Goal: Information Seeking & Learning: Learn about a topic

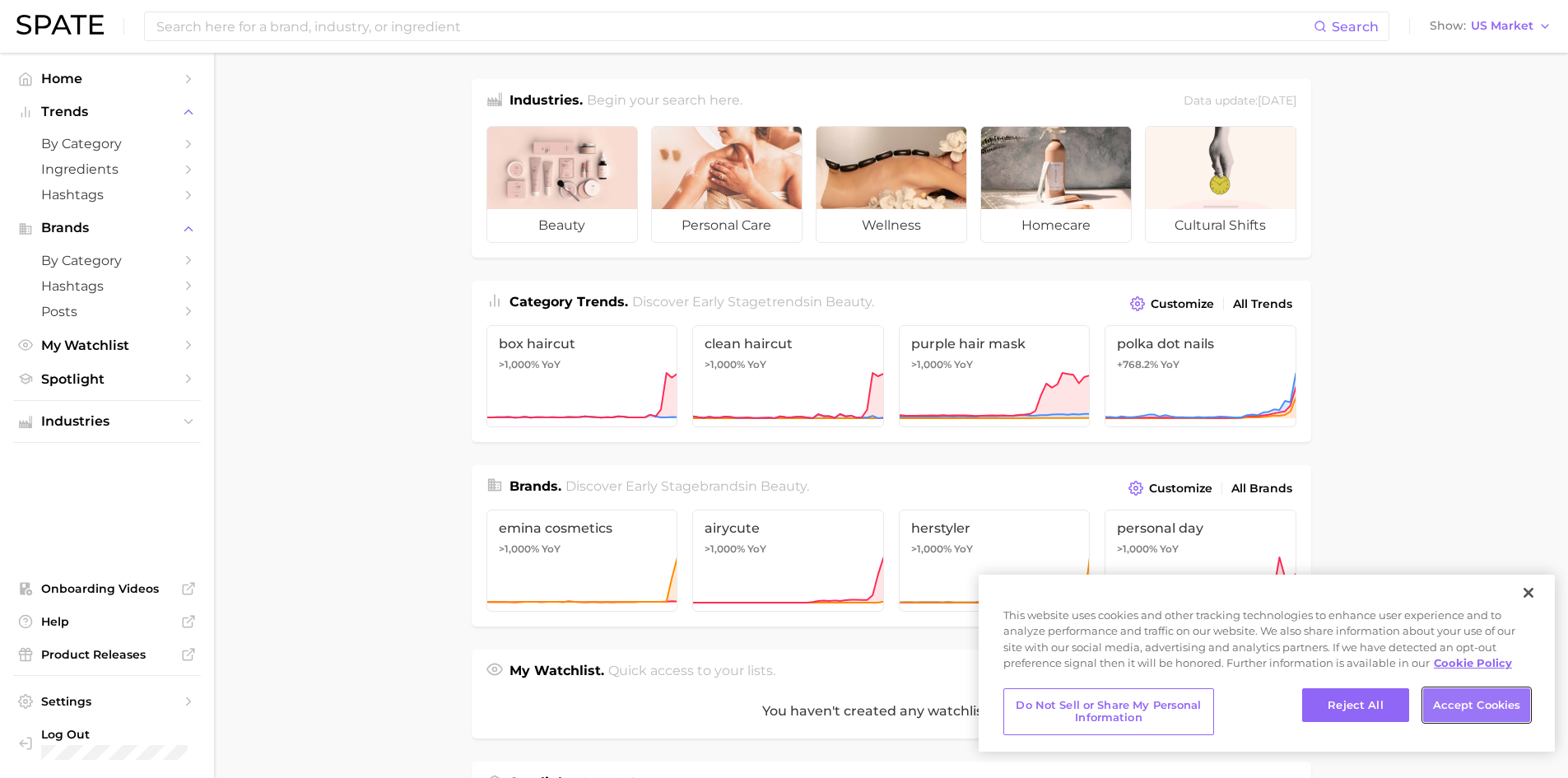
click at [1468, 702] on button "Accept Cookies" at bounding box center [1477, 705] width 107 height 35
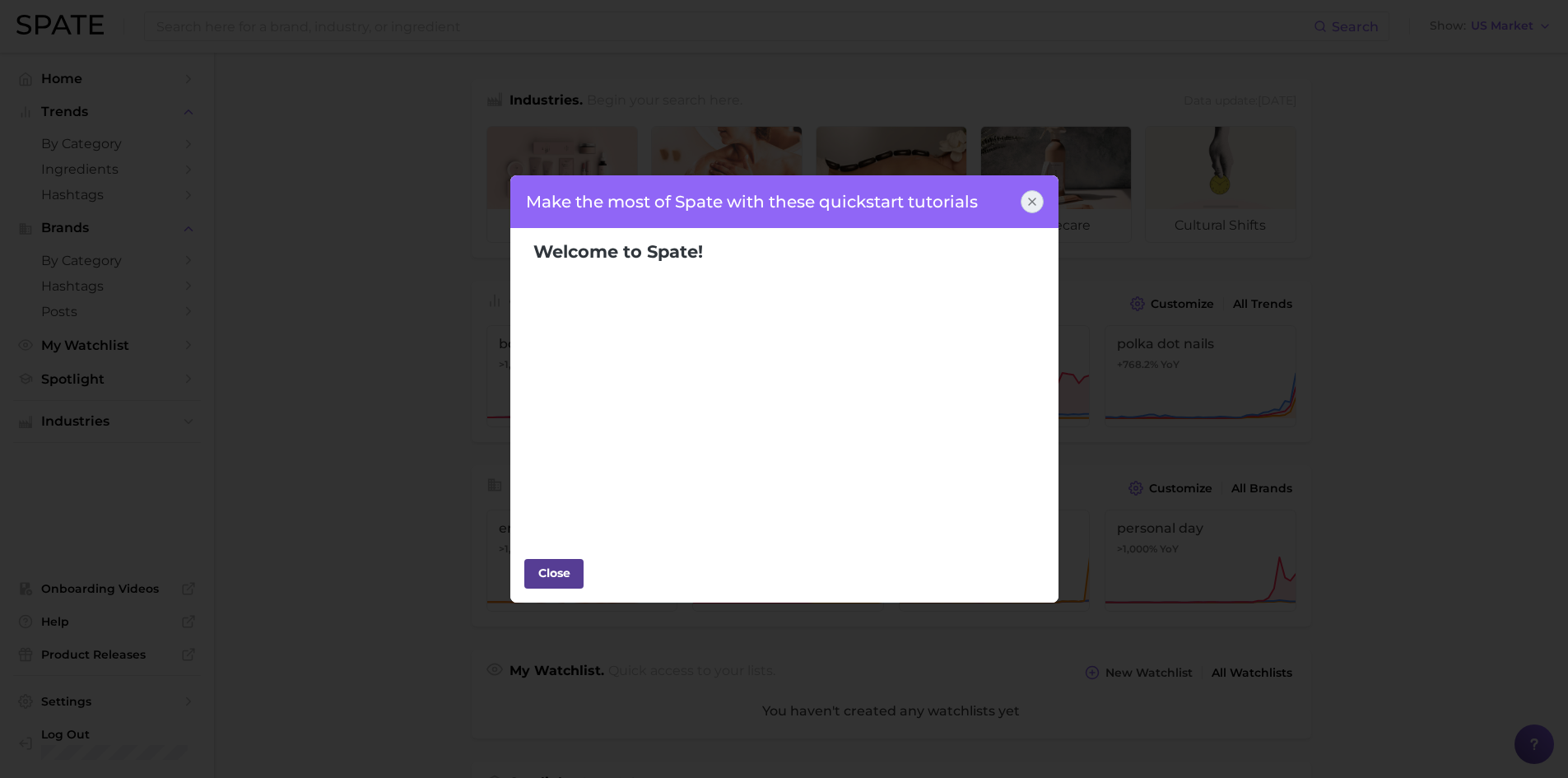
click at [552, 571] on div "Close" at bounding box center [554, 573] width 50 height 25
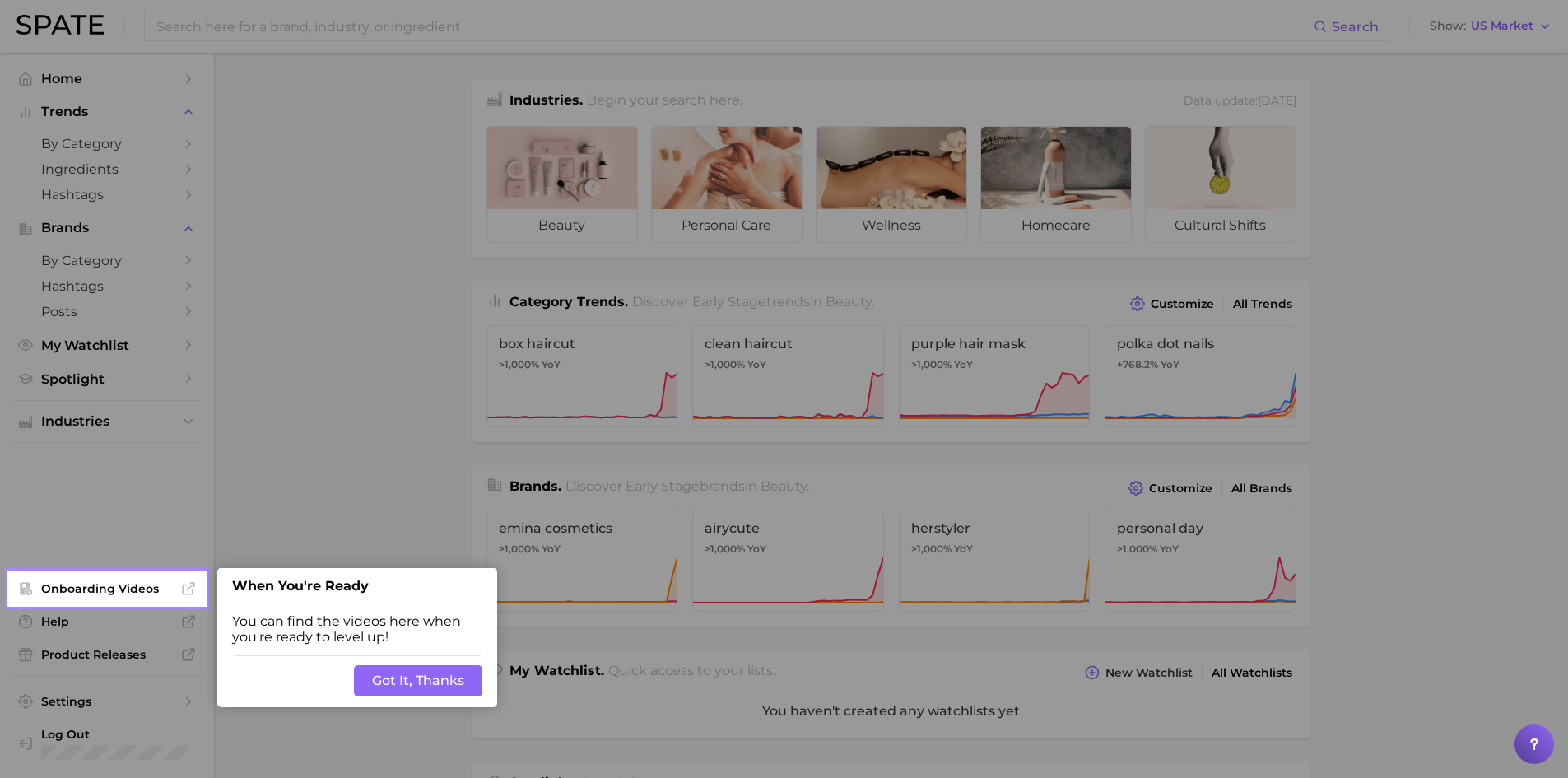
click at [420, 680] on button "Got It, Thanks" at bounding box center [418, 681] width 128 height 32
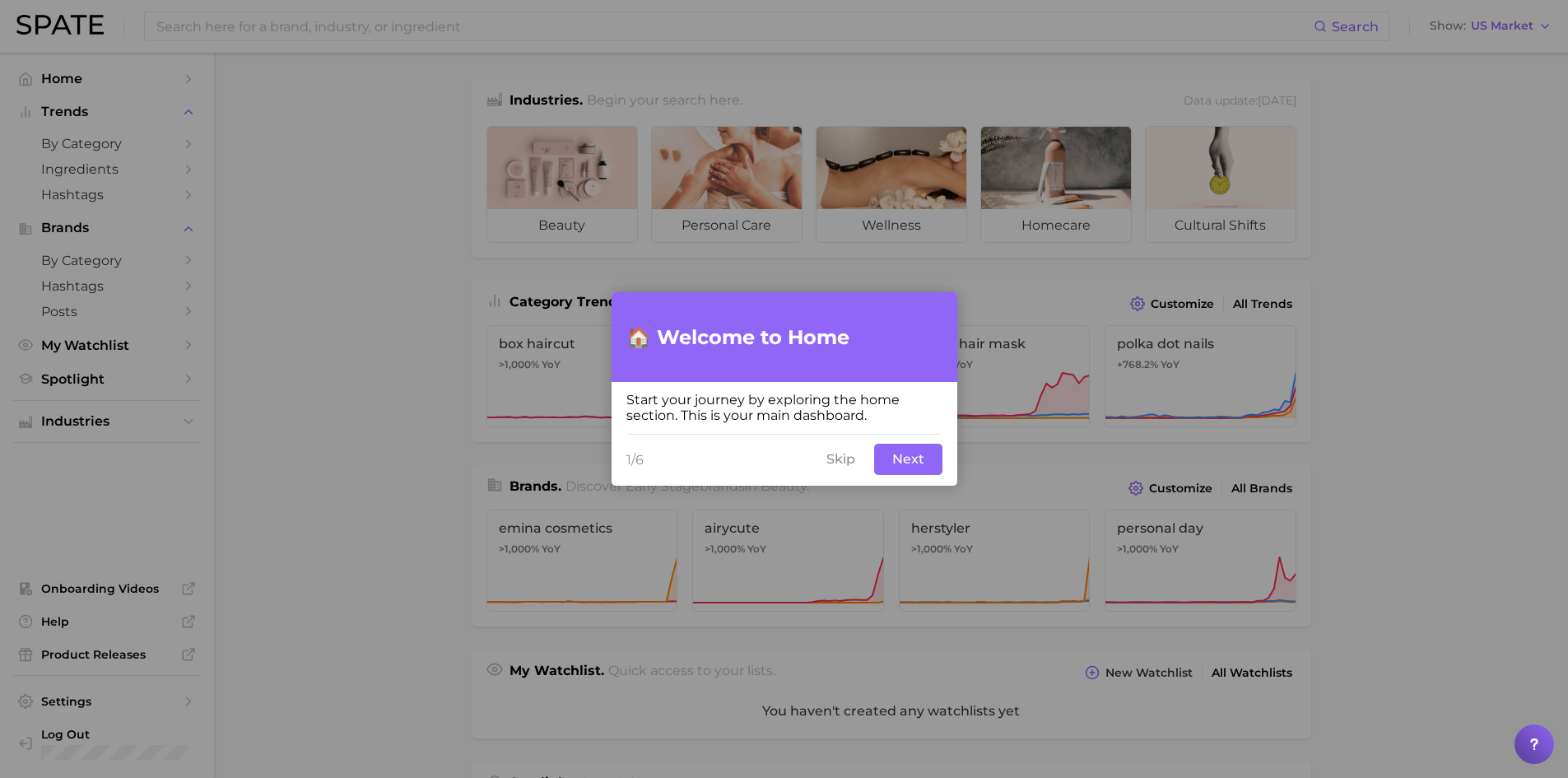
click at [908, 465] on button "Next" at bounding box center [908, 459] width 68 height 32
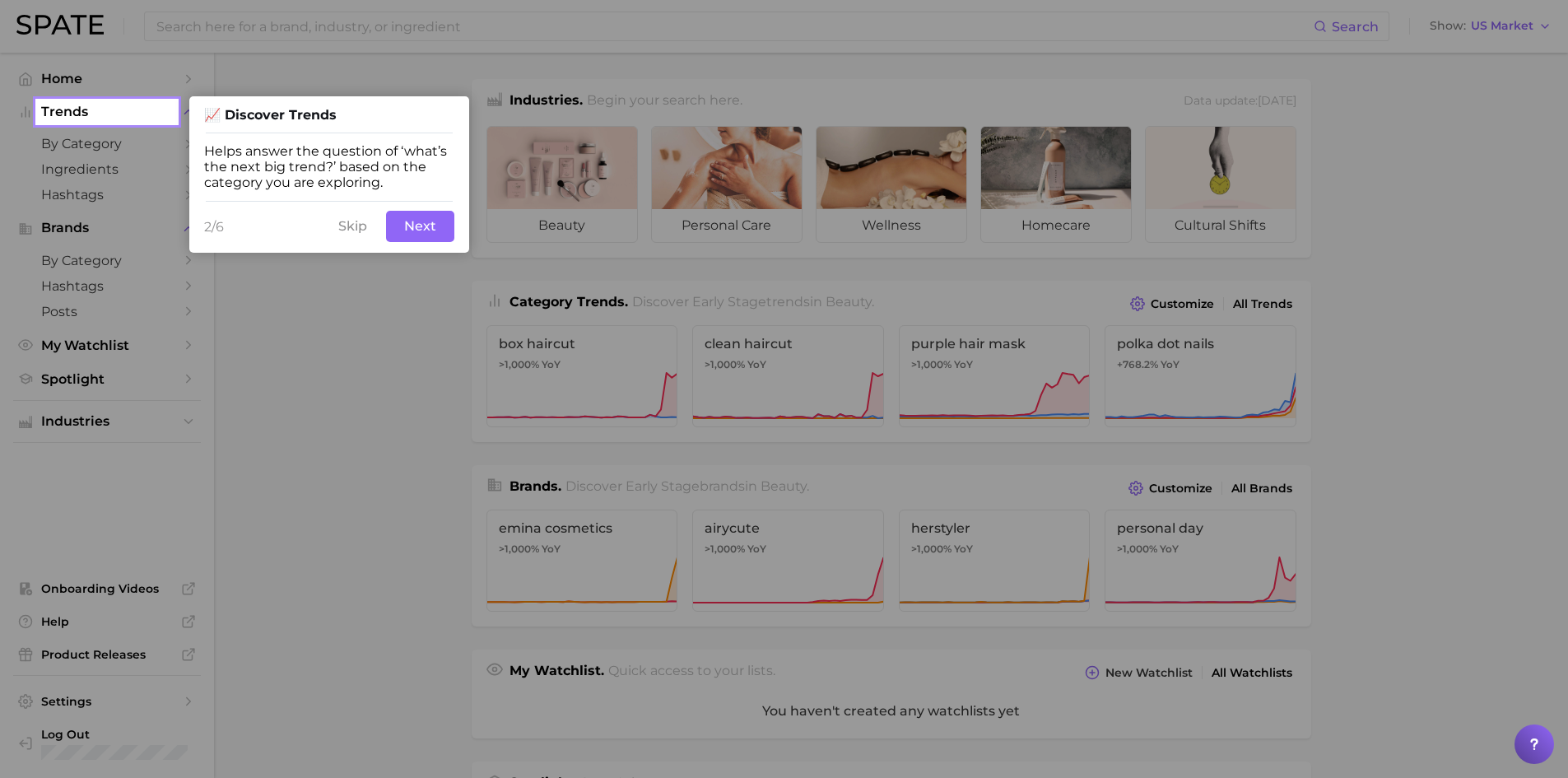
click at [424, 226] on button "Next" at bounding box center [420, 226] width 68 height 32
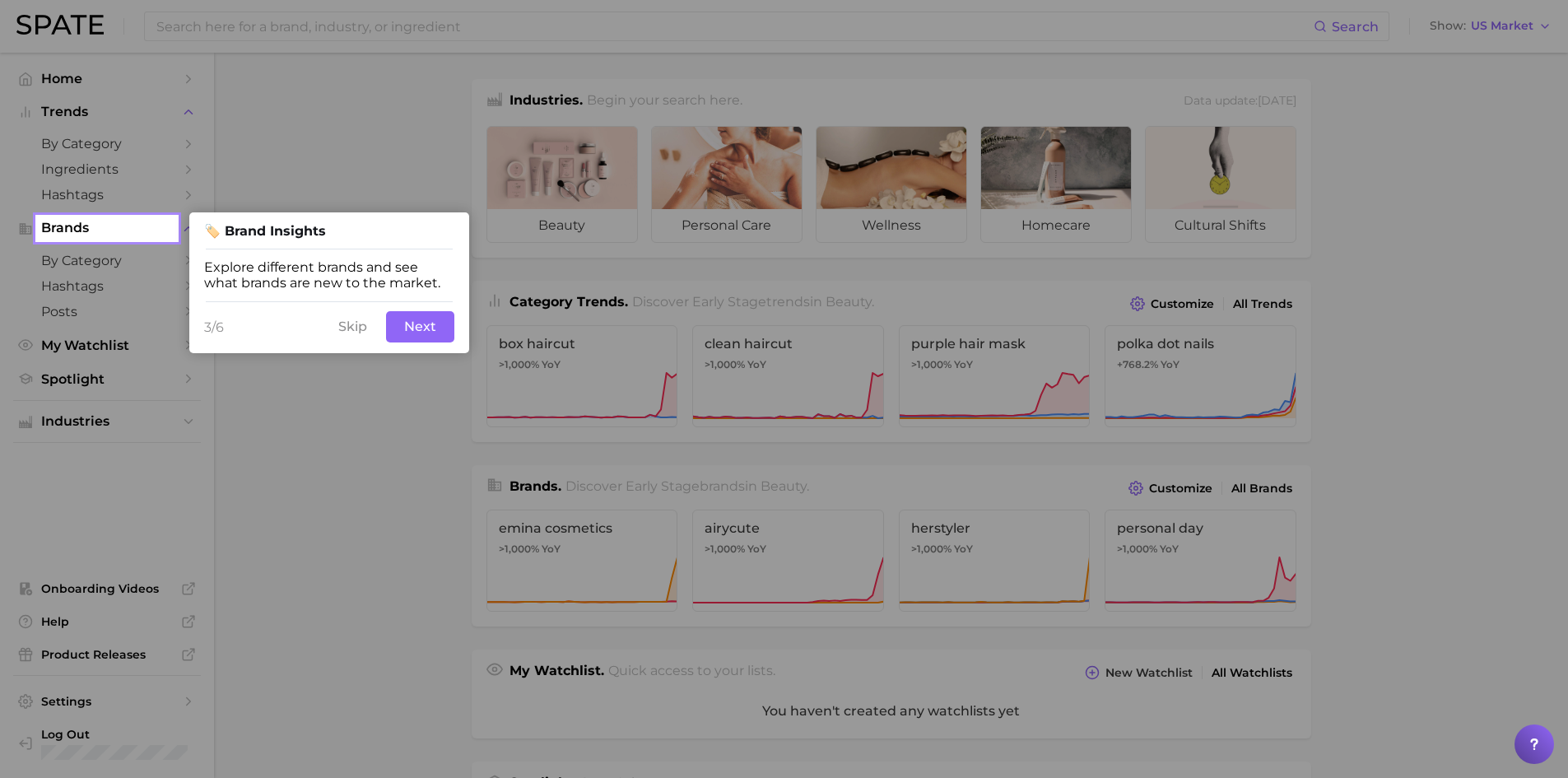
click at [427, 331] on button "Next" at bounding box center [420, 326] width 68 height 32
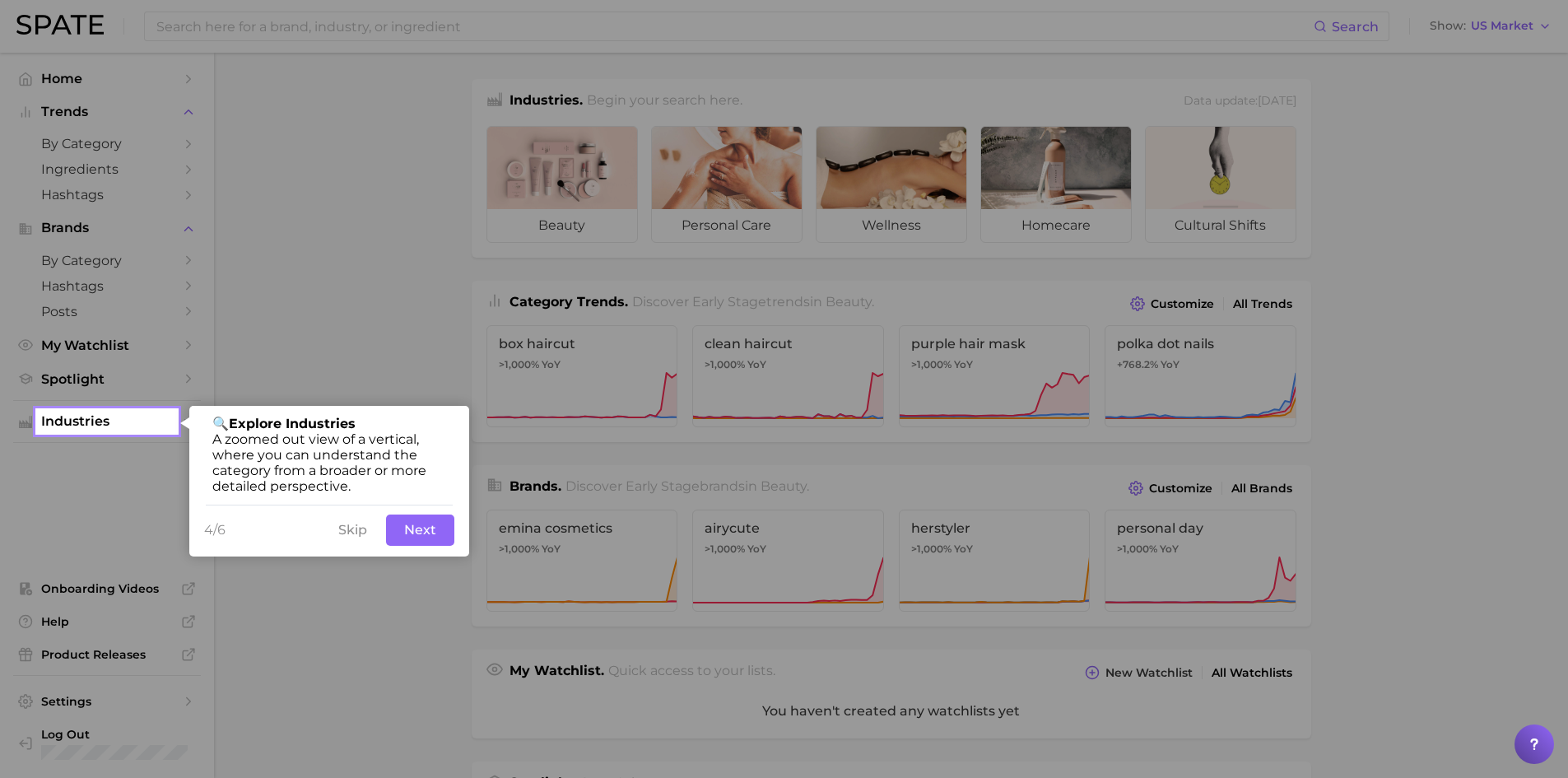
click at [415, 529] on button "Next" at bounding box center [420, 530] width 68 height 32
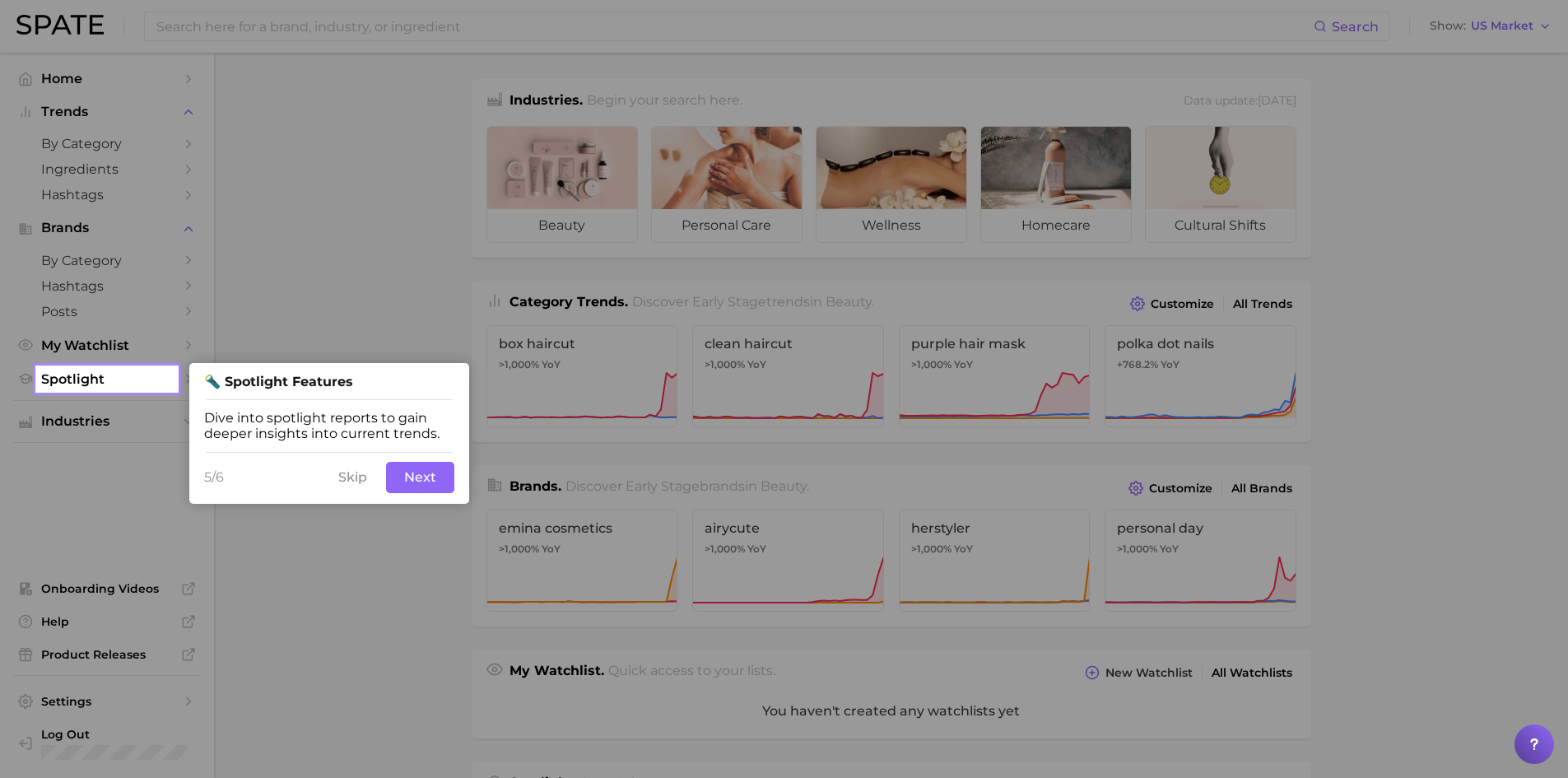
click at [416, 470] on button "Next" at bounding box center [420, 477] width 68 height 32
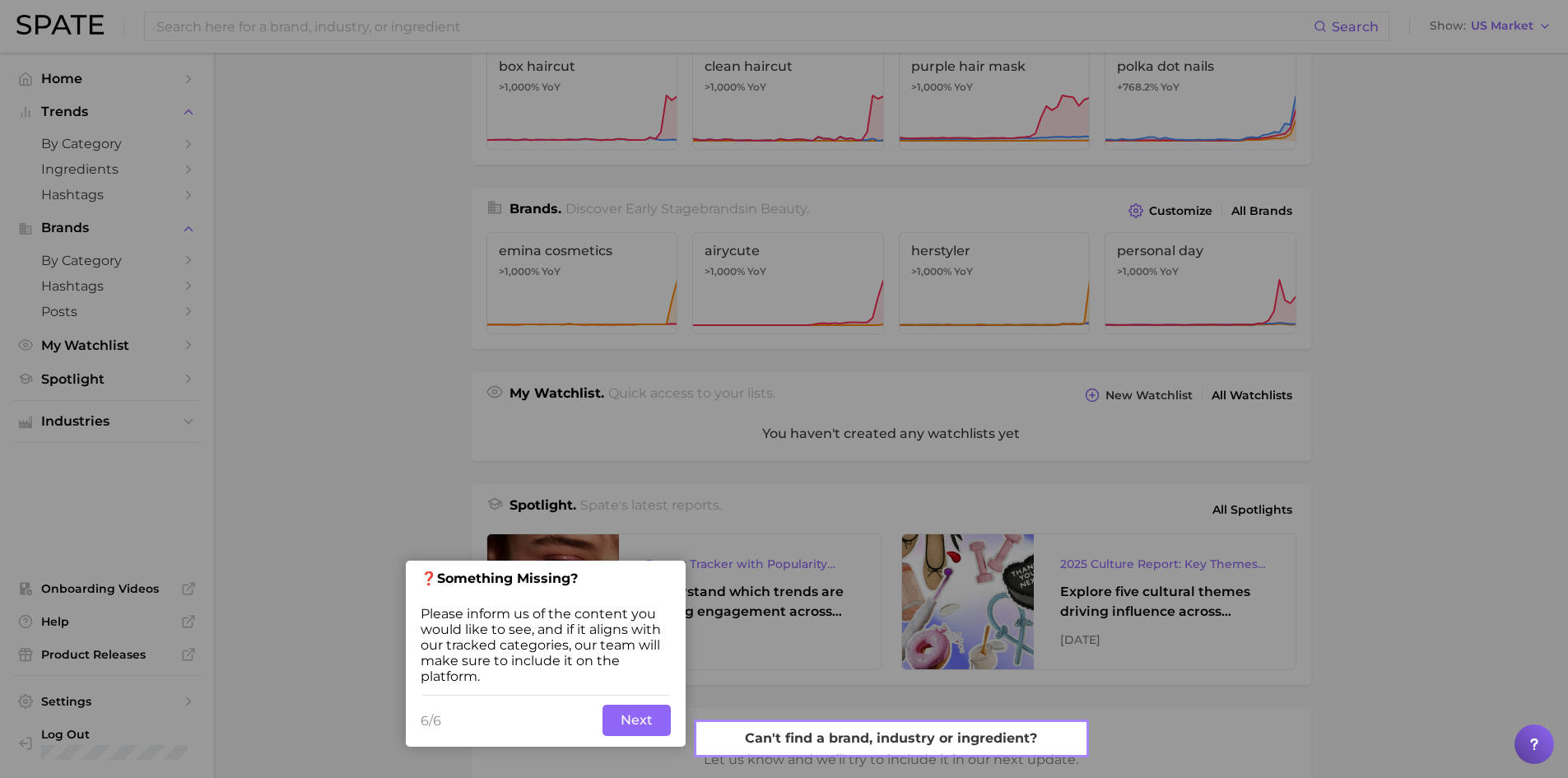
scroll to position [290, 0]
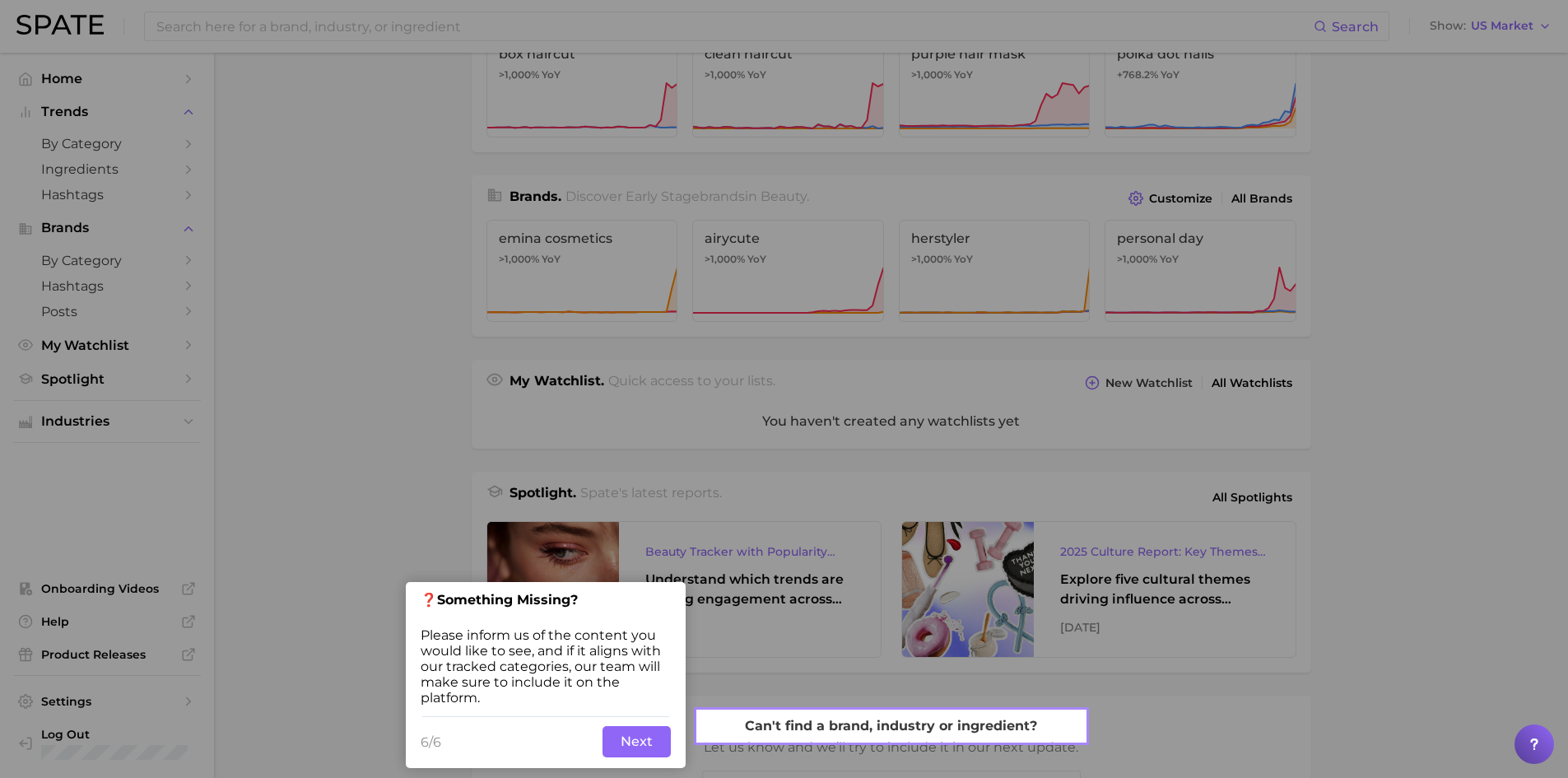
click at [640, 745] on button "Next" at bounding box center [636, 741] width 68 height 32
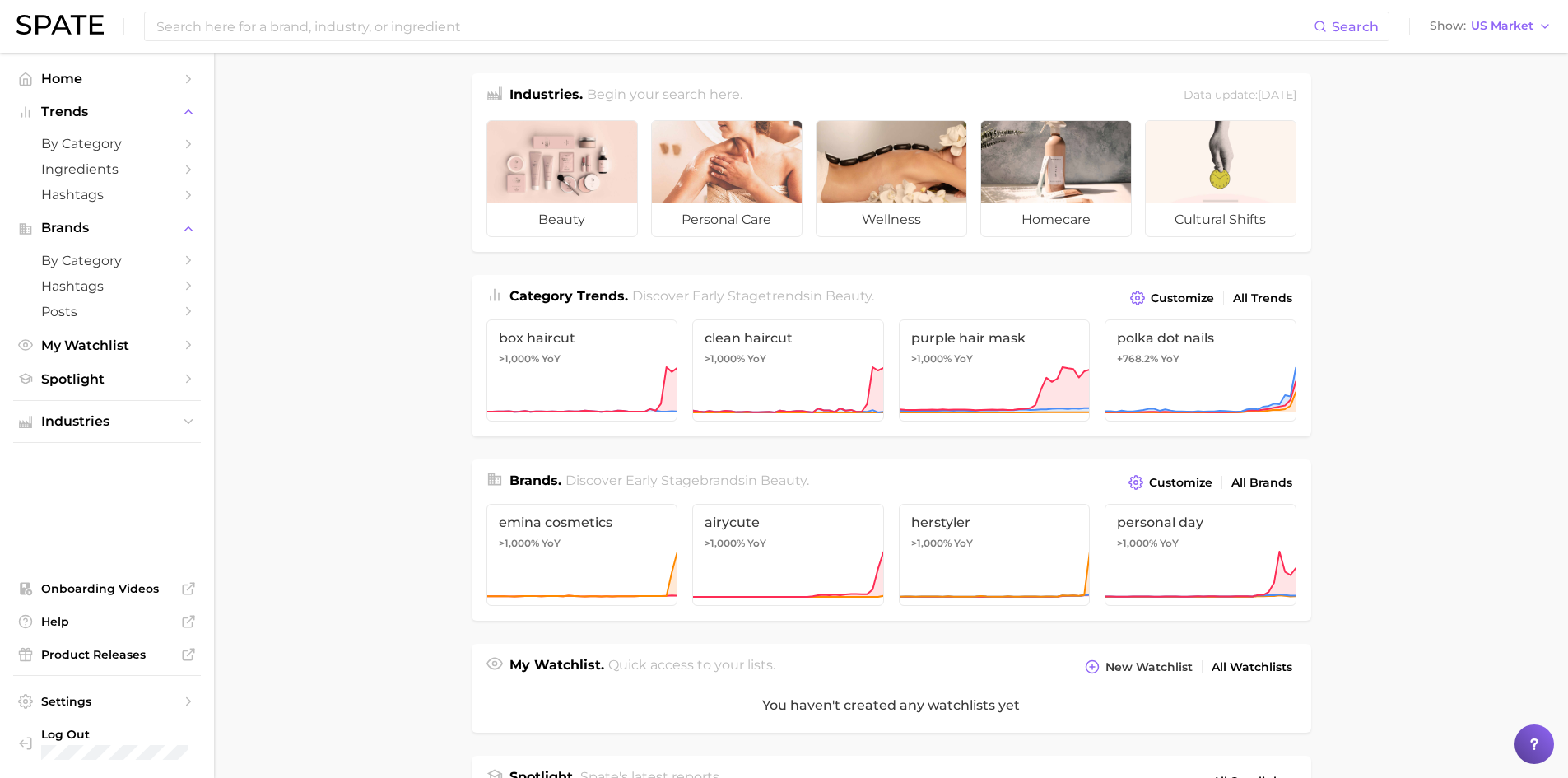
scroll to position [0, 0]
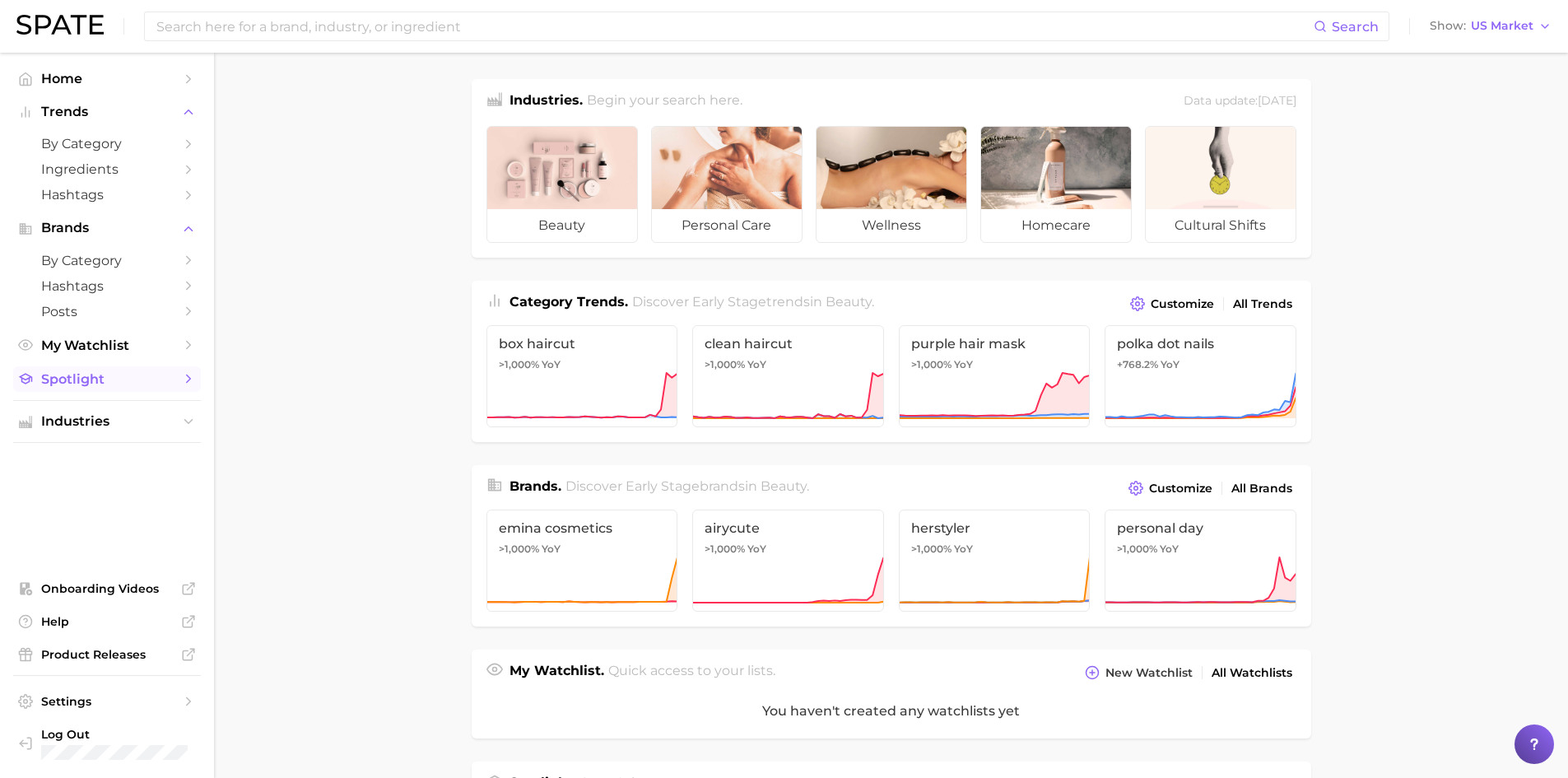
click at [175, 378] on link "Spotlight" at bounding box center [106, 379] width 188 height 26
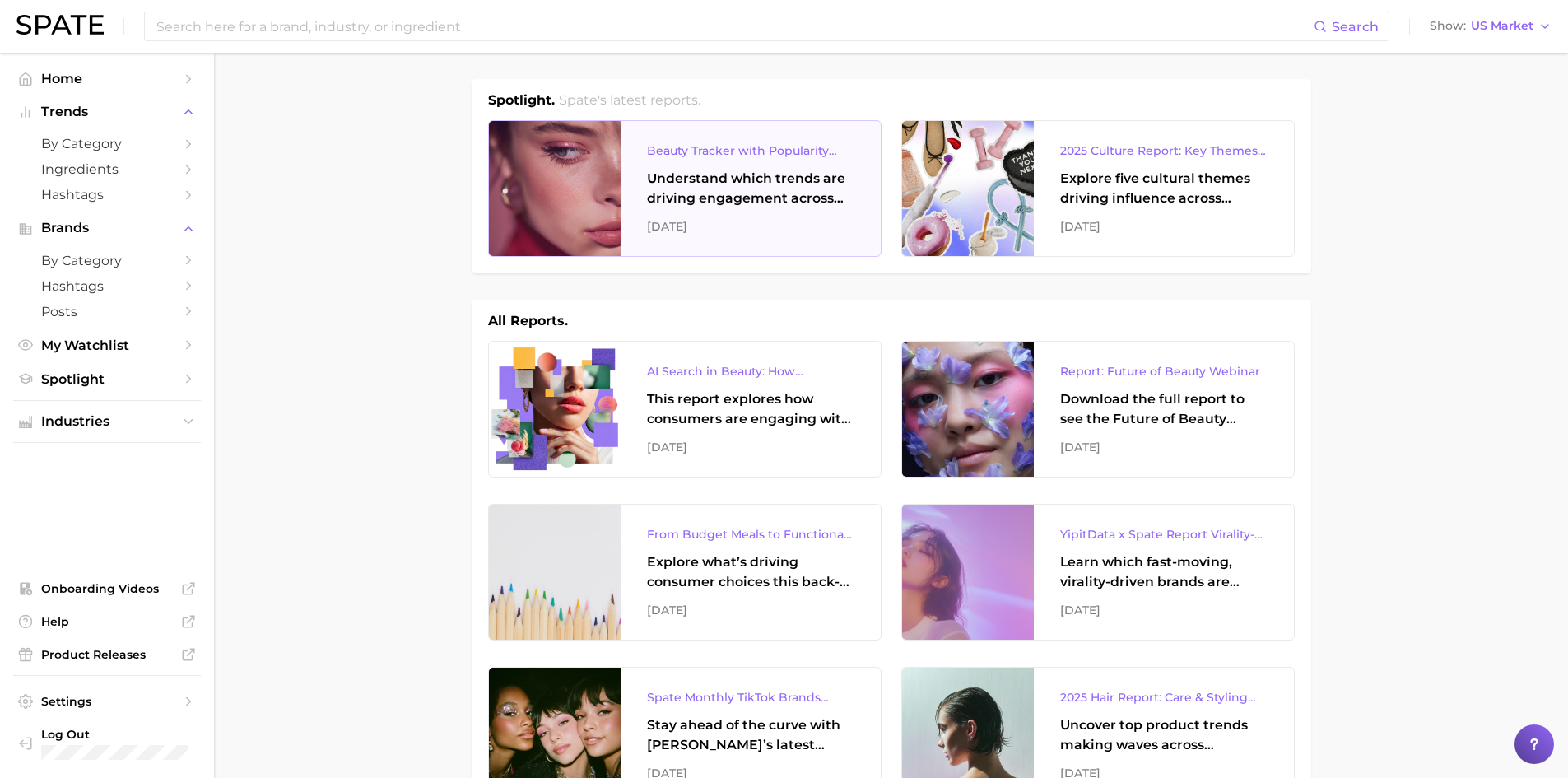
click at [748, 185] on div "Understand which trends are driving engagement across platforms in the skin, ha…" at bounding box center [750, 189] width 207 height 40
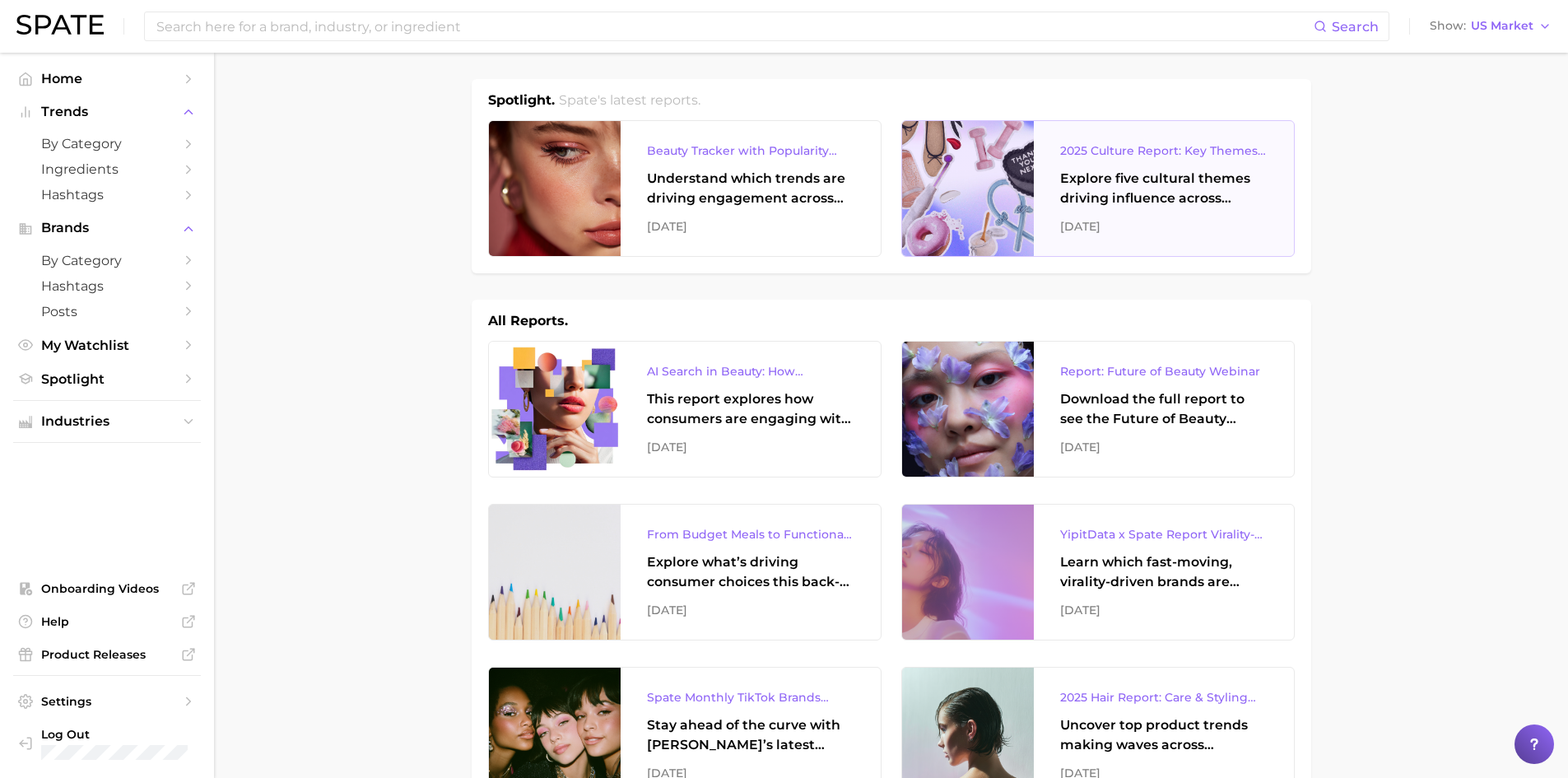
click at [1153, 187] on div "Explore five cultural themes driving influence across beauty, food, and pop cul…" at bounding box center [1163, 189] width 207 height 40
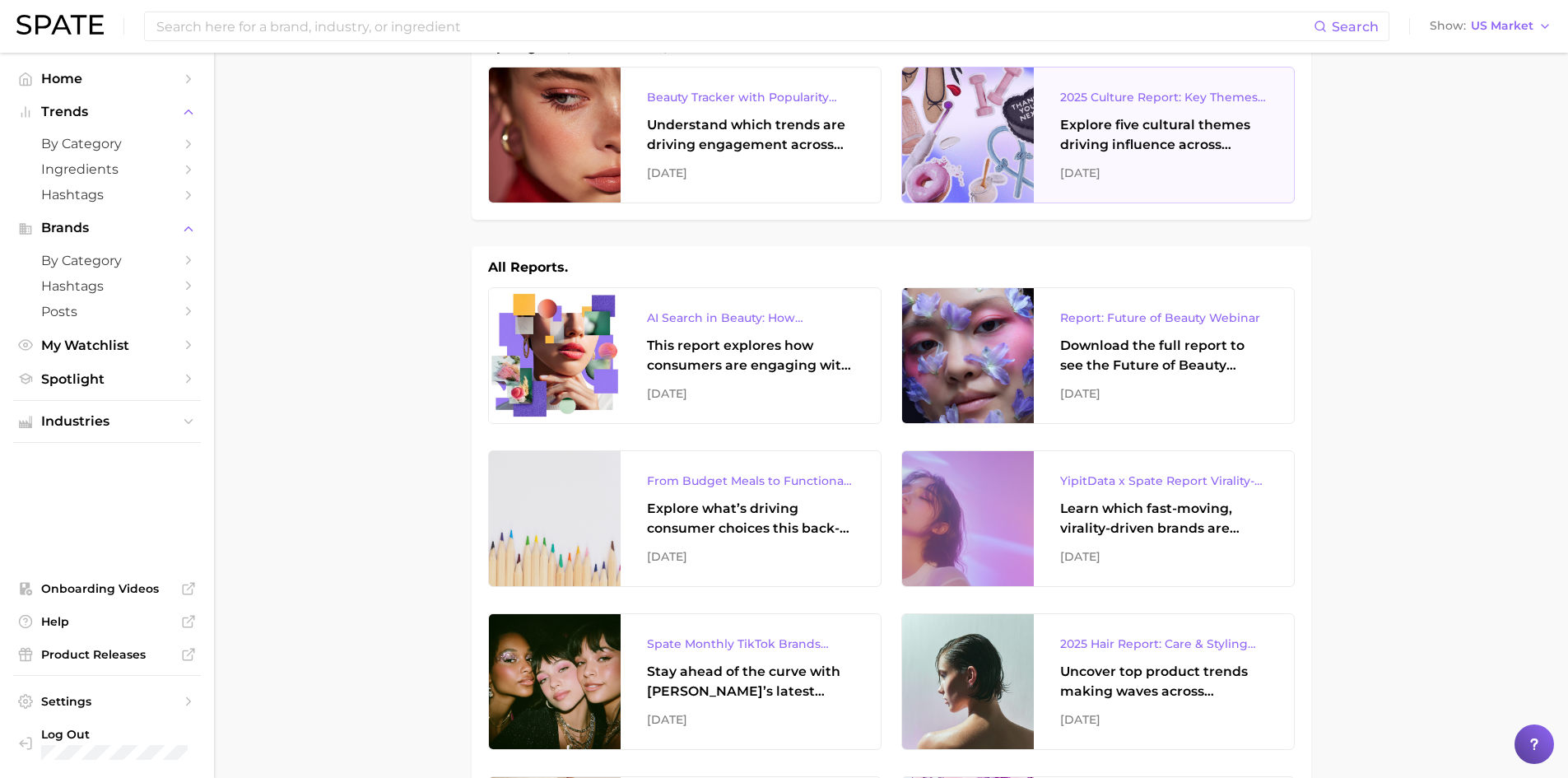
scroll to position [82, 0]
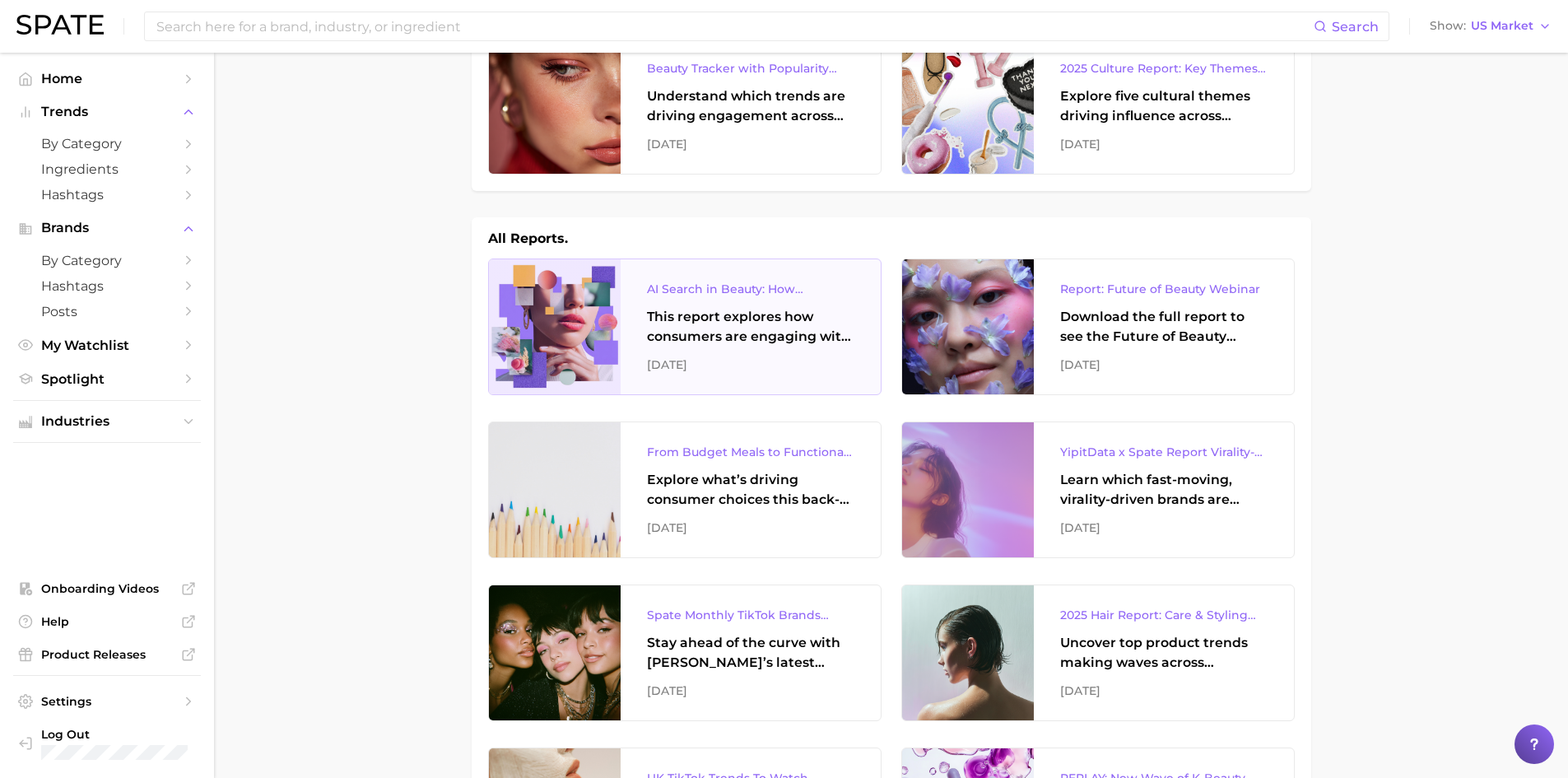
click at [728, 334] on div "This report explores how consumers are engaging with AI-powered search tools — …" at bounding box center [750, 326] width 207 height 40
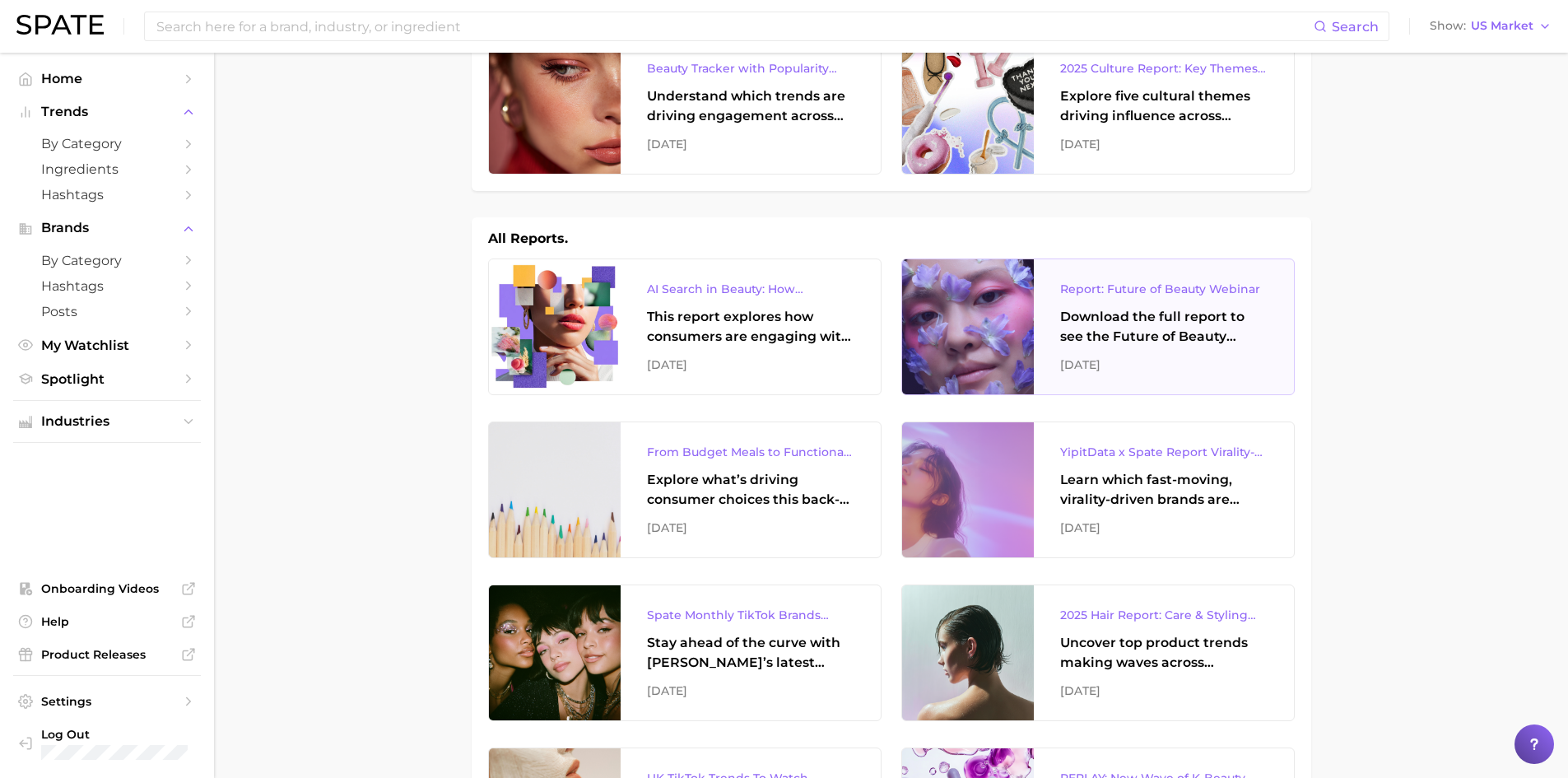
click at [1159, 317] on div "Download the full report to see the Future of Beauty trends we unpacked during …" at bounding box center [1163, 326] width 207 height 40
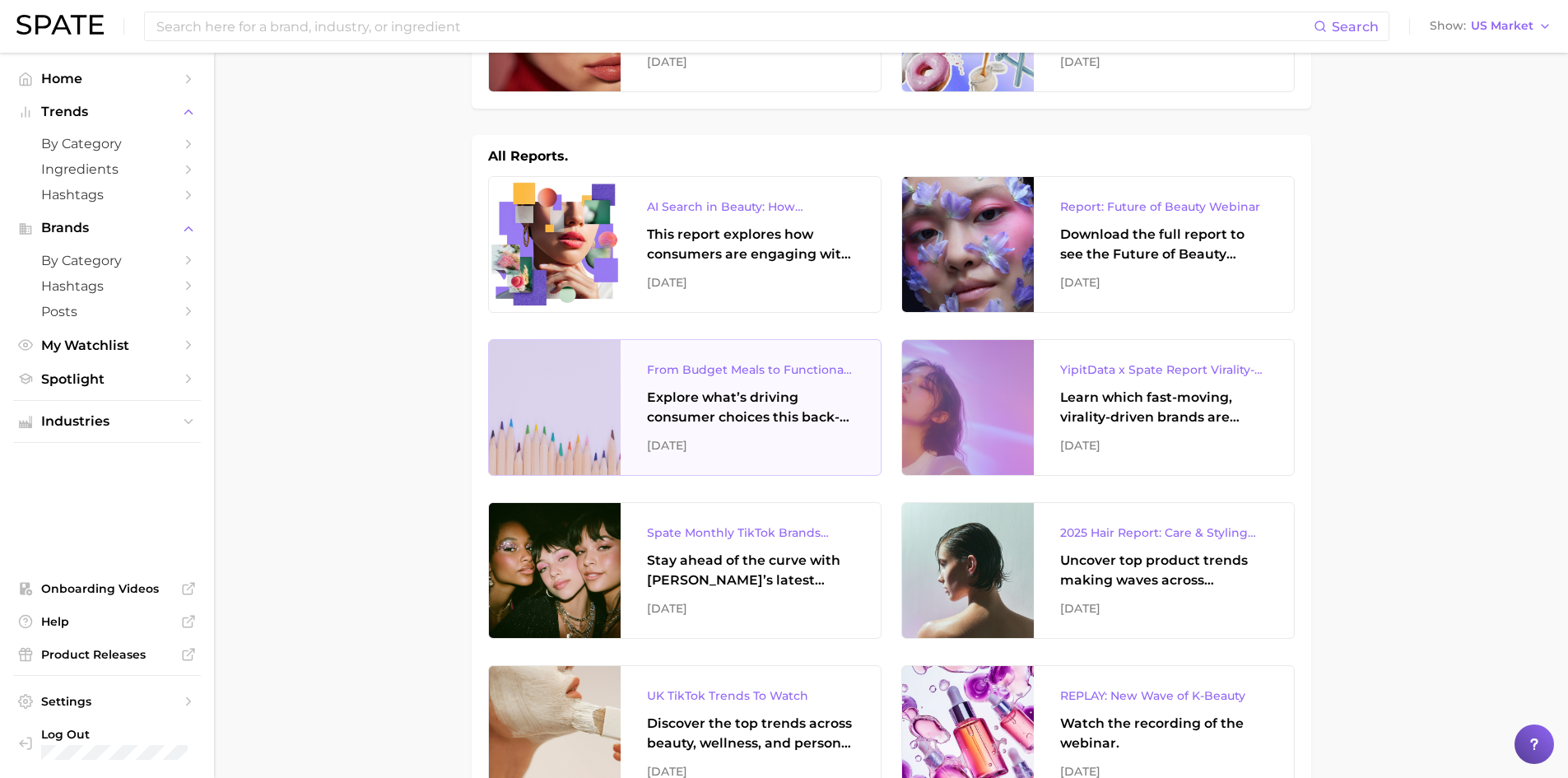
click at [702, 400] on div "Explore what’s driving consumer choices this back-to-school season From budget-…" at bounding box center [750, 408] width 207 height 40
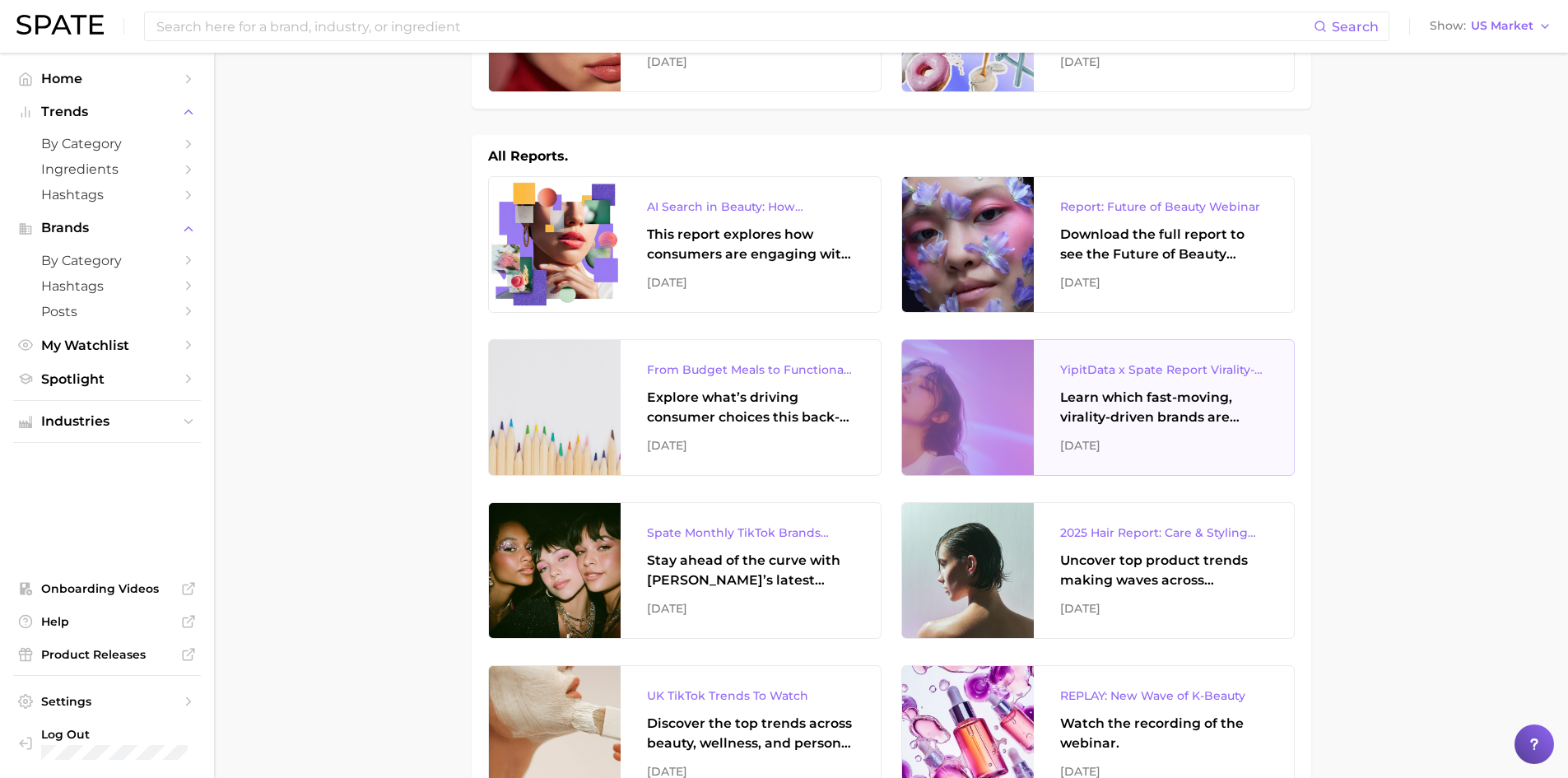
click at [1155, 412] on div "Learn which fast-moving, virality-driven brands are leading the pack, the risks…" at bounding box center [1163, 408] width 207 height 40
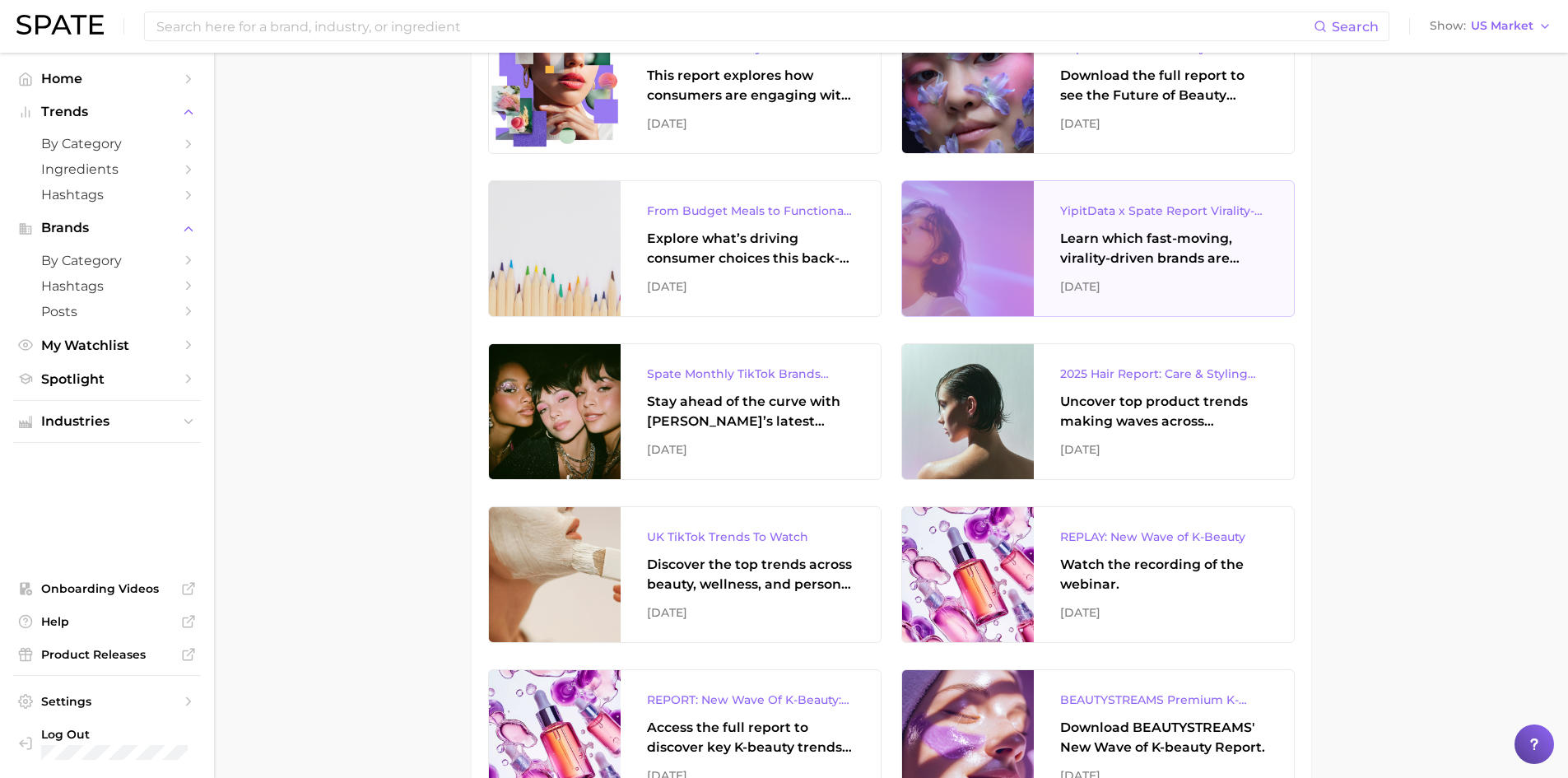
scroll to position [329, 0]
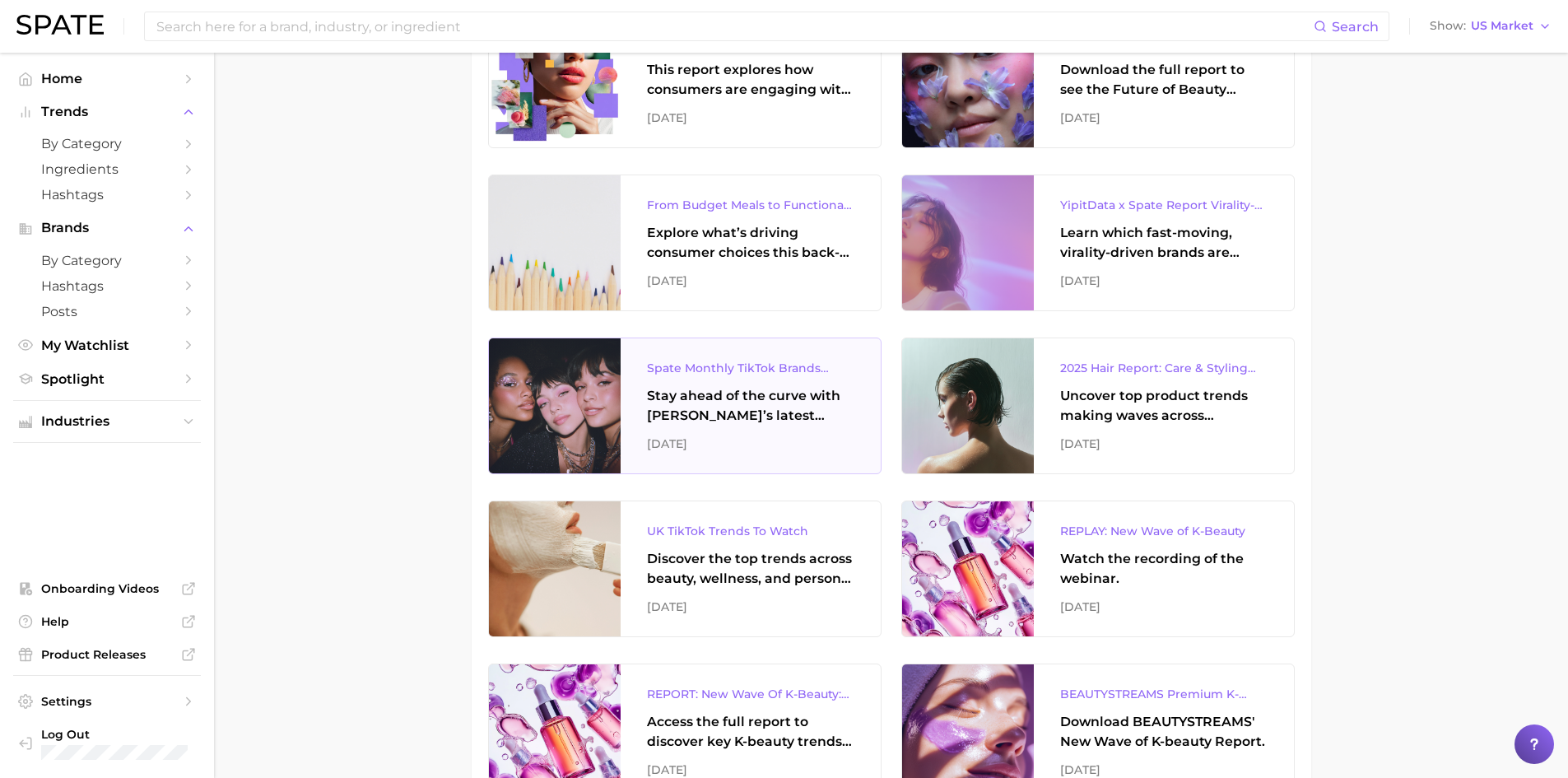
click at [720, 410] on div "Stay ahead of the curve with [PERSON_NAME]’s latest monthly tracker, spotlighti…" at bounding box center [750, 406] width 207 height 40
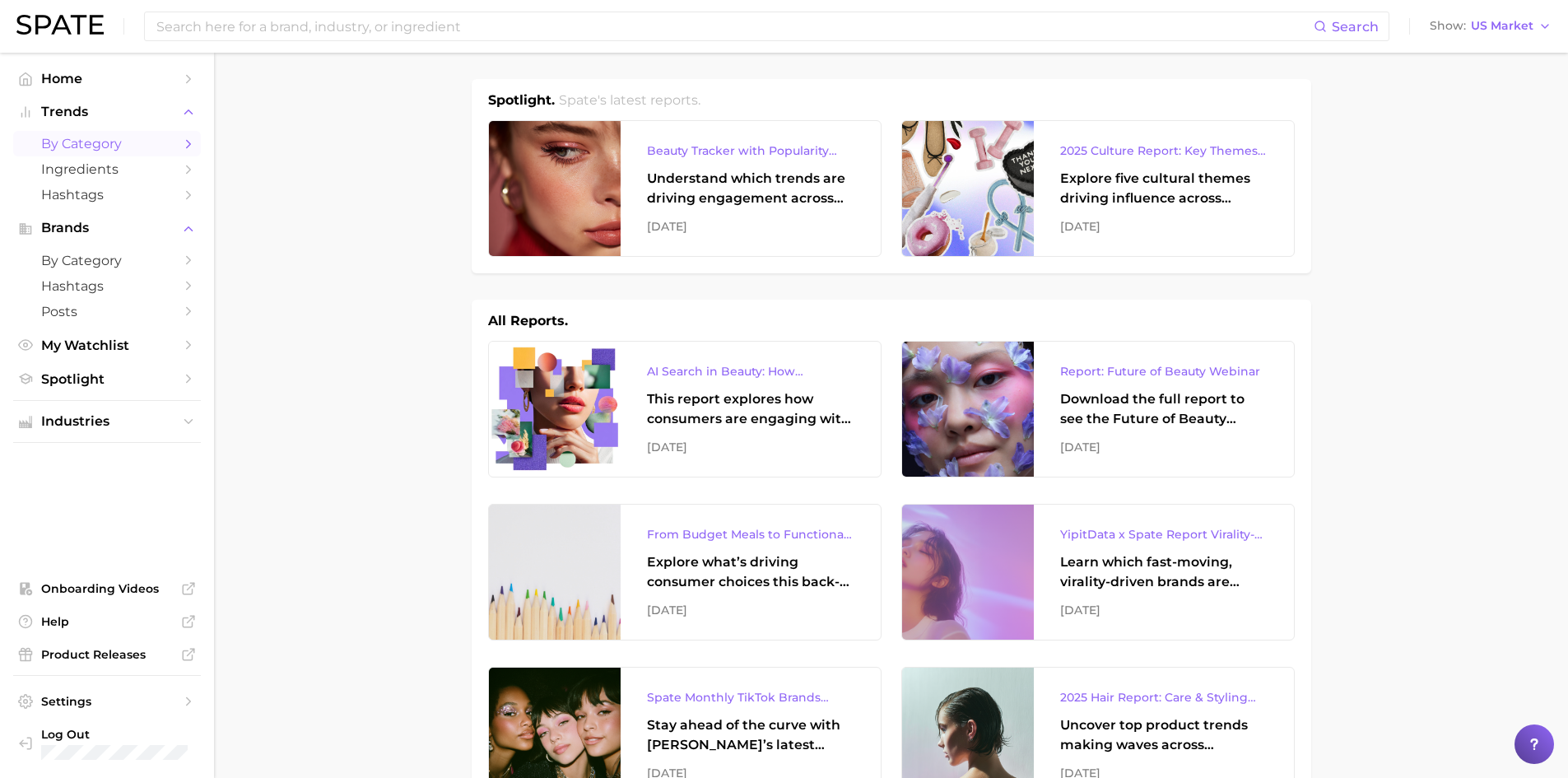
click at [122, 146] on span "by Category" at bounding box center [106, 144] width 132 height 16
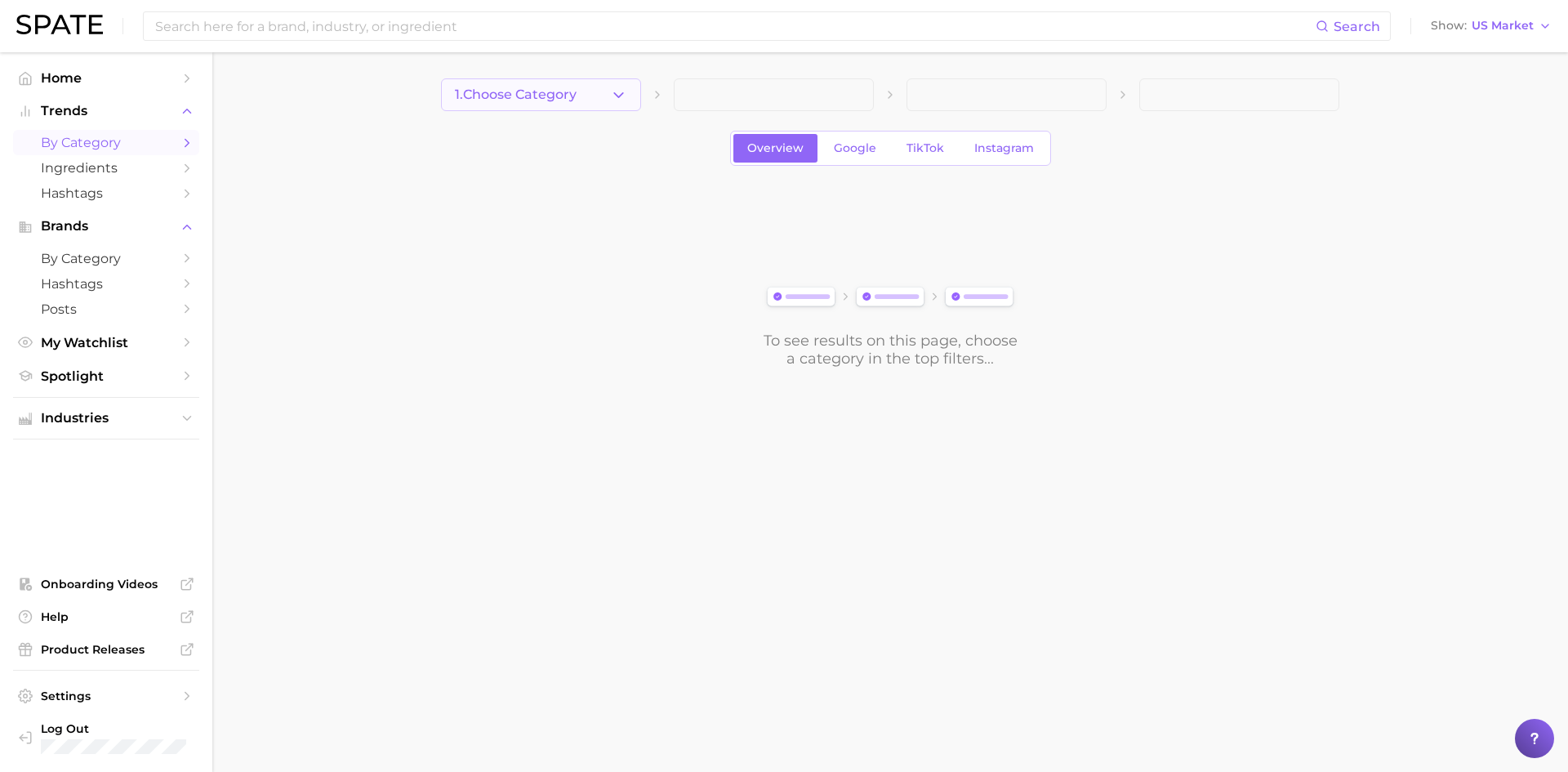
click at [612, 91] on icon "button" at bounding box center [618, 95] width 17 height 17
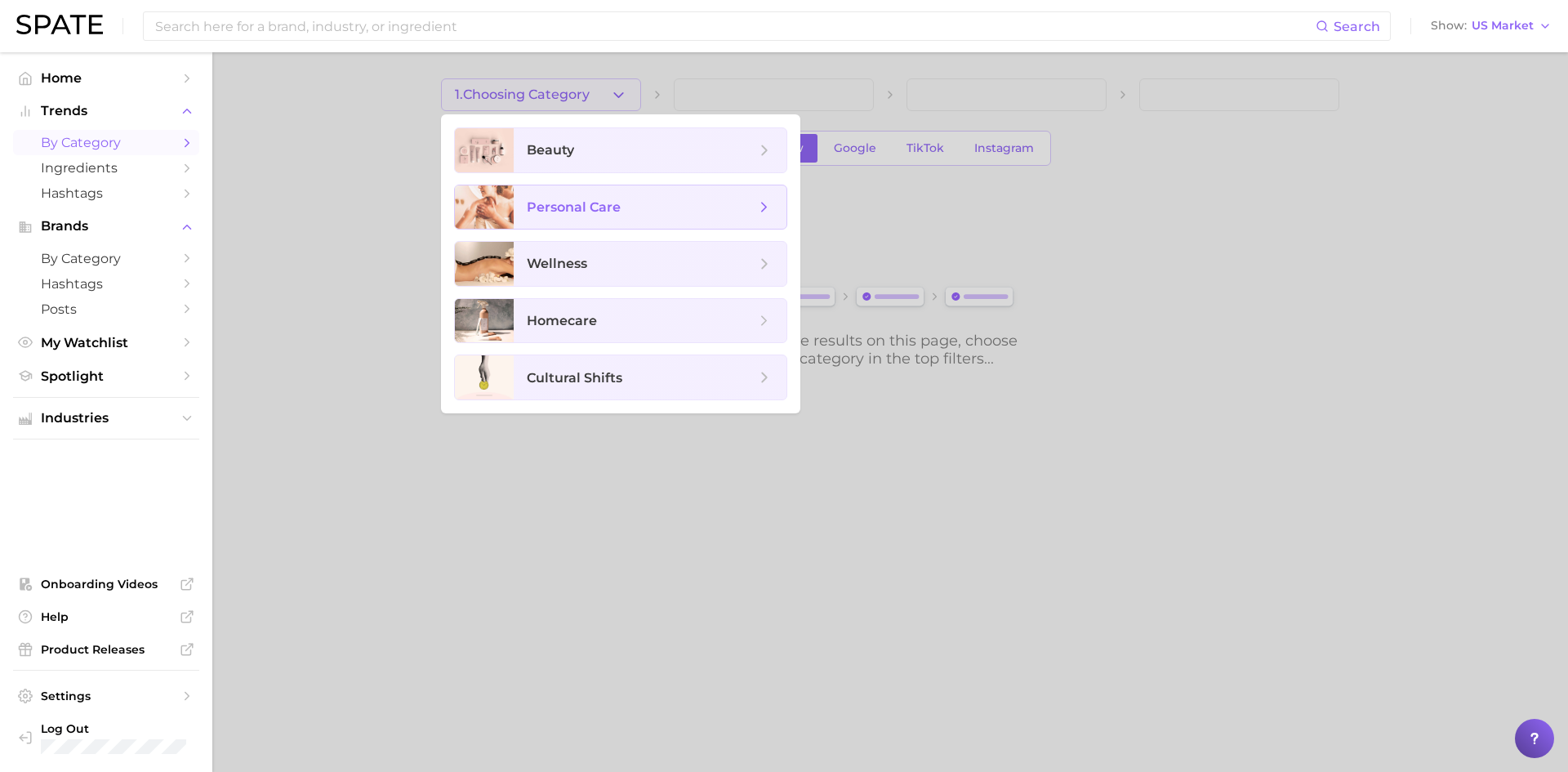
click at [667, 199] on span "personal care" at bounding box center [641, 208] width 229 height 18
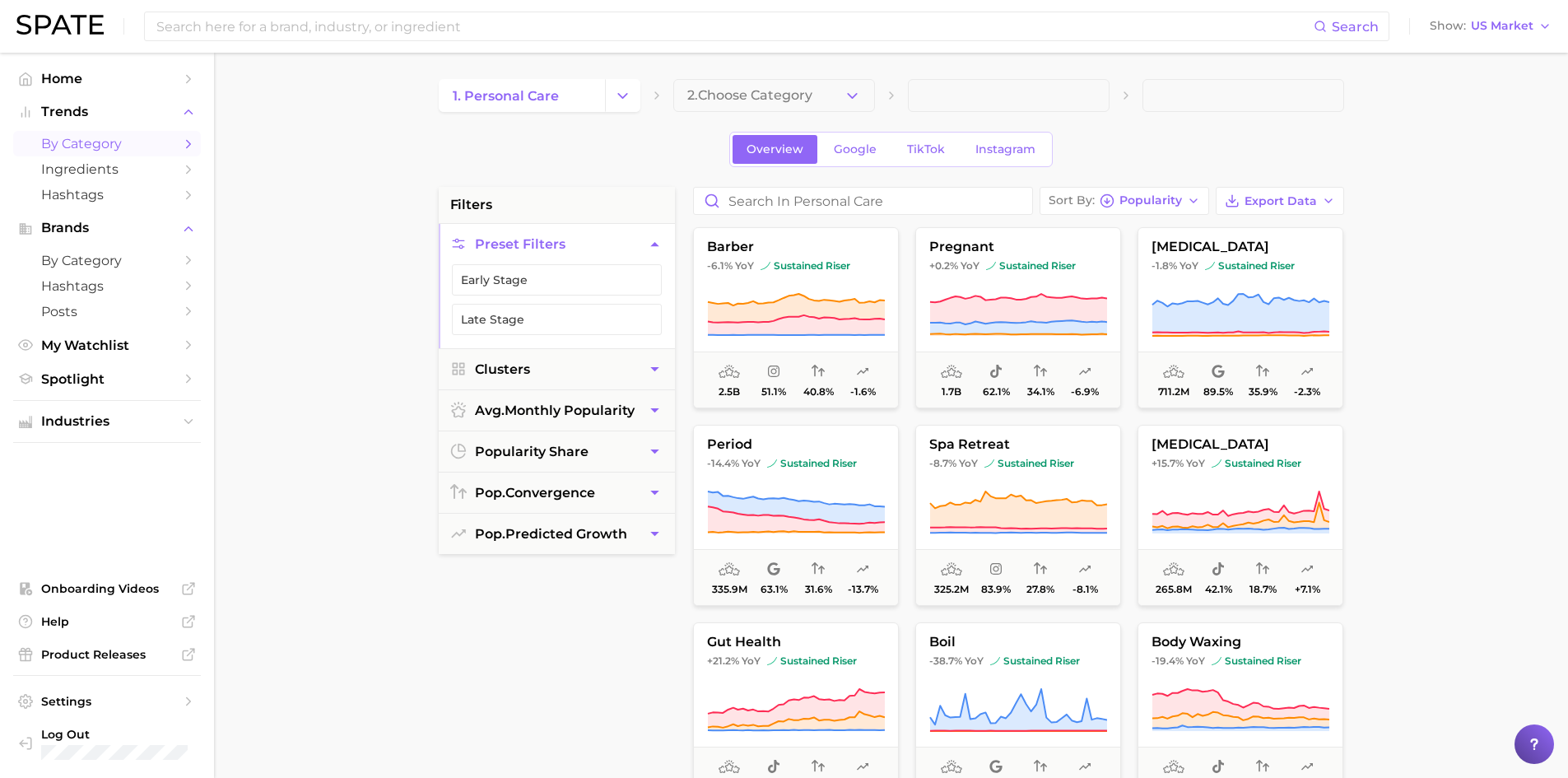
click at [851, 94] on icon "button" at bounding box center [851, 95] width 17 height 17
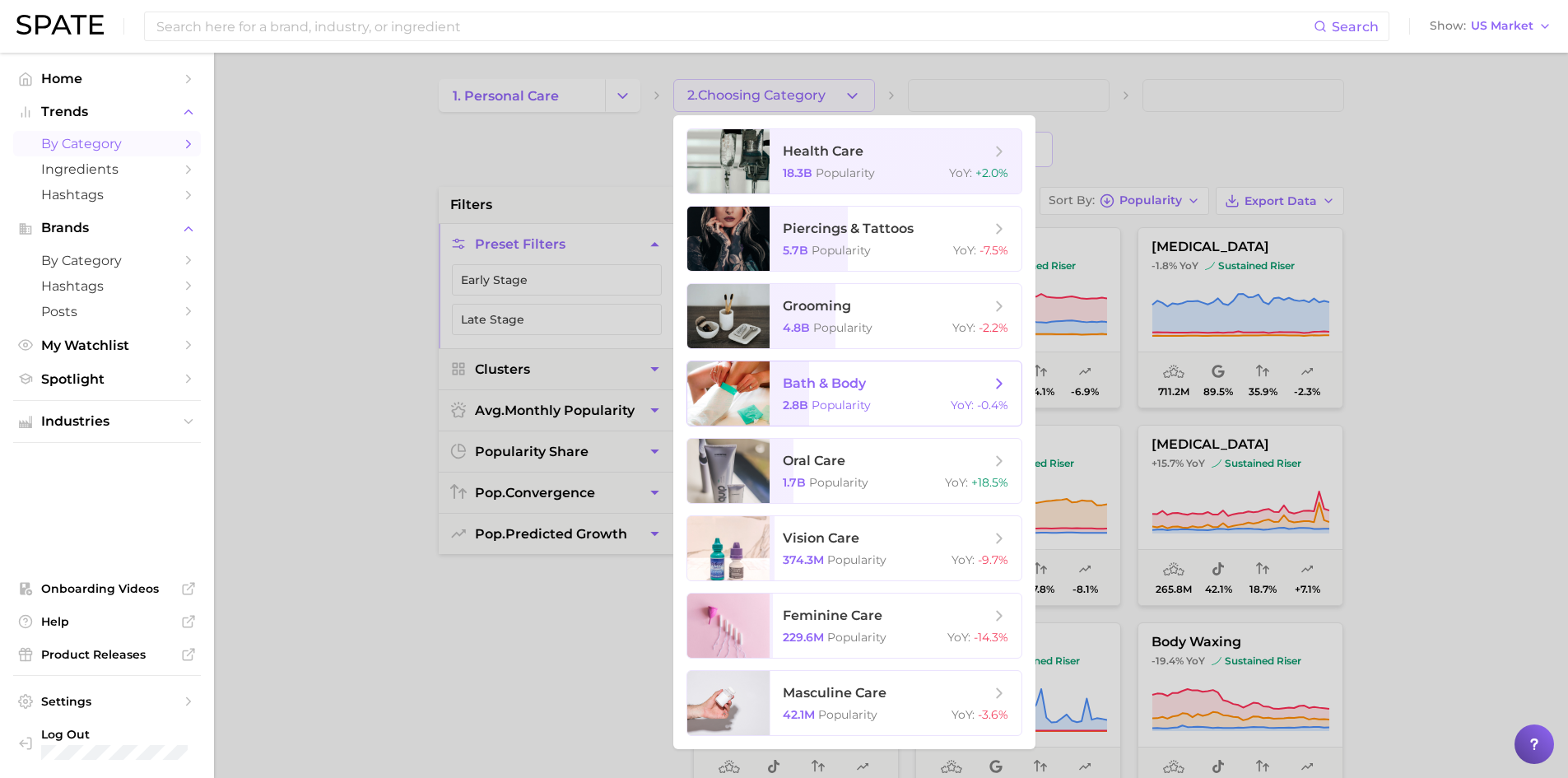
click at [865, 398] on span "Popularity" at bounding box center [842, 405] width 60 height 15
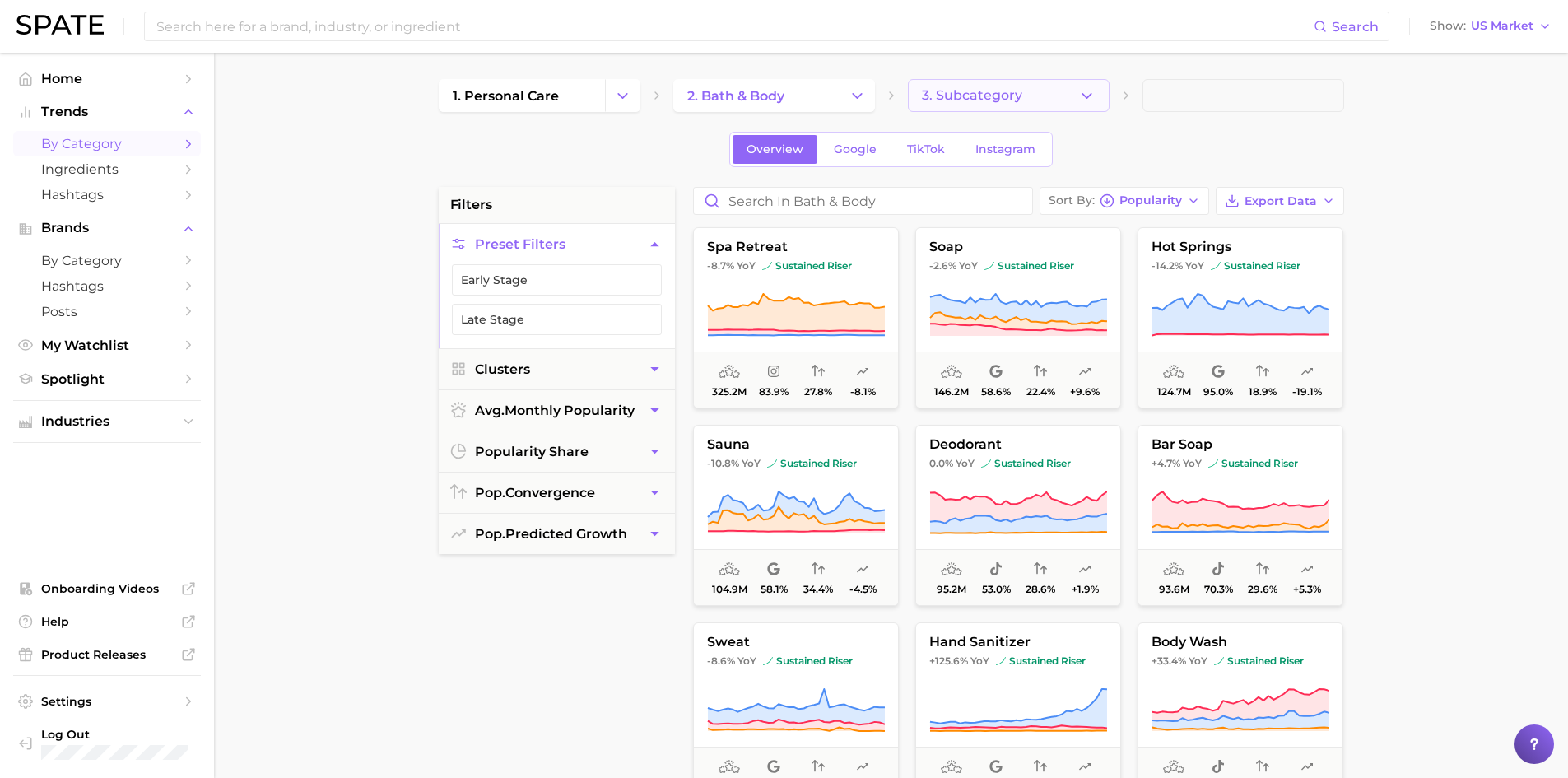
click at [1077, 94] on button "3. Subcategory" at bounding box center [1008, 95] width 201 height 33
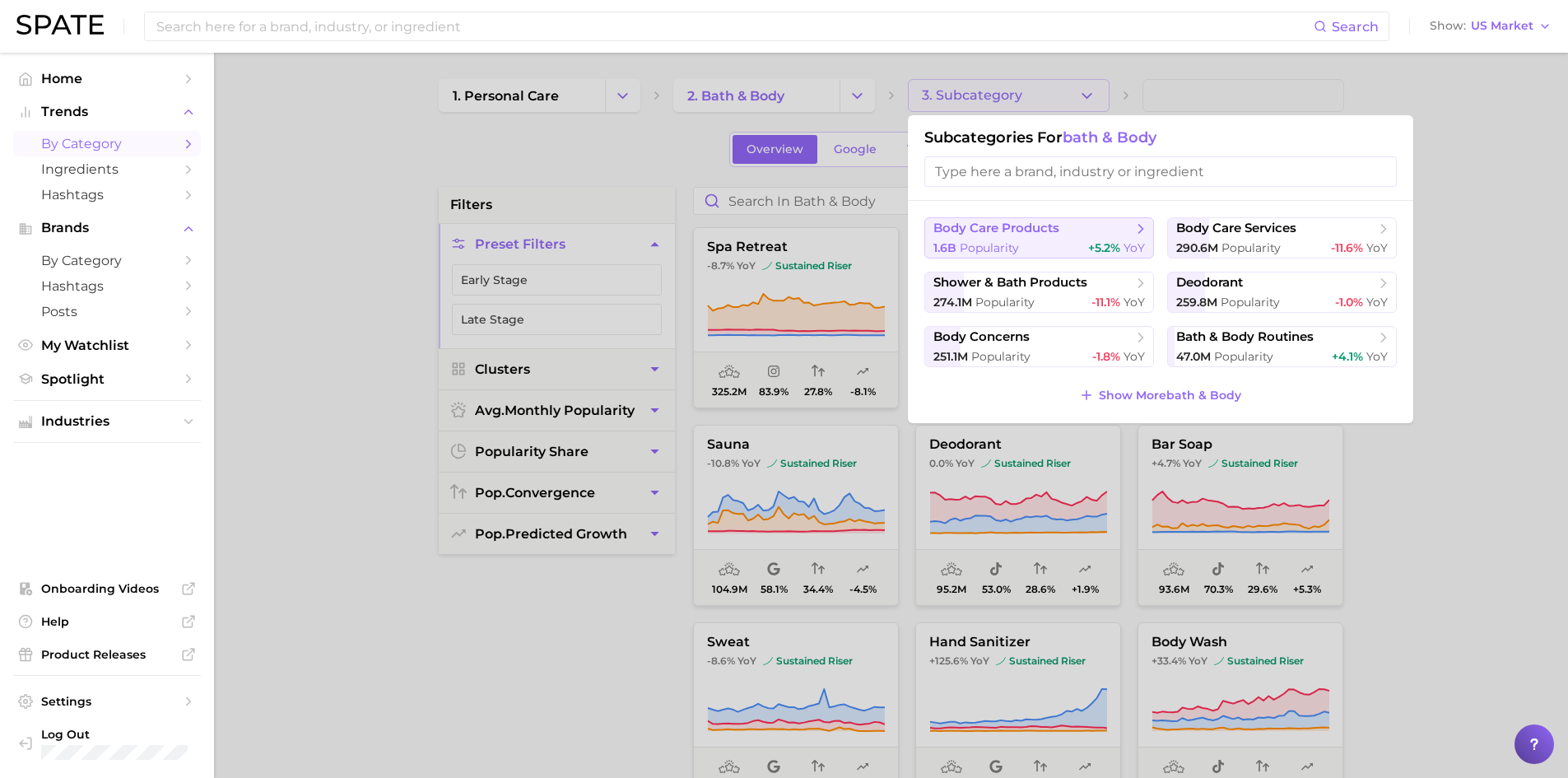
click at [1059, 238] on button "body care products 1.6b Popularity +5.2% YoY" at bounding box center [1038, 237] width 229 height 41
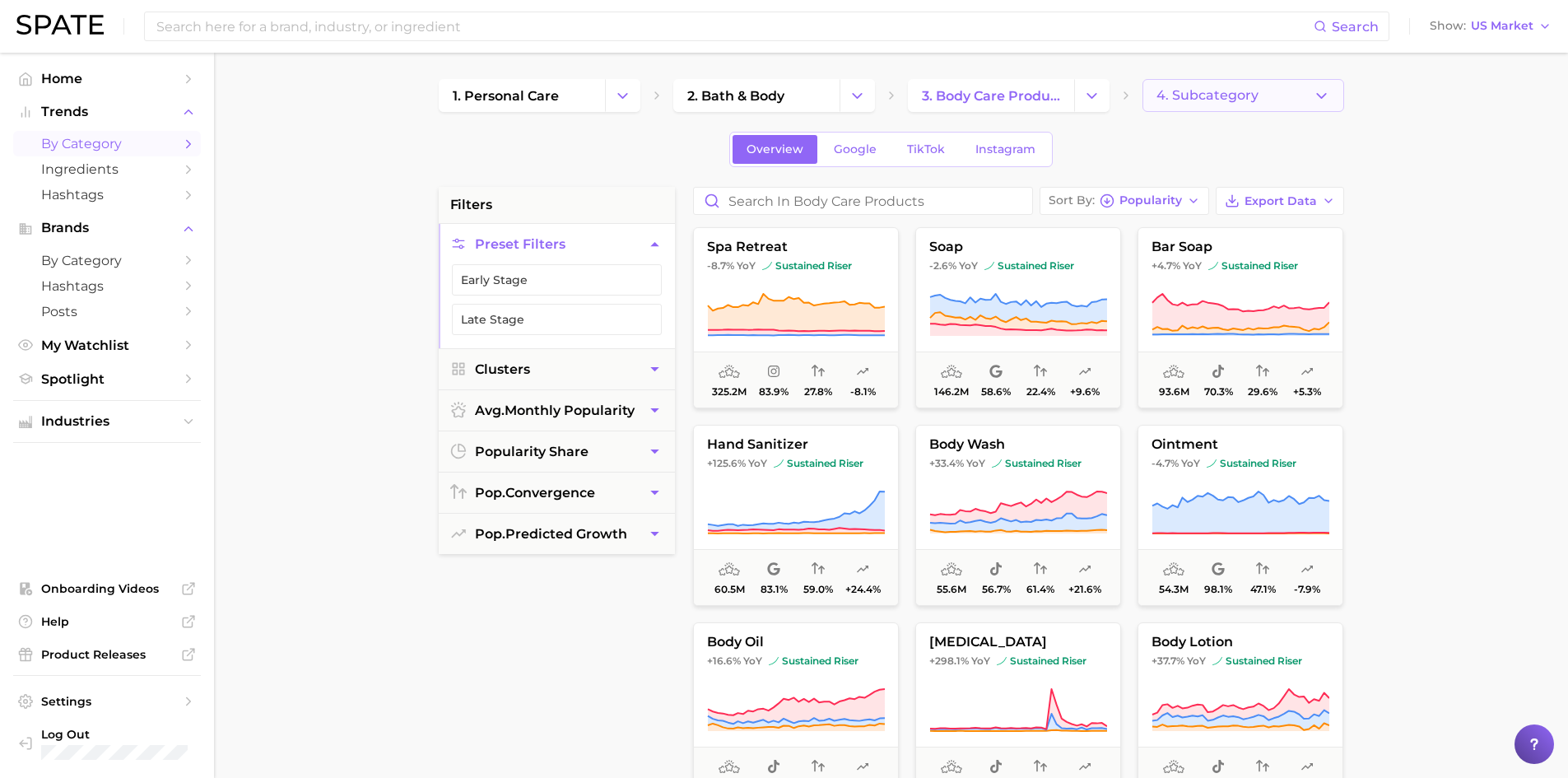
click at [1273, 96] on button "4. Subcategory" at bounding box center [1242, 95] width 201 height 33
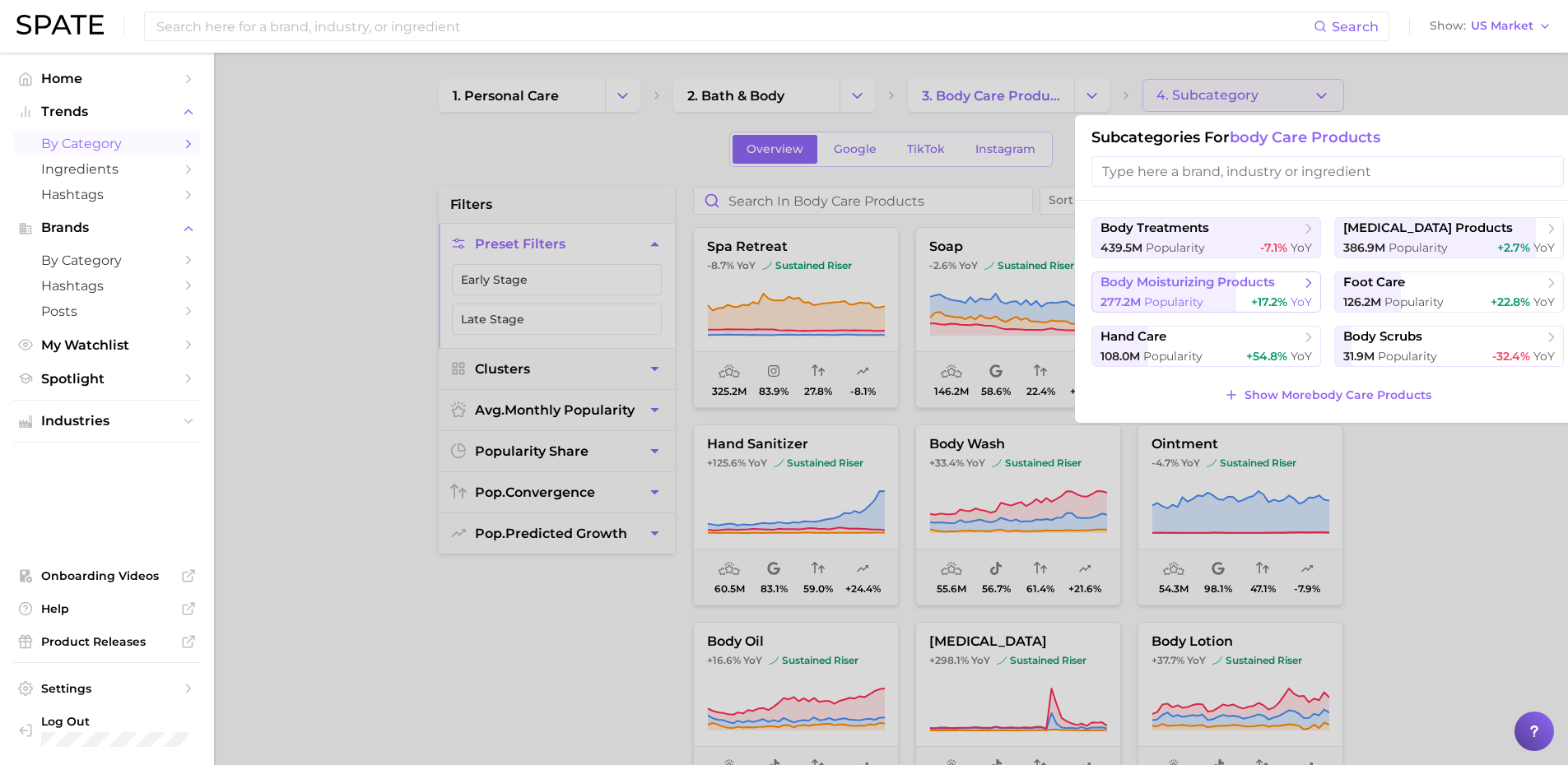
click at [1188, 288] on span "body moisturizing products" at bounding box center [1188, 283] width 175 height 16
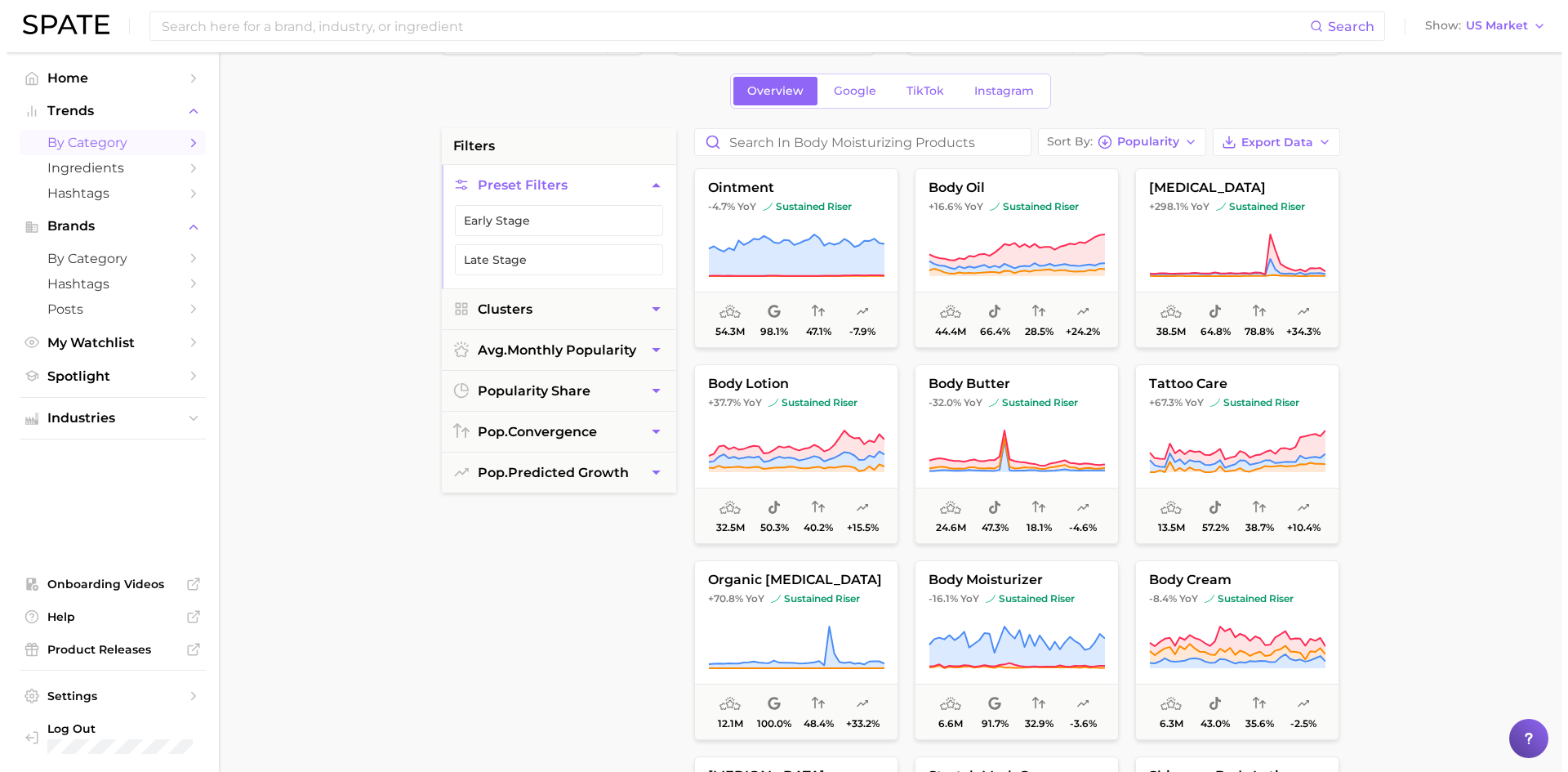
scroll to position [82, 0]
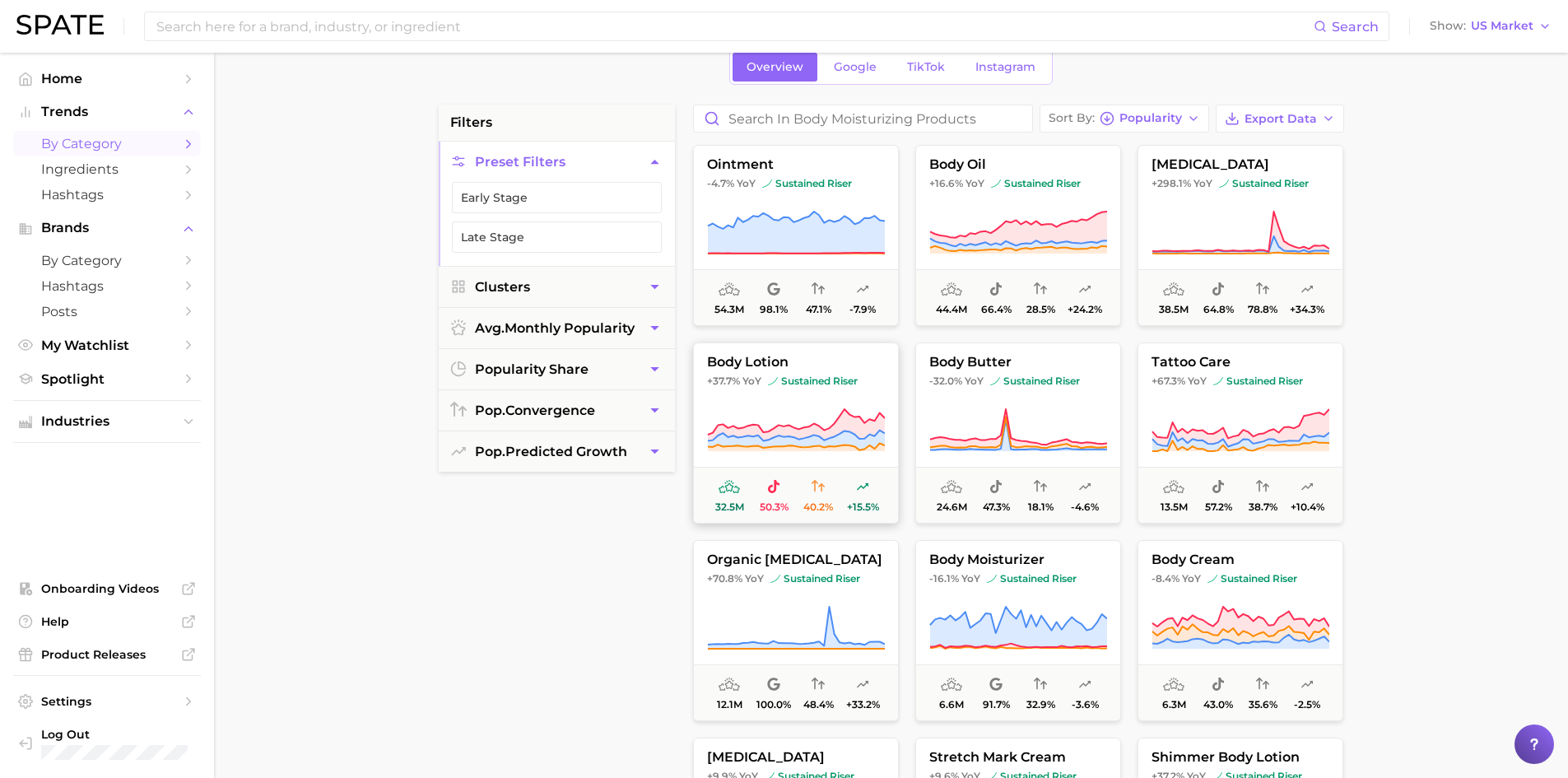
click at [816, 394] on button "body lotion +37.7% YoY sustained riser 32.5m 50.3% 40.2% +15.5%" at bounding box center [795, 433] width 205 height 181
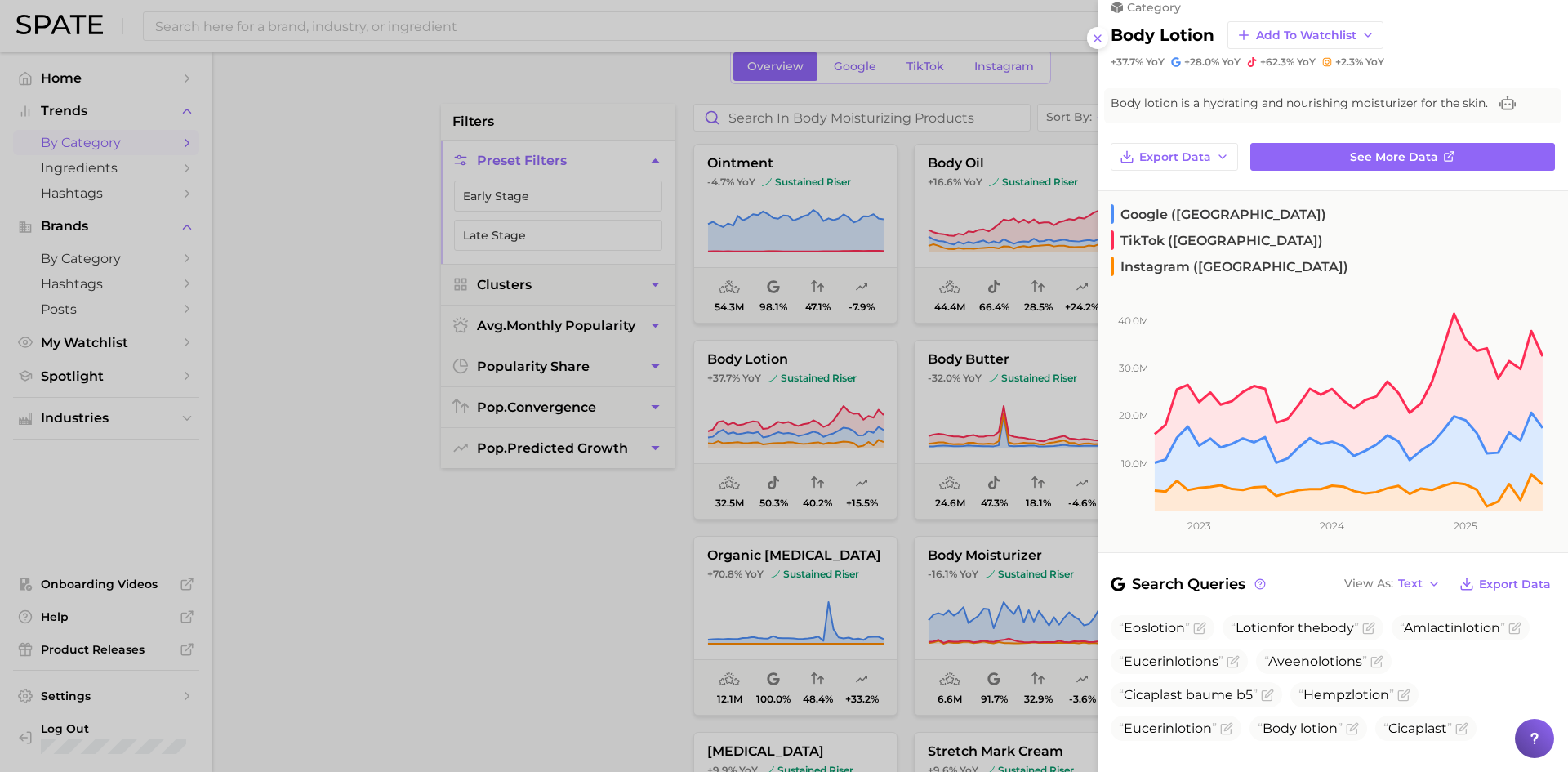
scroll to position [0, 0]
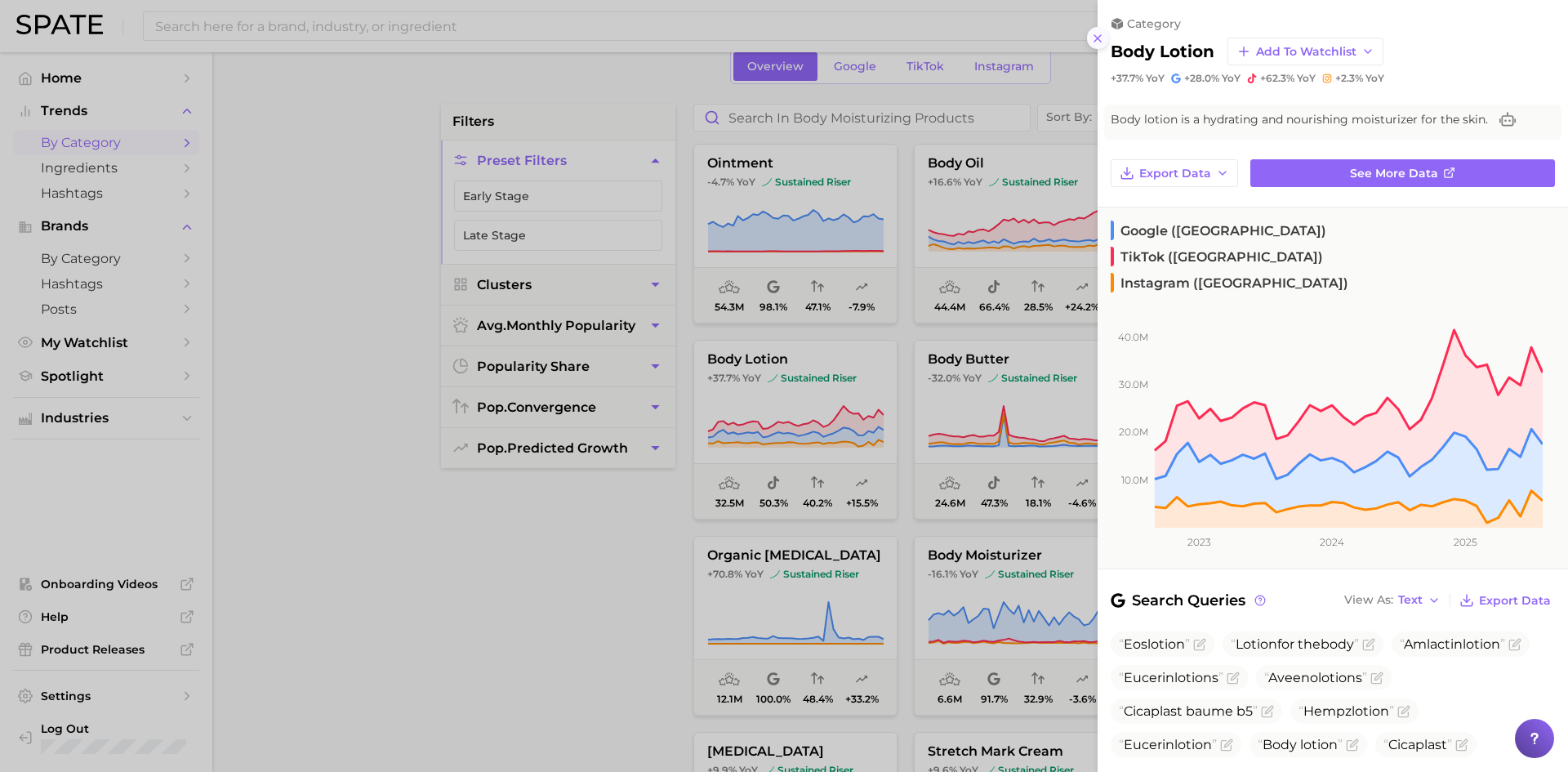
click at [1094, 38] on icon at bounding box center [1097, 37] width 13 height 13
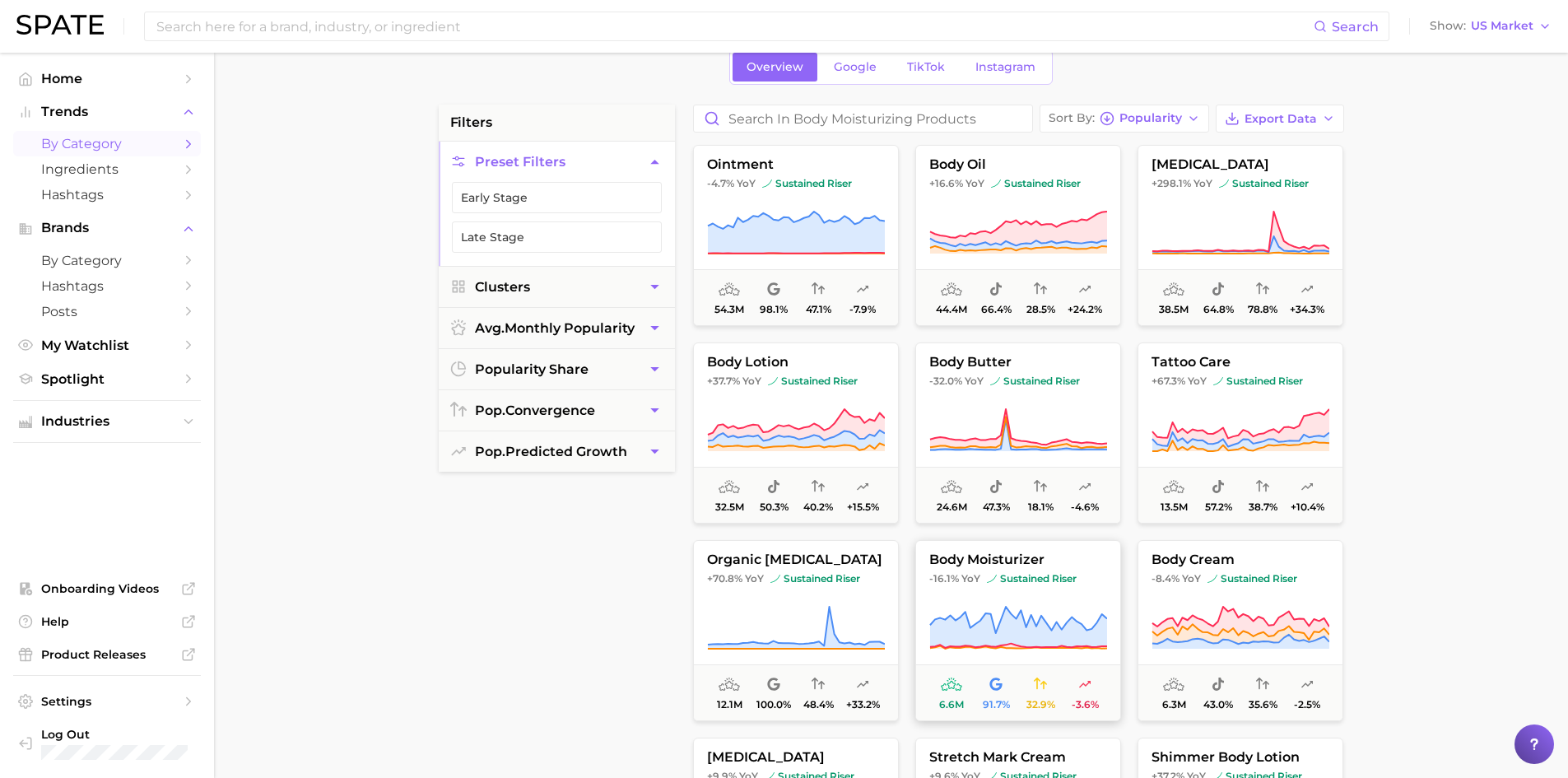
click at [1039, 581] on span "sustained riser" at bounding box center [1031, 578] width 89 height 13
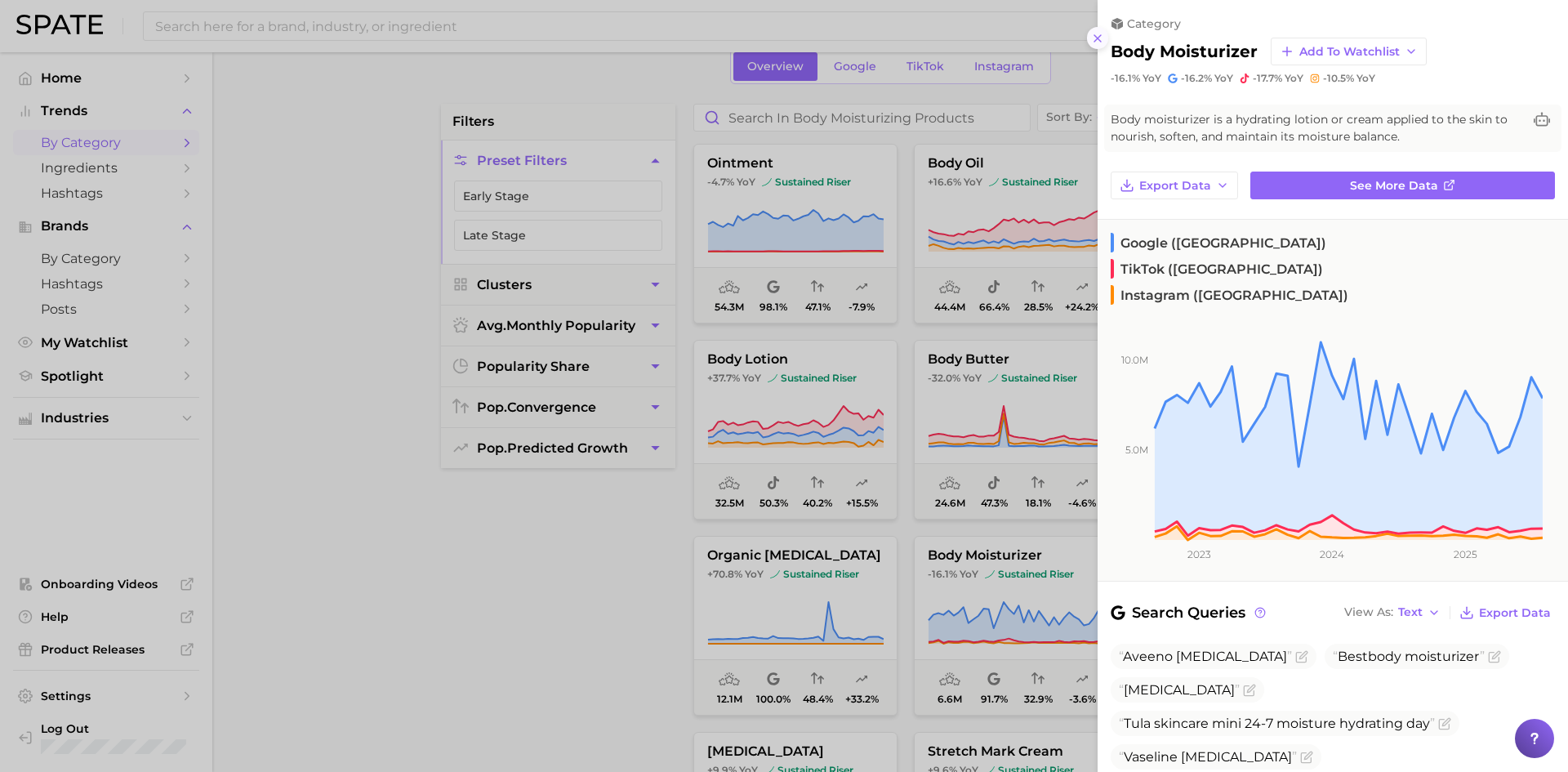
click at [1098, 35] on icon at bounding box center [1097, 37] width 13 height 13
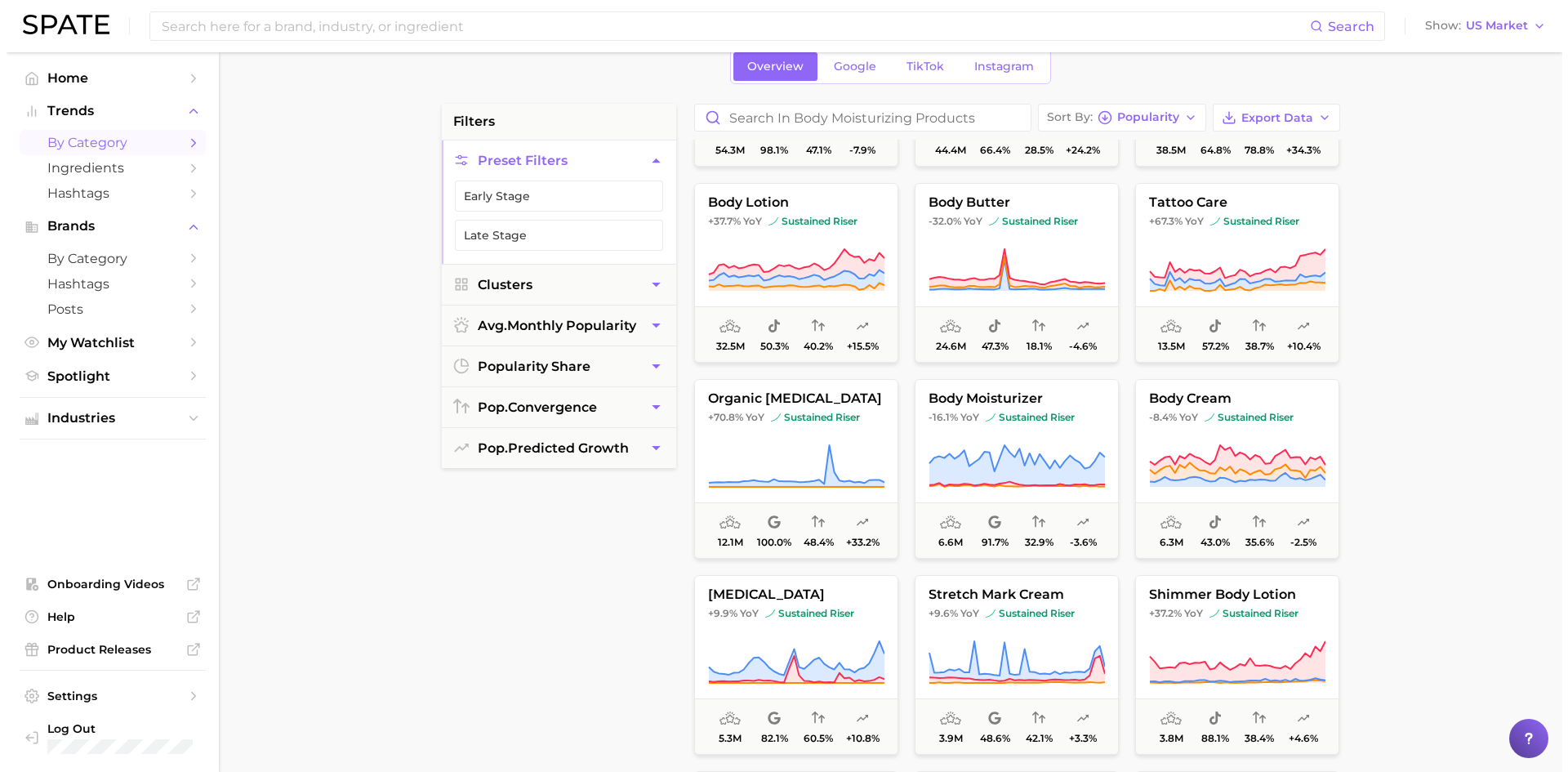
scroll to position [163, 0]
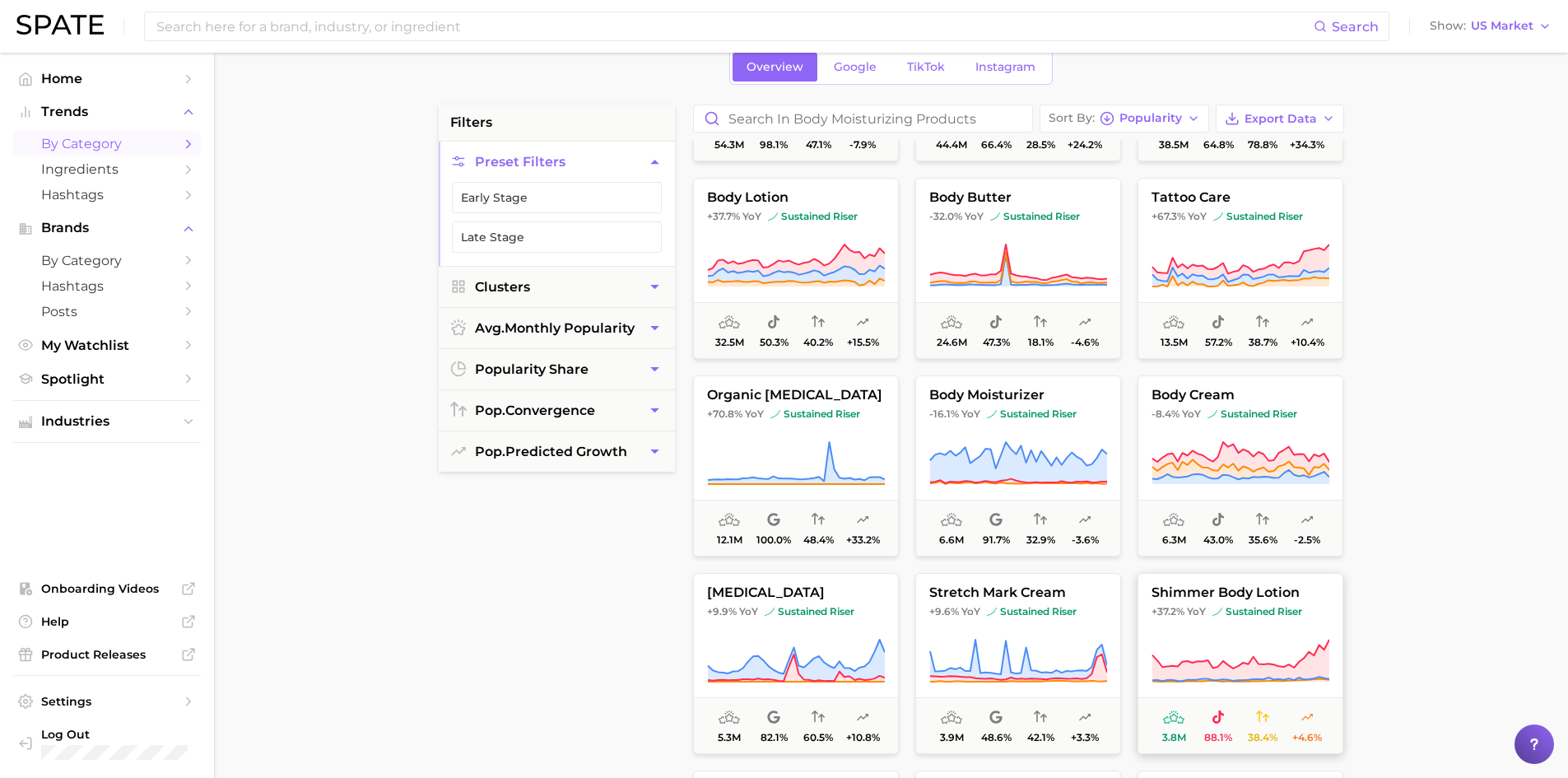
click at [1254, 629] on button "shimmer body lotion +37.2% YoY sustained riser 3.8m 88.1% 38.4% +4.6%" at bounding box center [1240, 663] width 205 height 181
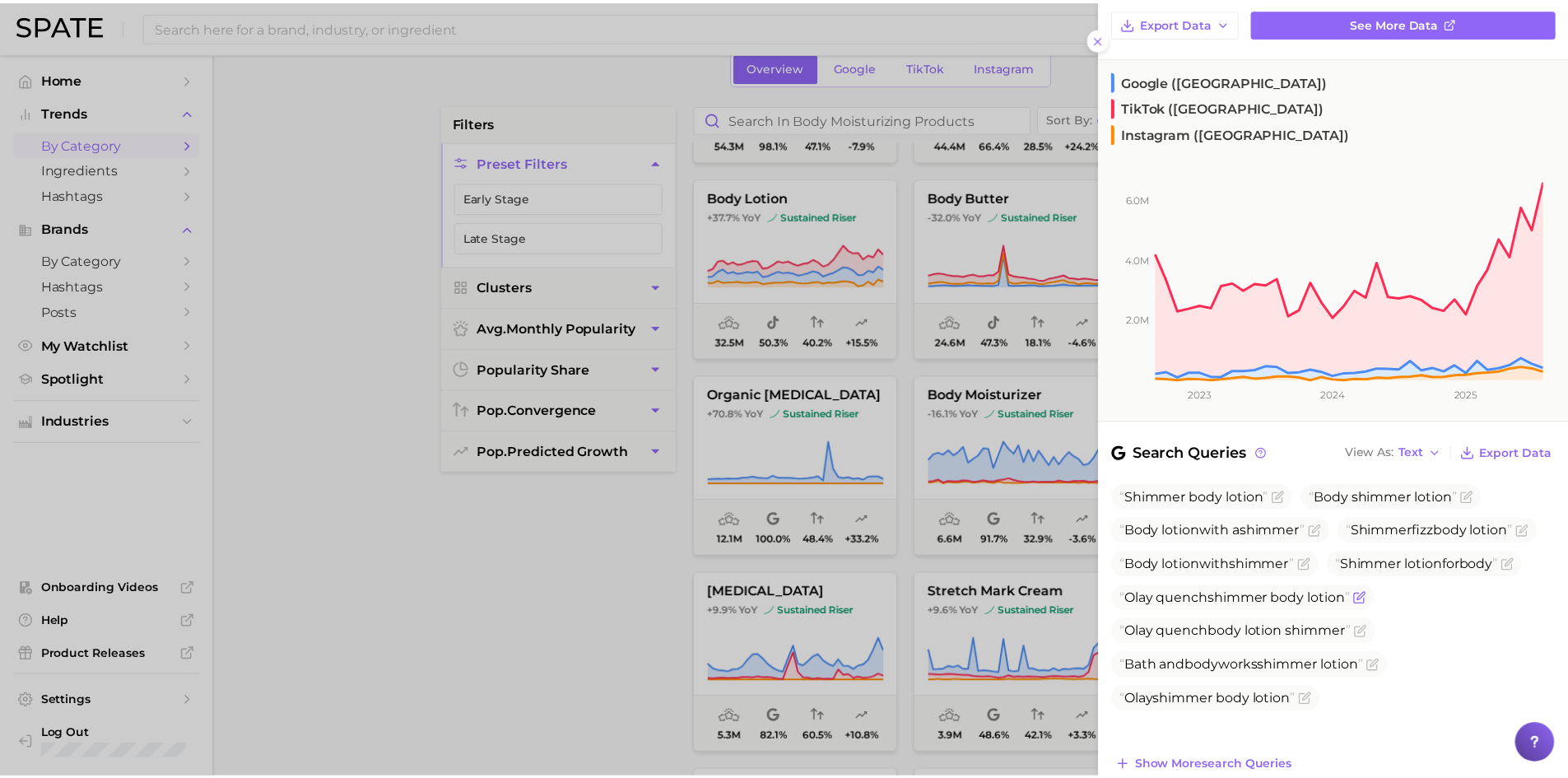
scroll to position [247, 0]
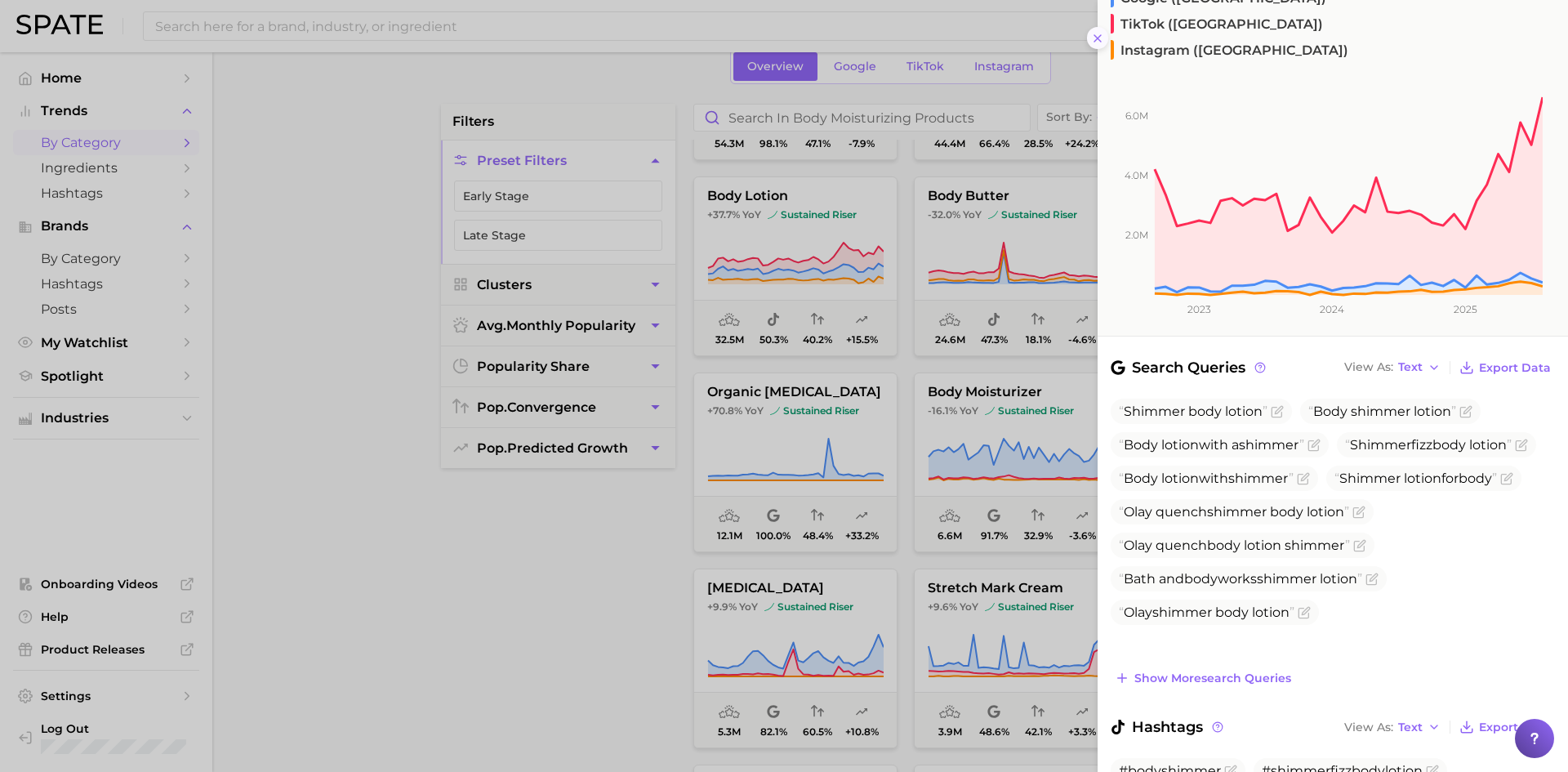
click at [1091, 34] on icon at bounding box center [1097, 37] width 13 height 13
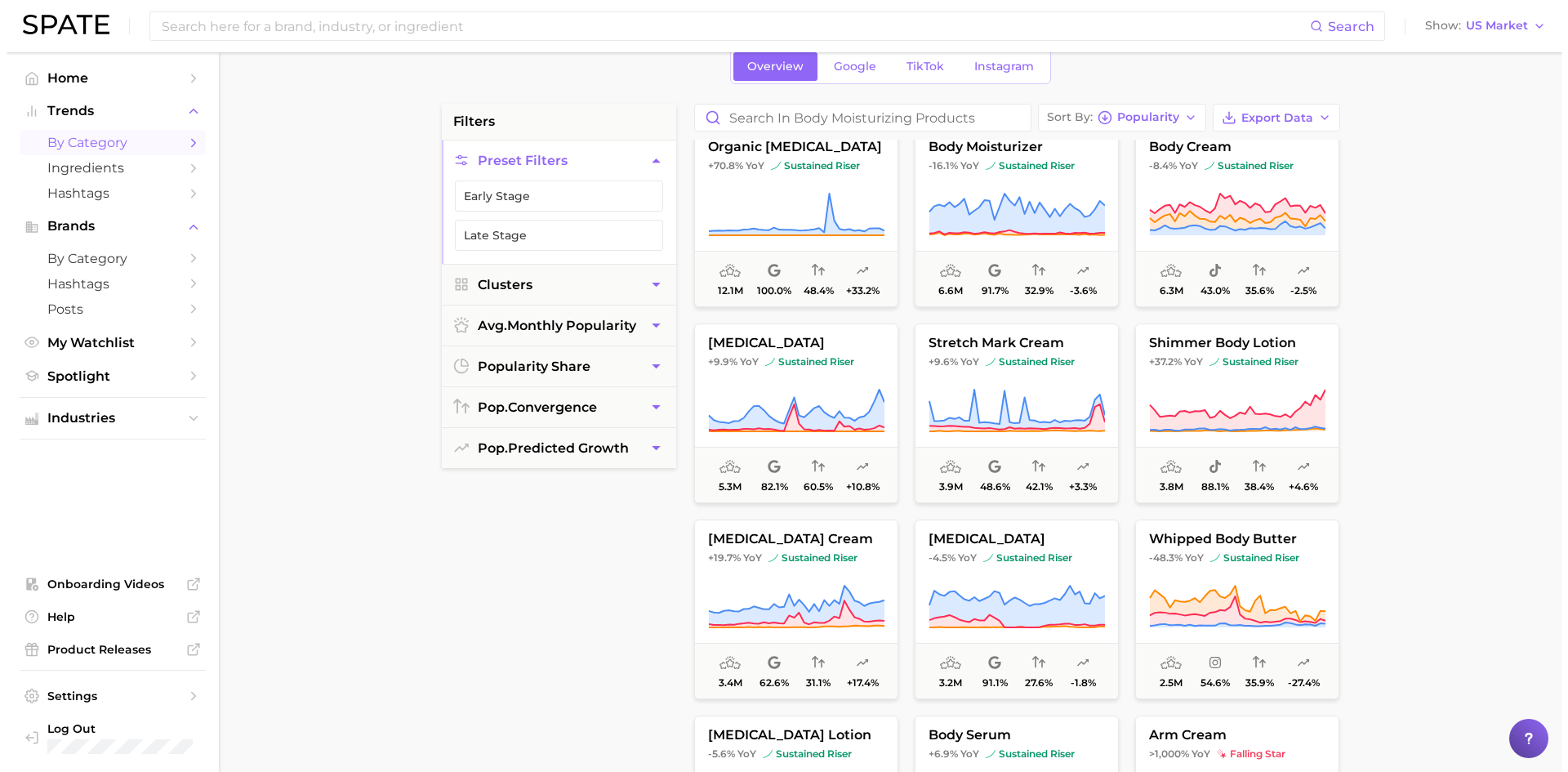
scroll to position [0, 0]
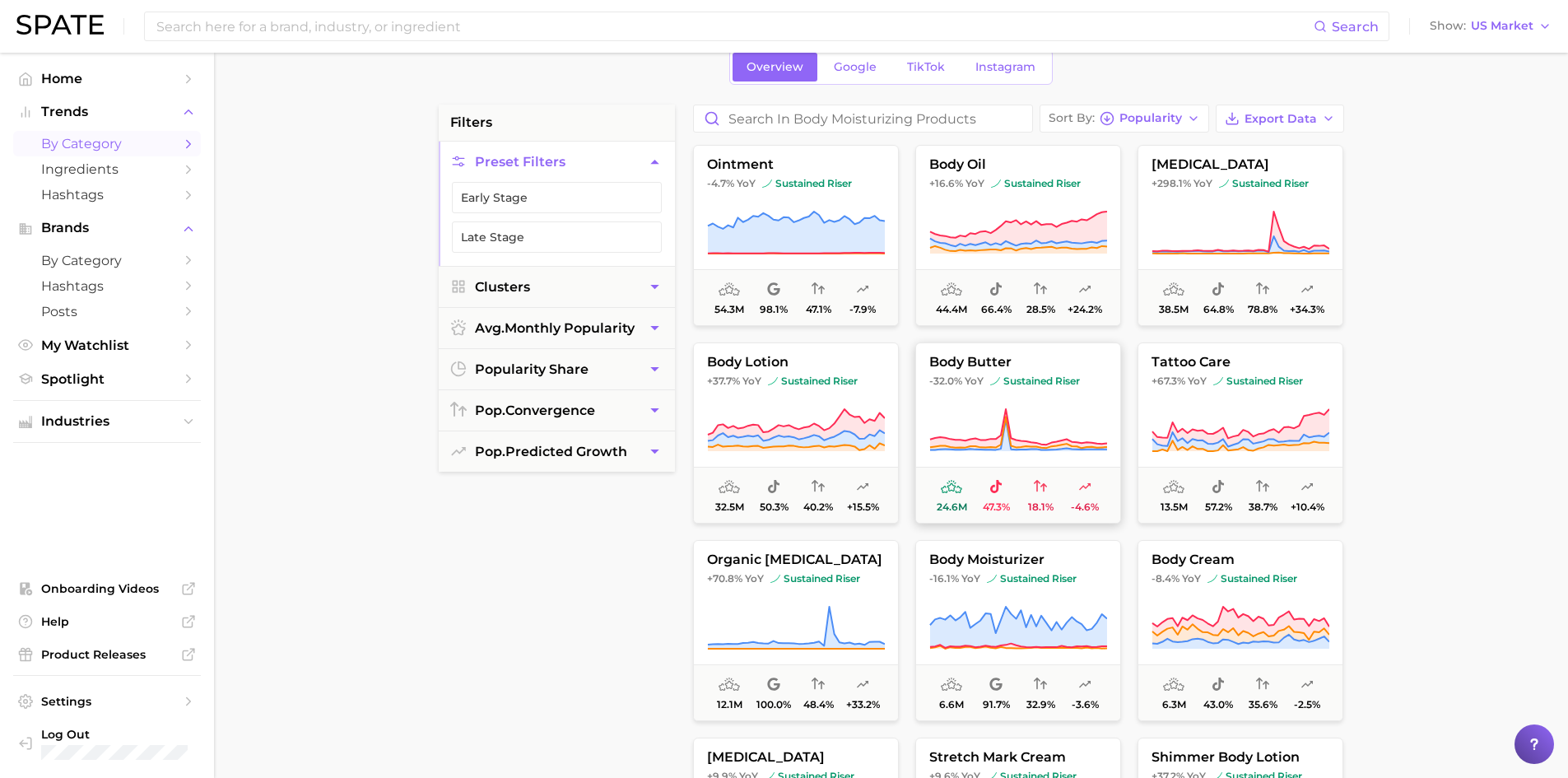
click at [1022, 395] on button "body butter -32.0% YoY sustained riser 24.6m 47.3% 18.1% -4.6%" at bounding box center [1017, 433] width 205 height 181
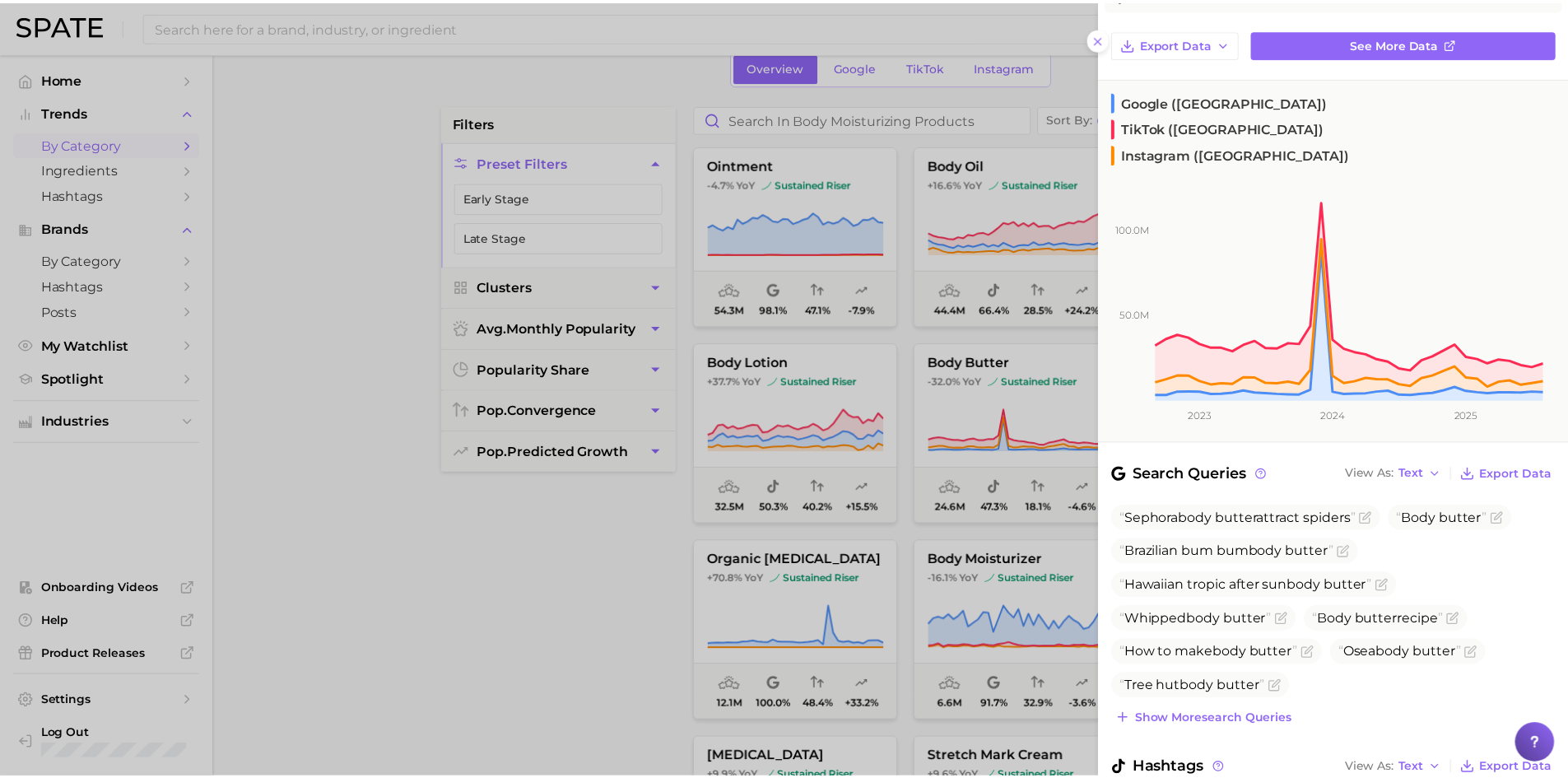
scroll to position [165, 0]
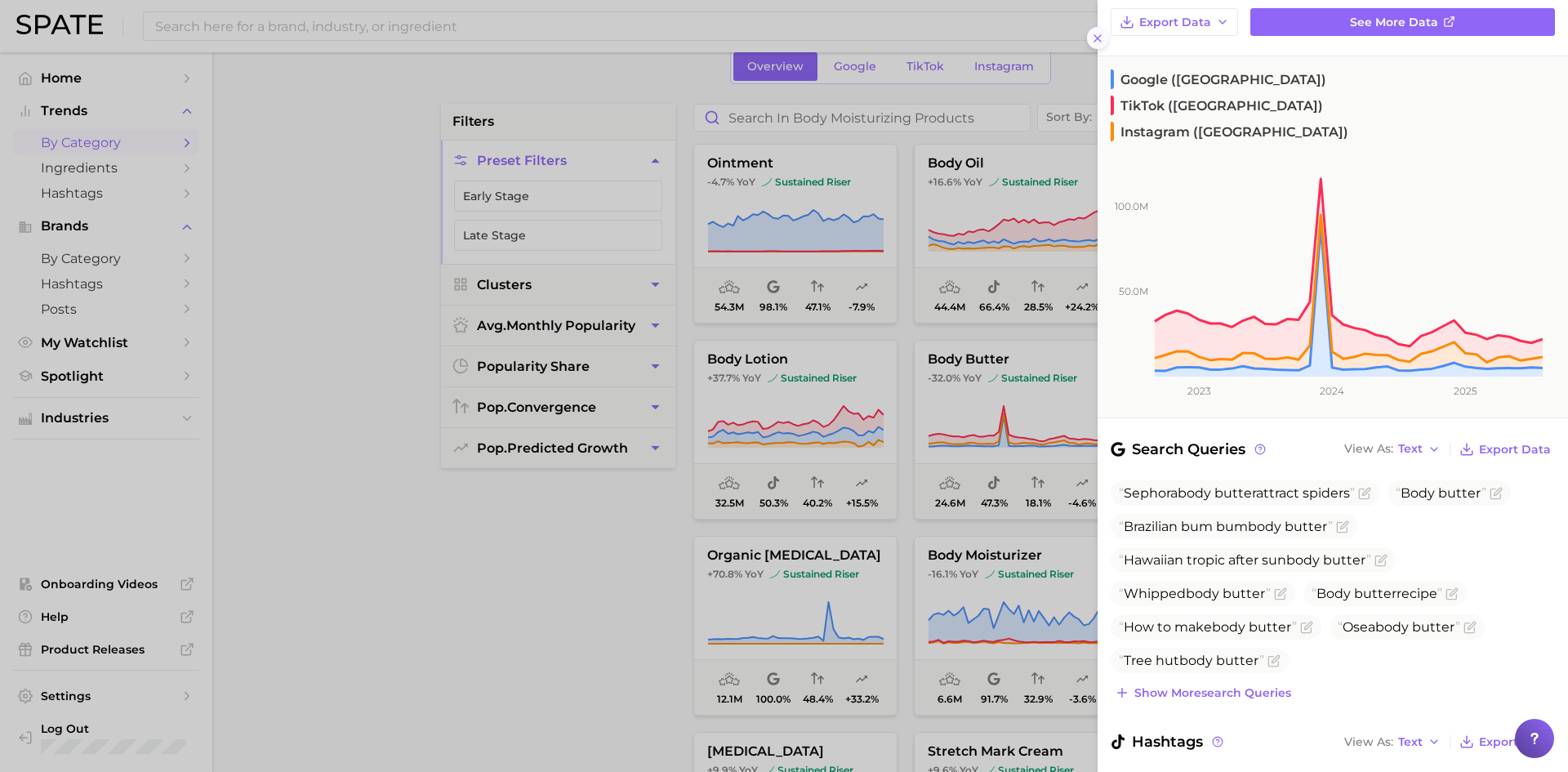
click at [1096, 39] on line at bounding box center [1097, 38] width 7 height 7
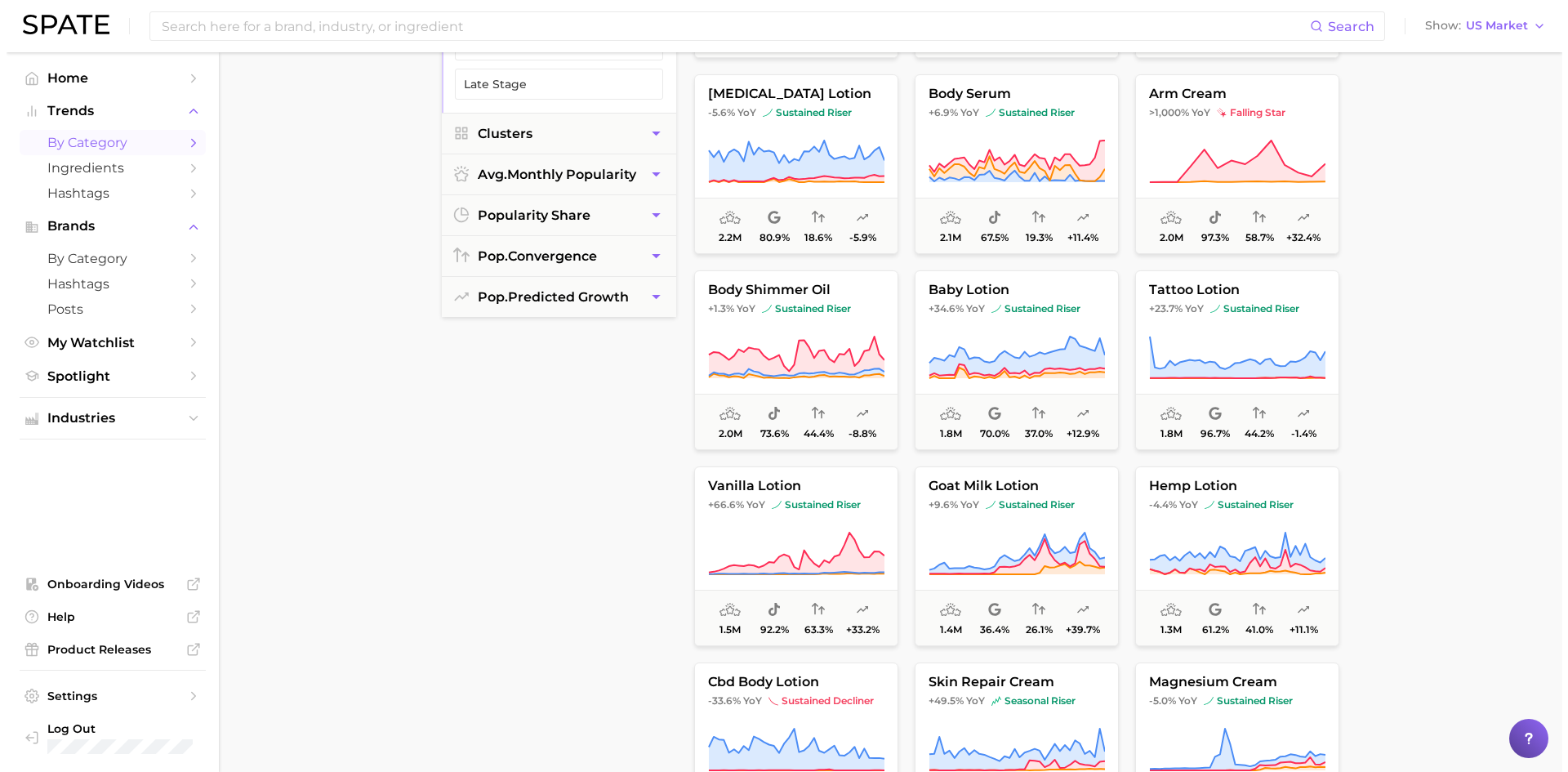
scroll to position [245, 0]
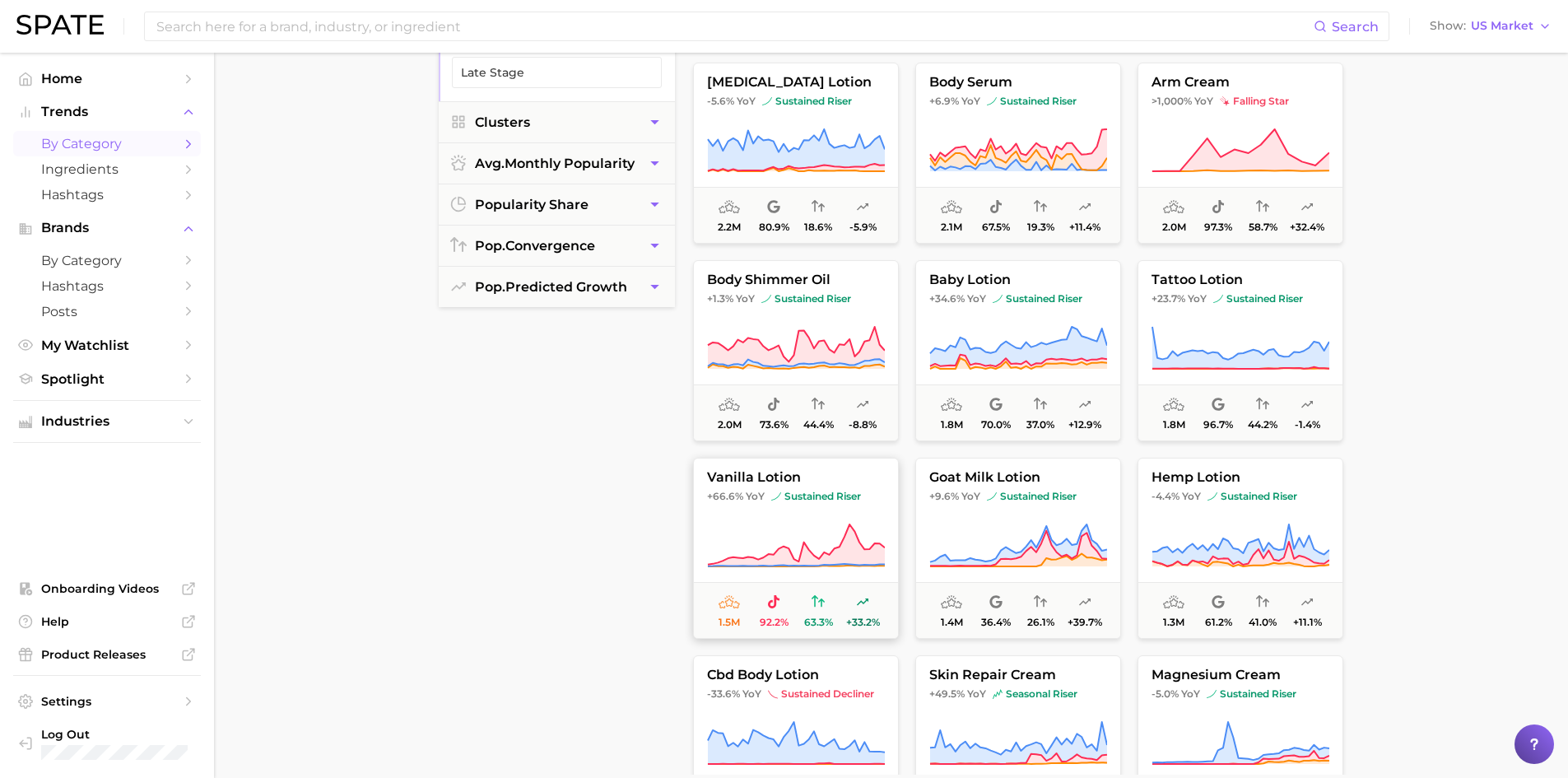
click at [755, 500] on span "YoY" at bounding box center [754, 495] width 19 height 13
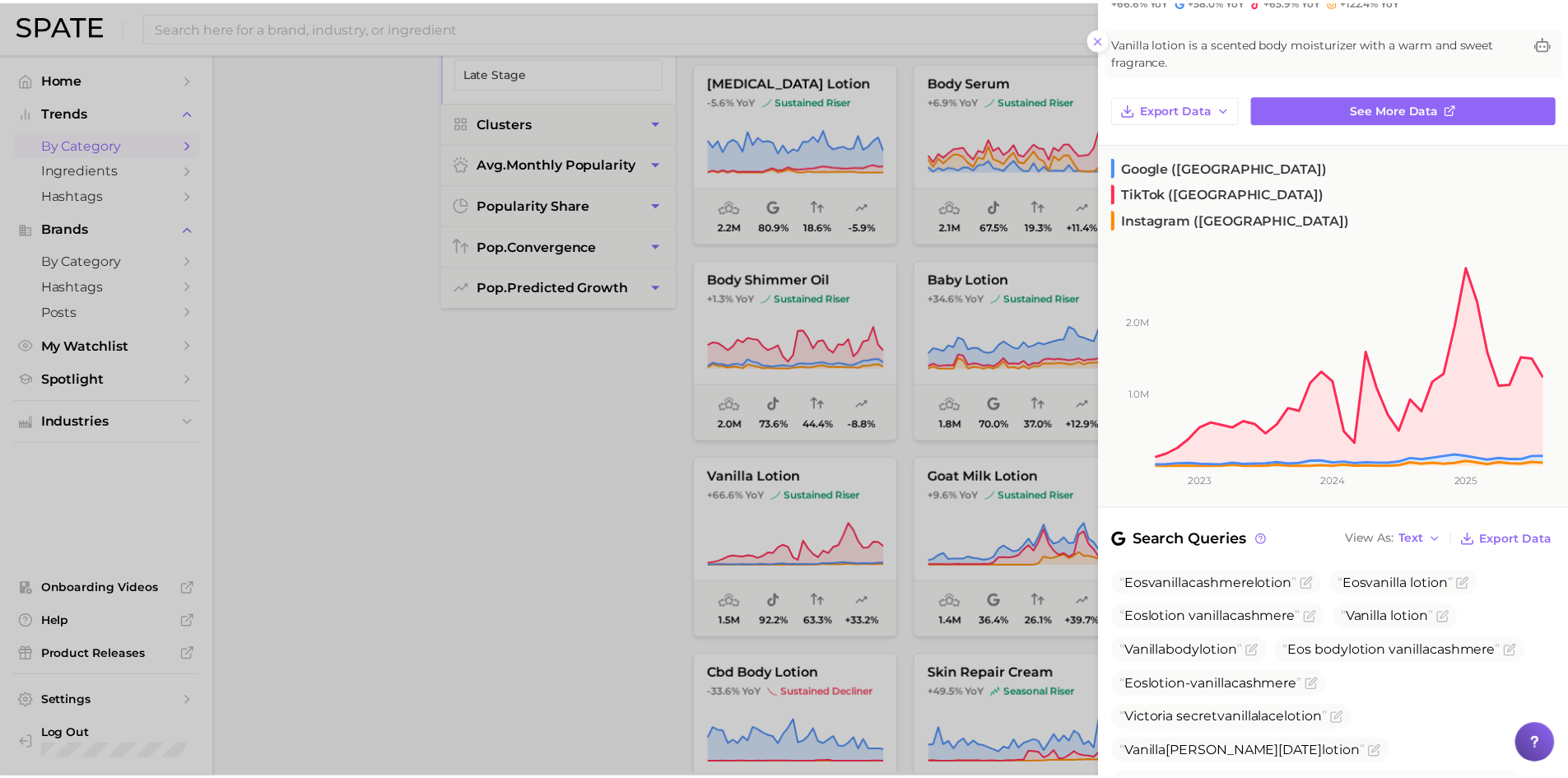
scroll to position [0, 0]
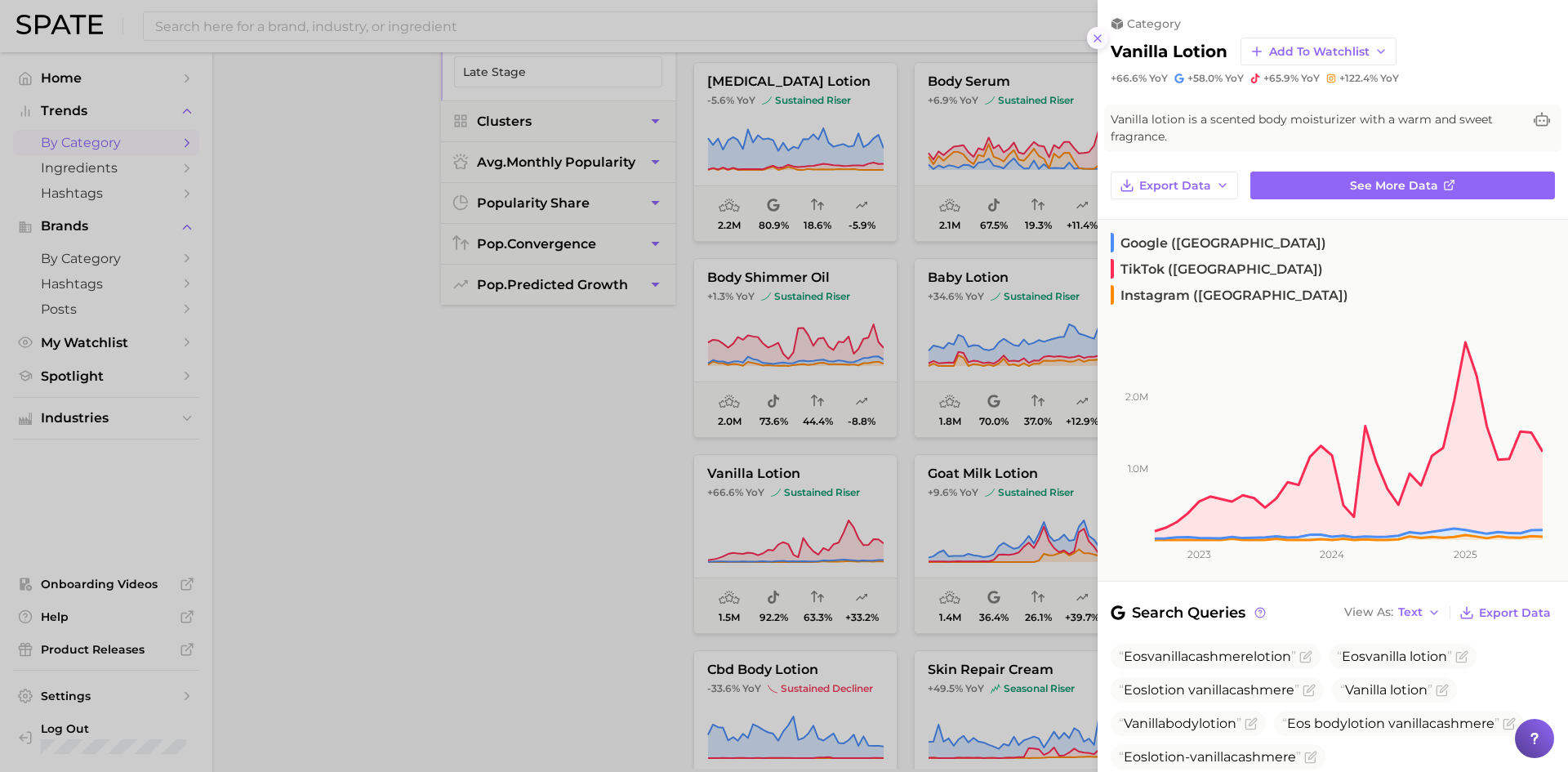
click at [1093, 40] on icon at bounding box center [1097, 37] width 13 height 13
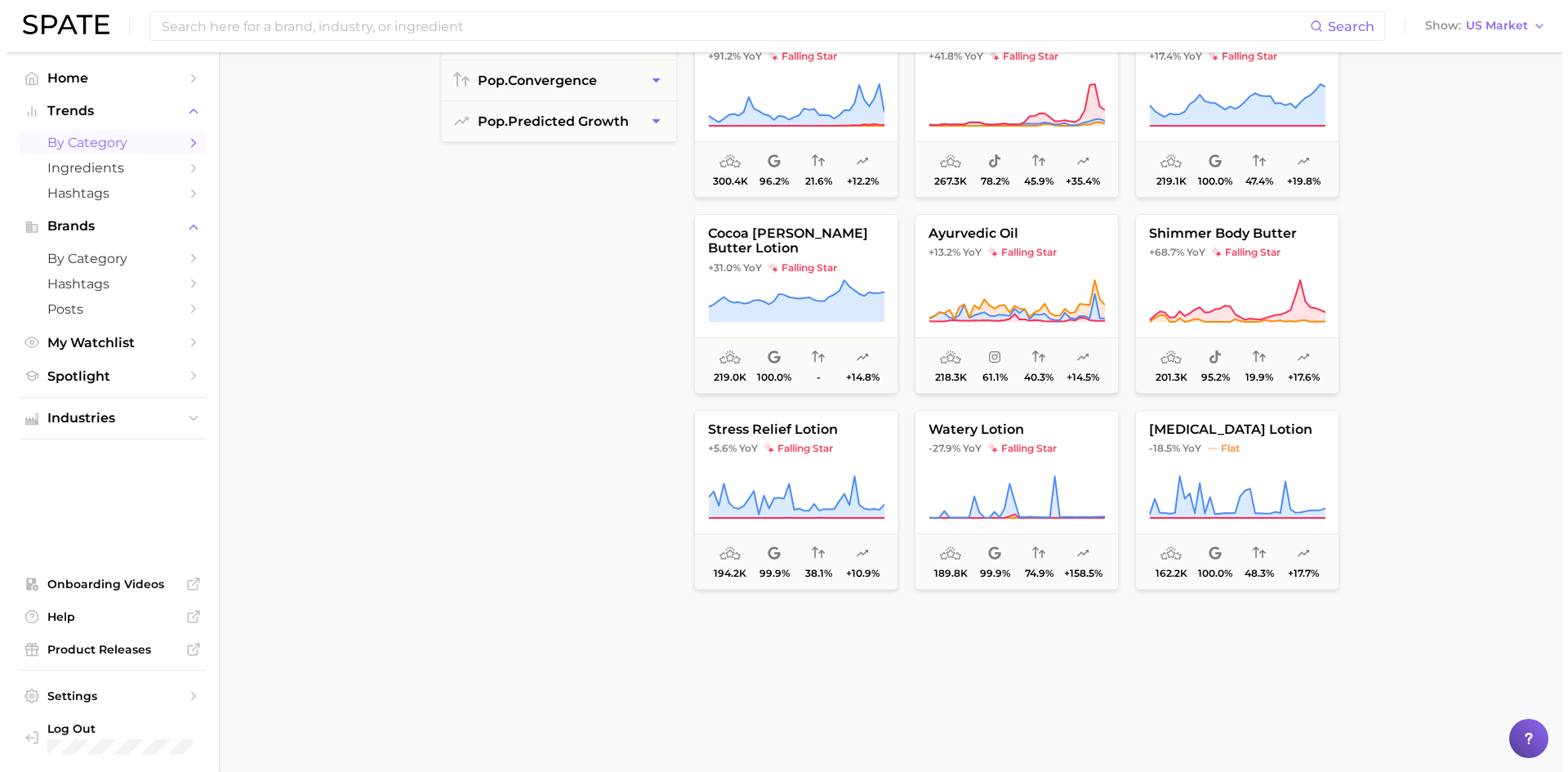
scroll to position [3103, 0]
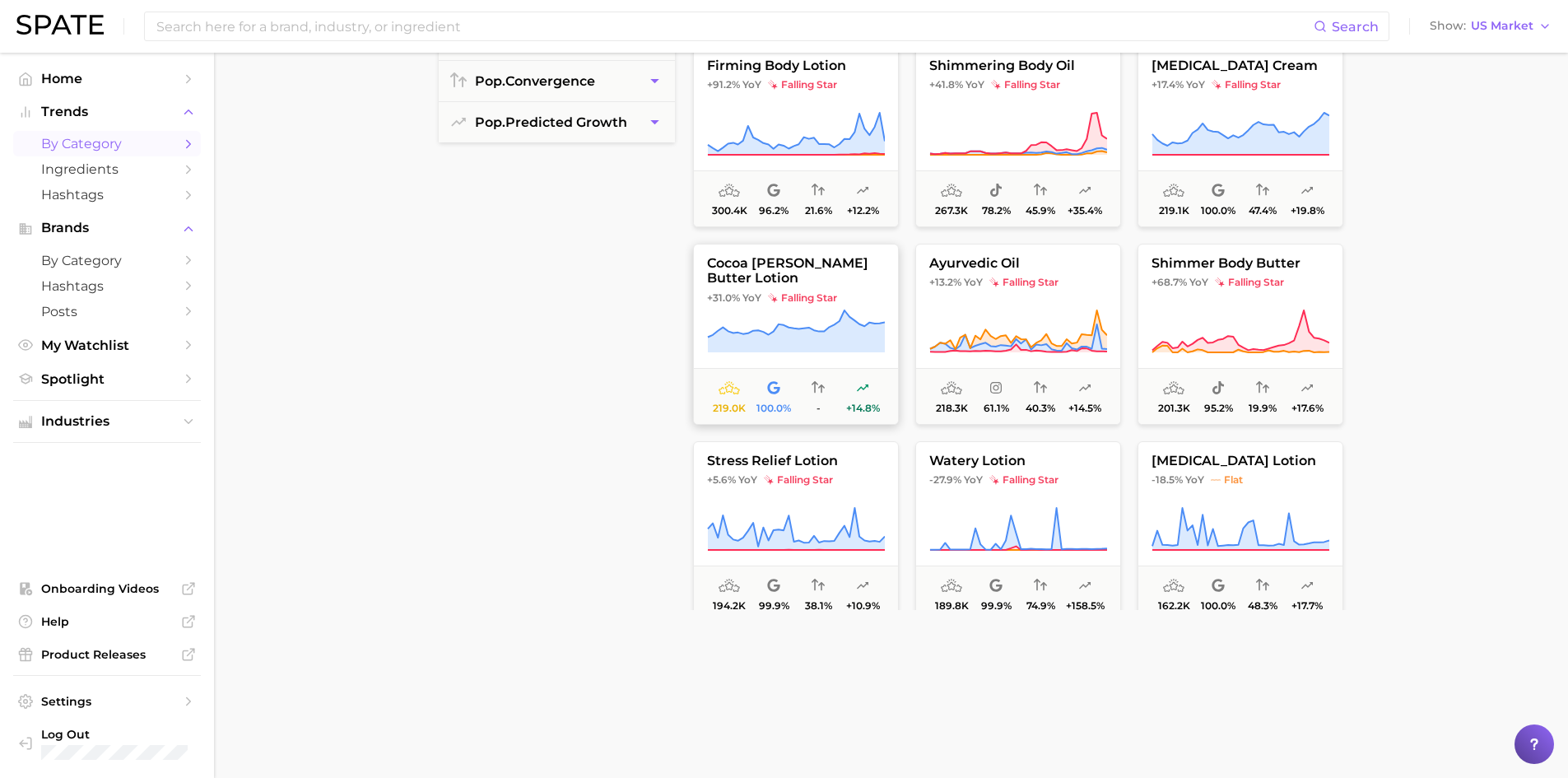
click at [759, 264] on span "cocoa [PERSON_NAME] butter lotion" at bounding box center [796, 271] width 204 height 31
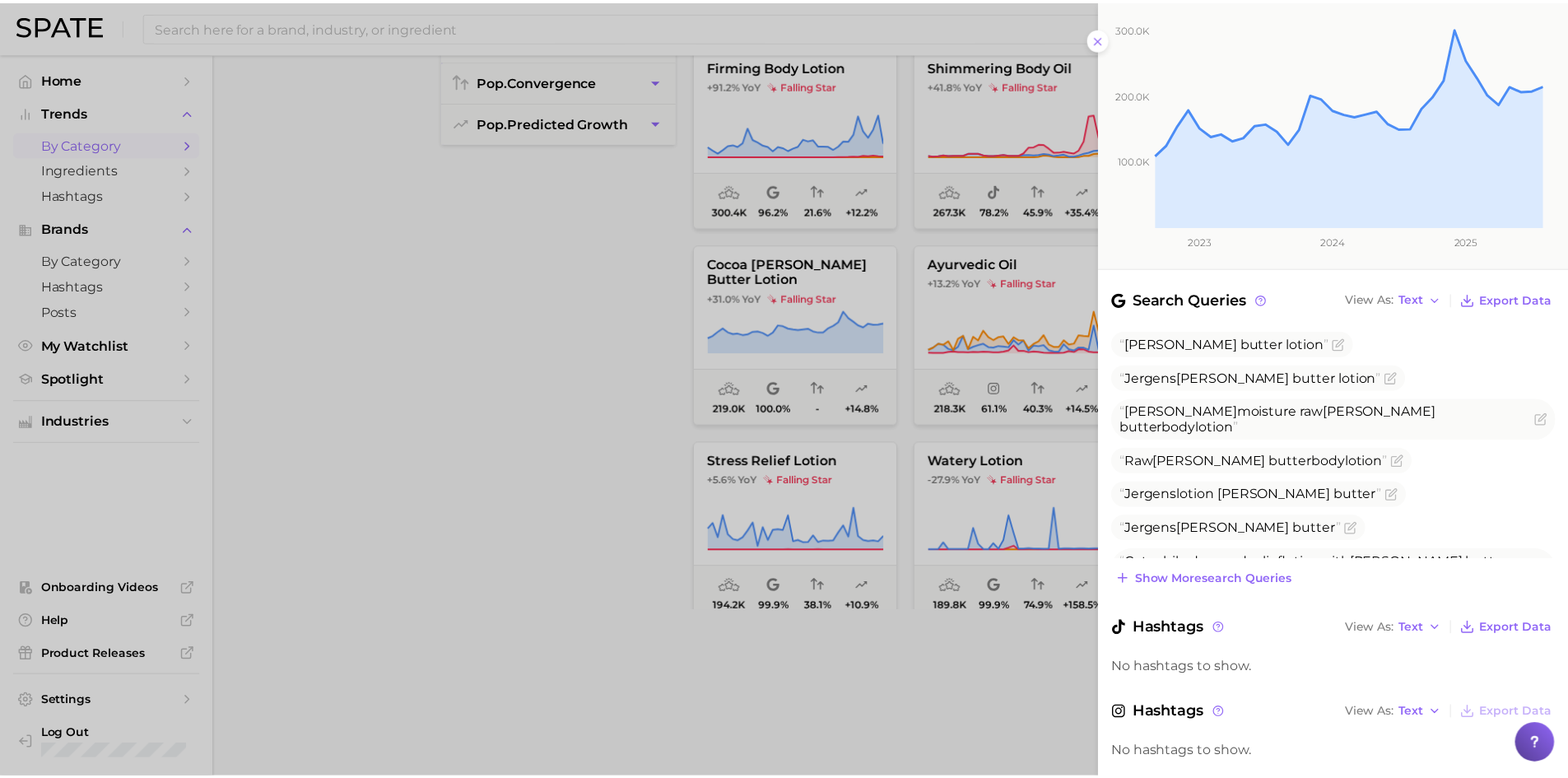
scroll to position [321, 0]
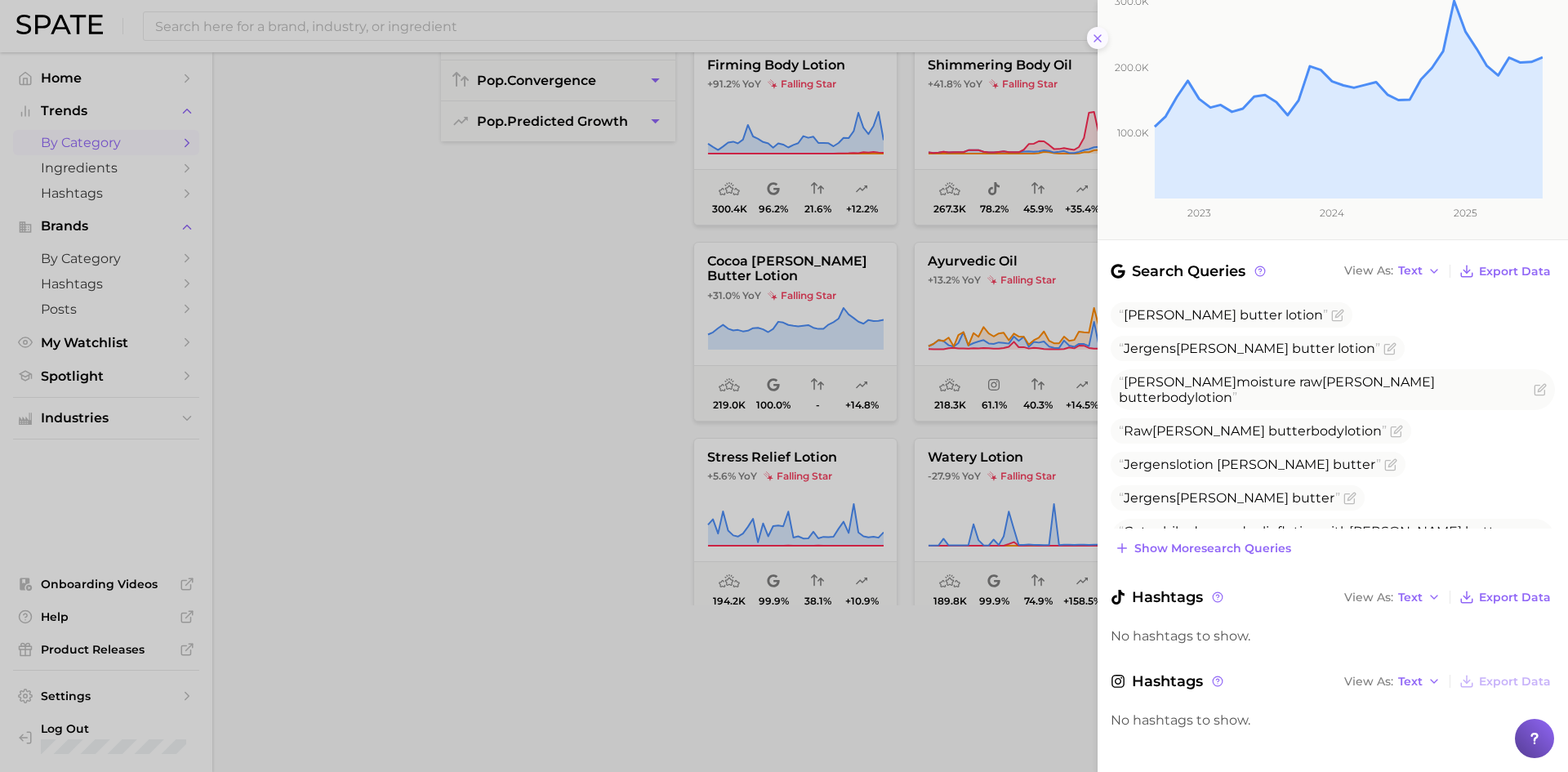
click at [1097, 32] on icon at bounding box center [1097, 37] width 13 height 13
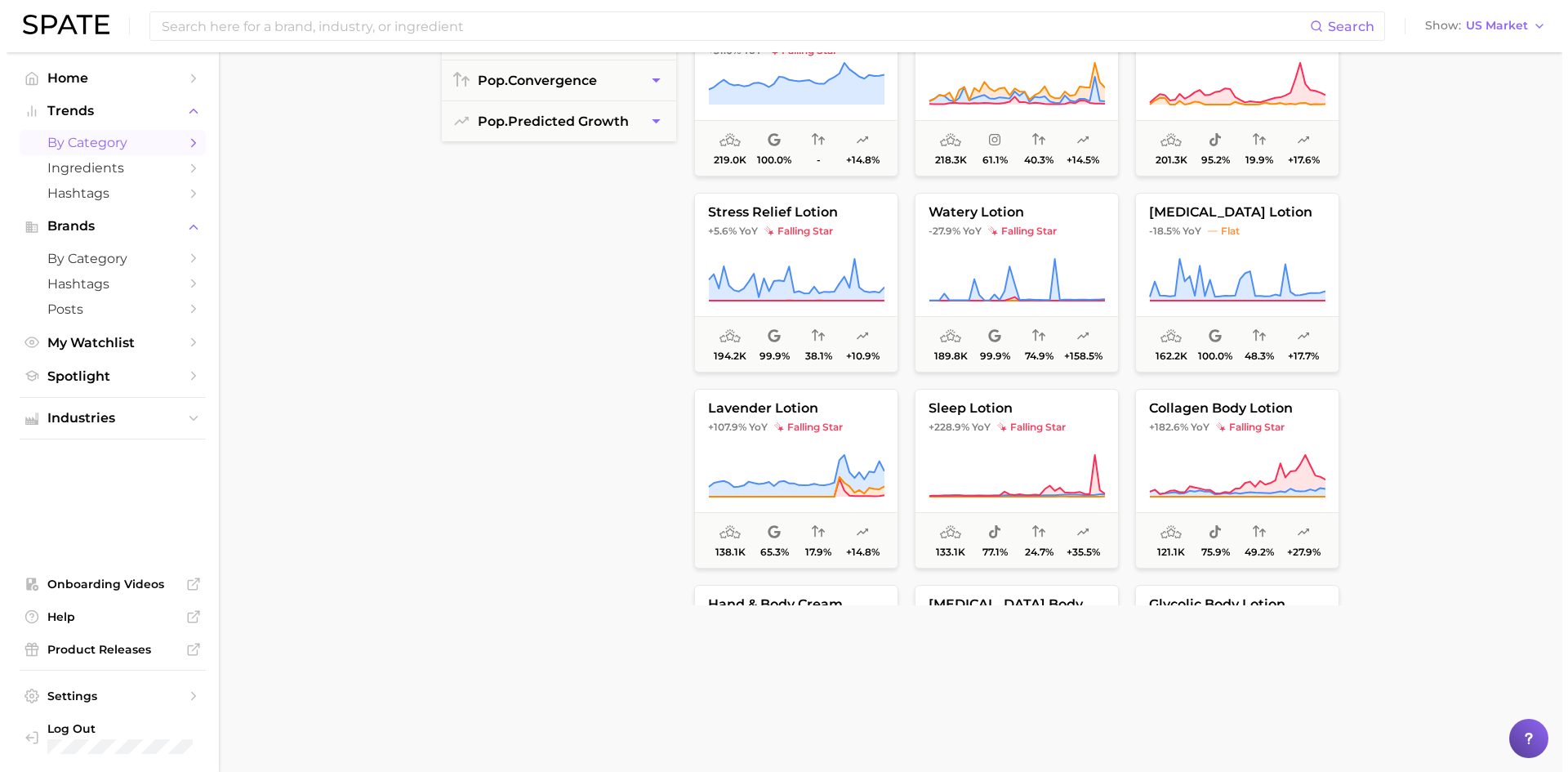
scroll to position [3430, 0]
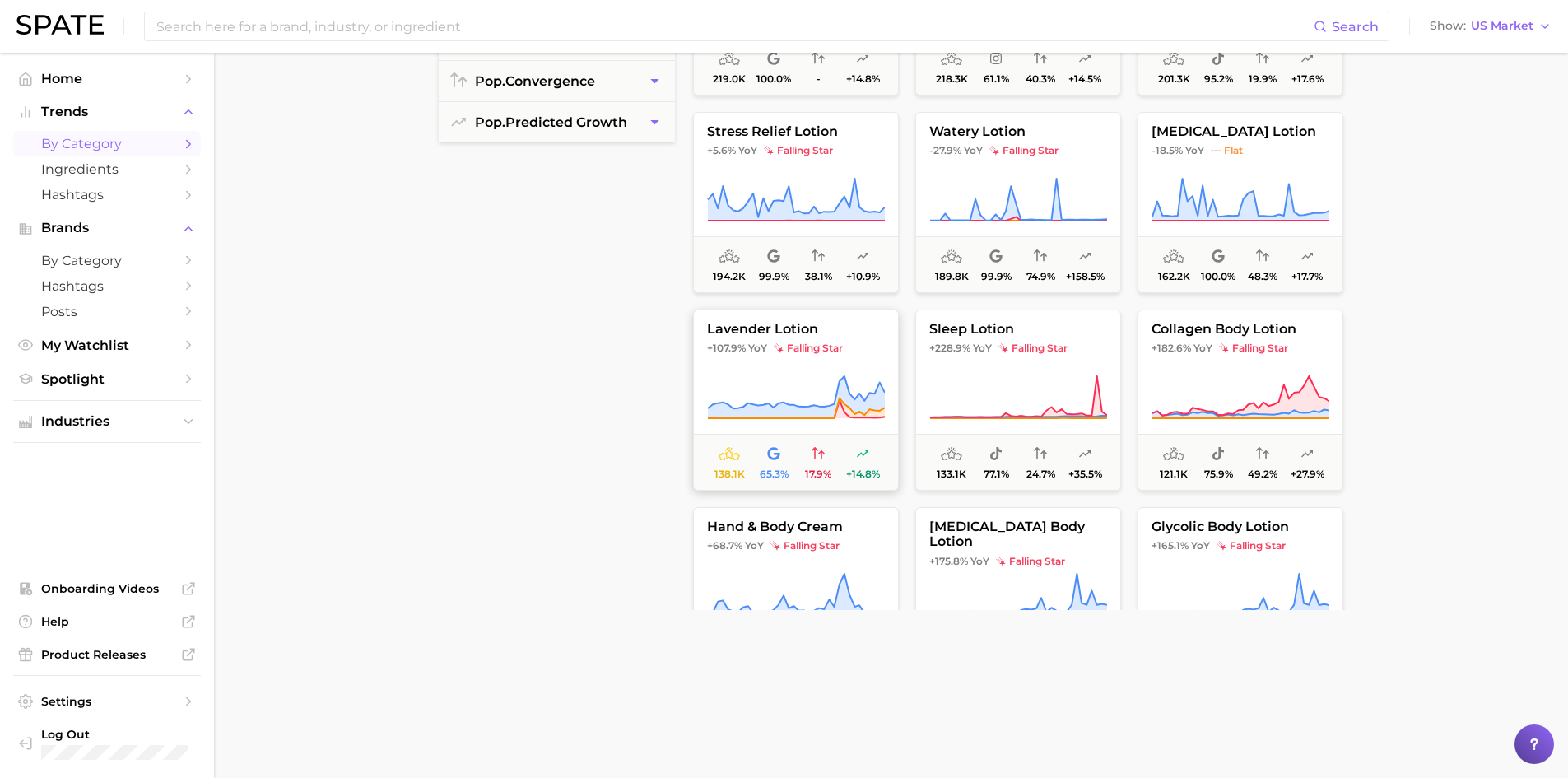
click at [798, 403] on icon at bounding box center [795, 397] width 178 height 46
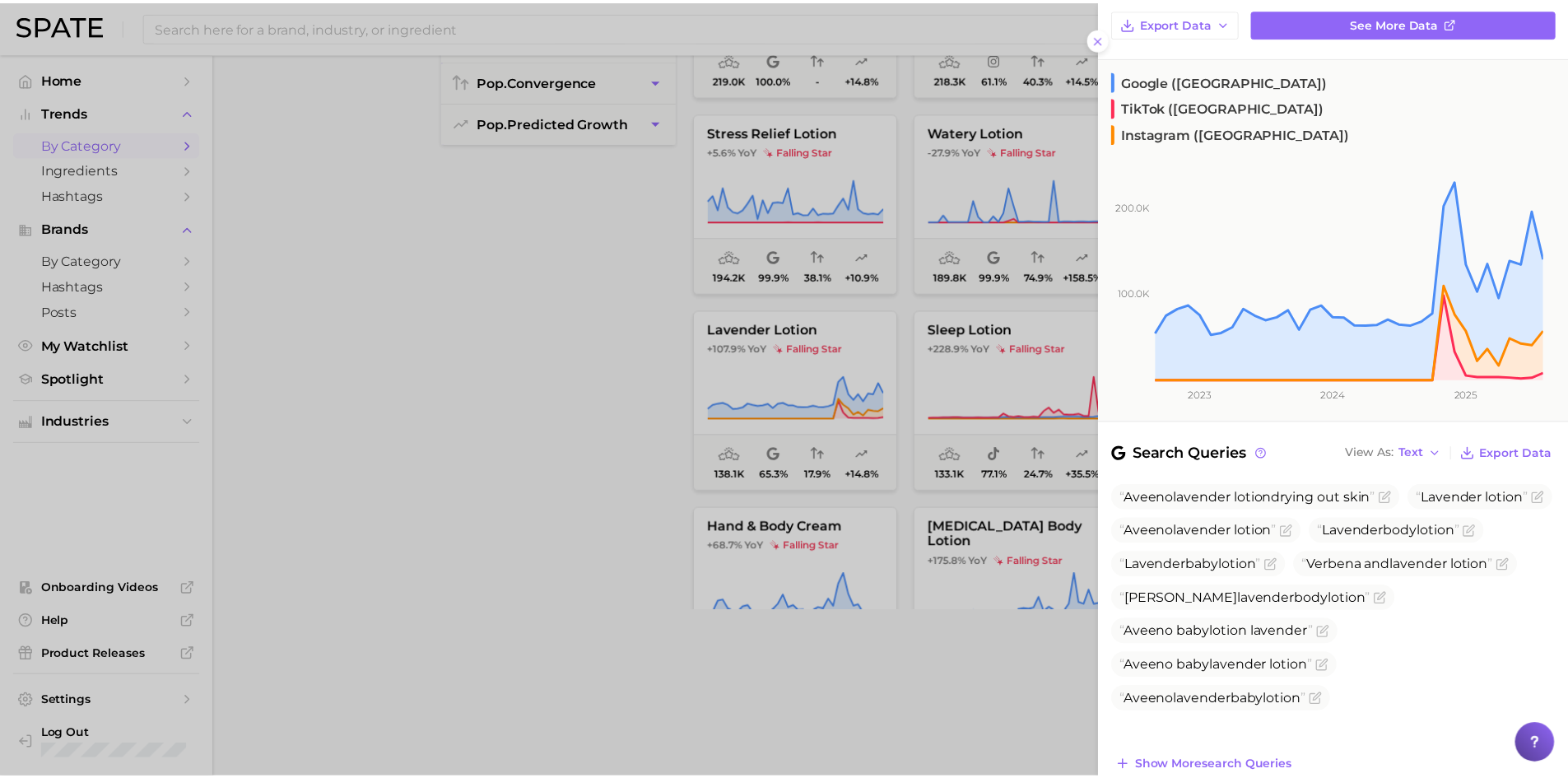
scroll to position [247, 0]
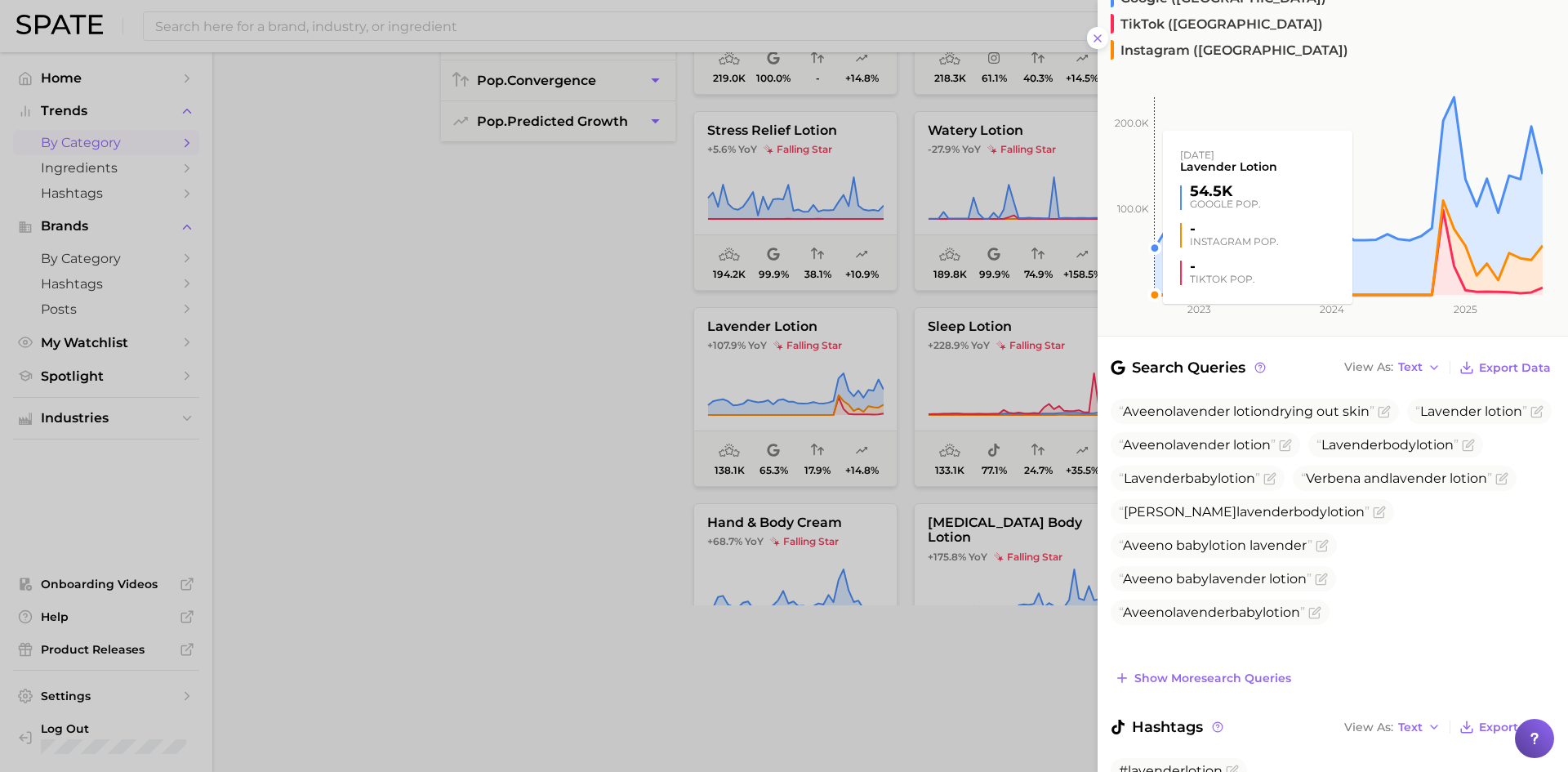
click at [1100, 56] on rect at bounding box center [1321, 175] width 445 height 238
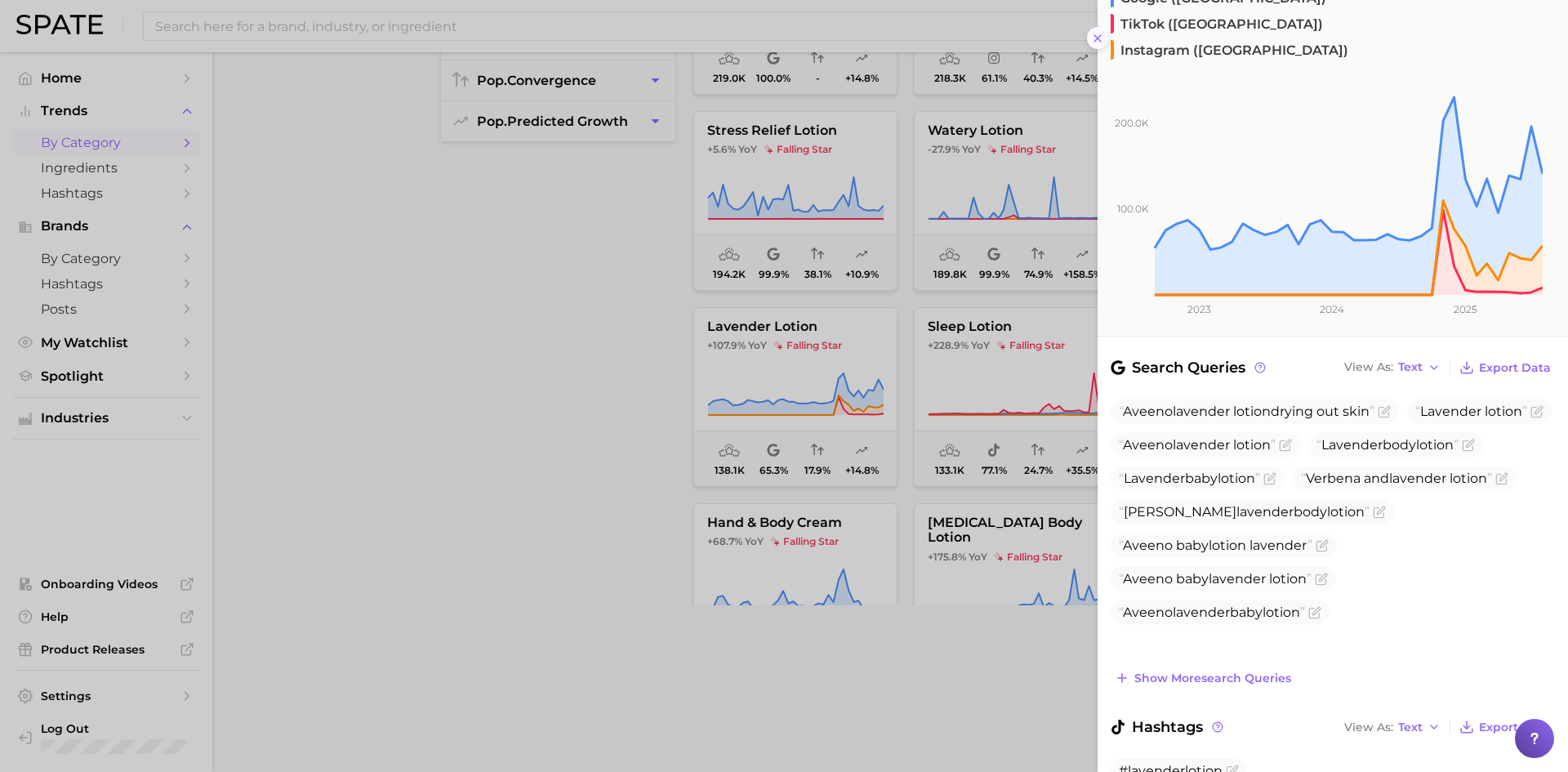
click at [1093, 40] on icon at bounding box center [1097, 37] width 13 height 13
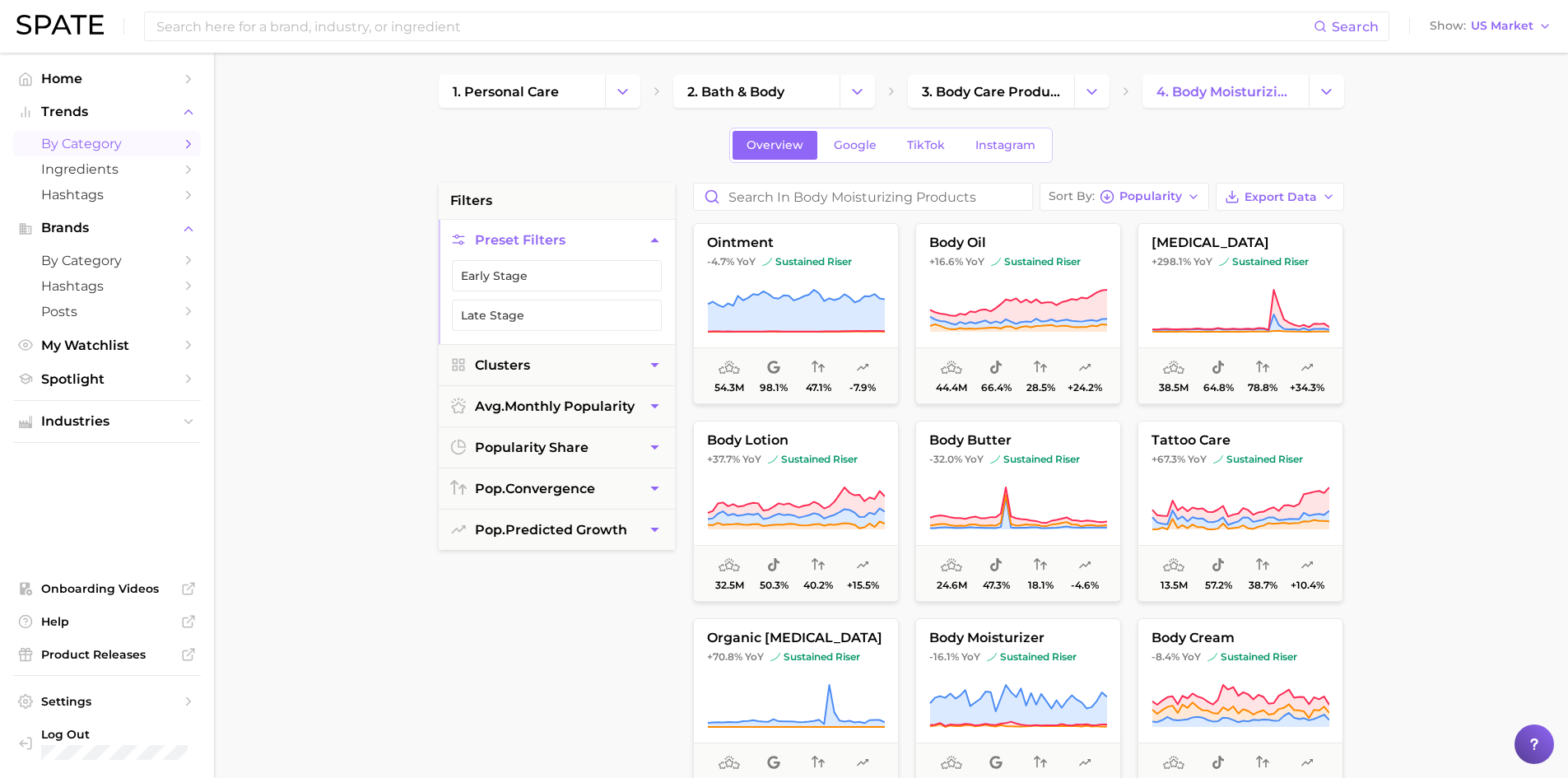
scroll to position [0, 0]
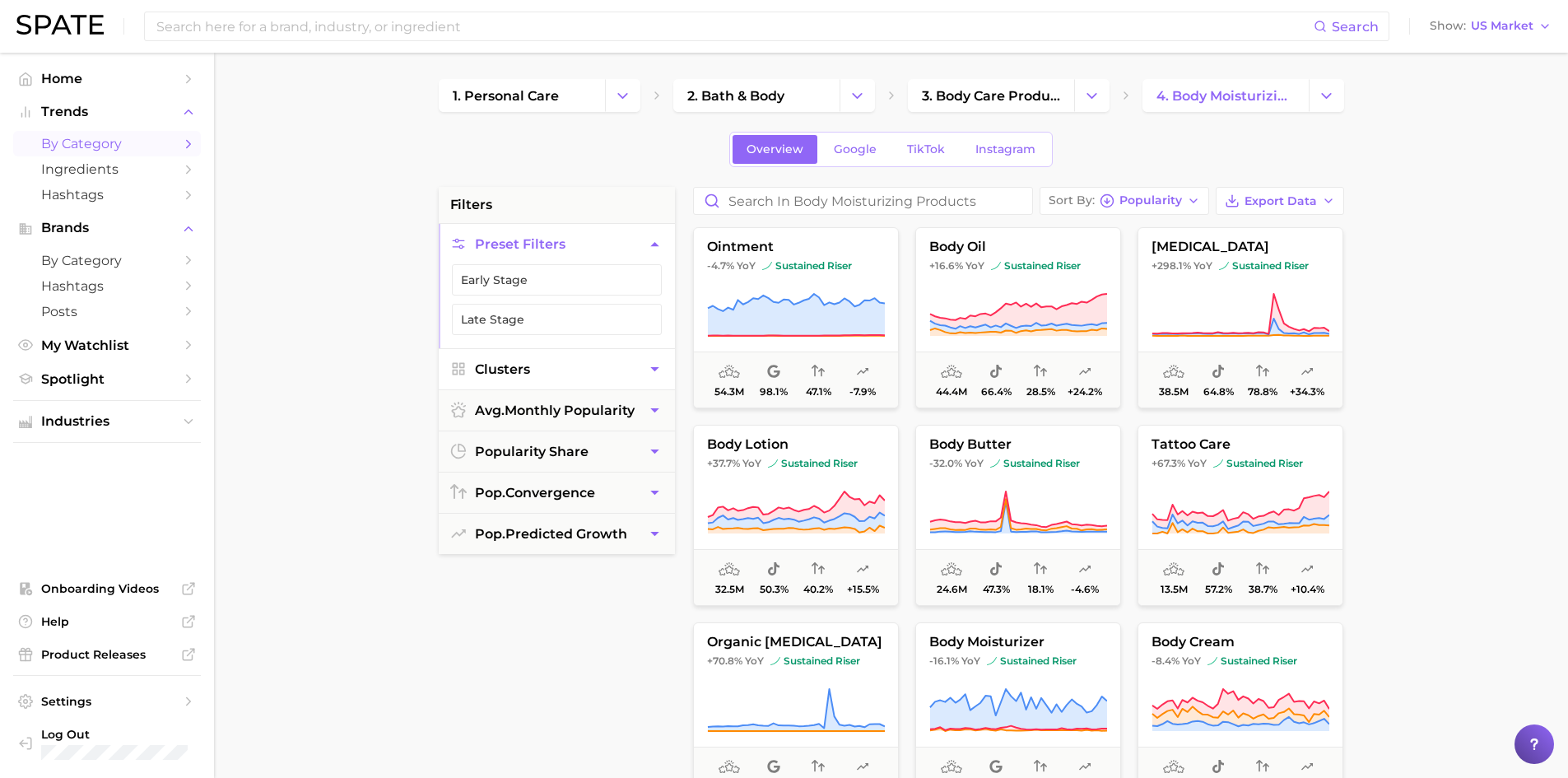
click at [652, 368] on icon "button" at bounding box center [654, 369] width 8 height 4
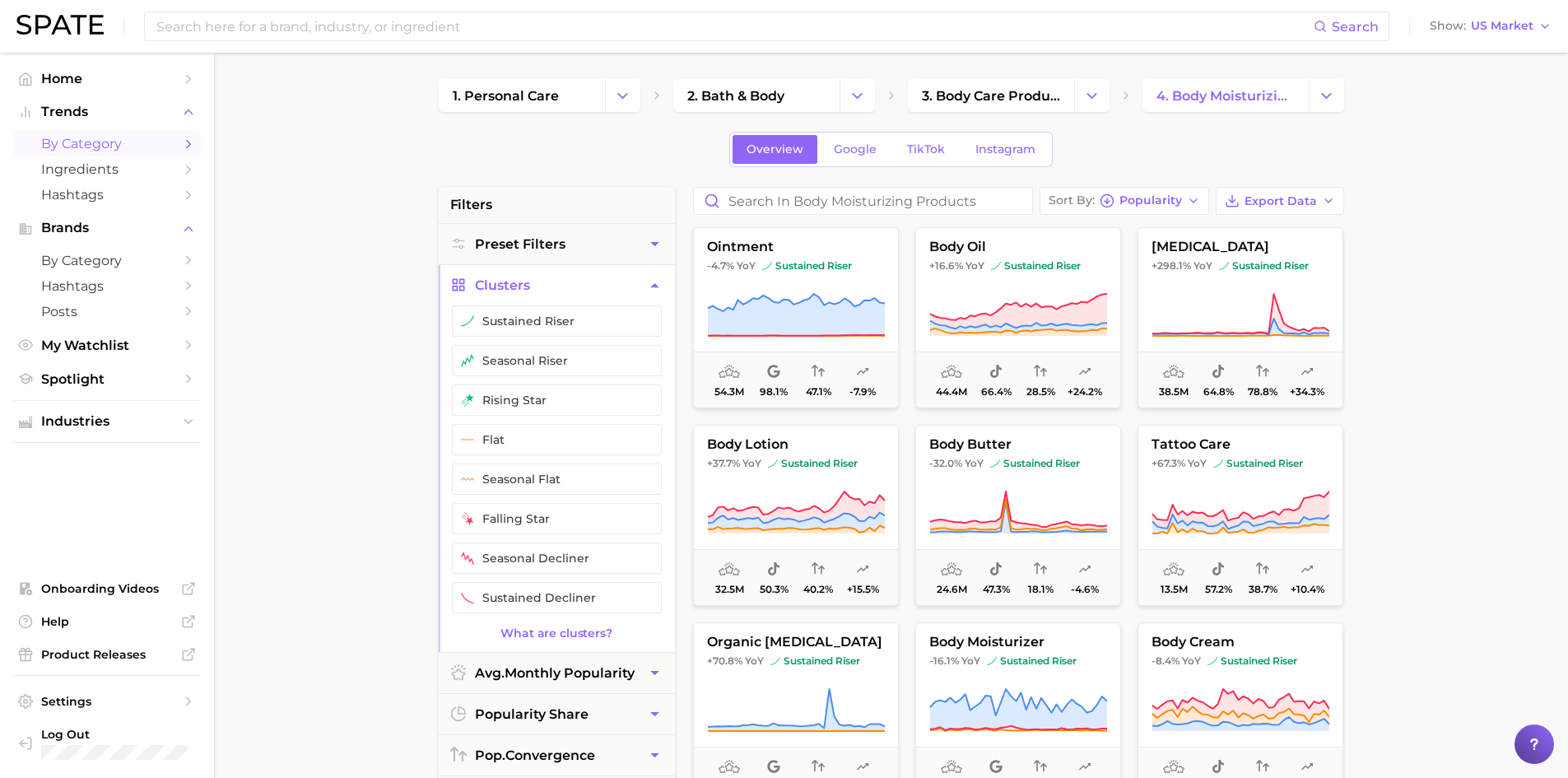
click at [652, 283] on icon "button" at bounding box center [654, 285] width 17 height 17
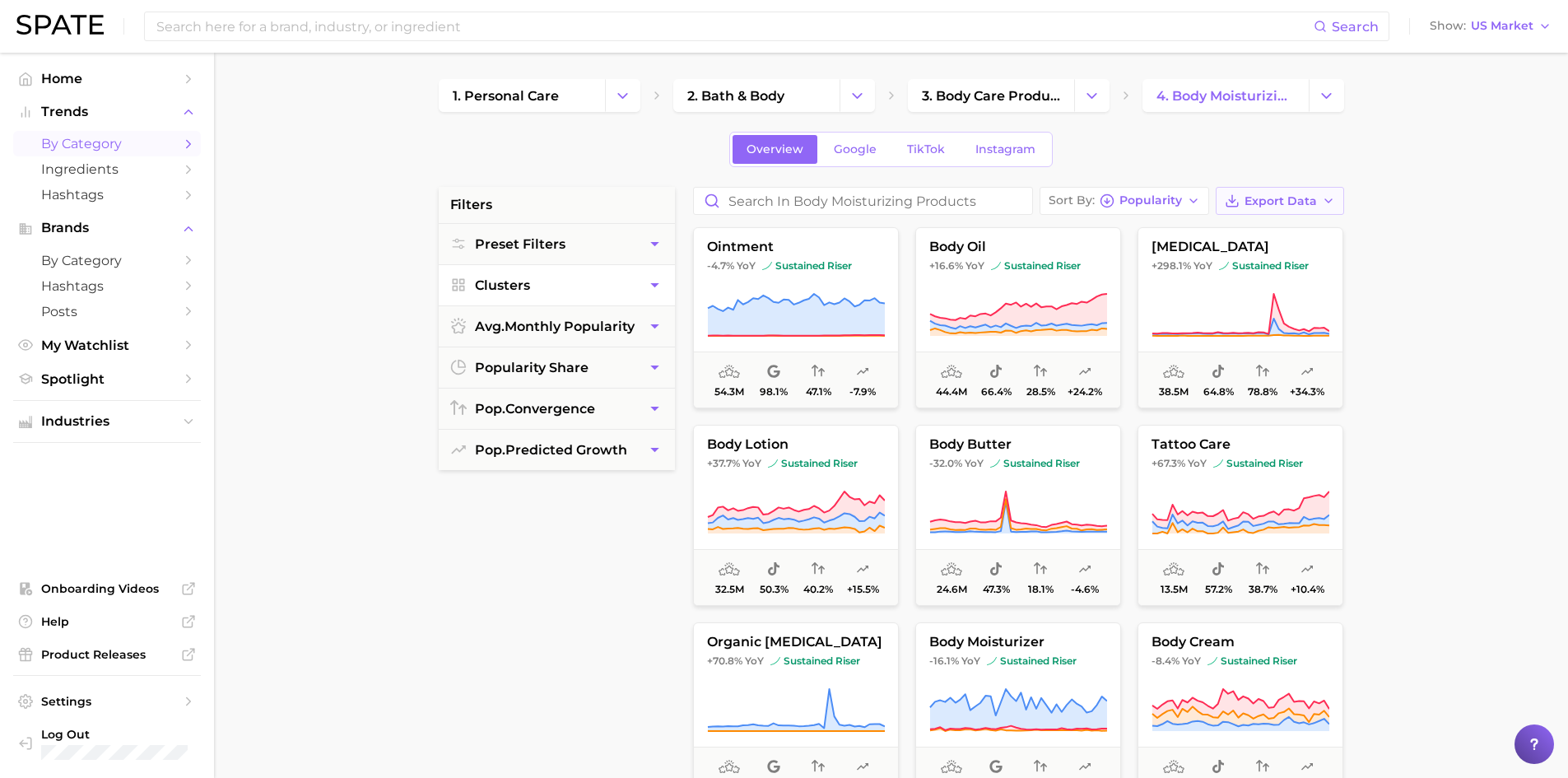
click at [1291, 201] on span "Export Data" at bounding box center [1280, 201] width 72 height 14
click at [1246, 225] on span "Card Data CSV" at bounding box center [1234, 231] width 86 height 14
click at [102, 260] on span "by Category" at bounding box center [106, 261] width 132 height 16
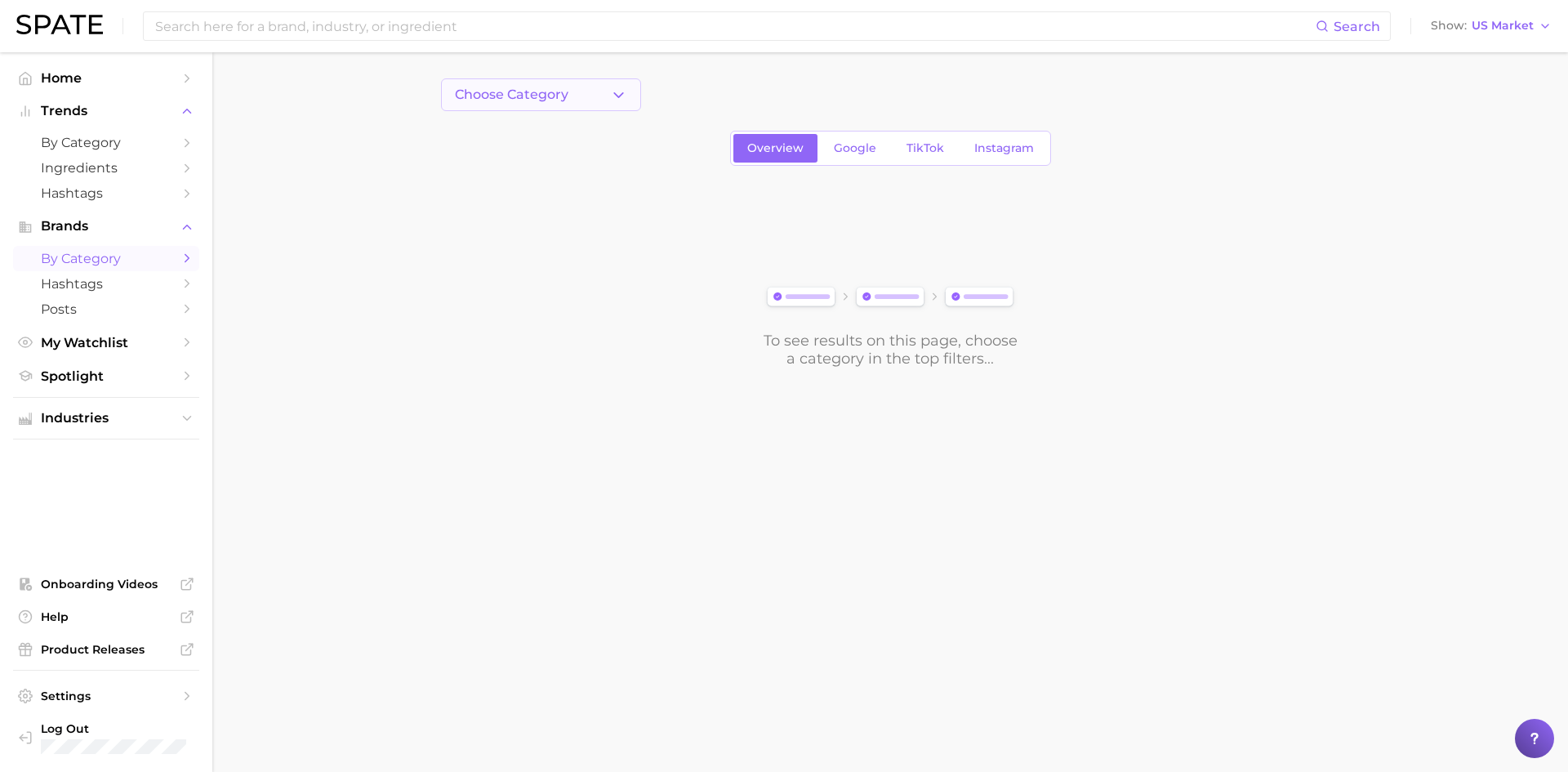
click at [619, 96] on polyline "button" at bounding box center [619, 95] width 9 height 4
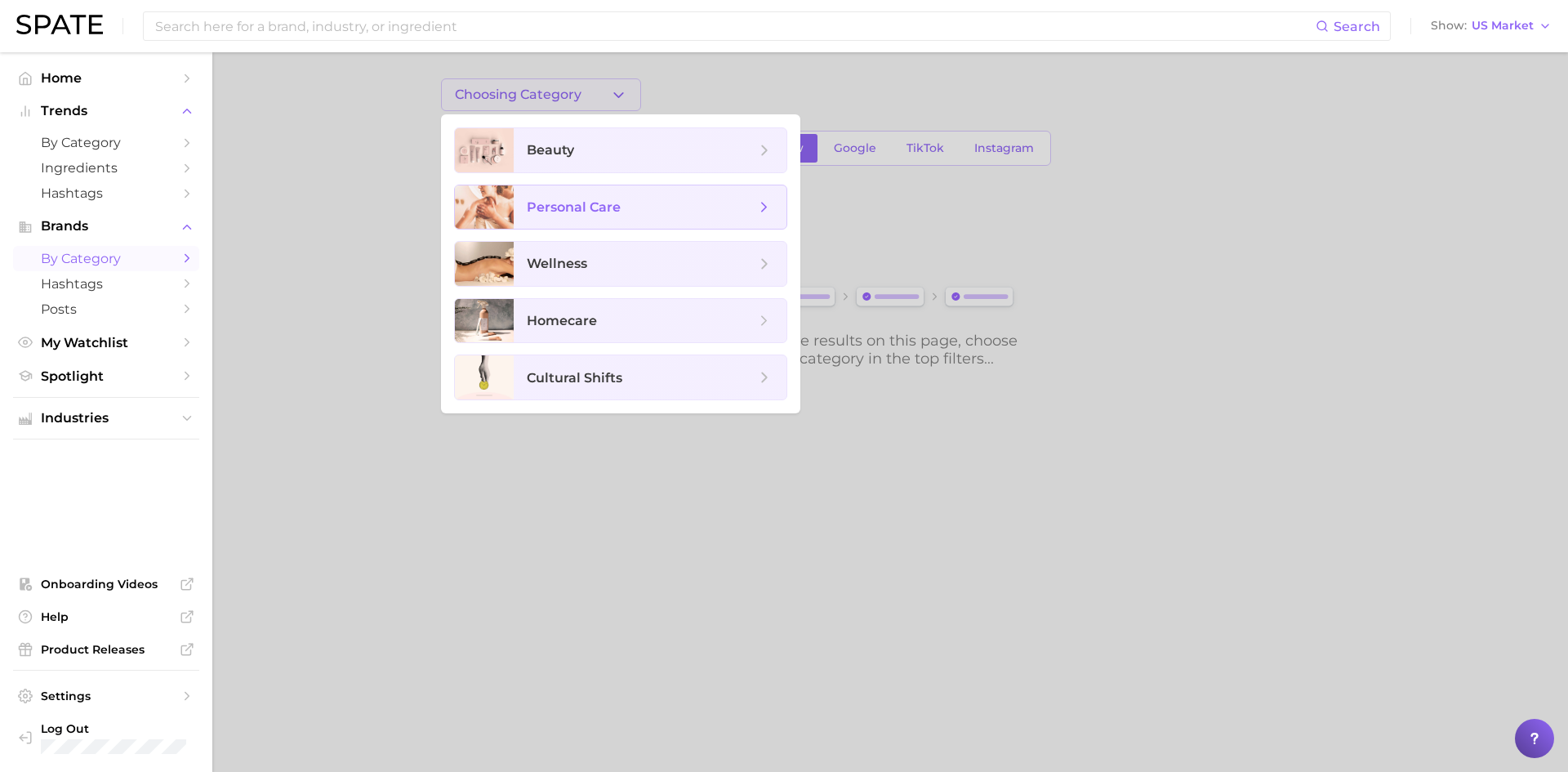
click at [627, 208] on span "personal care" at bounding box center [641, 208] width 229 height 18
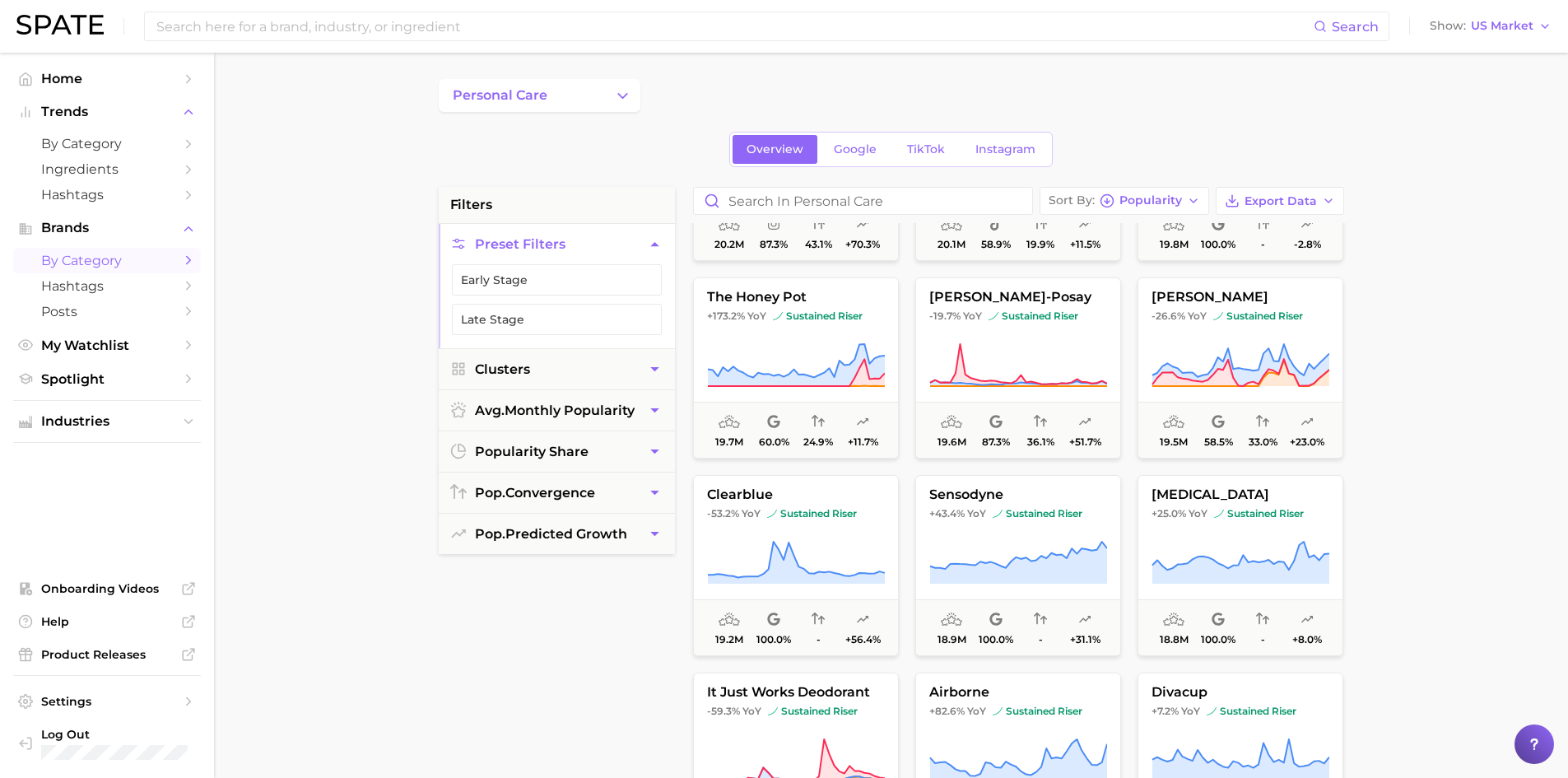
scroll to position [12344, 0]
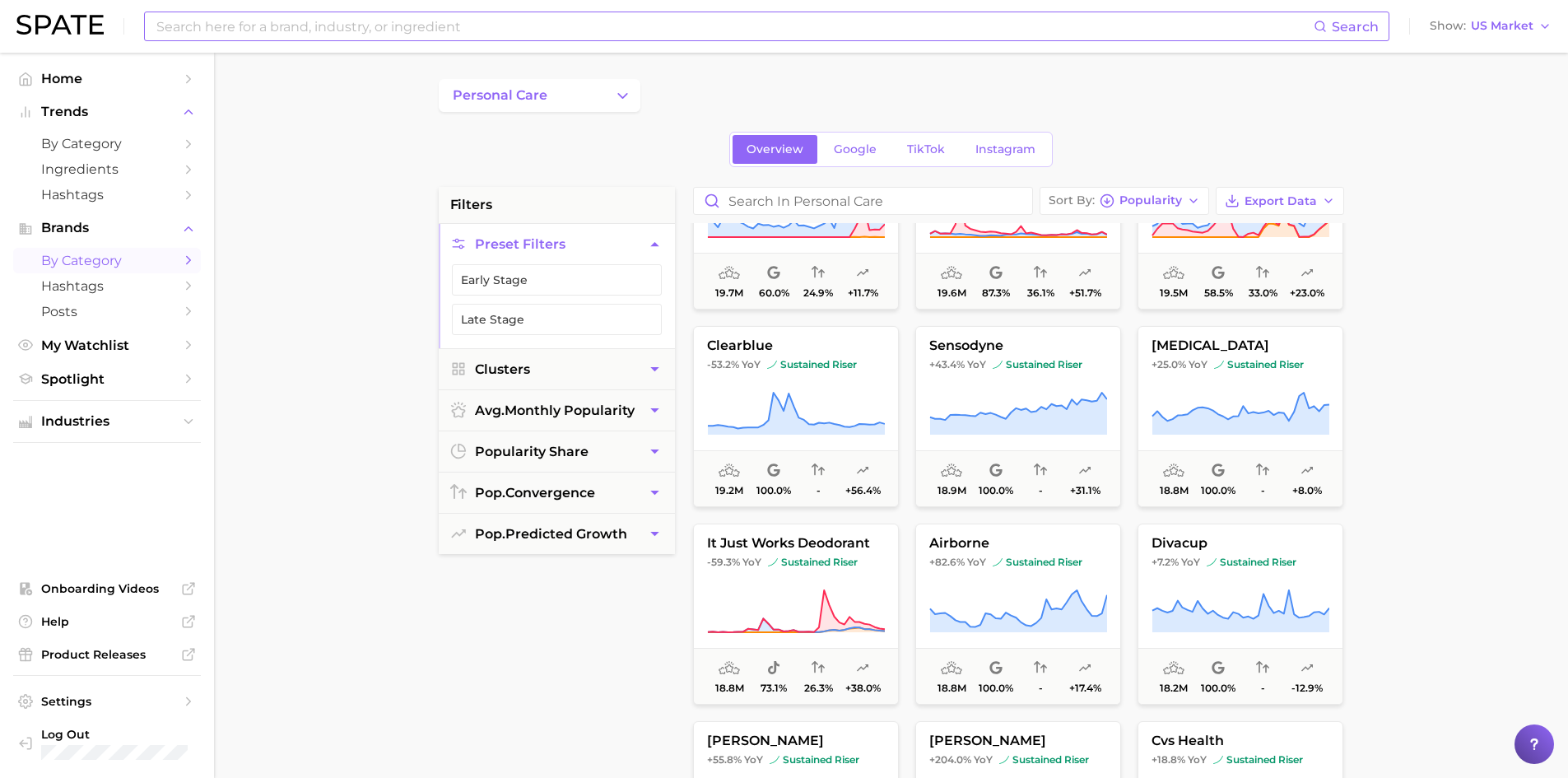
click at [1314, 34] on input at bounding box center [734, 26] width 1159 height 28
type input "Jergens"
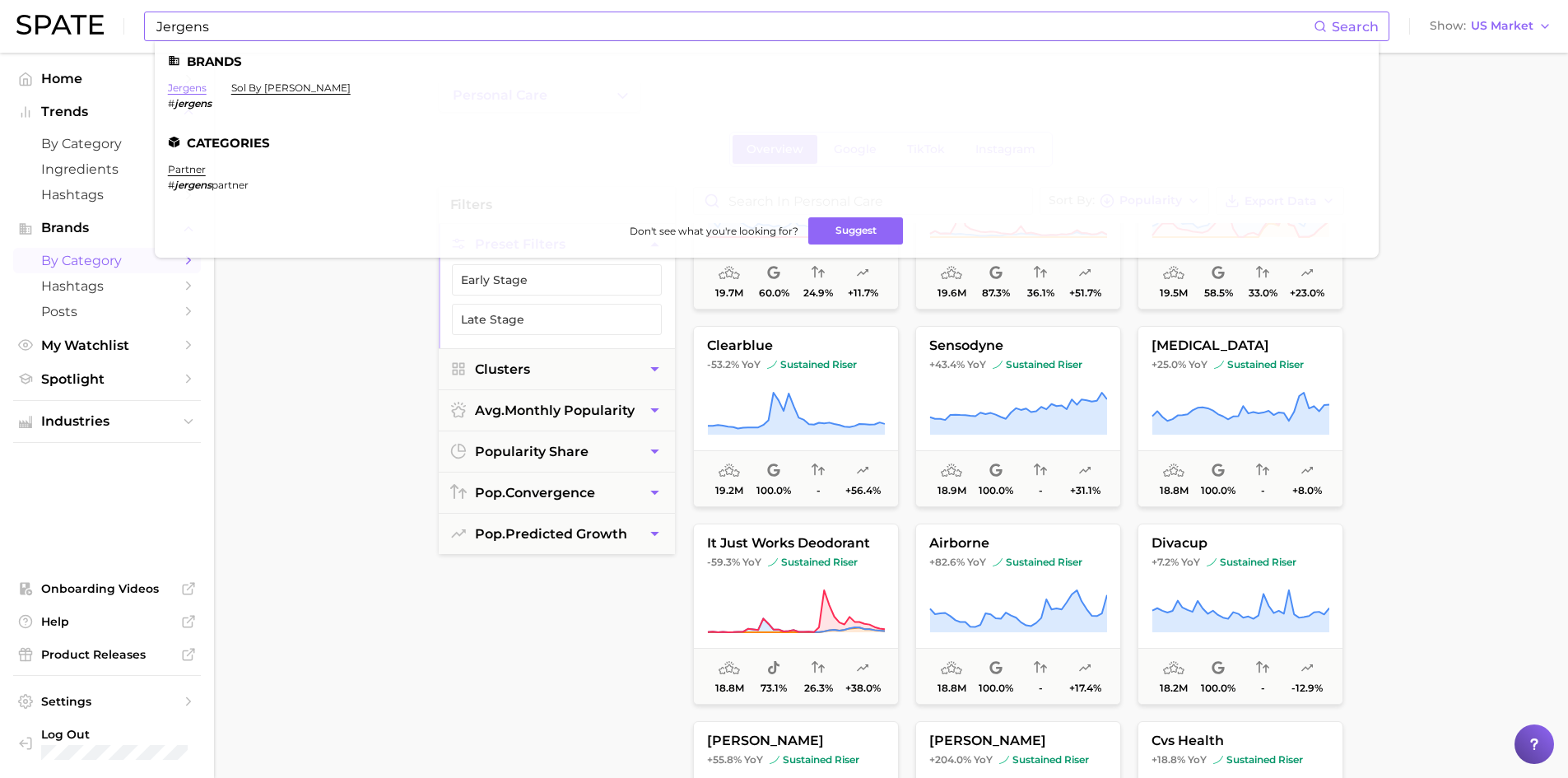
click at [186, 90] on link "jergens" at bounding box center [187, 87] width 39 height 12
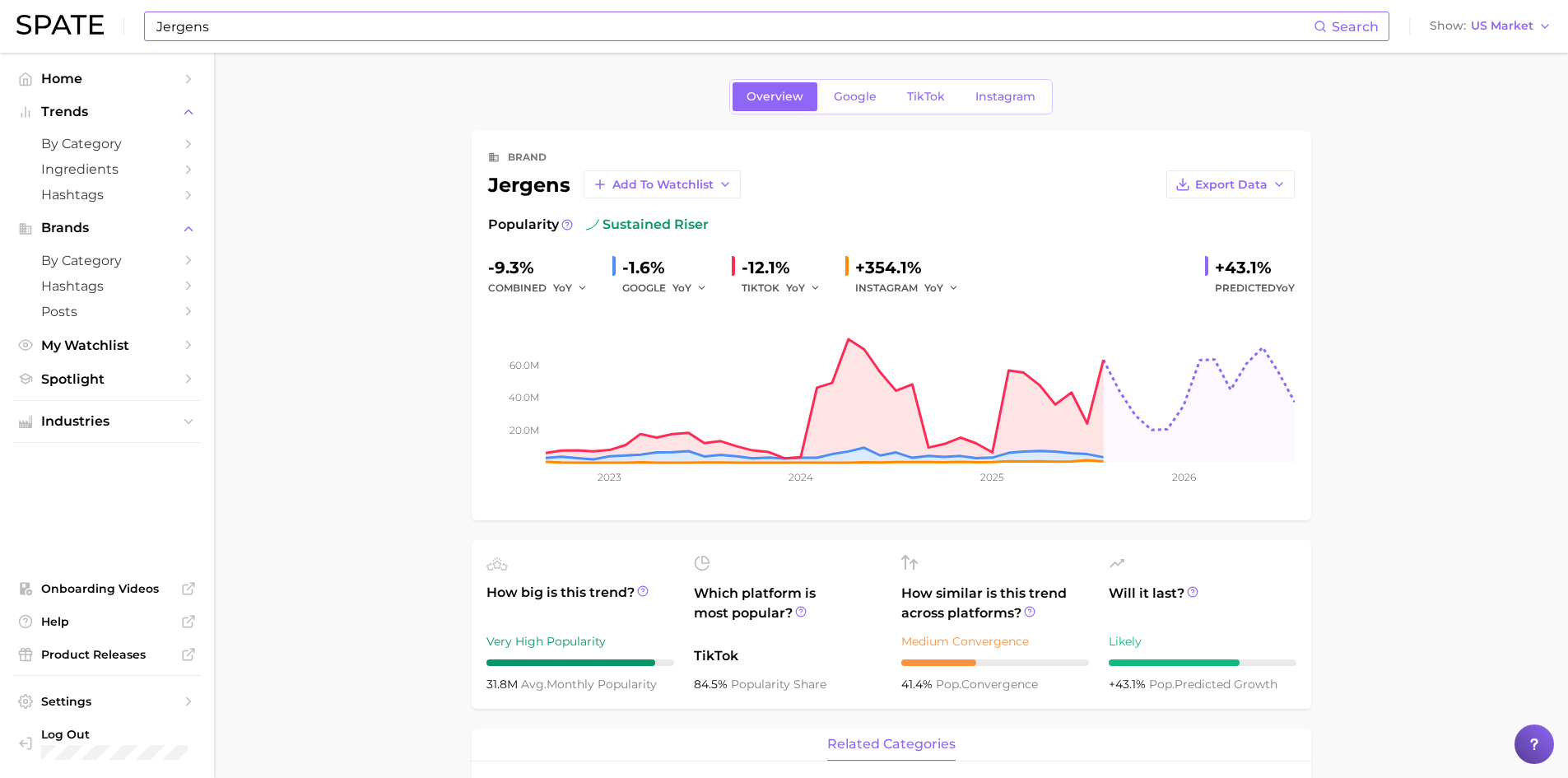
click at [530, 29] on input "Jergens" at bounding box center [734, 26] width 1159 height 28
type input "J"
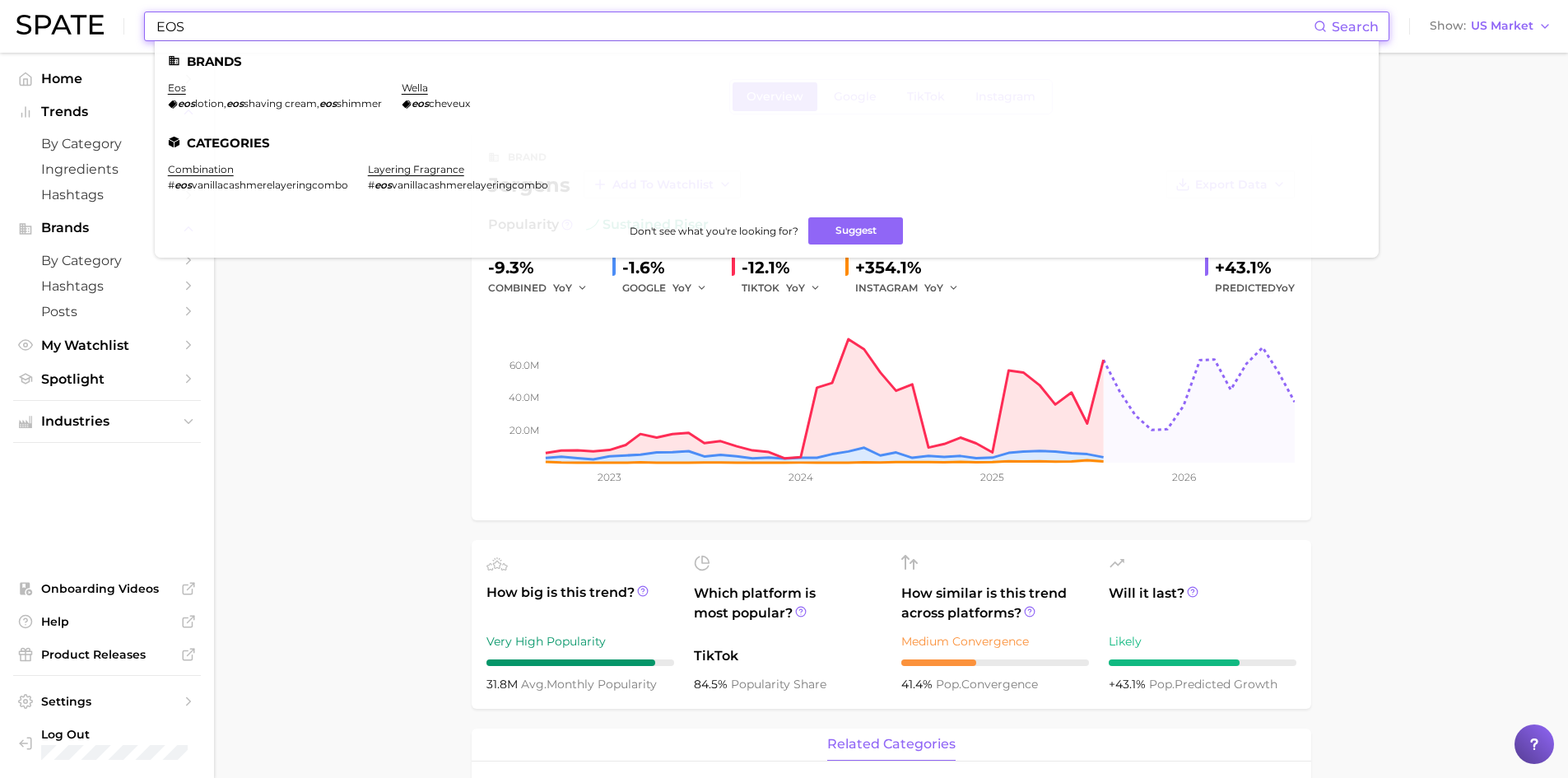
type input "EOS"
click at [176, 89] on link "eos" at bounding box center [177, 87] width 18 height 12
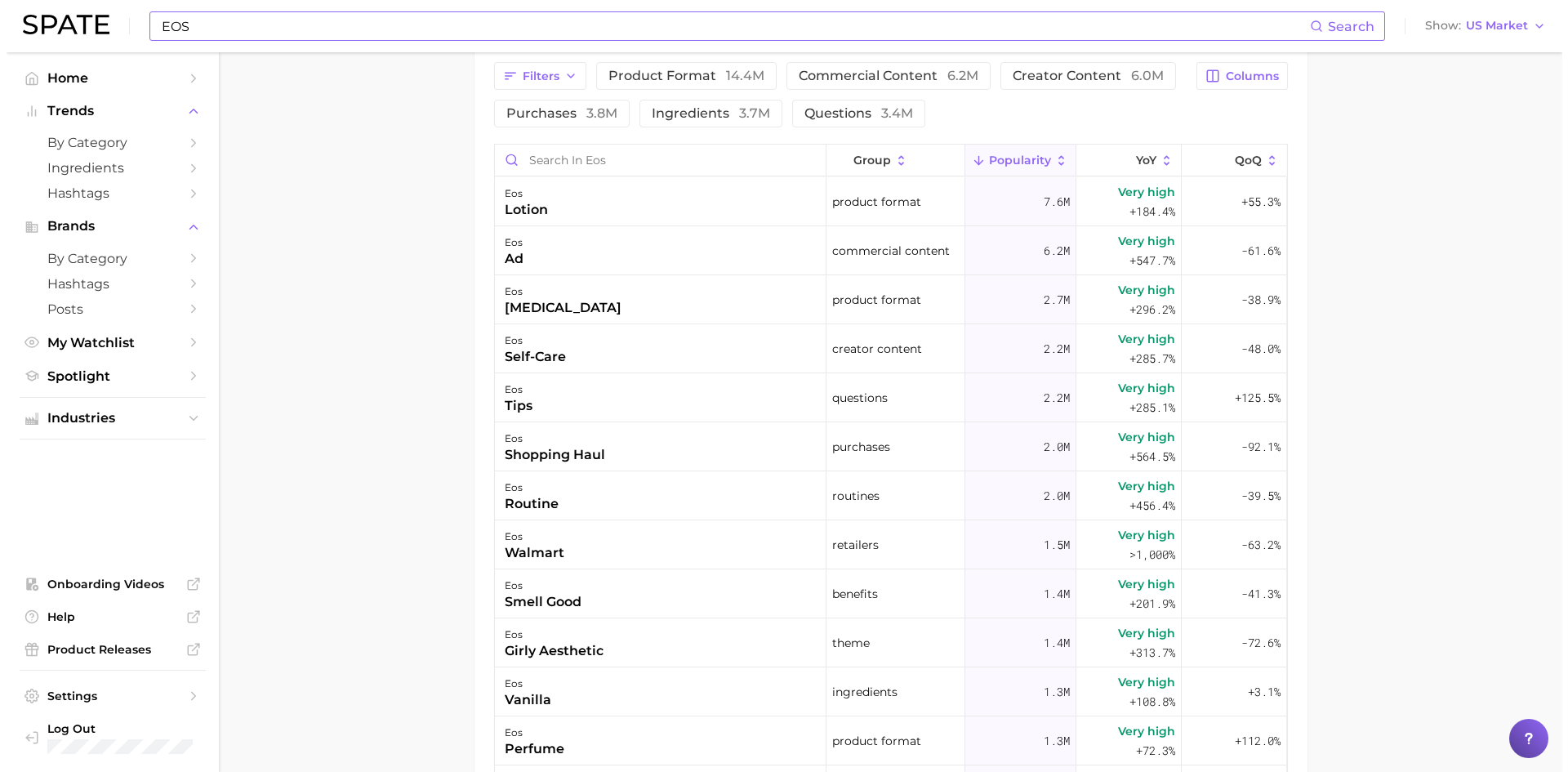
scroll to position [816, 0]
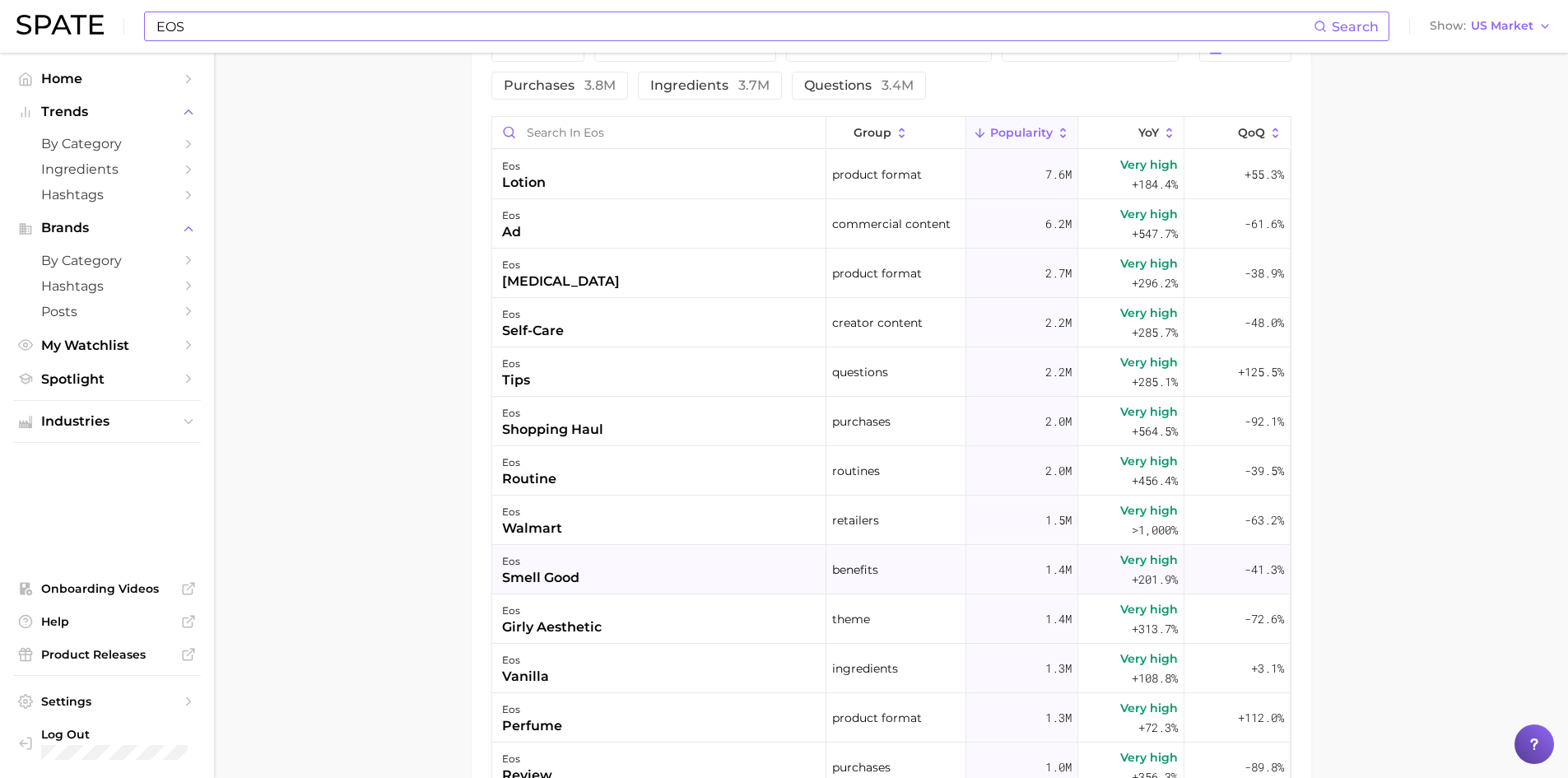
click at [551, 572] on div "smell good" at bounding box center [541, 578] width 77 height 20
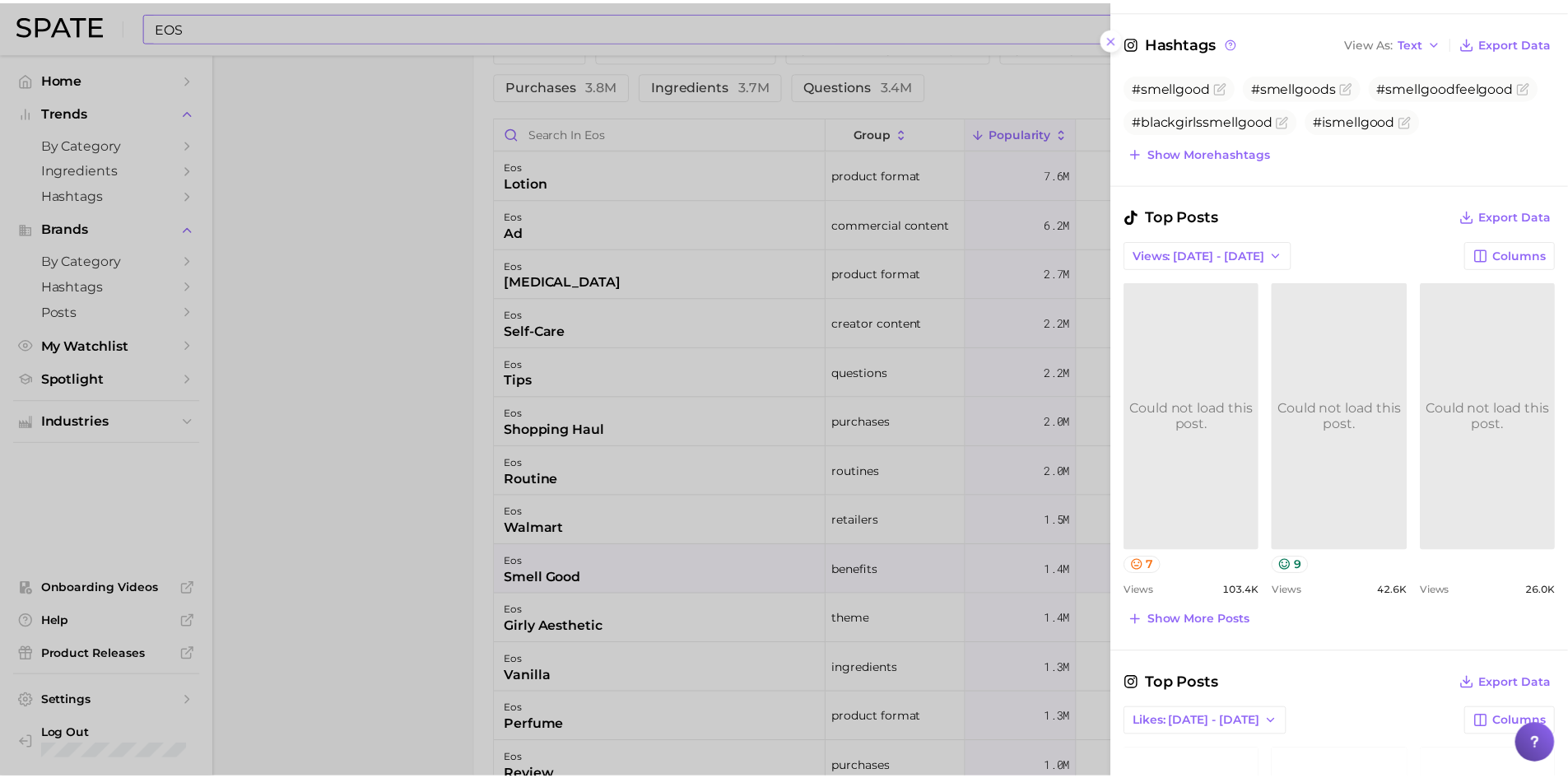
scroll to position [460, 0]
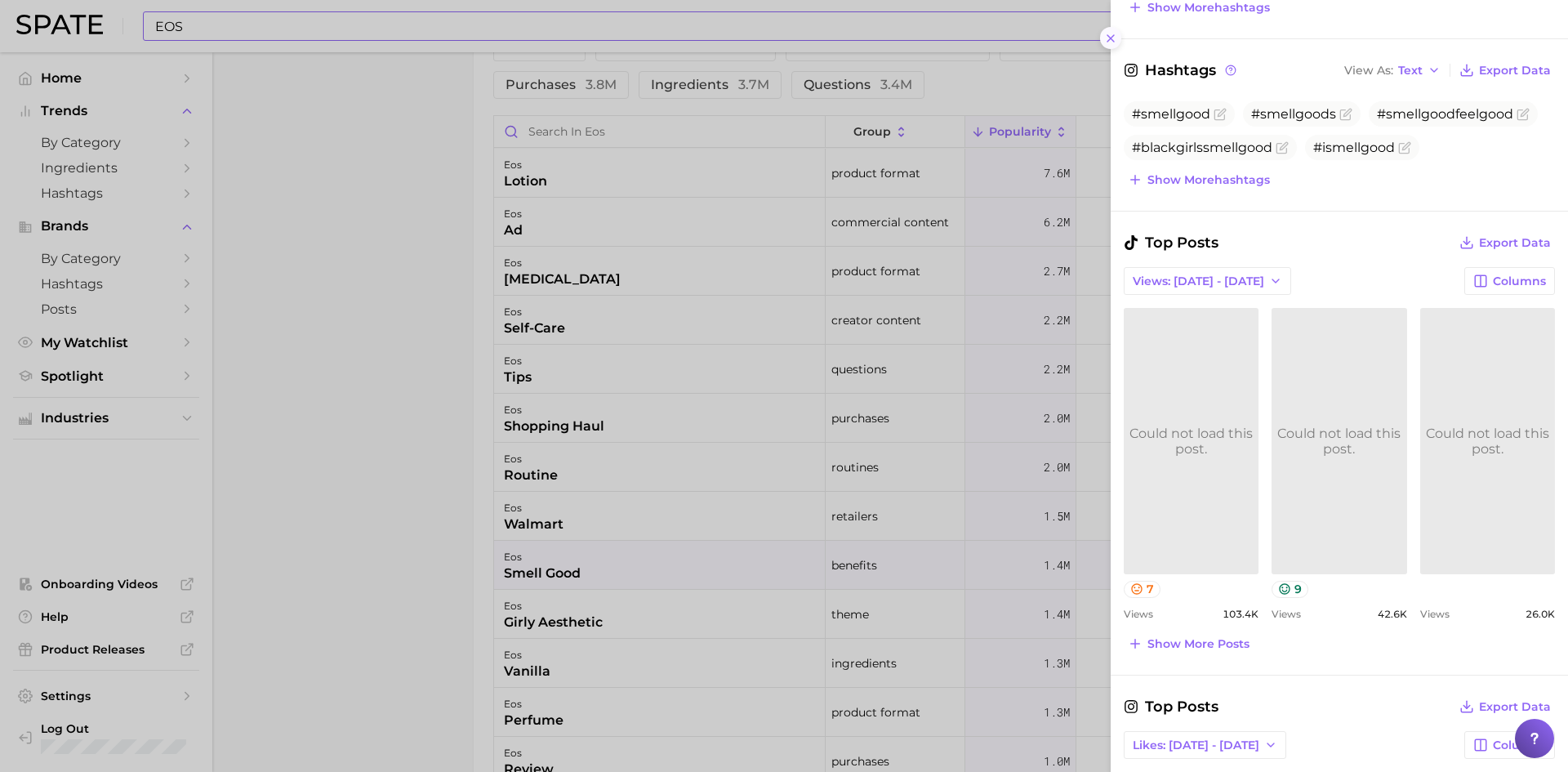
click at [1104, 38] on icon at bounding box center [1110, 37] width 13 height 13
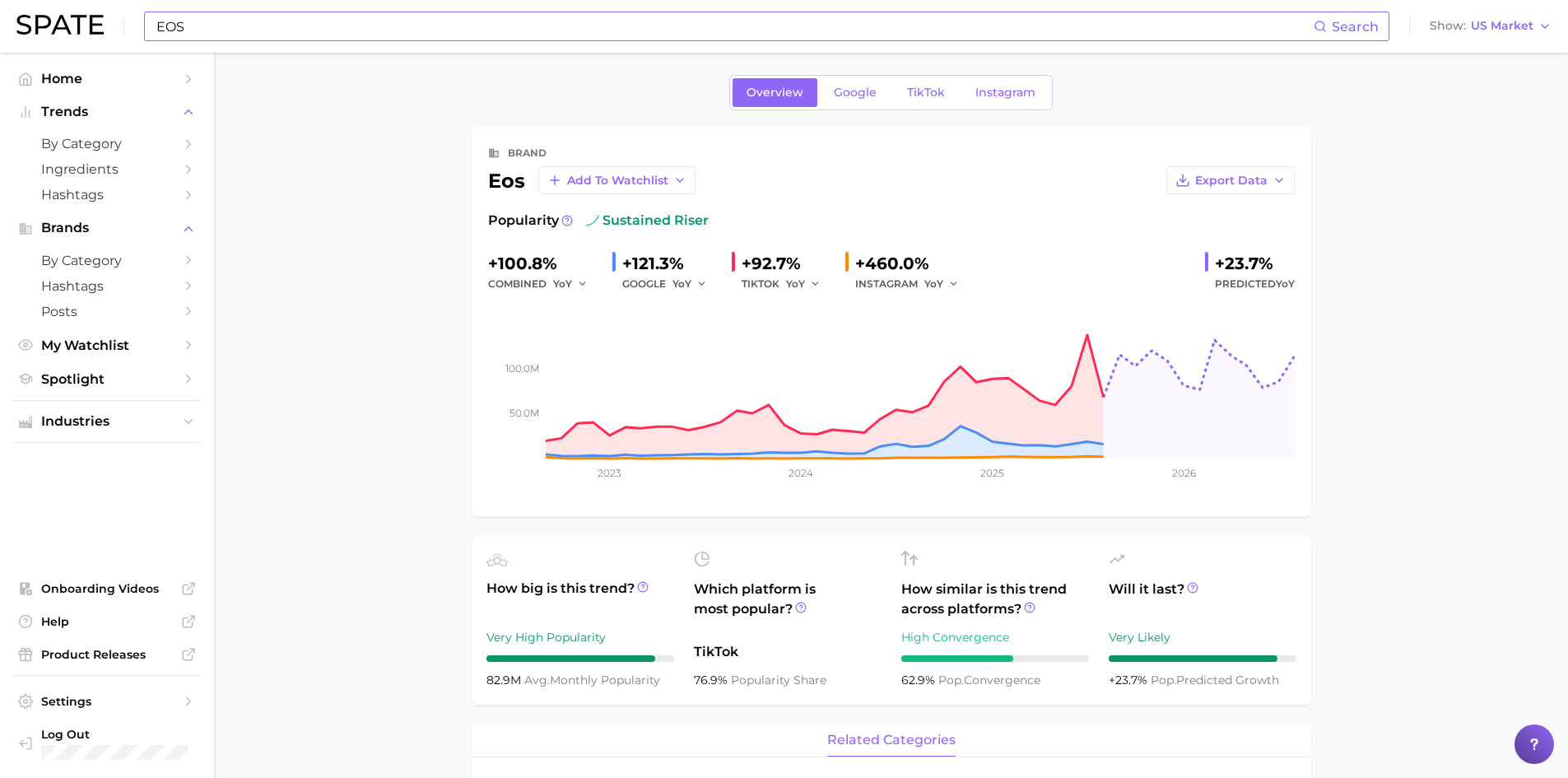
scroll to position [0, 0]
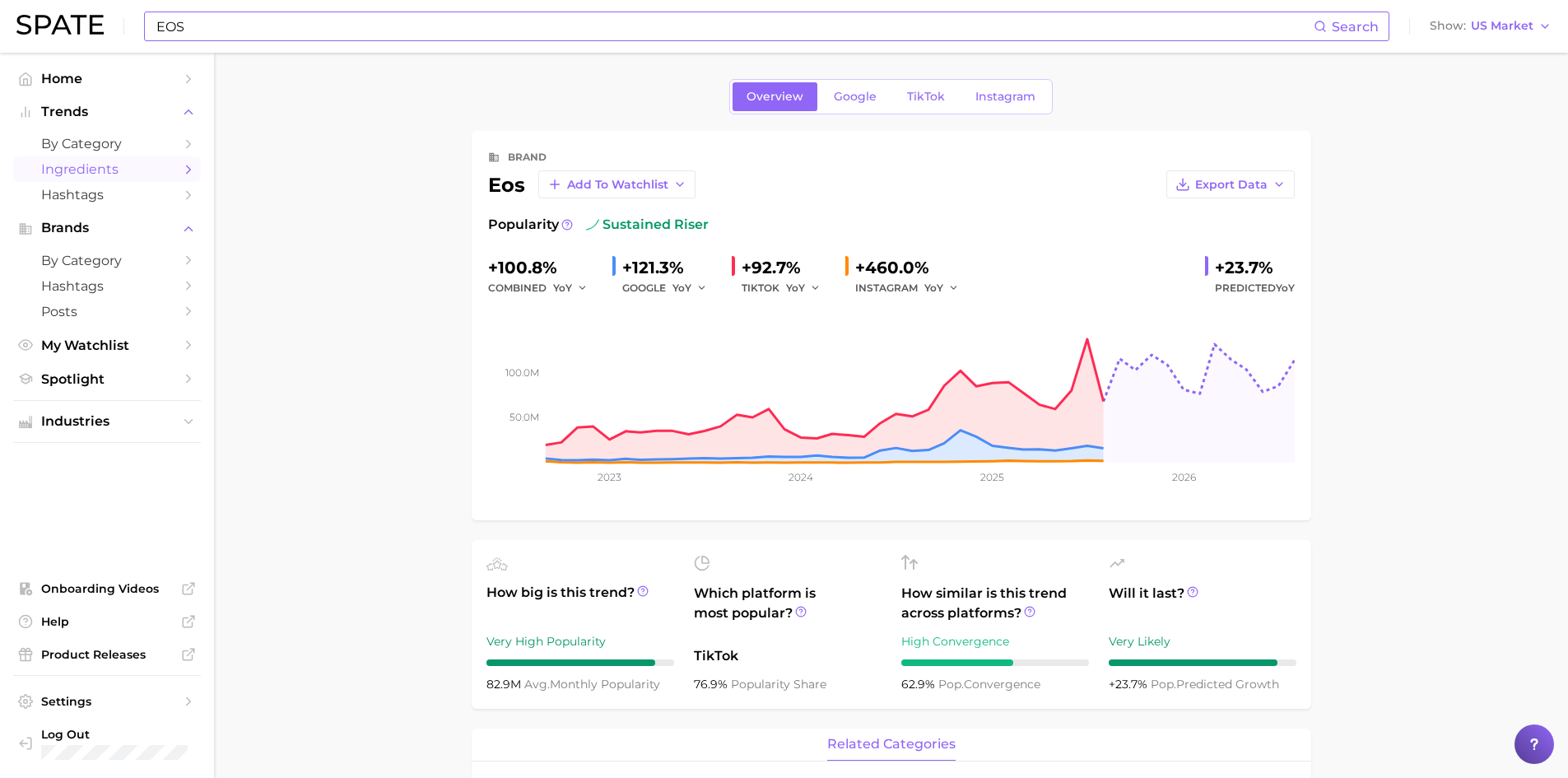
click at [142, 170] on span "Ingredients" at bounding box center [106, 170] width 132 height 16
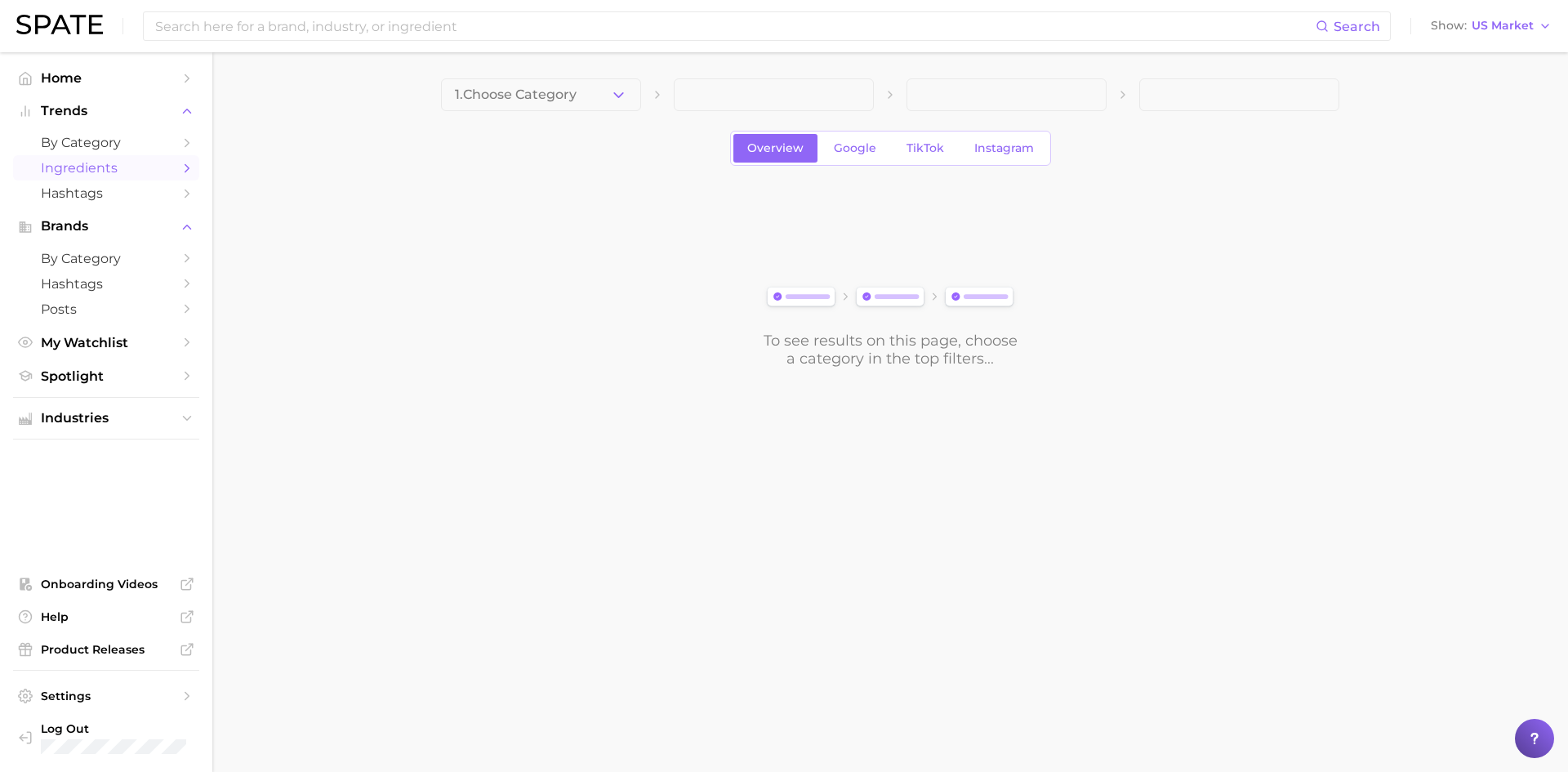
click at [617, 95] on polyline "button" at bounding box center [619, 95] width 9 height 4
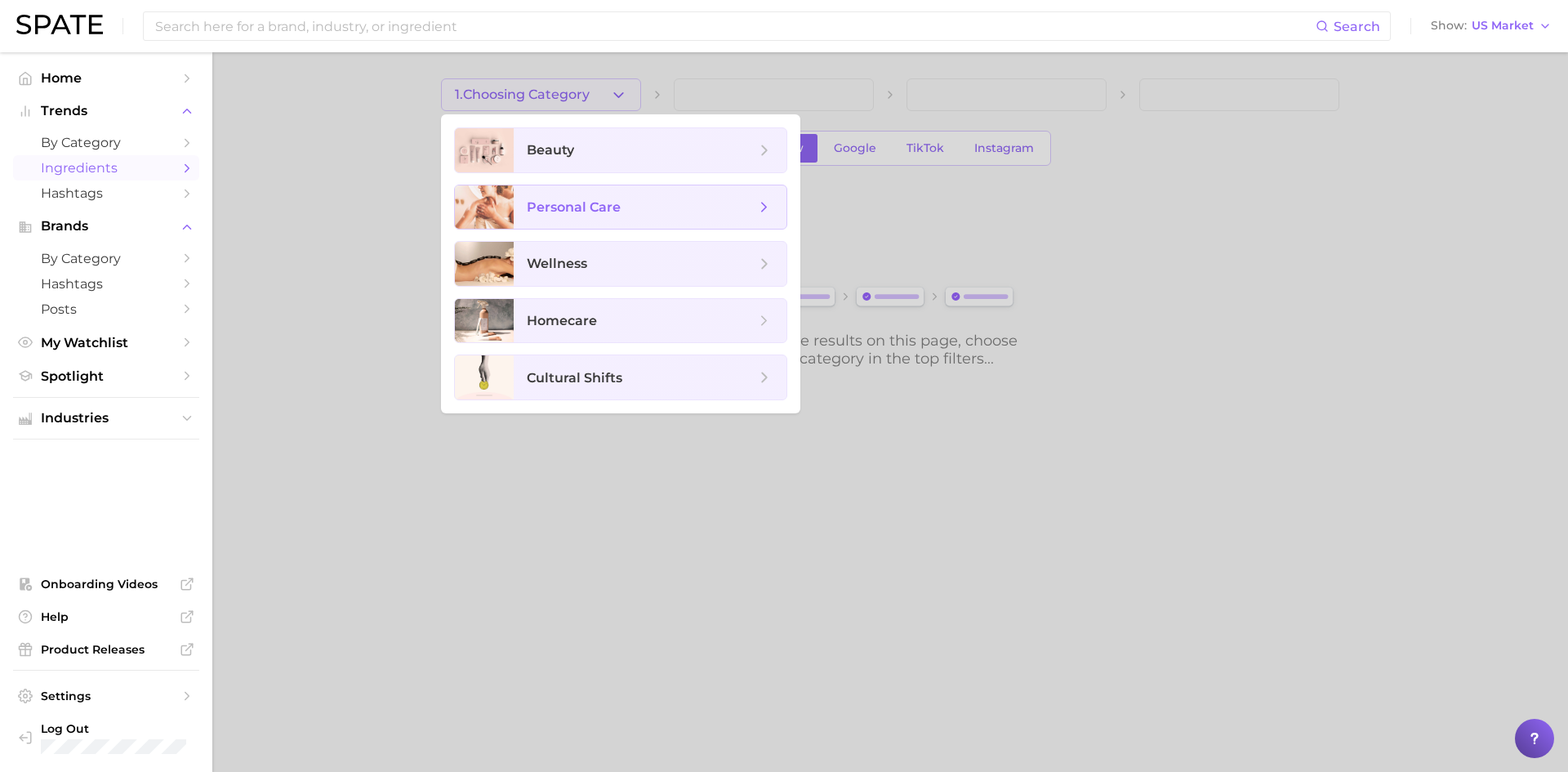
click at [610, 209] on span "personal care" at bounding box center [573, 207] width 94 height 16
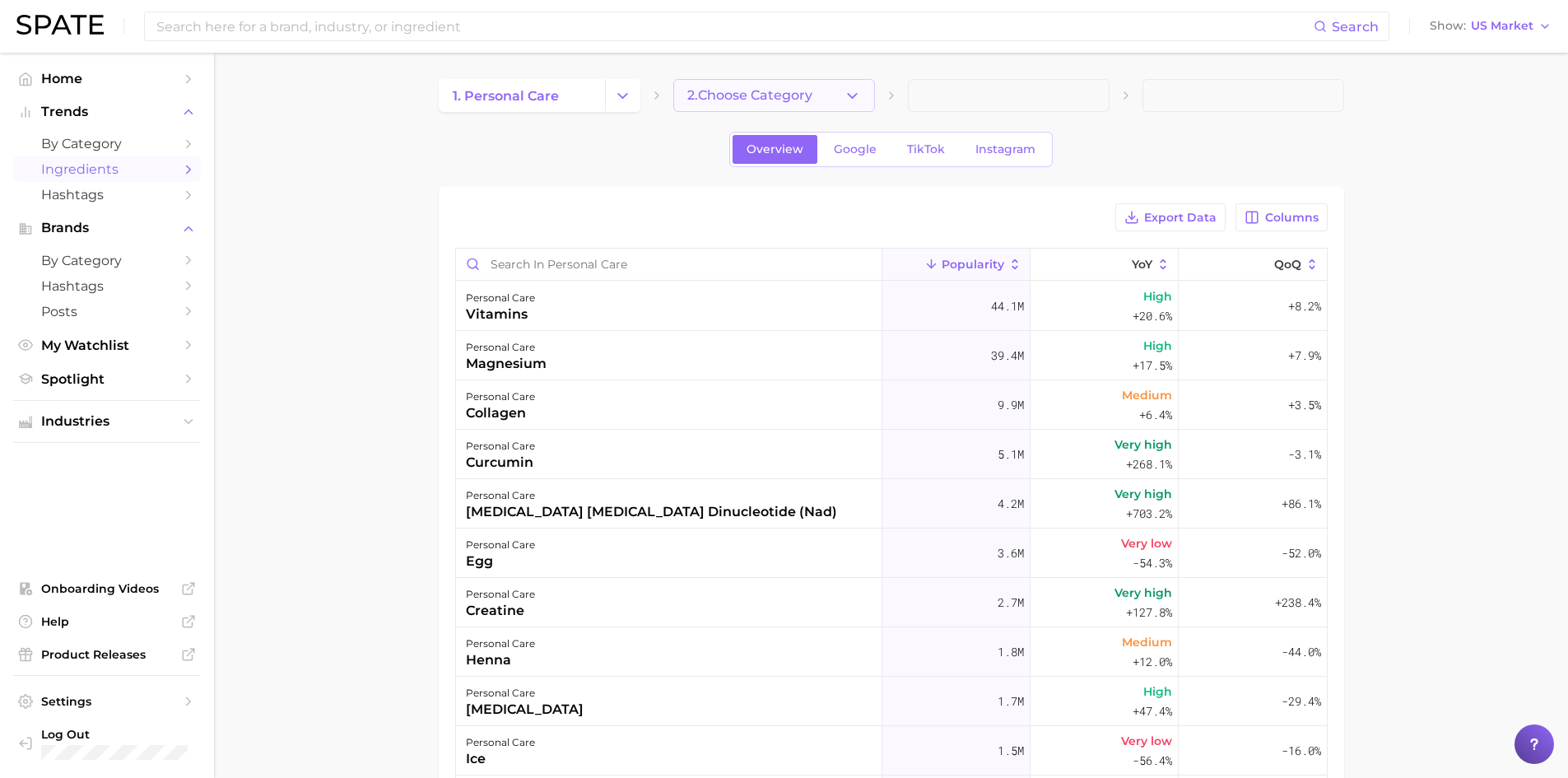
click at [844, 96] on icon "button" at bounding box center [851, 95] width 17 height 17
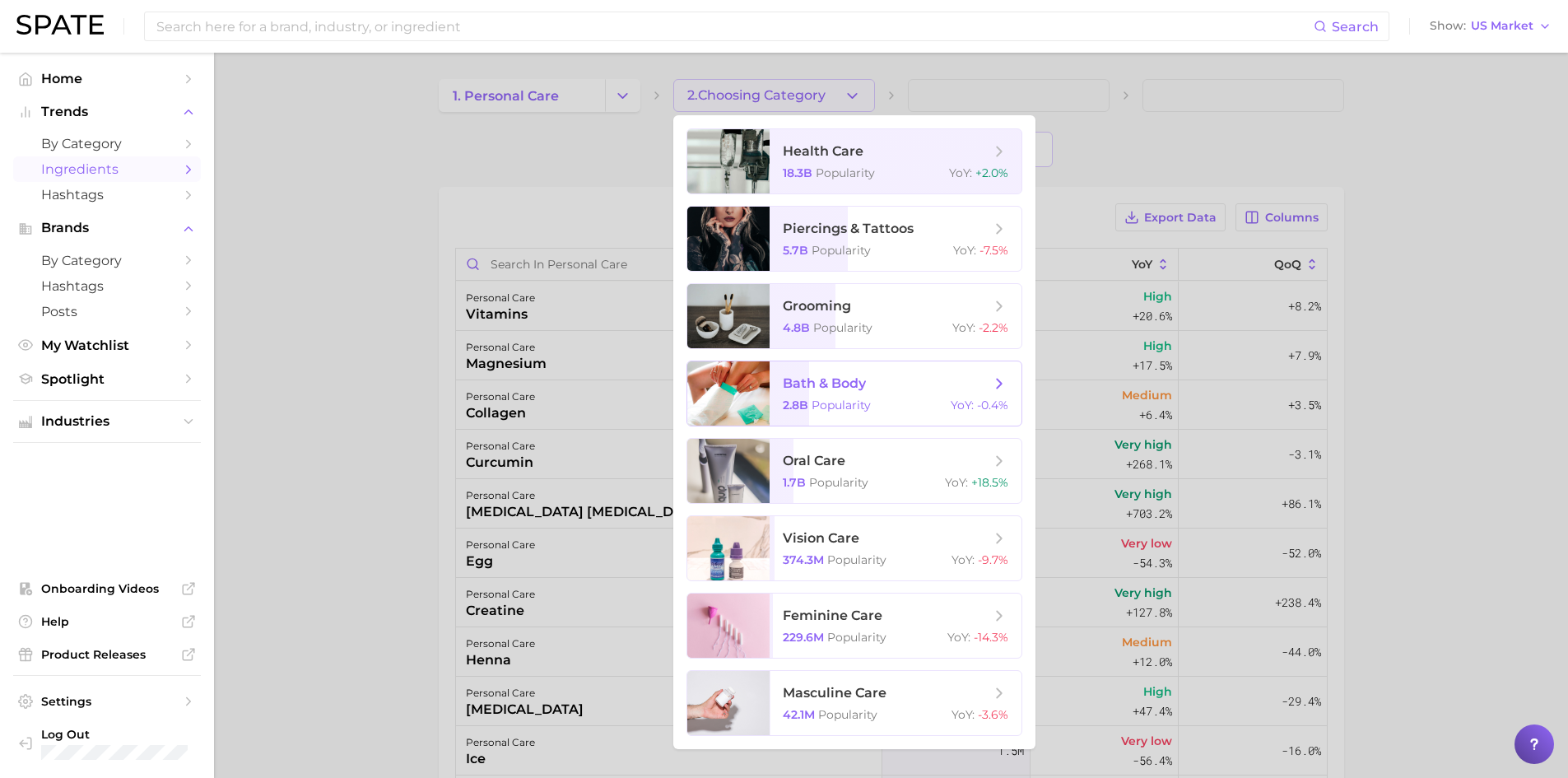
click at [839, 390] on span "bath & body" at bounding box center [825, 383] width 83 height 16
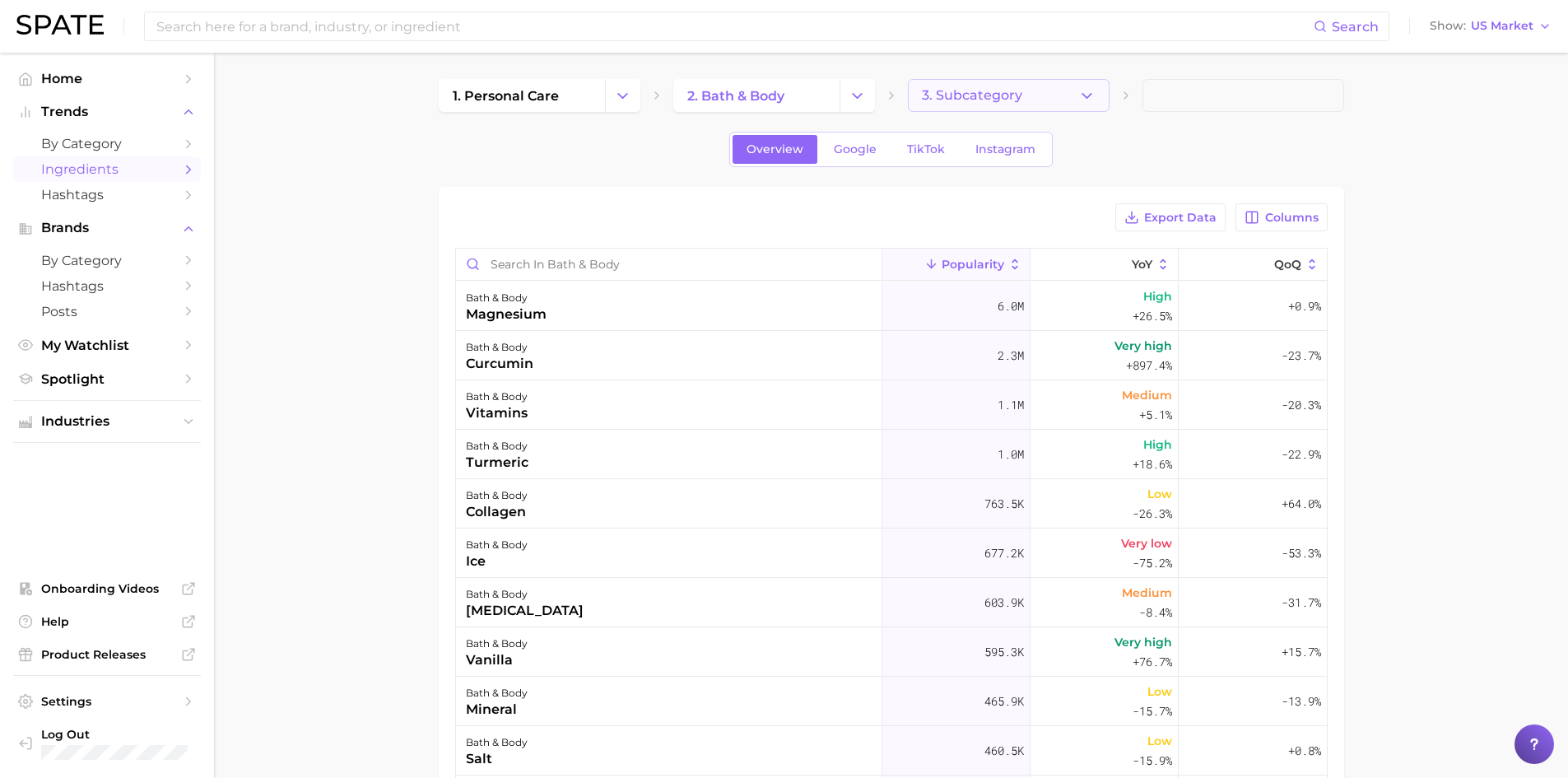
click at [1040, 90] on button "3. Subcategory" at bounding box center [1008, 95] width 201 height 33
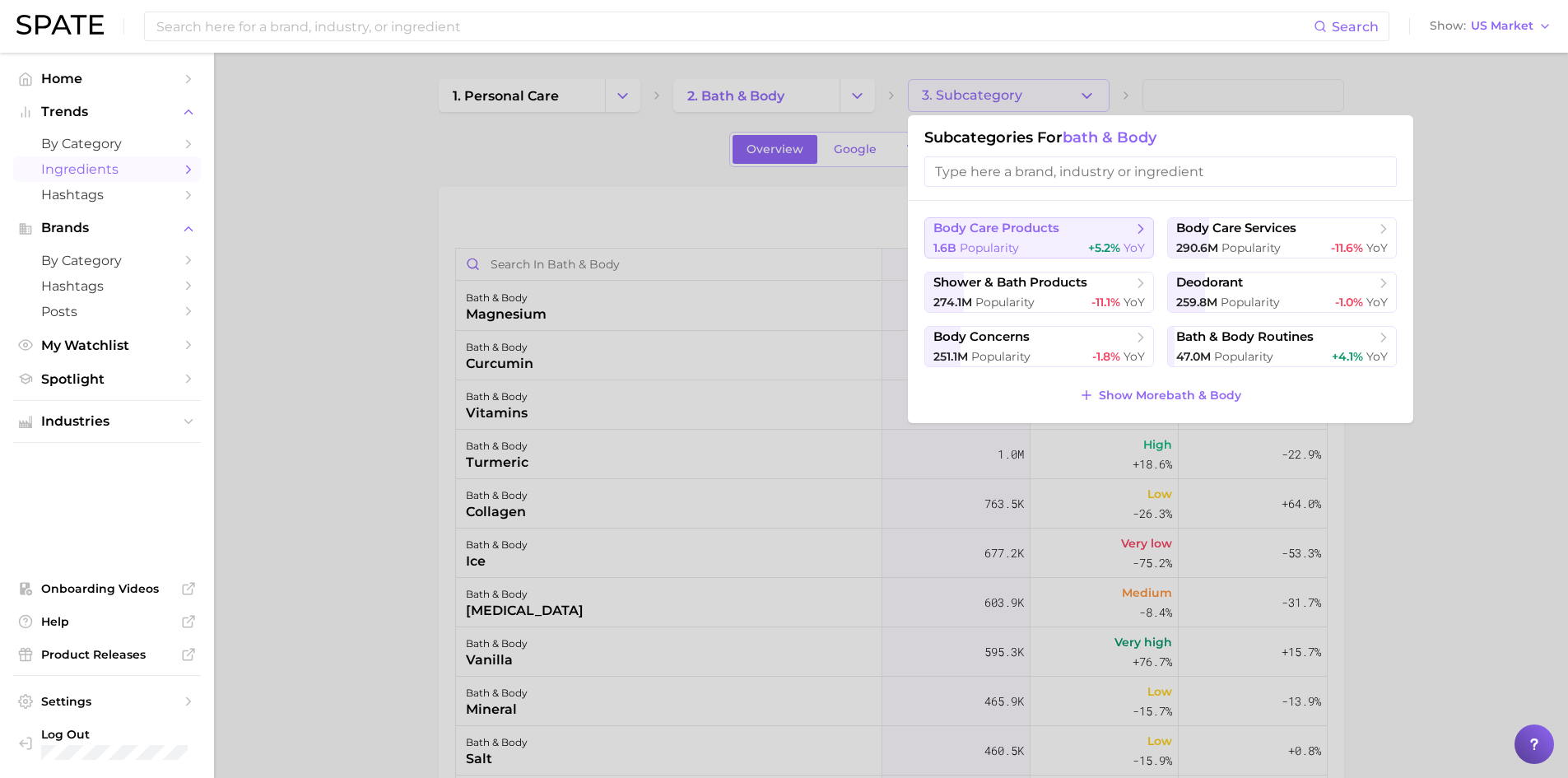
click at [1063, 238] on button "body care products 1.6b Popularity +5.2% YoY" at bounding box center [1038, 237] width 229 height 41
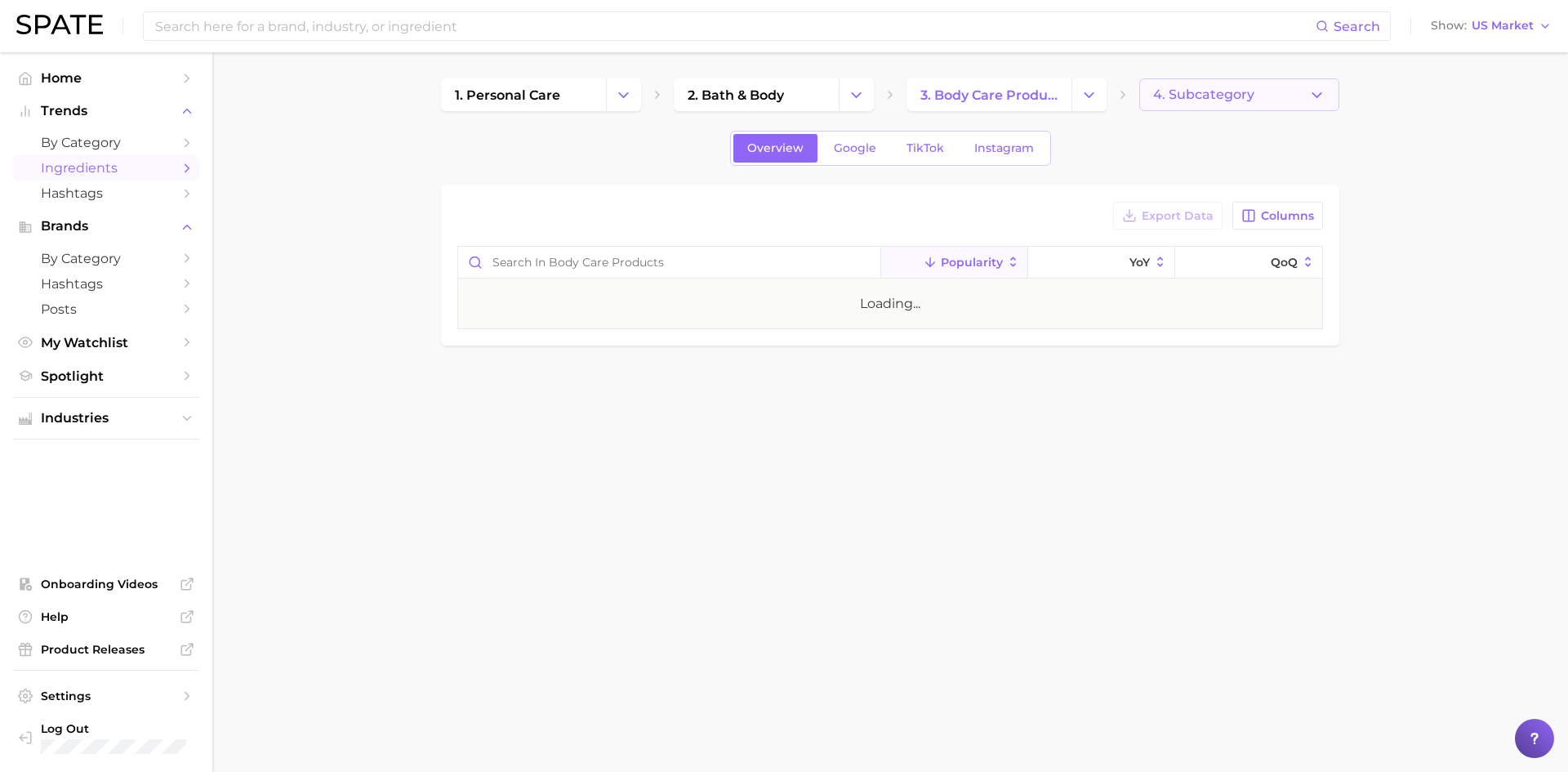
click at [1210, 90] on span "4. Subcategory" at bounding box center [1204, 95] width 101 height 15
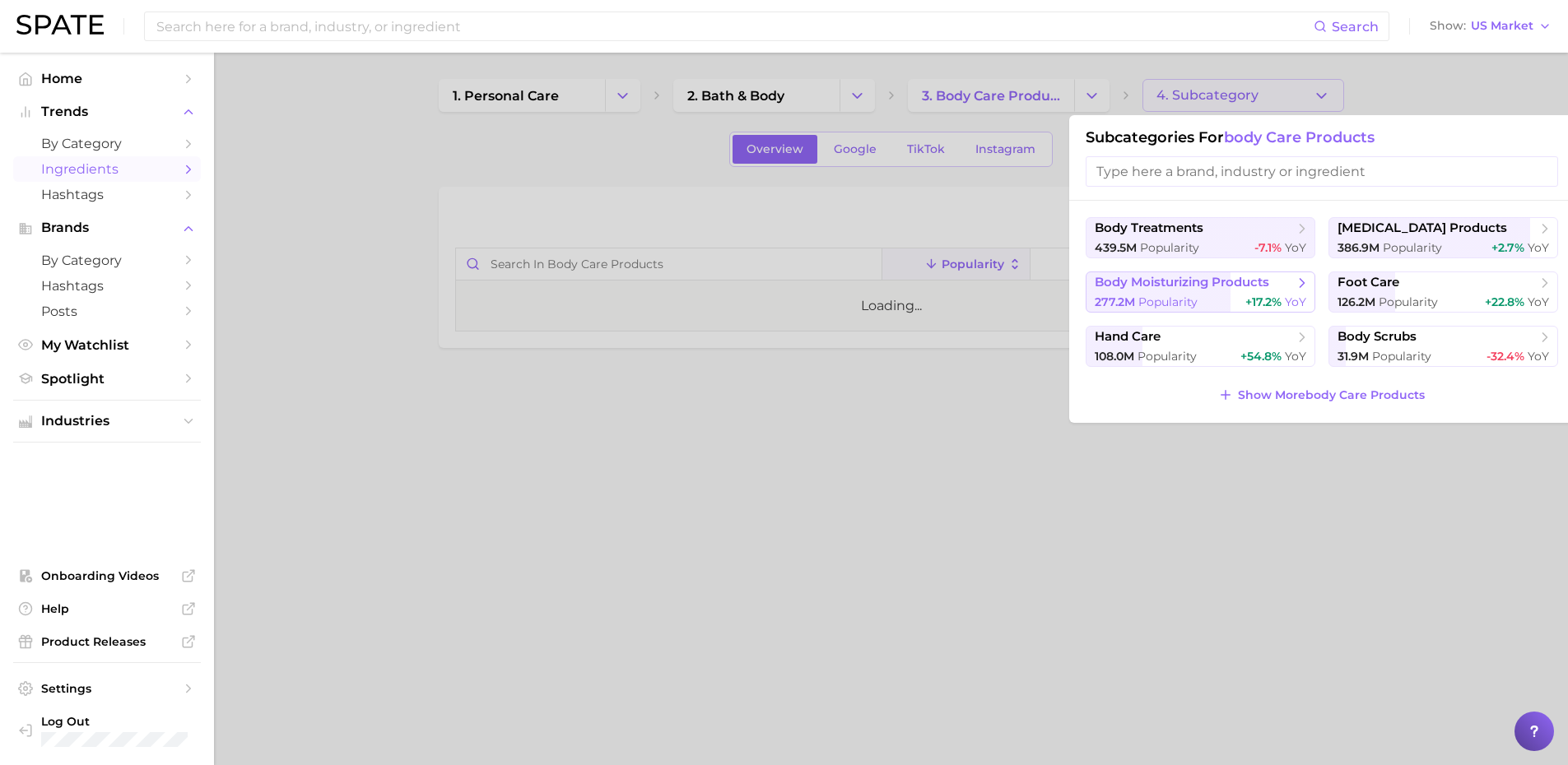
click at [1208, 289] on span "body moisturizing products" at bounding box center [1182, 283] width 175 height 16
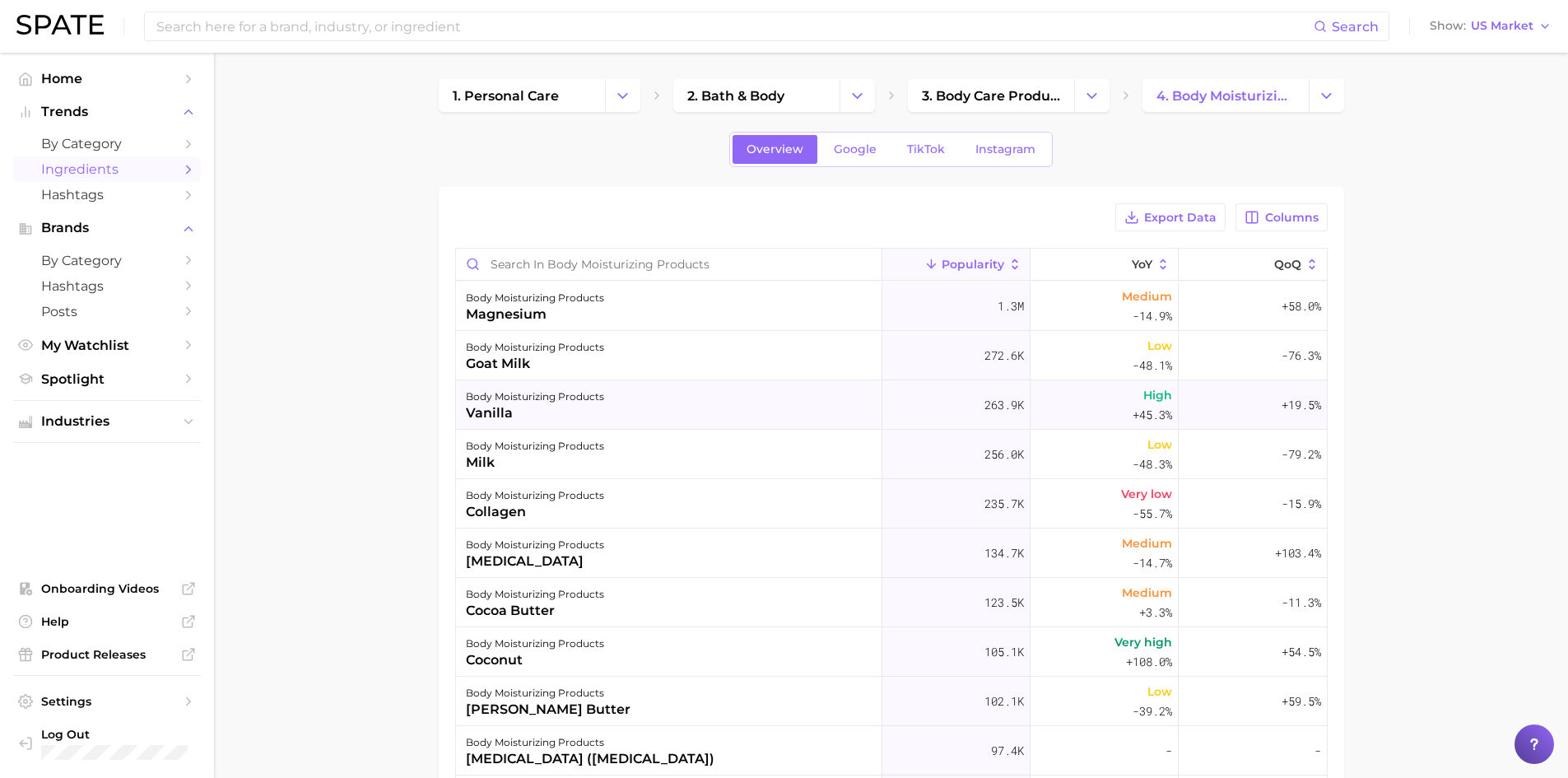
click at [544, 407] on div "vanilla" at bounding box center [534, 413] width 138 height 20
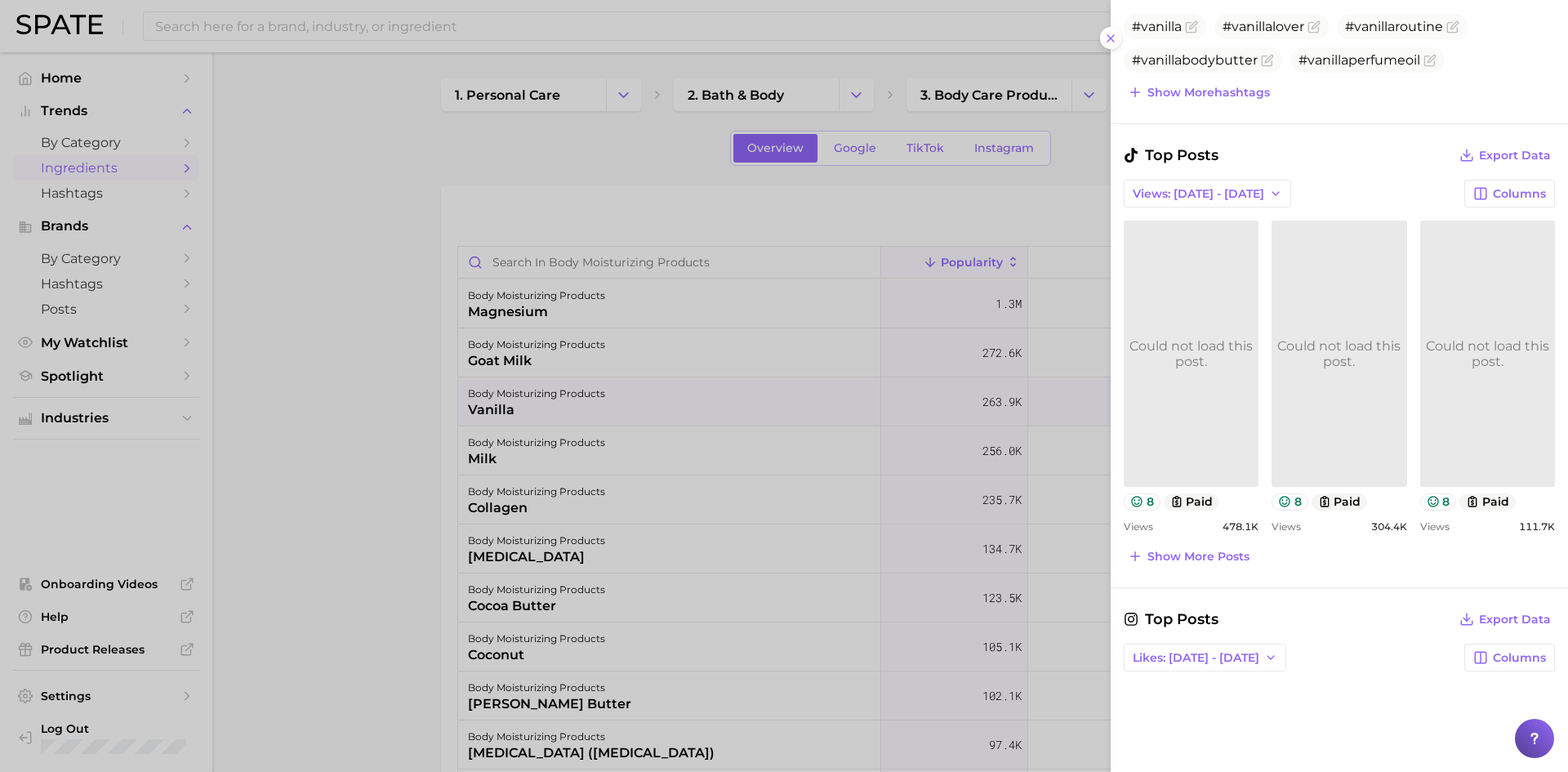
scroll to position [646, 0]
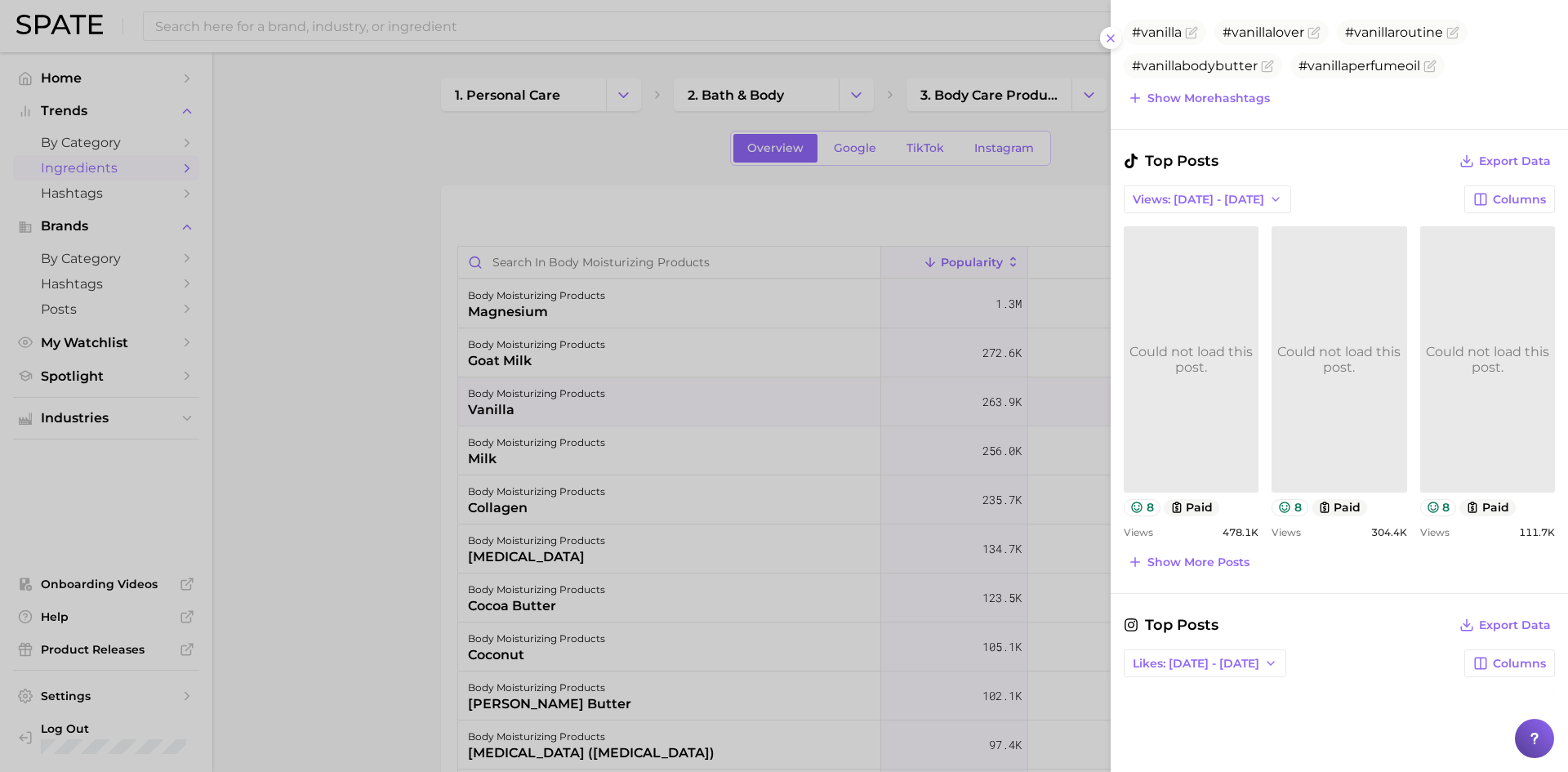
click at [1191, 349] on div "Could not load this post." at bounding box center [1191, 359] width 135 height 32
click at [1323, 387] on link at bounding box center [1339, 359] width 135 height 266
click at [1480, 410] on link "Could not load this post." at bounding box center [1487, 359] width 135 height 266
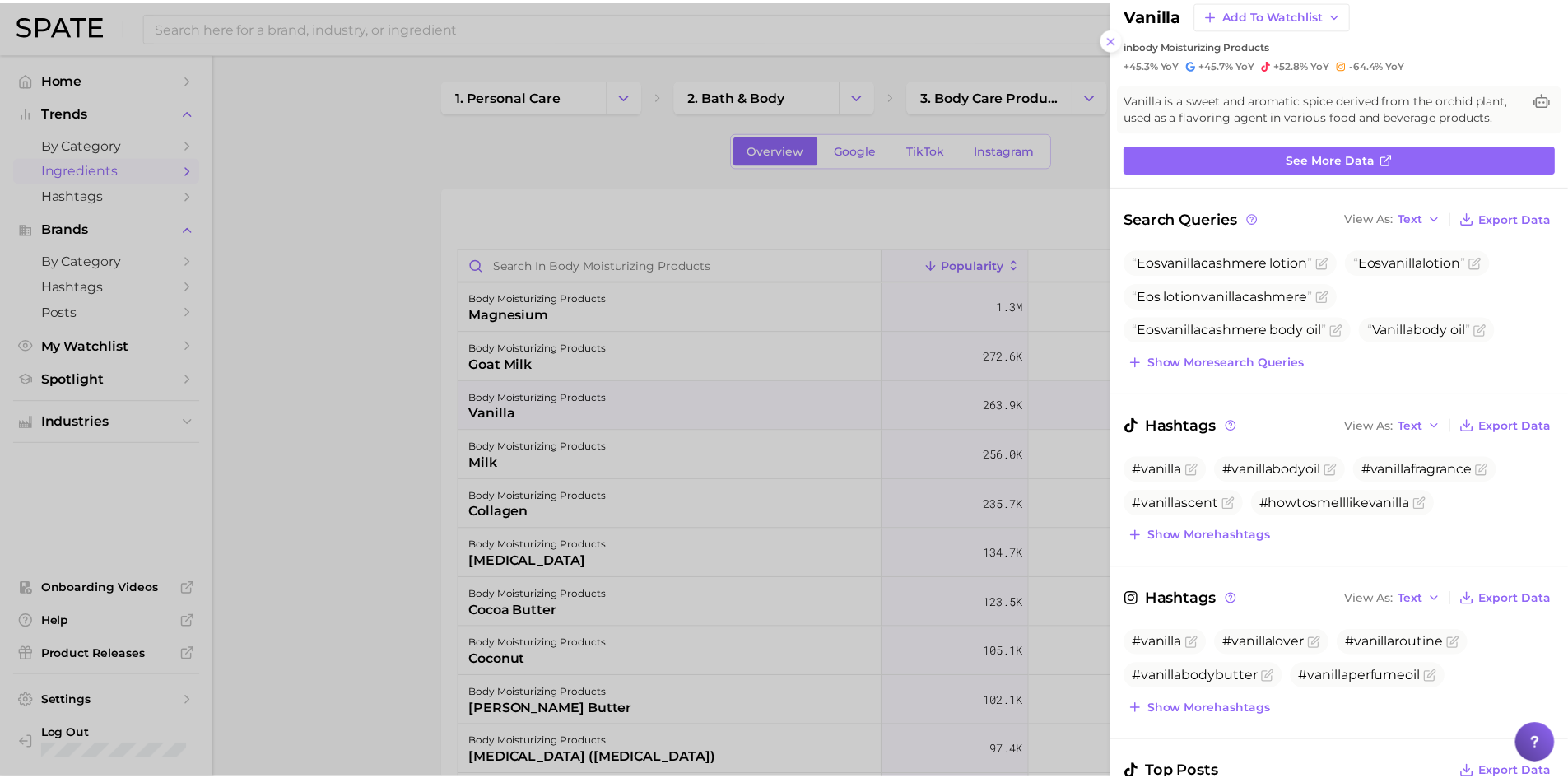
scroll to position [0, 0]
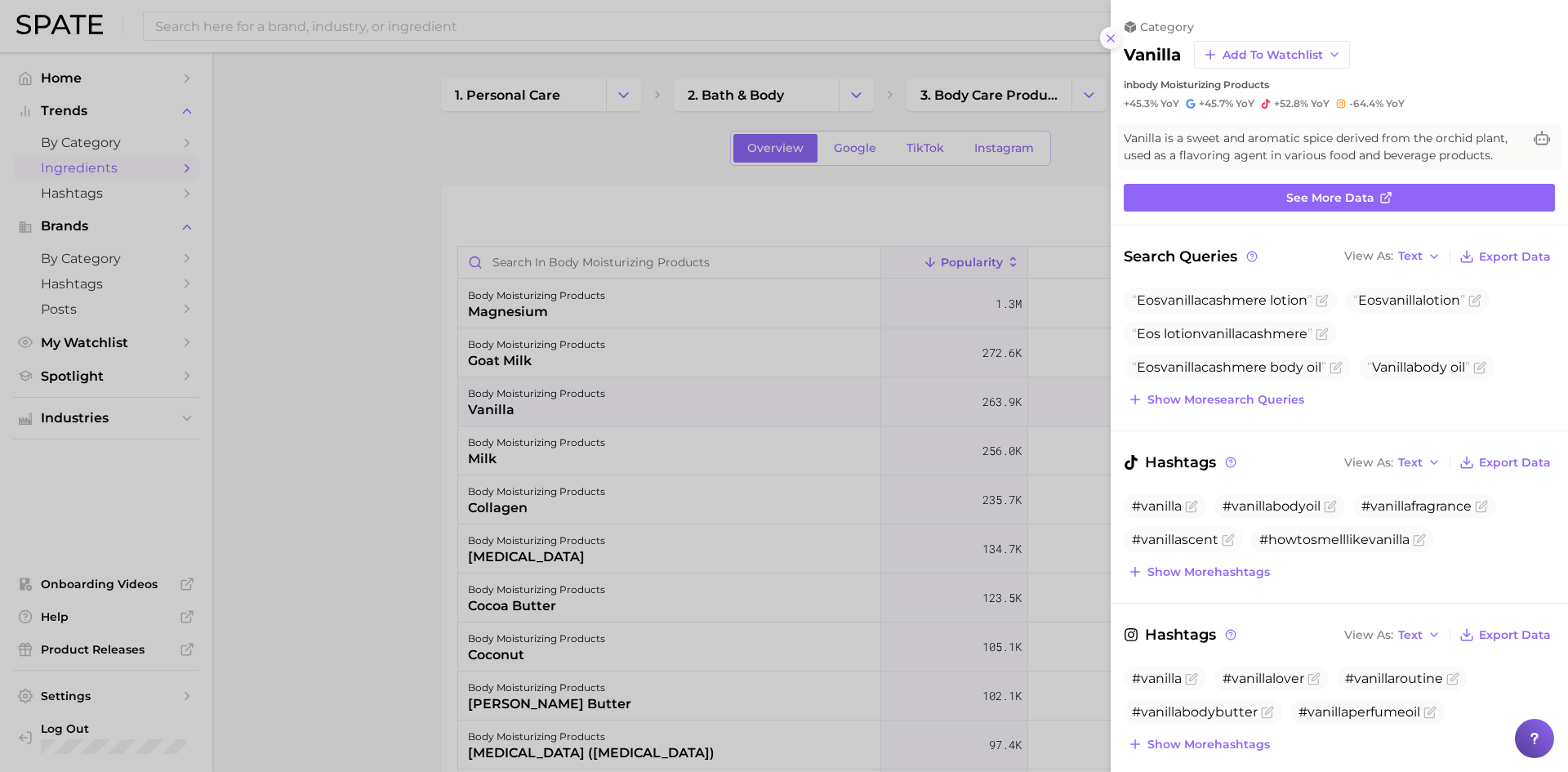
click at [1103, 37] on button at bounding box center [1111, 37] width 22 height 22
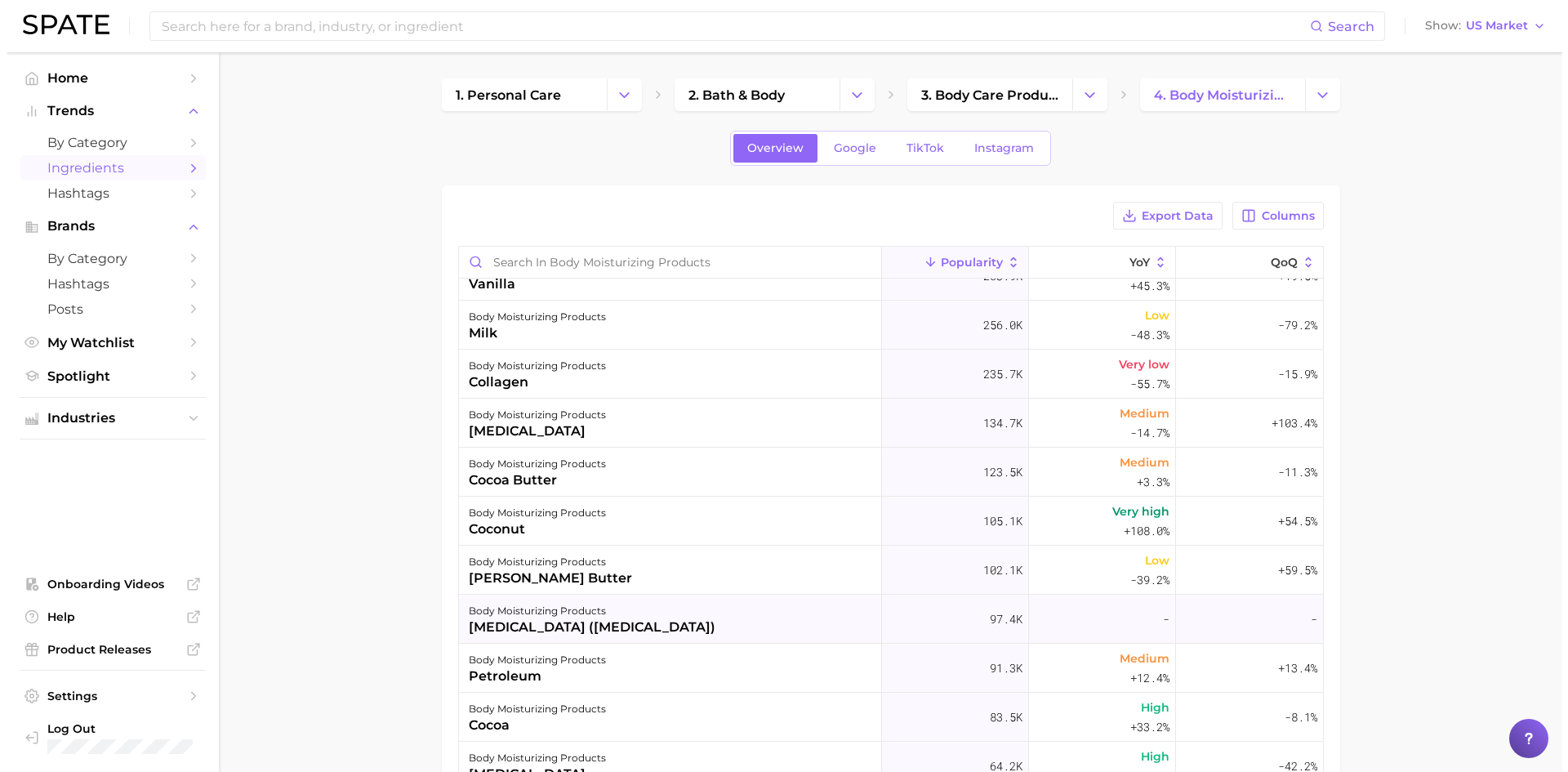
scroll to position [163, 0]
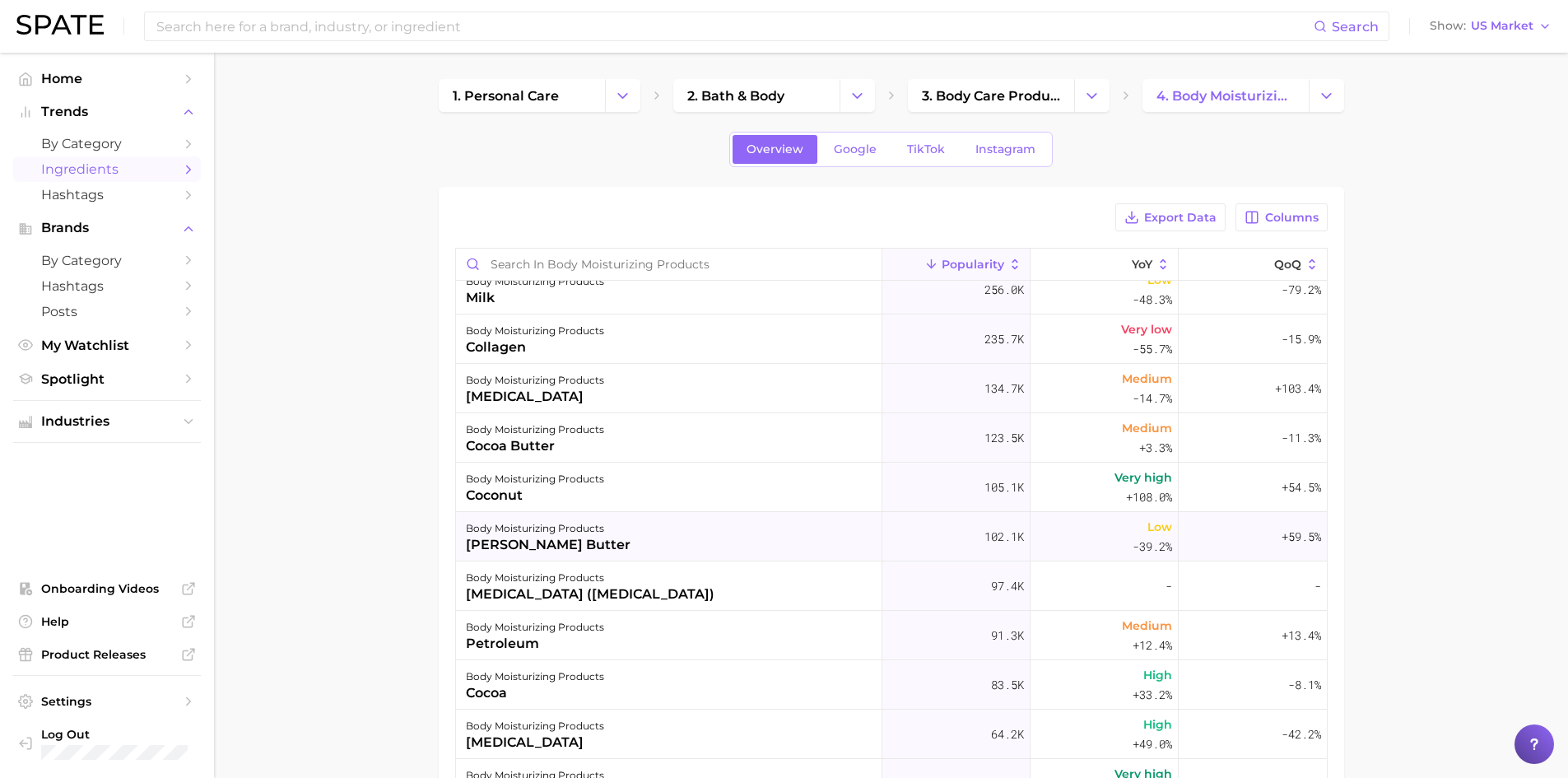
click at [541, 538] on div "[PERSON_NAME] butter" at bounding box center [548, 545] width 165 height 20
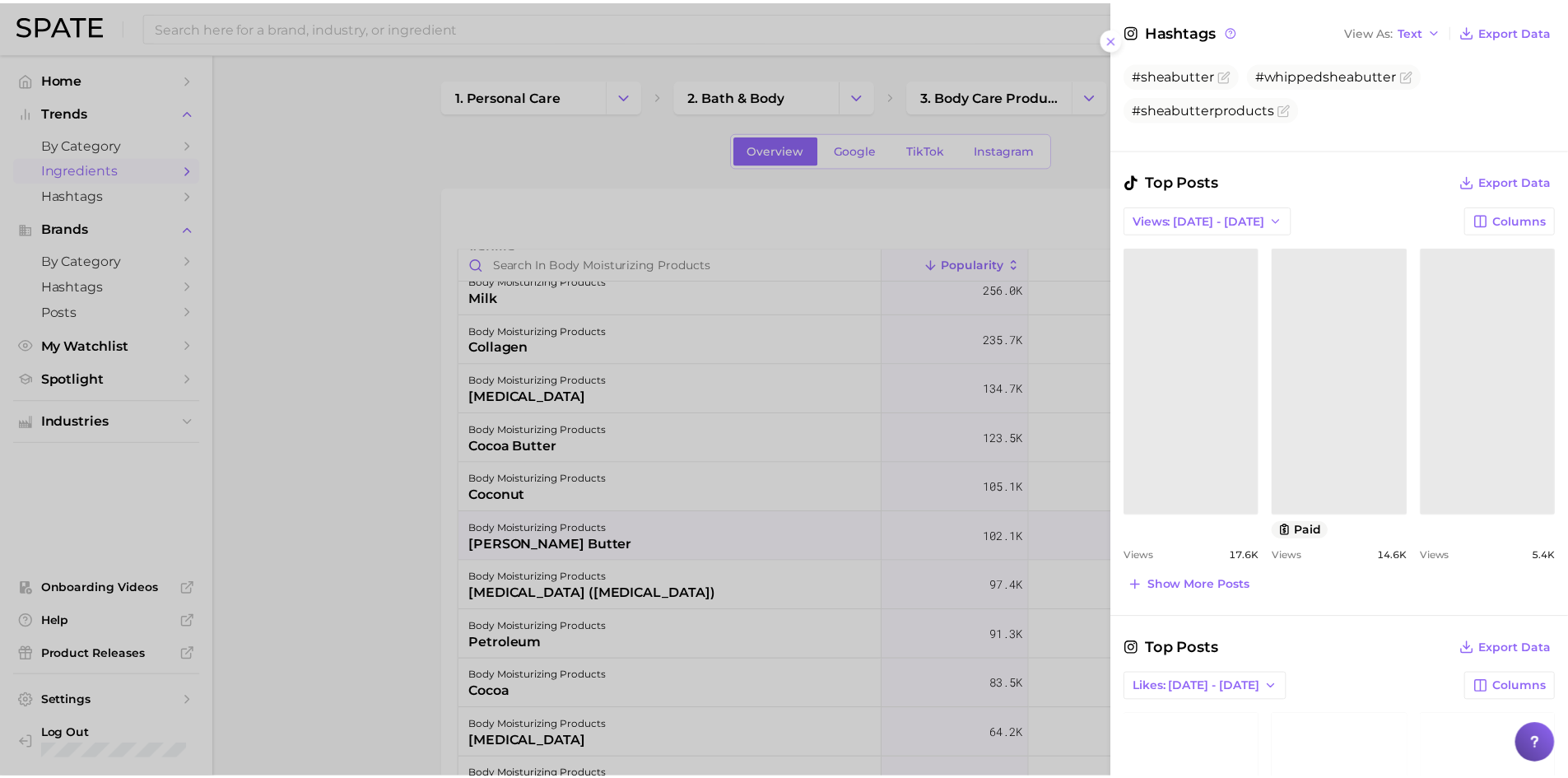
scroll to position [658, 0]
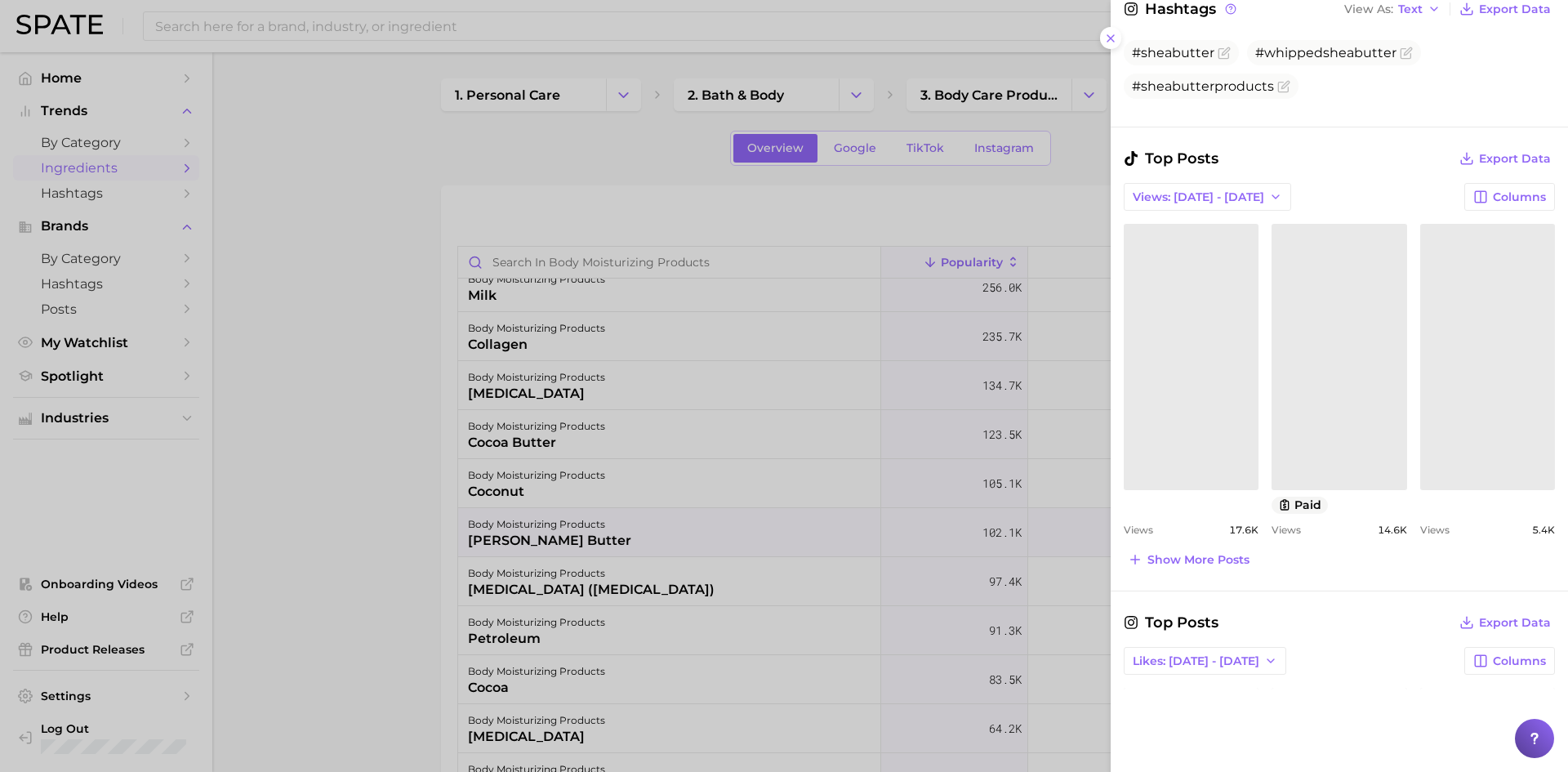
click at [1191, 373] on link at bounding box center [1191, 356] width 135 height 266
click at [1346, 363] on link "Could not load this post." at bounding box center [1339, 356] width 135 height 266
click at [1475, 393] on link at bounding box center [1487, 356] width 135 height 266
click at [1107, 35] on icon at bounding box center [1110, 37] width 13 height 13
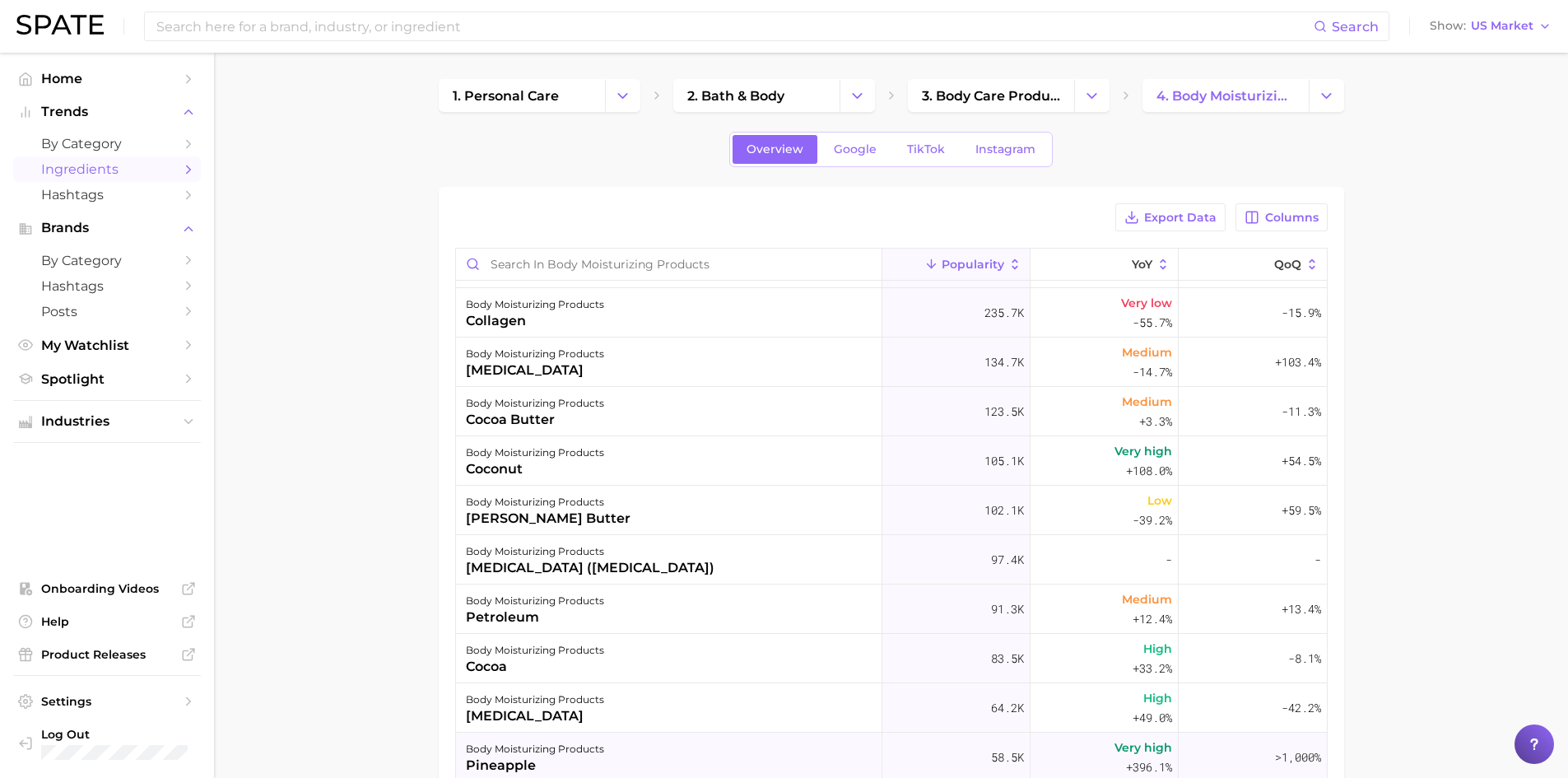
scroll to position [0, 0]
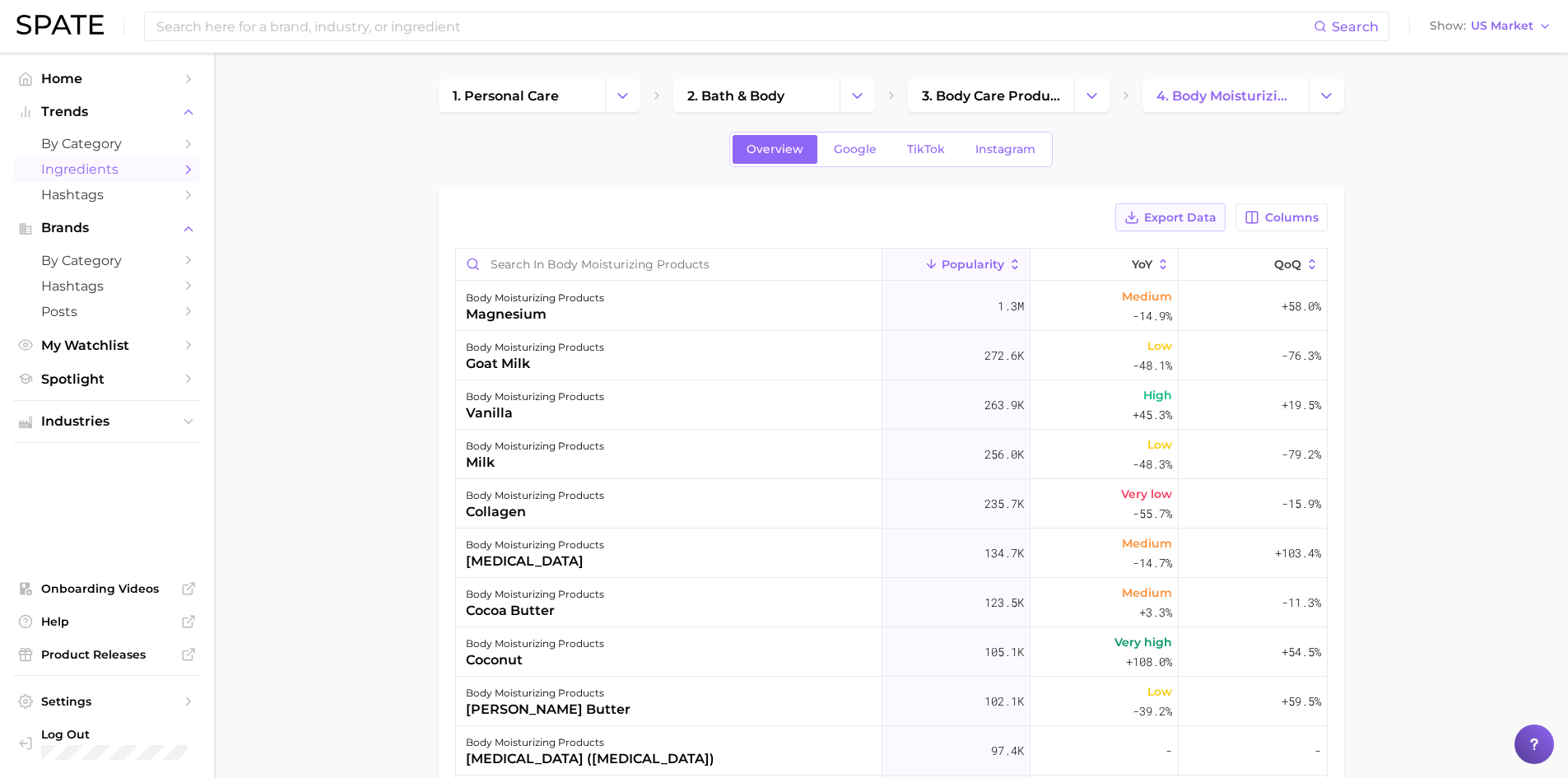
click at [1197, 214] on span "Export Data" at bounding box center [1180, 217] width 72 height 14
click at [502, 27] on input at bounding box center [734, 26] width 1159 height 28
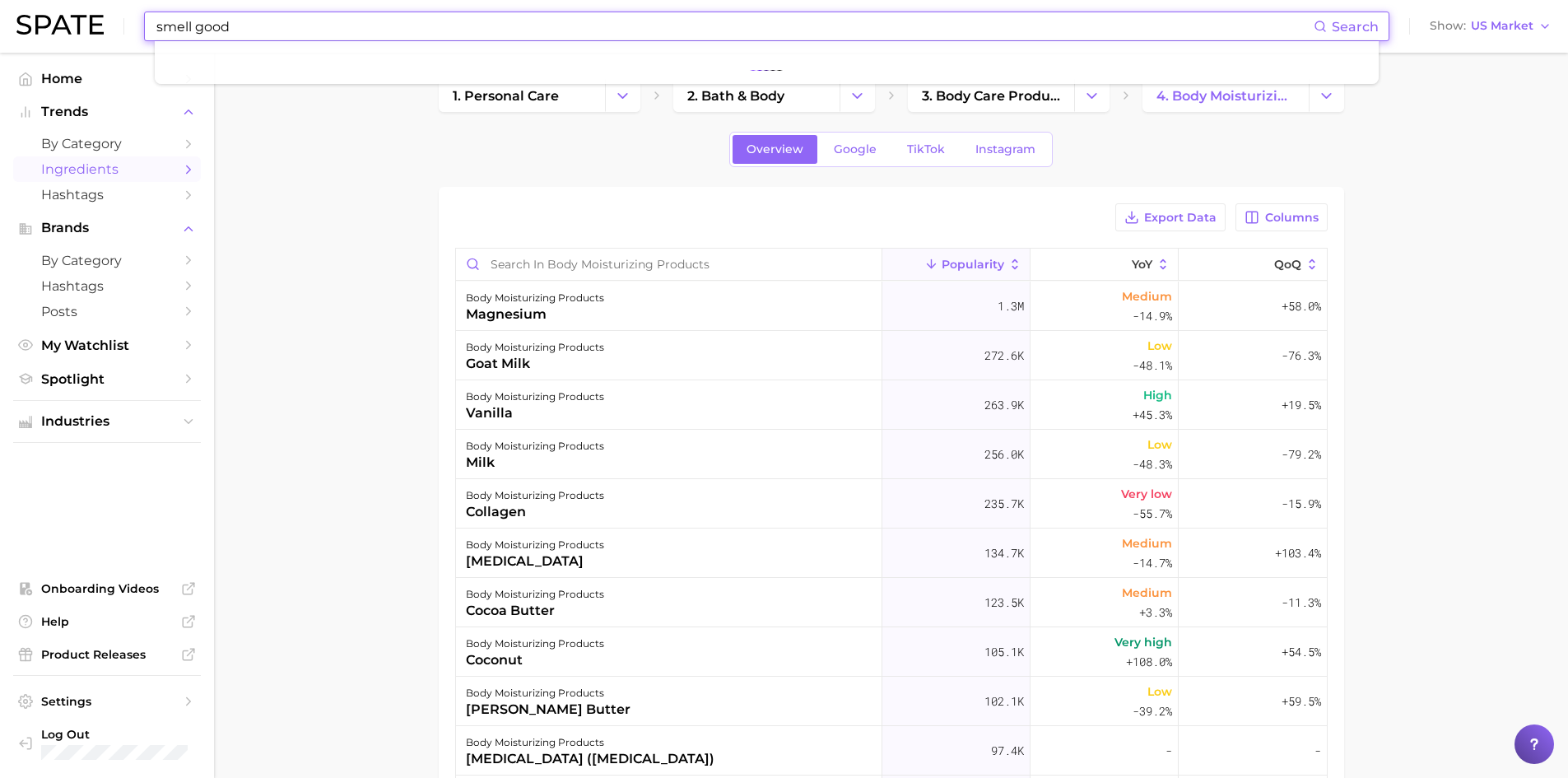
type input "smell good"
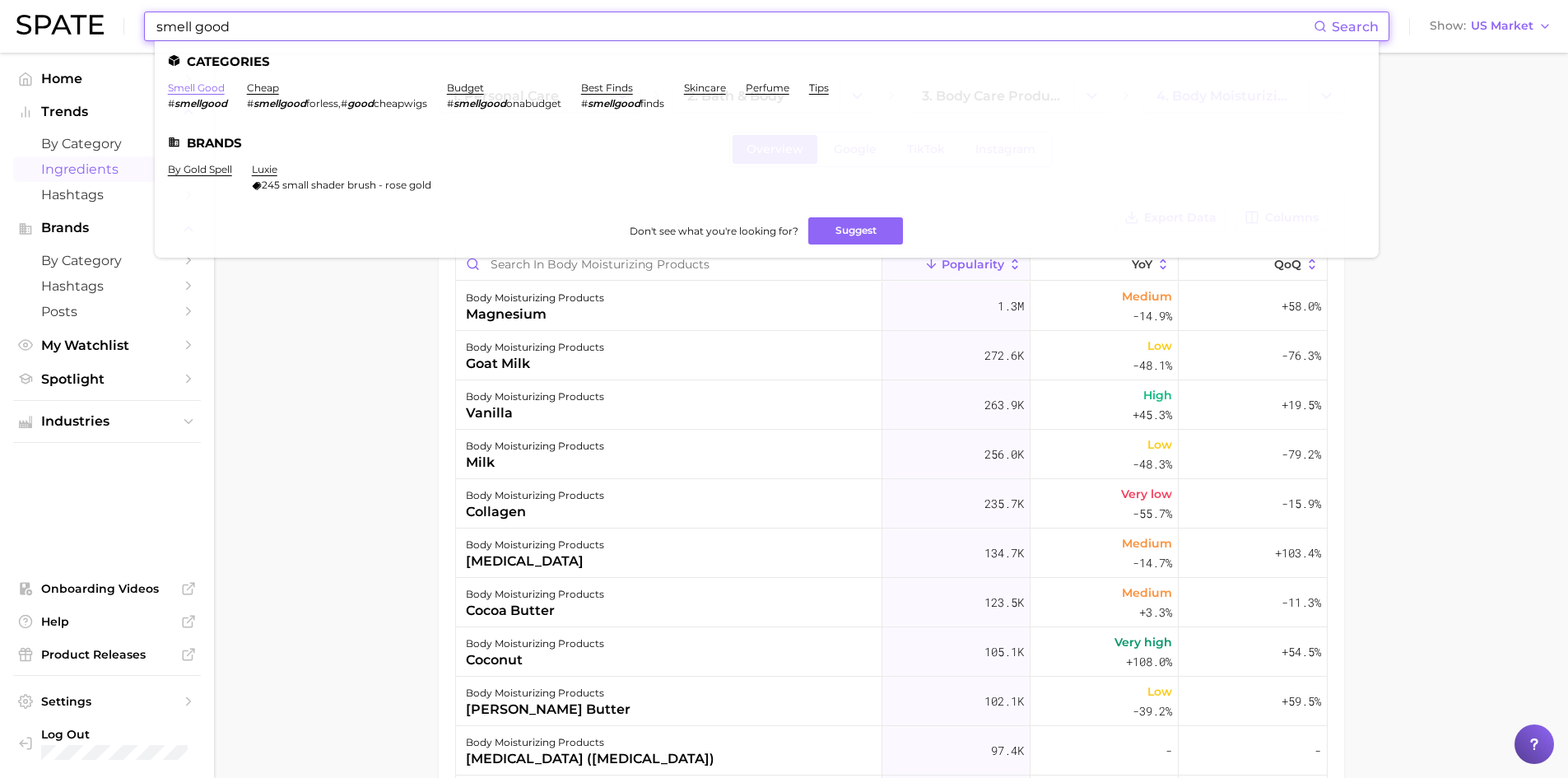
click at [206, 83] on link "smell good" at bounding box center [196, 87] width 57 height 12
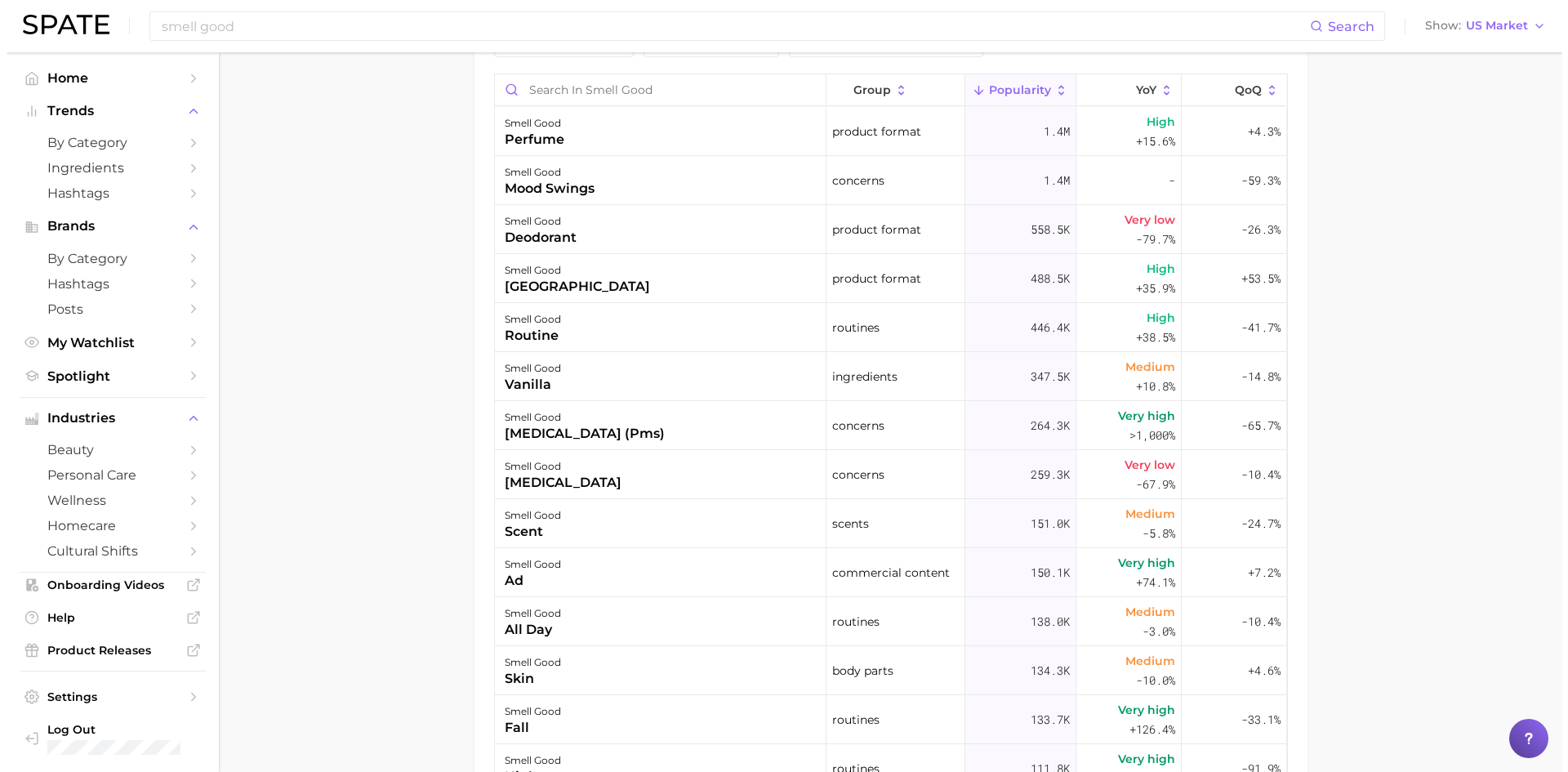
scroll to position [864, 0]
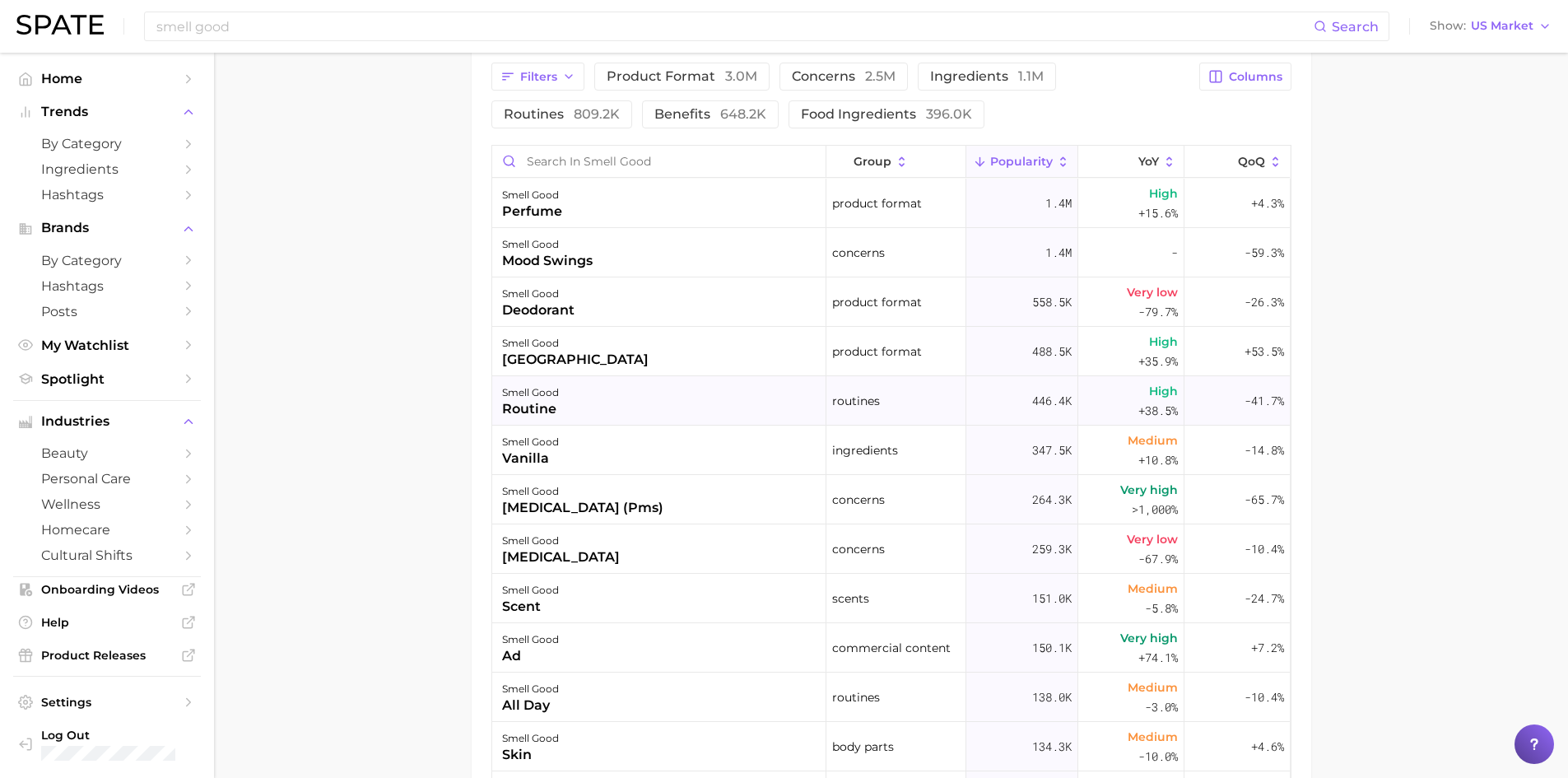
click at [534, 401] on div "routine" at bounding box center [530, 409] width 57 height 20
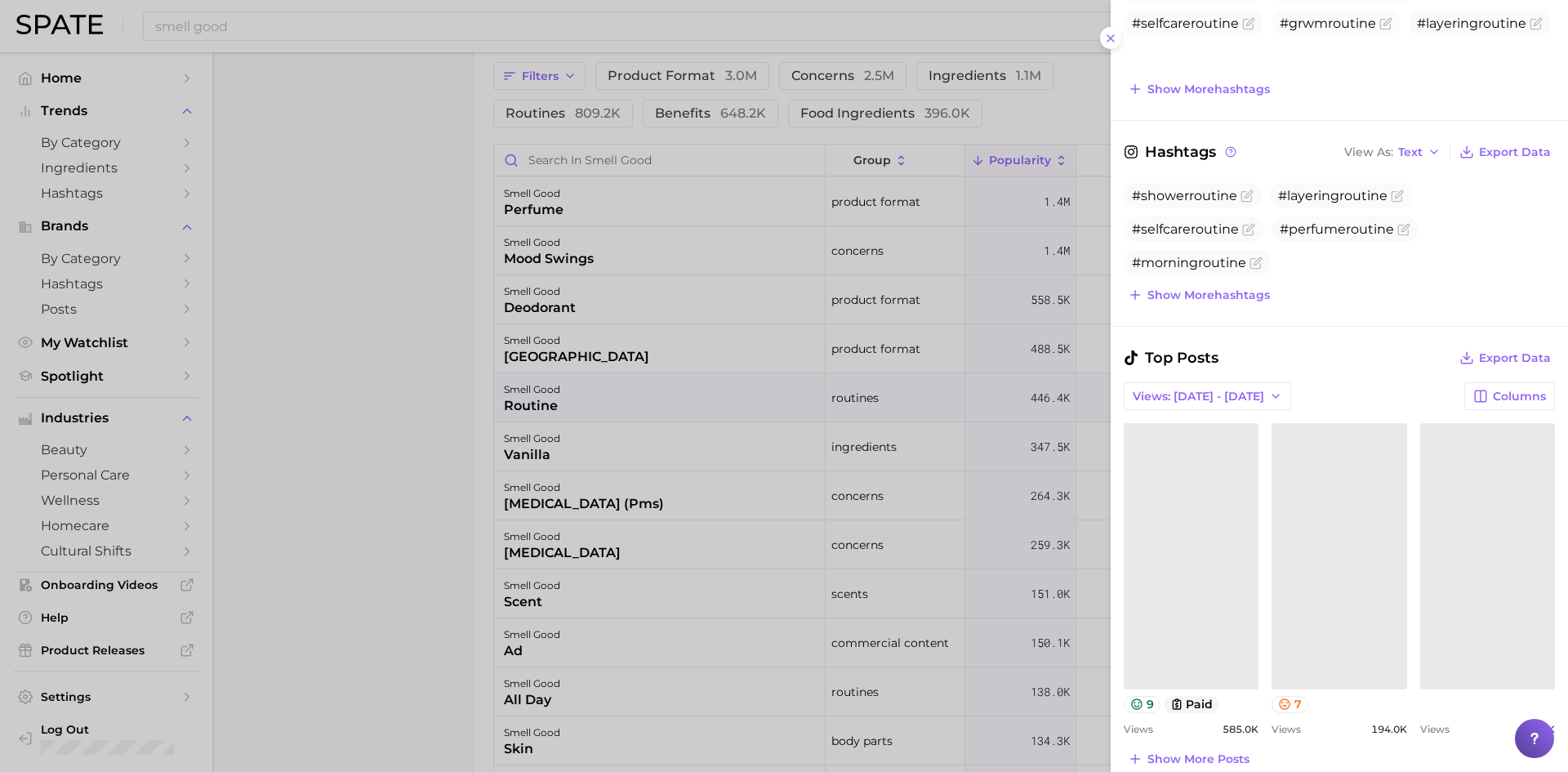
scroll to position [490, 0]
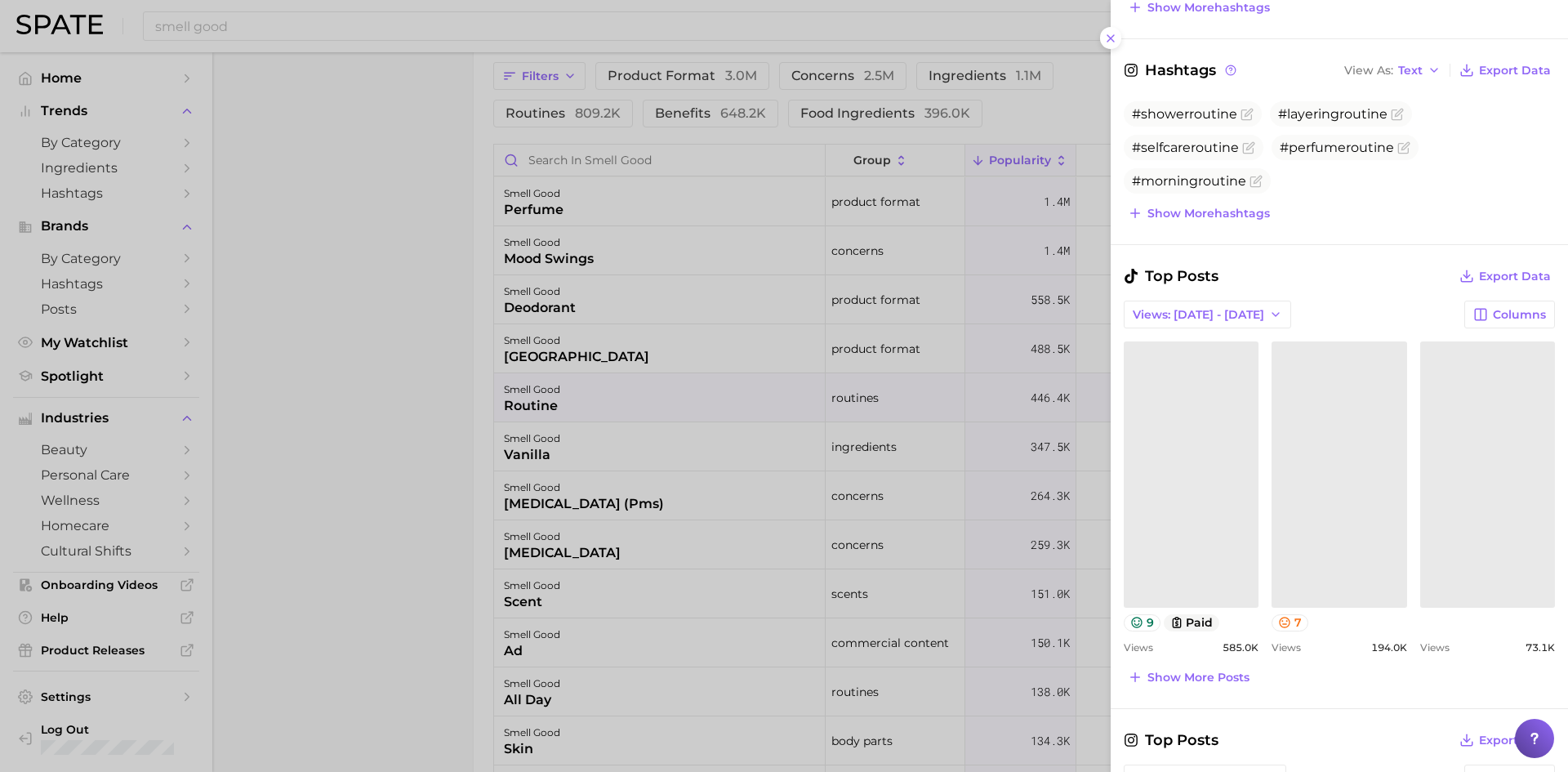
click at [1195, 476] on link at bounding box center [1191, 475] width 135 height 266
click at [1305, 469] on link at bounding box center [1339, 475] width 135 height 266
click at [1463, 438] on link "Could not load this post." at bounding box center [1487, 475] width 135 height 266
click at [1108, 32] on icon at bounding box center [1110, 37] width 13 height 13
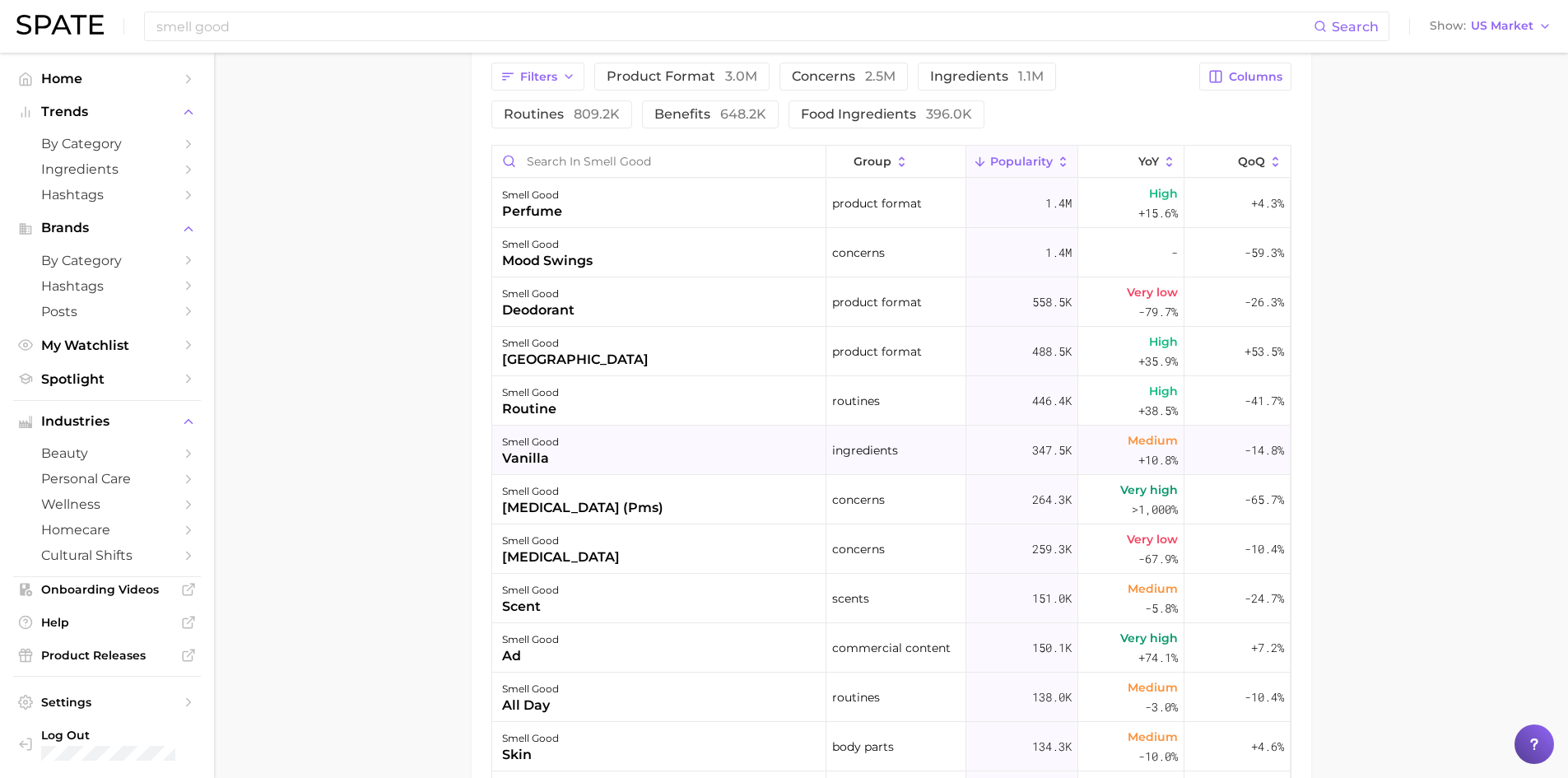
click at [524, 451] on div "vanilla" at bounding box center [530, 458] width 57 height 20
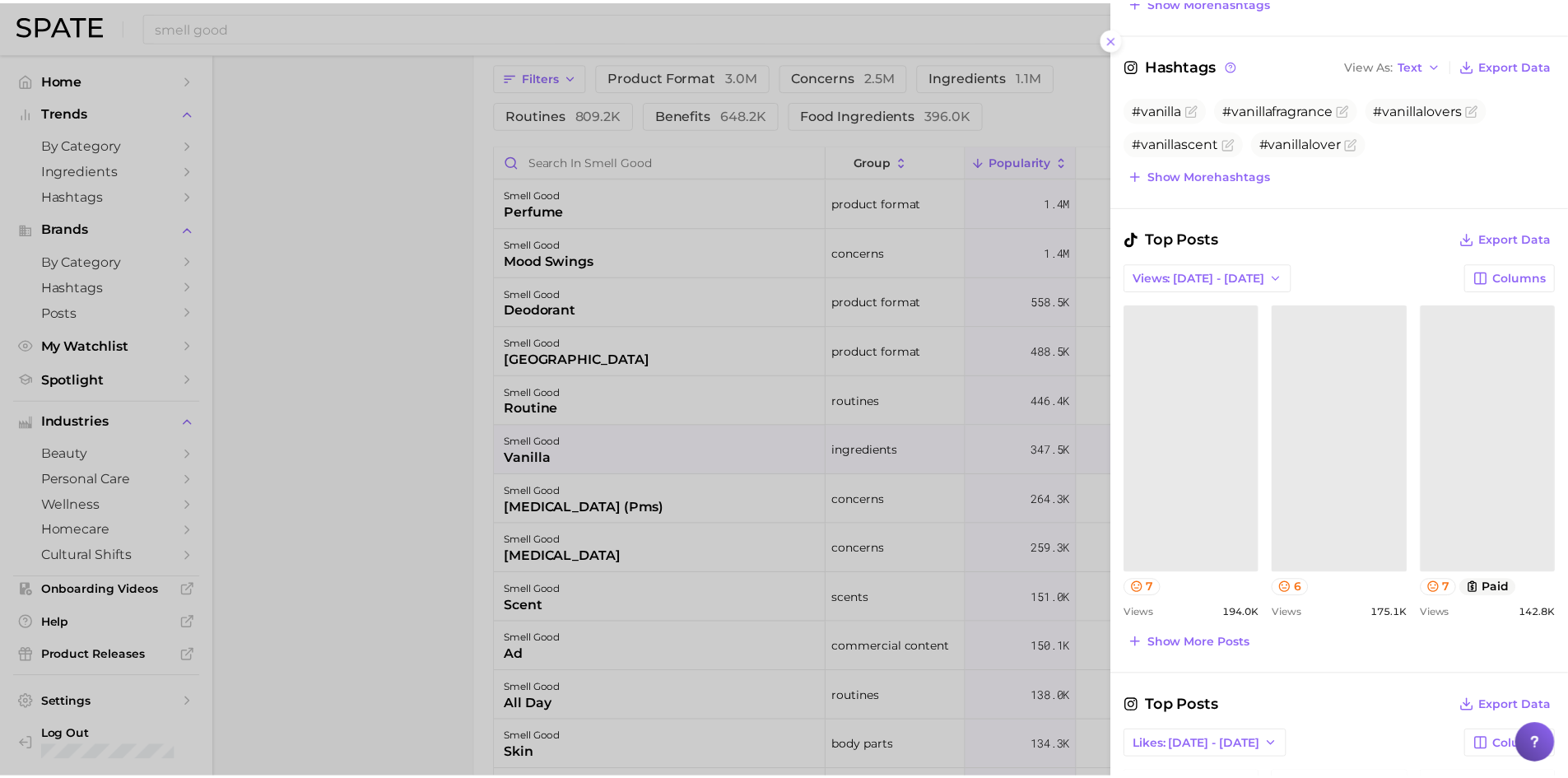
scroll to position [576, 0]
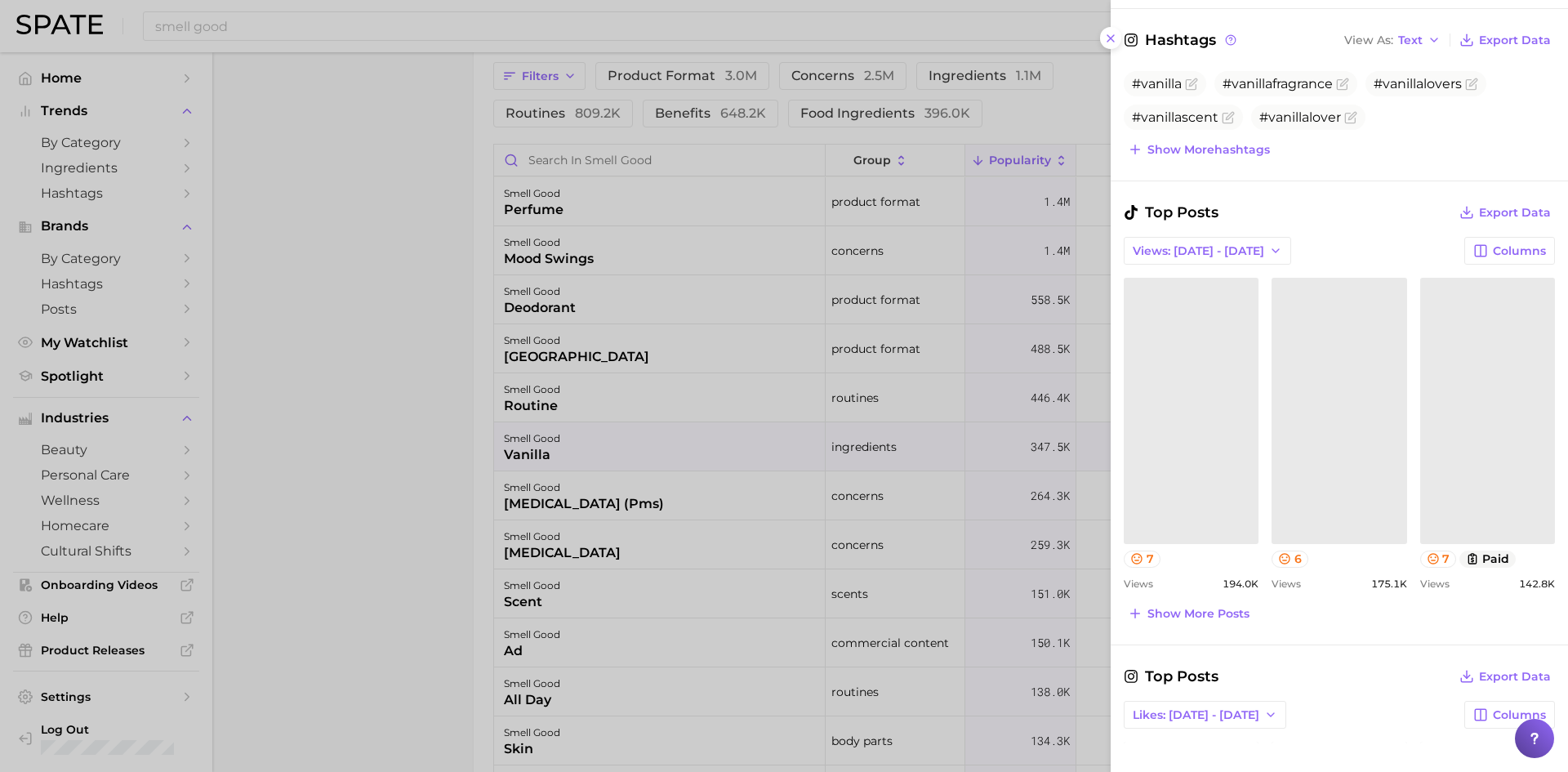
click at [1166, 414] on link at bounding box center [1191, 411] width 135 height 266
click at [1323, 462] on link at bounding box center [1339, 411] width 135 height 266
click at [1509, 447] on link at bounding box center [1487, 411] width 135 height 266
click at [1111, 35] on icon at bounding box center [1110, 37] width 13 height 13
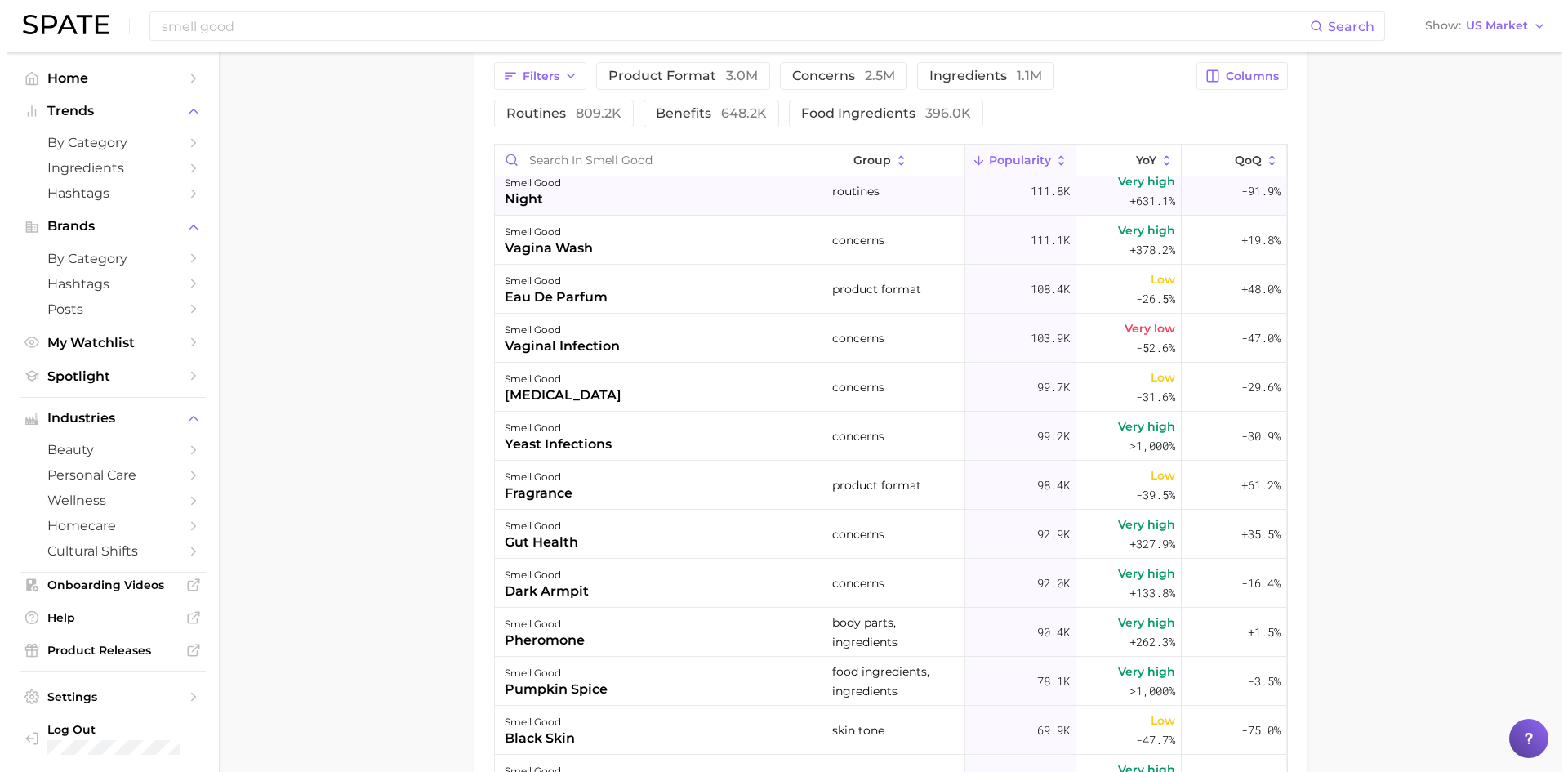
scroll to position [653, 0]
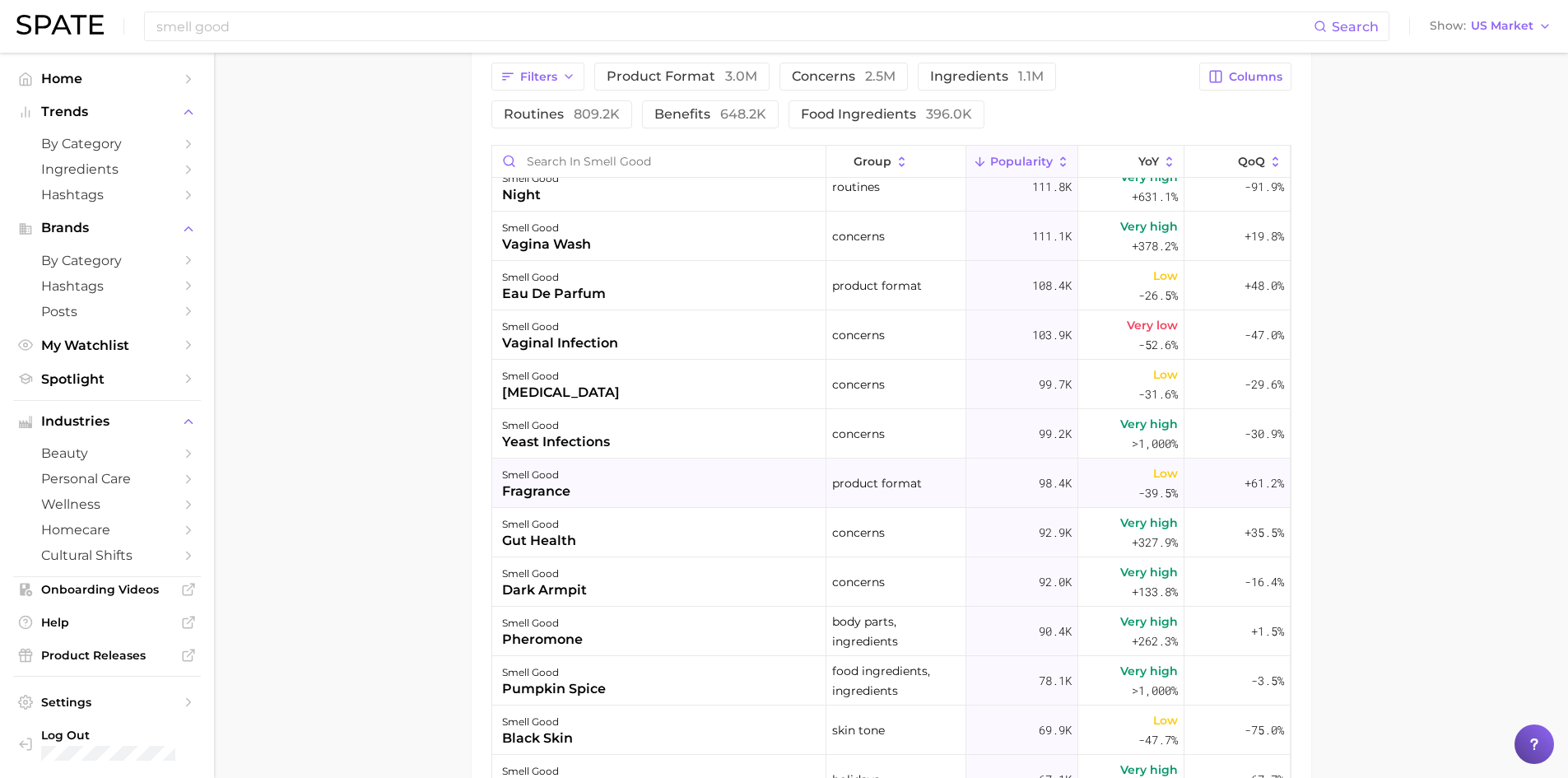
click at [578, 484] on div "smell good fragrance" at bounding box center [659, 483] width 334 height 50
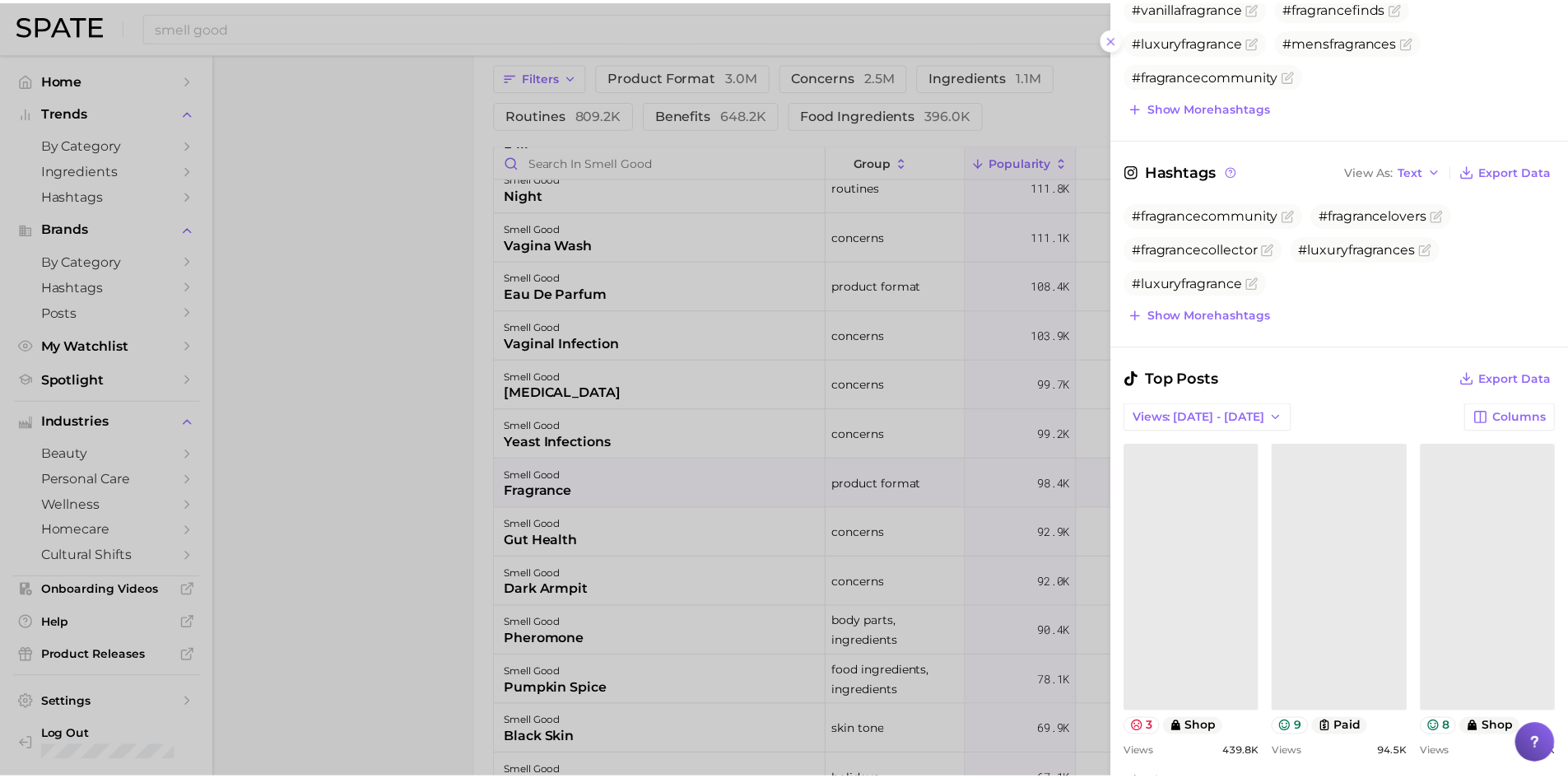
scroll to position [412, 0]
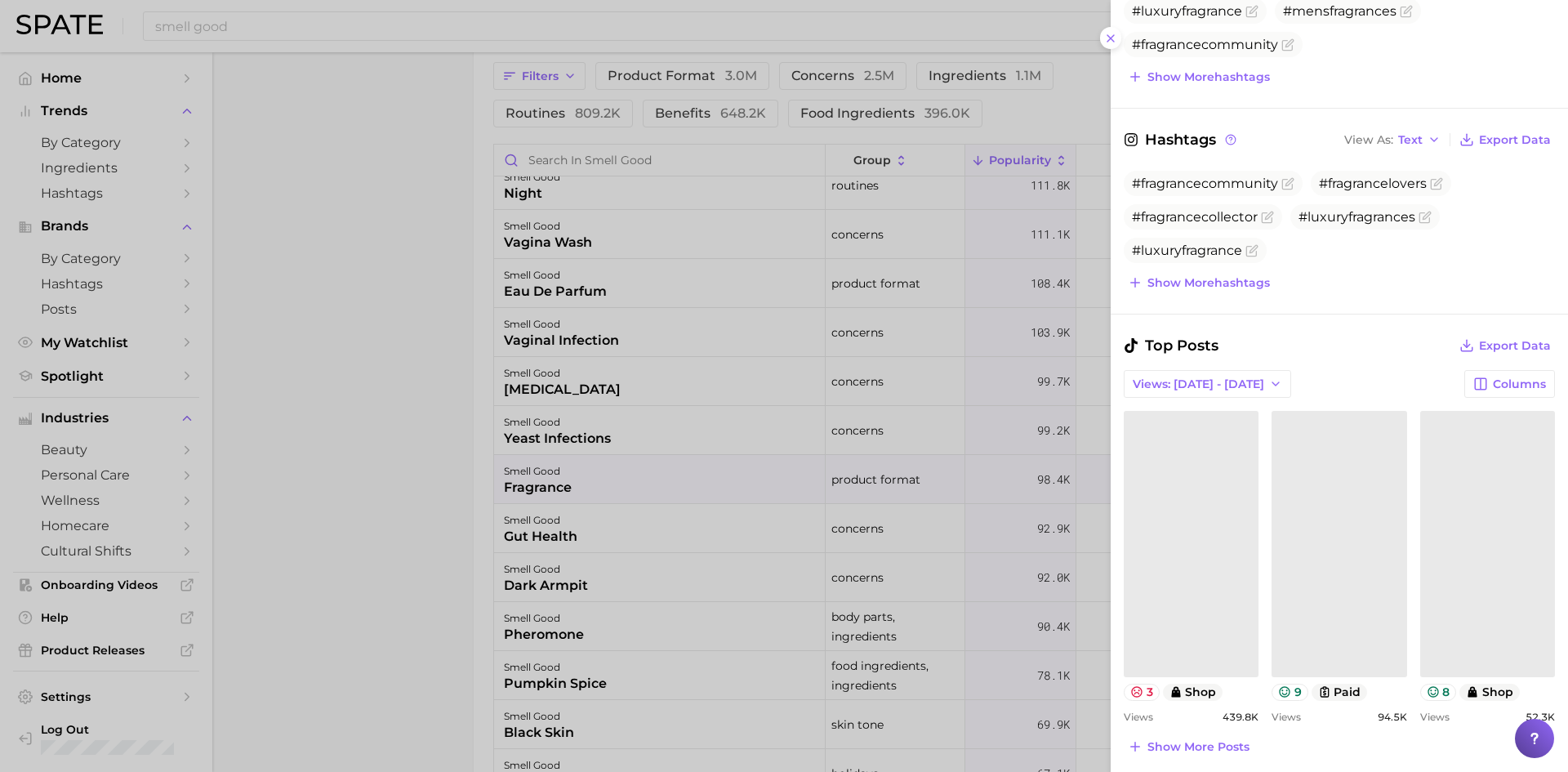
click at [1170, 518] on link at bounding box center [1191, 544] width 135 height 266
click at [1367, 528] on link at bounding box center [1339, 544] width 135 height 266
click at [1444, 504] on link "Could not load this post." at bounding box center [1487, 544] width 135 height 266
click at [1107, 38] on icon at bounding box center [1110, 37] width 13 height 13
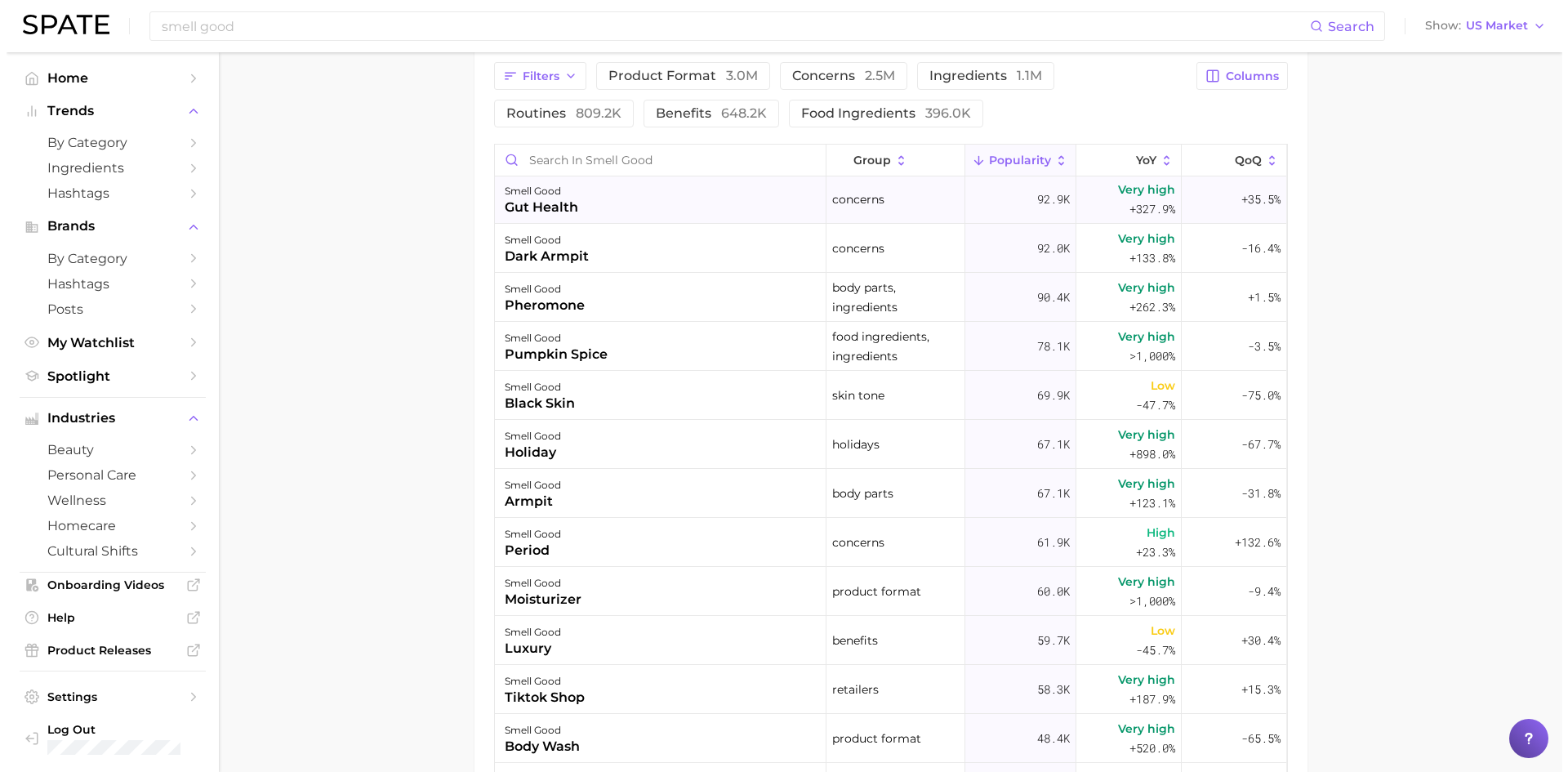
scroll to position [1062, 0]
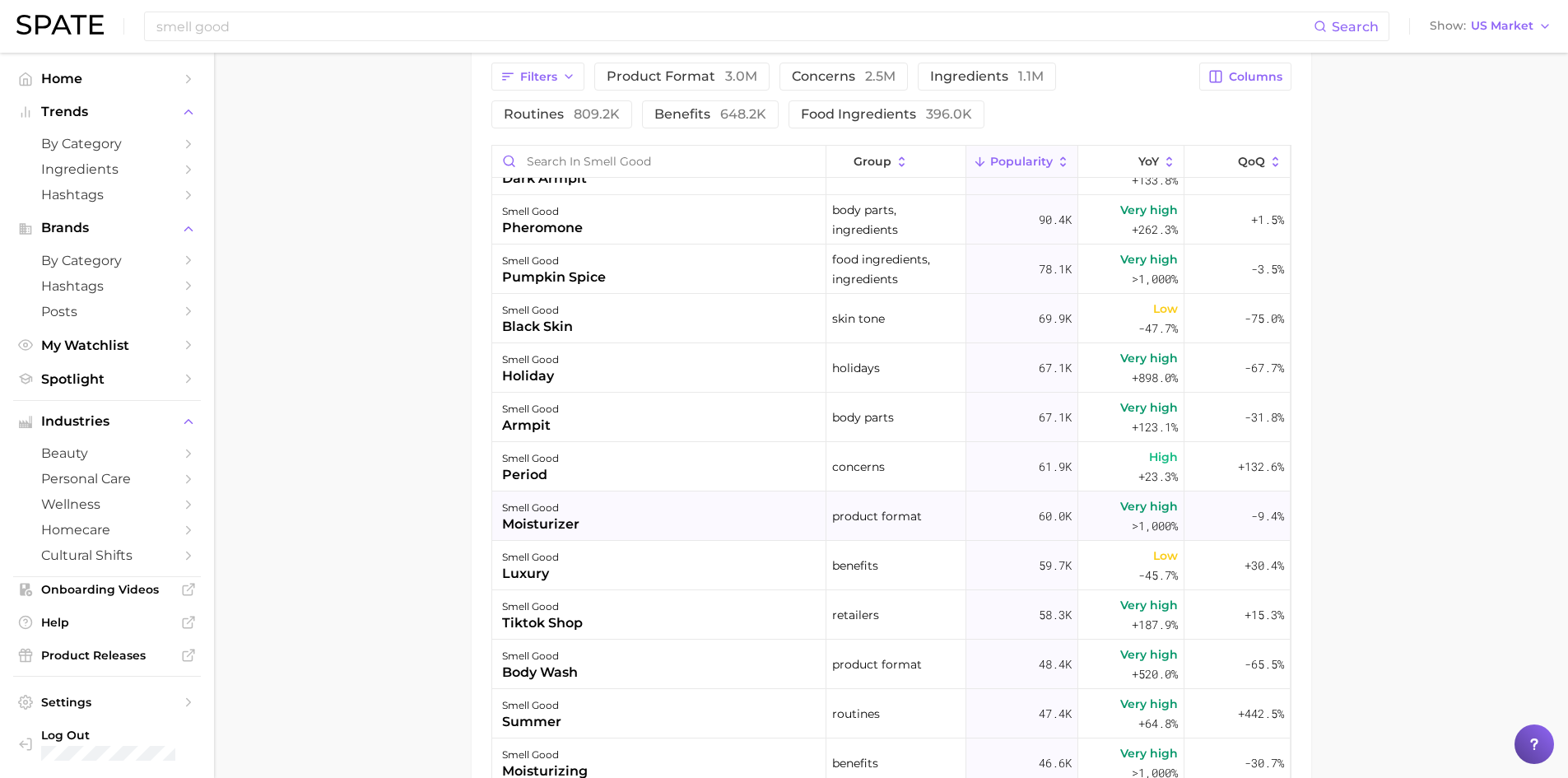
click at [702, 526] on div "smell good moisturizer" at bounding box center [659, 516] width 334 height 50
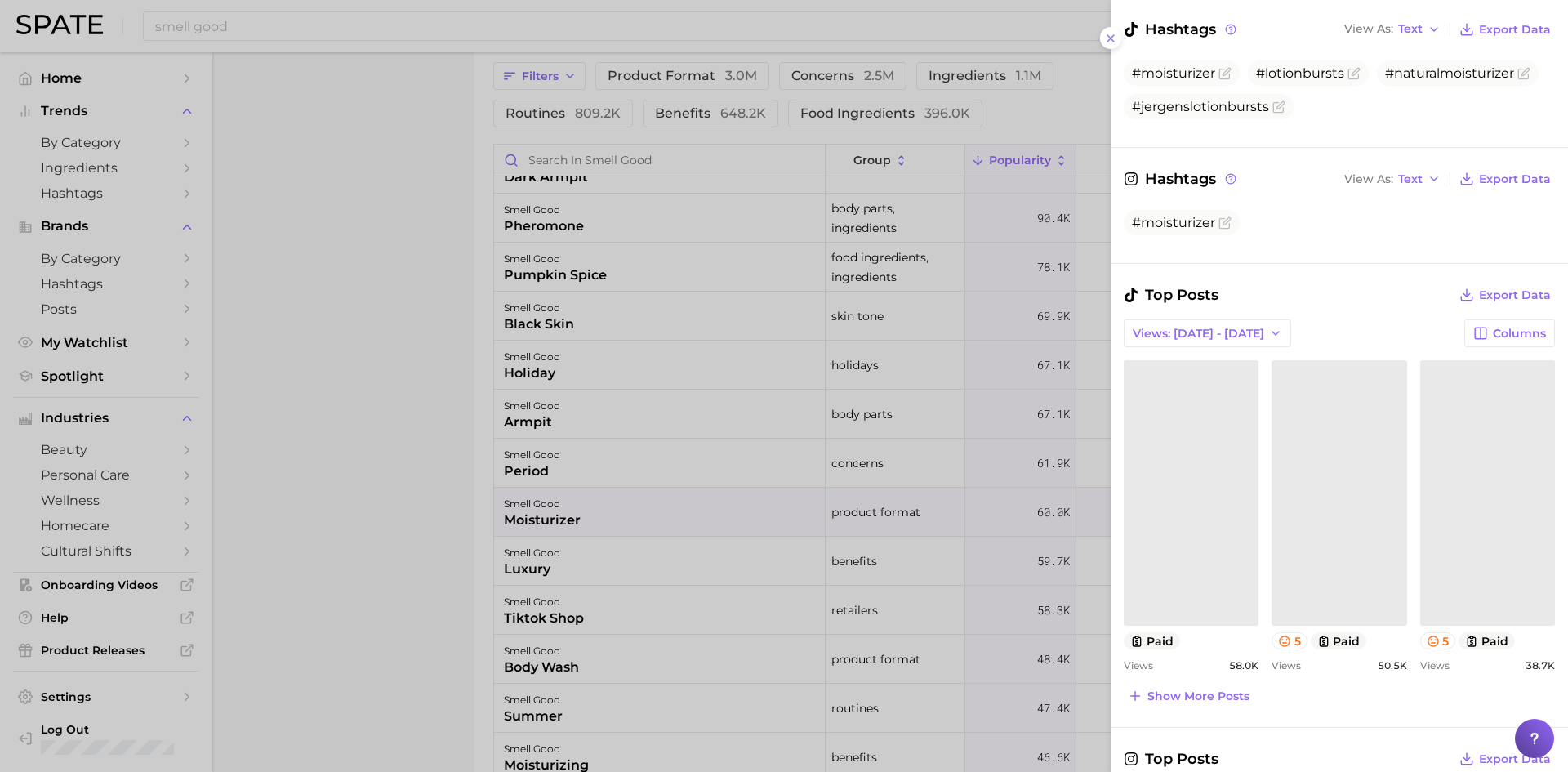
scroll to position [327, 0]
click at [1188, 520] on link at bounding box center [1191, 491] width 135 height 266
click at [1361, 471] on link "Could not load this post." at bounding box center [1339, 491] width 135 height 266
click at [1457, 499] on link at bounding box center [1487, 491] width 135 height 266
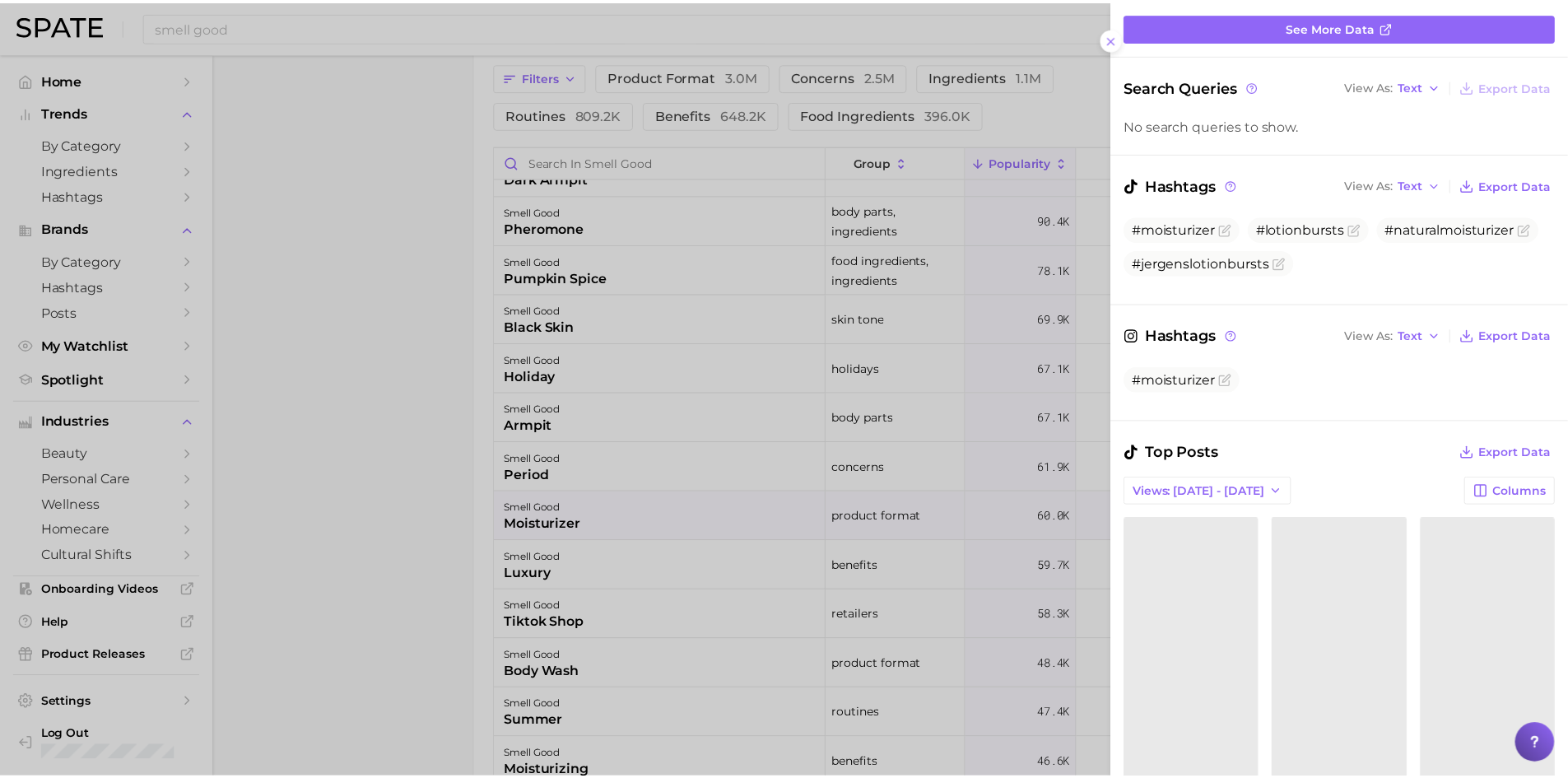
scroll to position [165, 0]
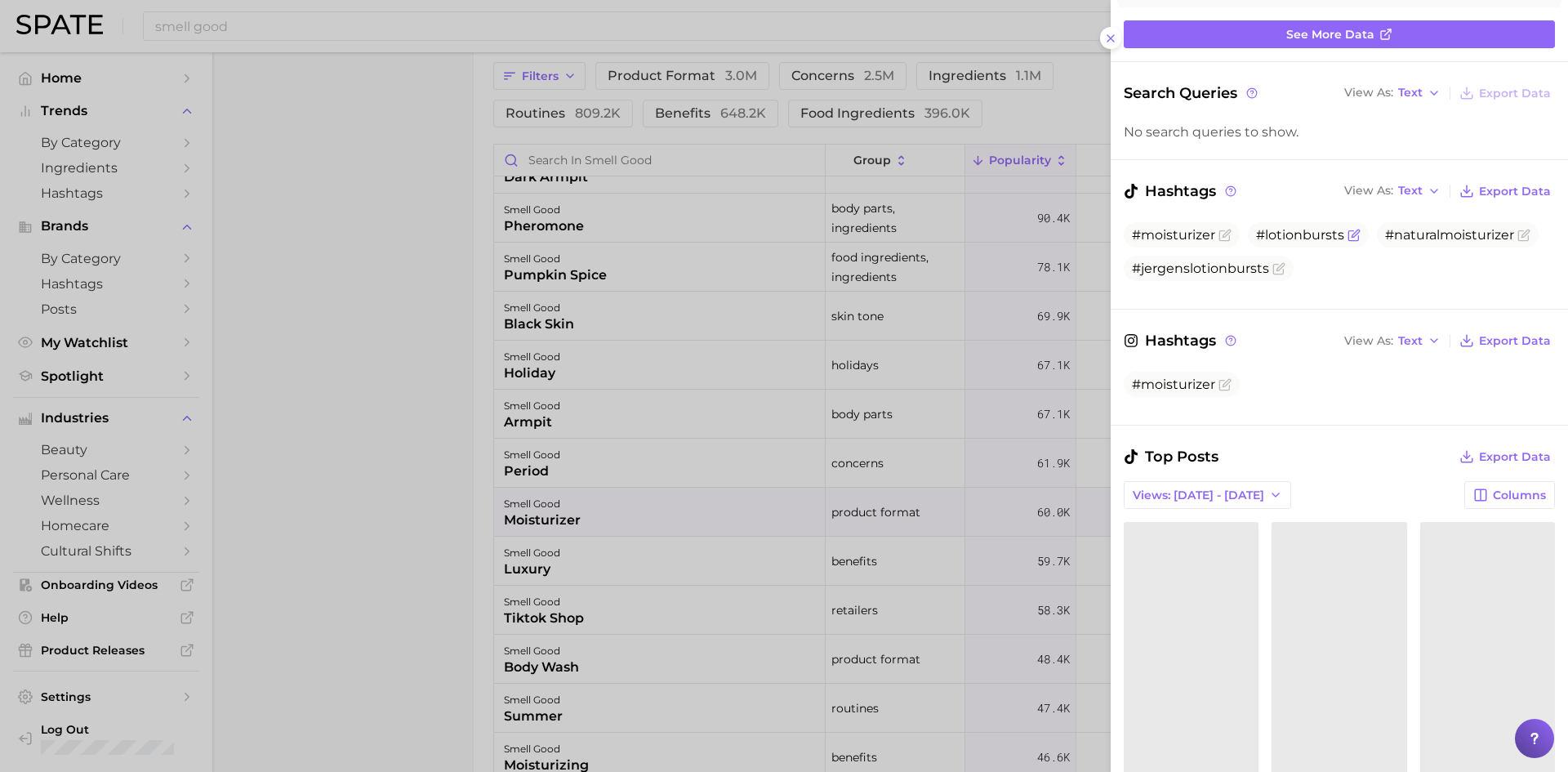
click at [1354, 233] on icon "Flag as miscategorized or irrelevant" at bounding box center [1353, 234] width 13 height 13
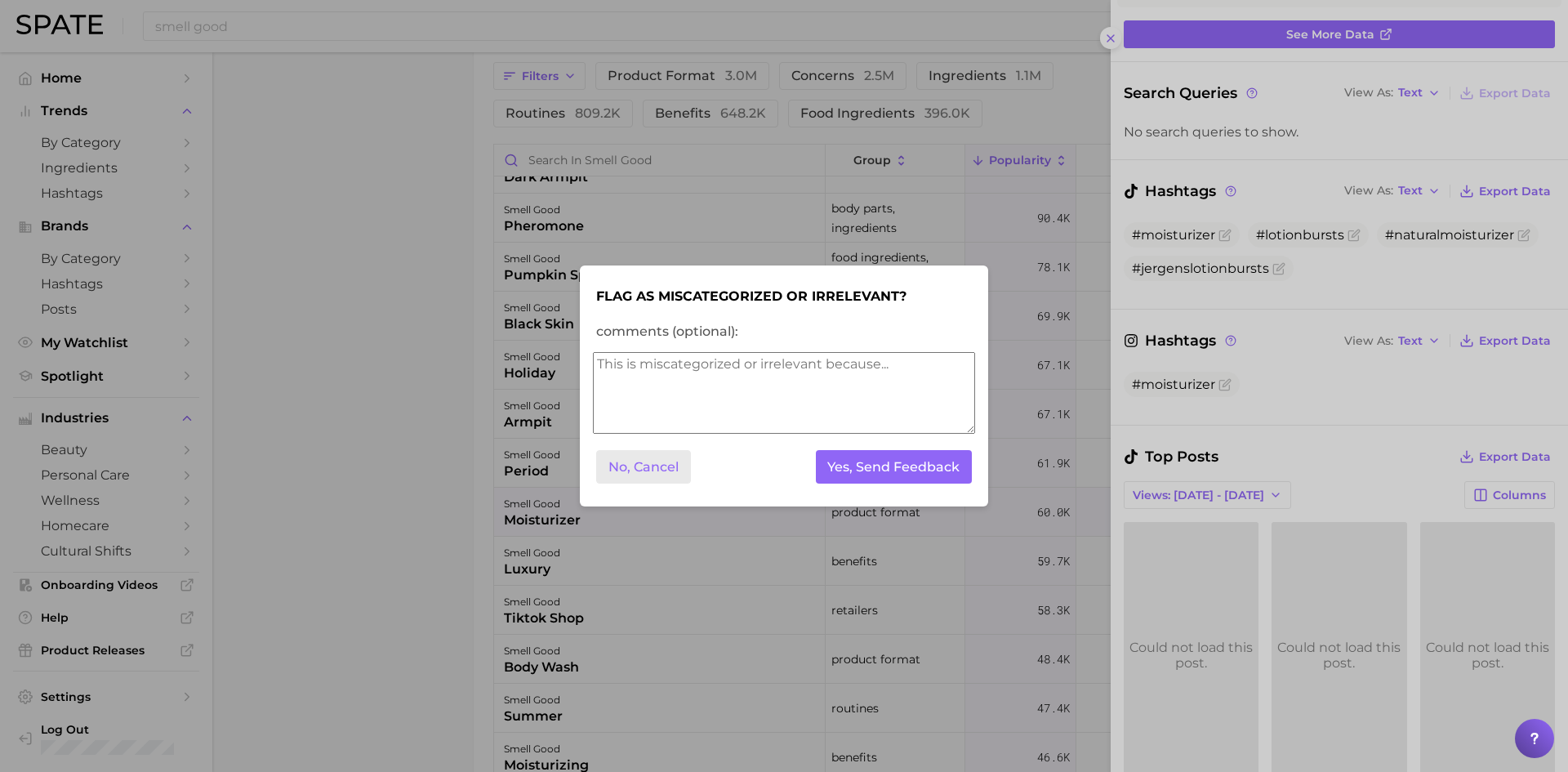
click at [655, 469] on button "No, Cancel" at bounding box center [643, 467] width 95 height 33
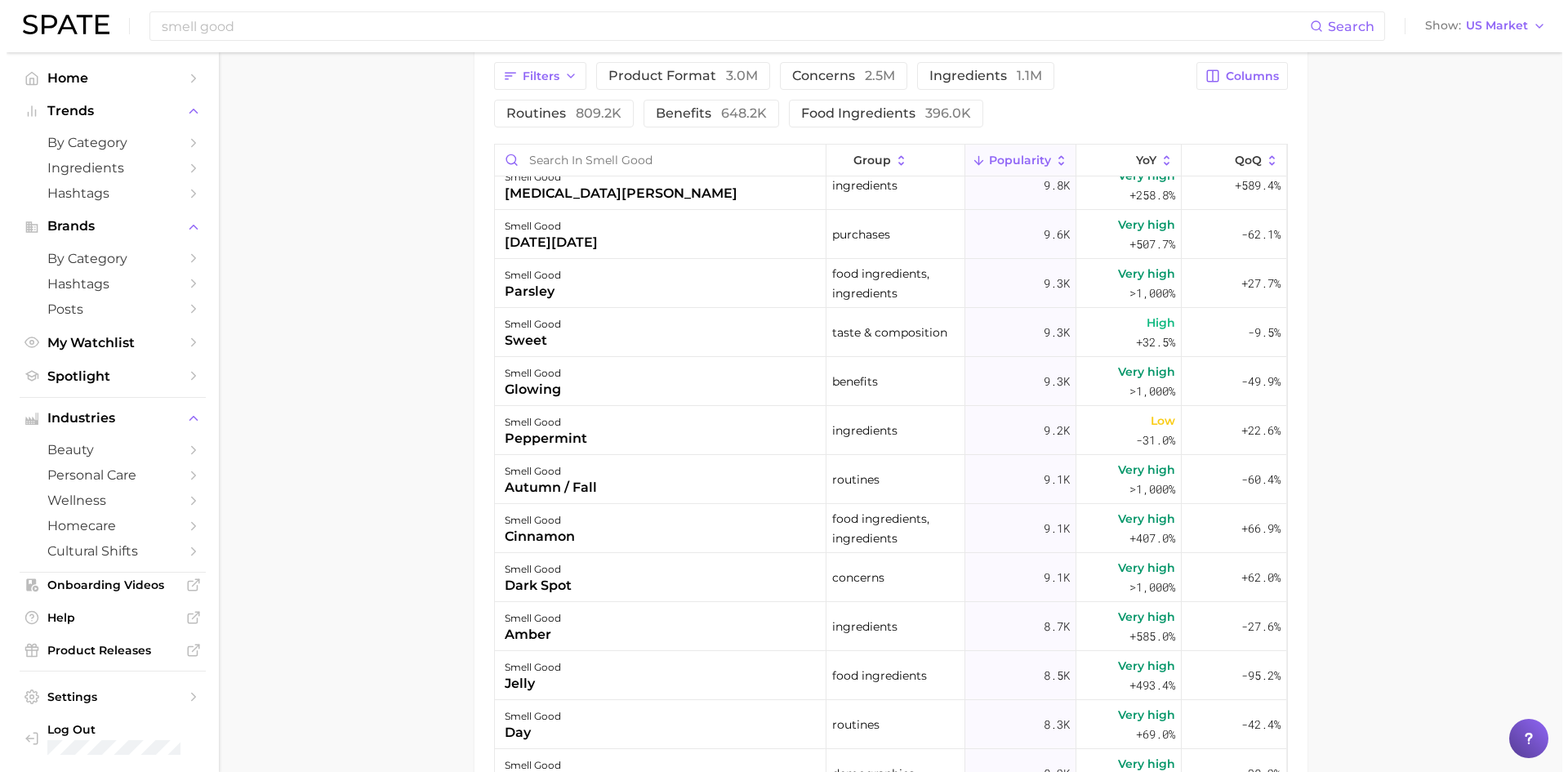
scroll to position [6614, 0]
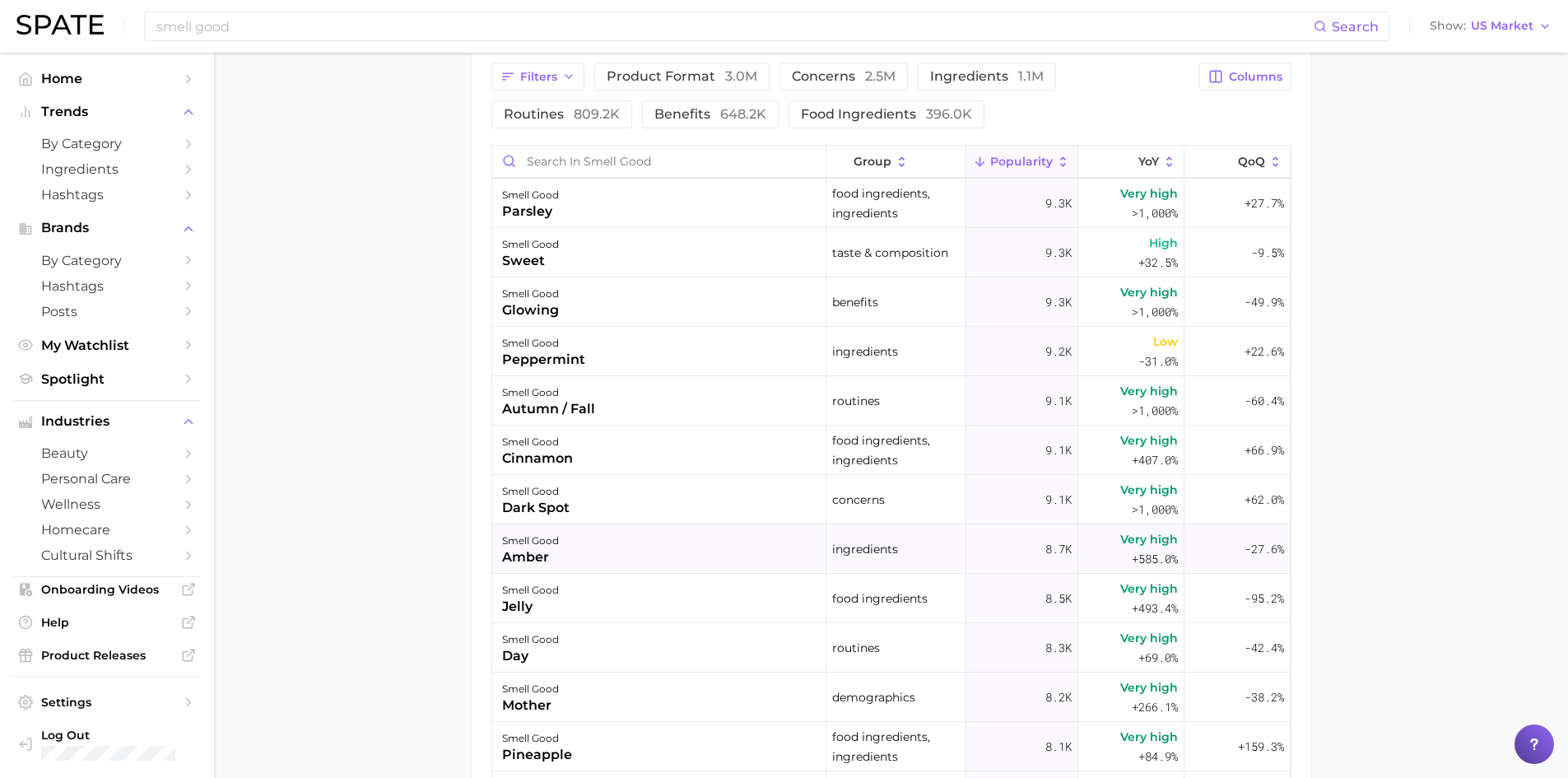
click at [524, 552] on div "amber" at bounding box center [530, 557] width 57 height 20
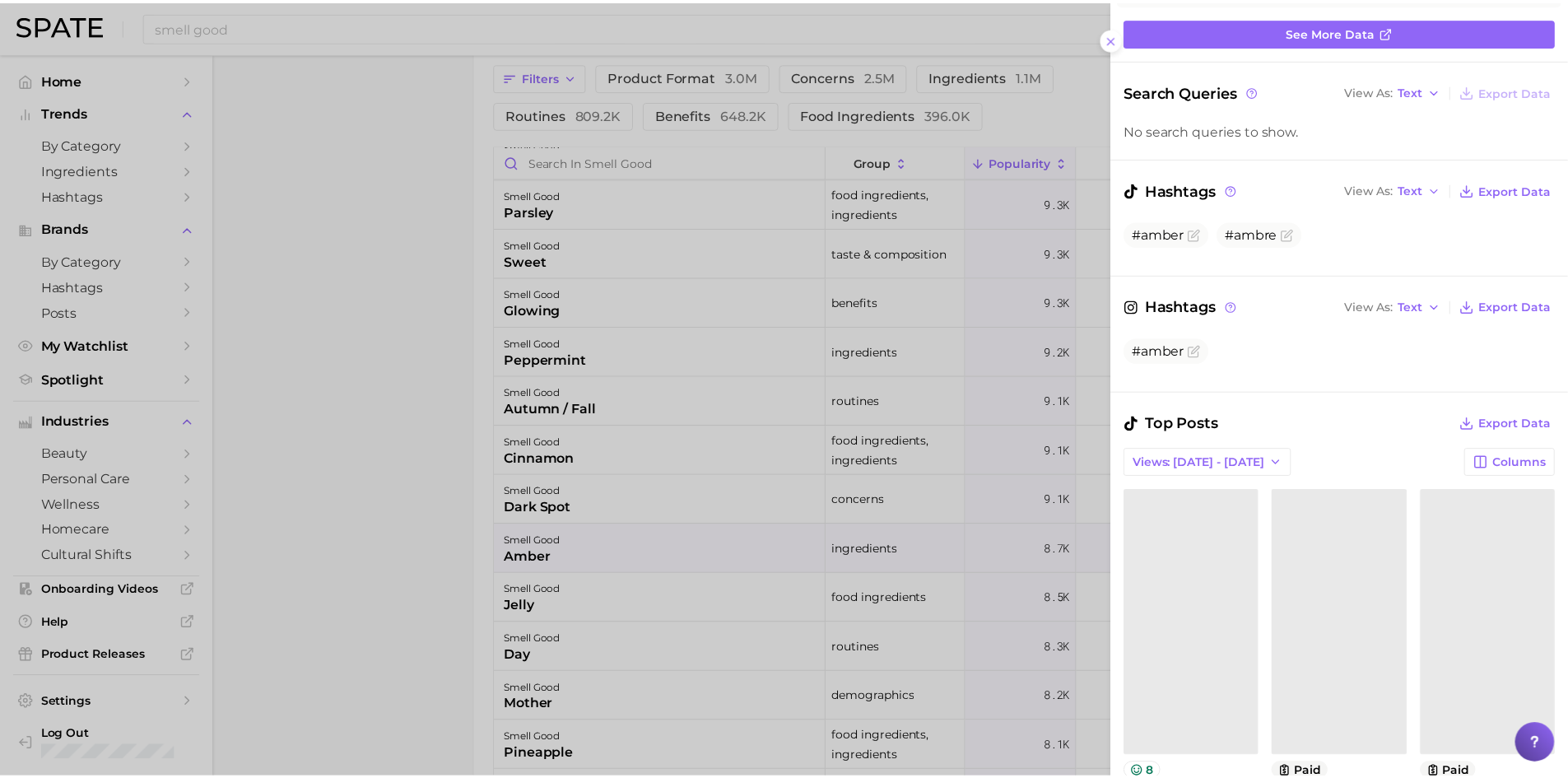
scroll to position [247, 0]
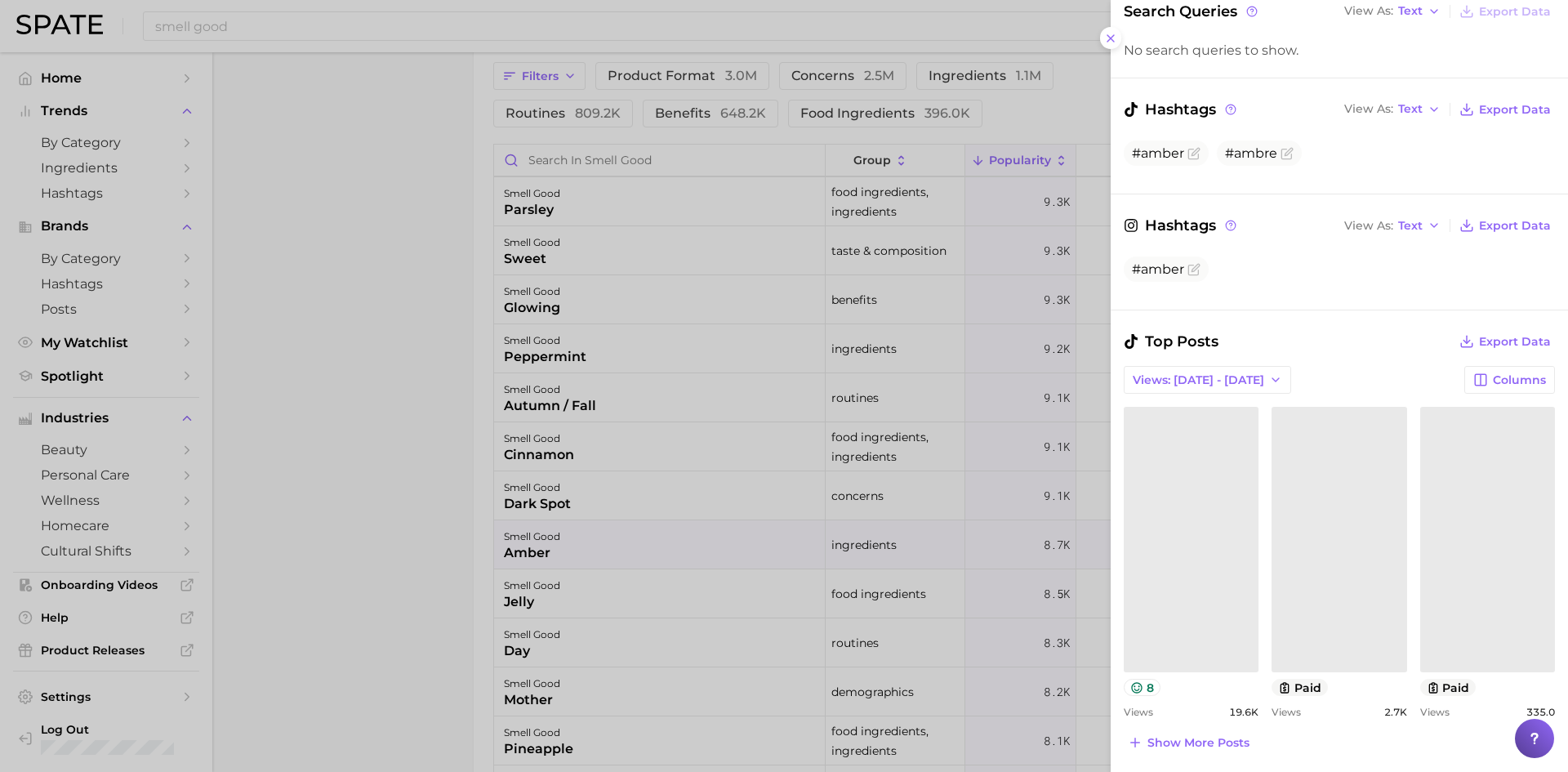
click at [1210, 552] on link at bounding box center [1191, 540] width 135 height 266
click at [1315, 486] on link at bounding box center [1339, 540] width 135 height 266
click at [1472, 536] on div "Could not load this post." at bounding box center [1487, 540] width 135 height 32
click at [1117, 38] on icon at bounding box center [1110, 37] width 13 height 13
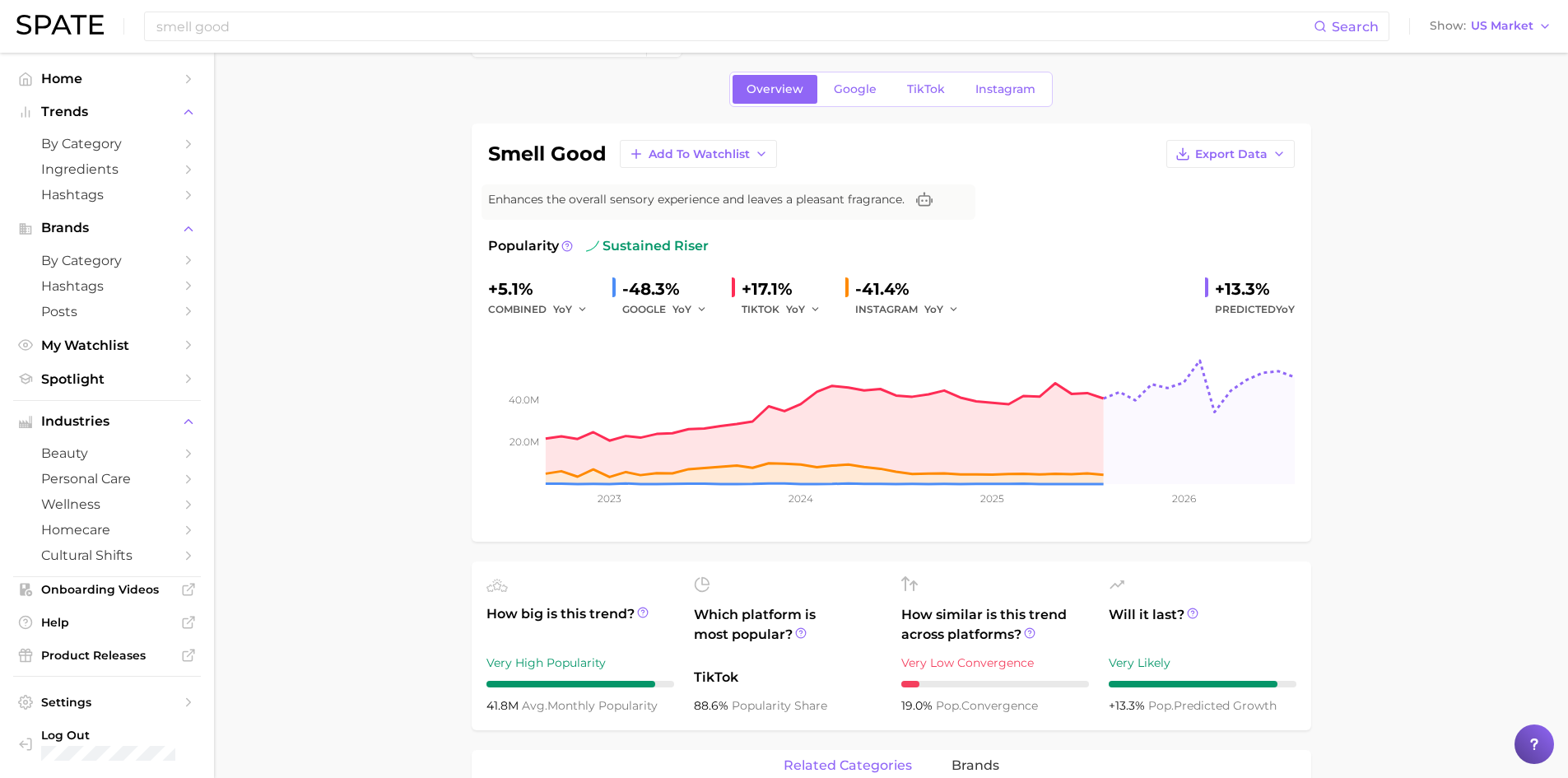
scroll to position [0, 0]
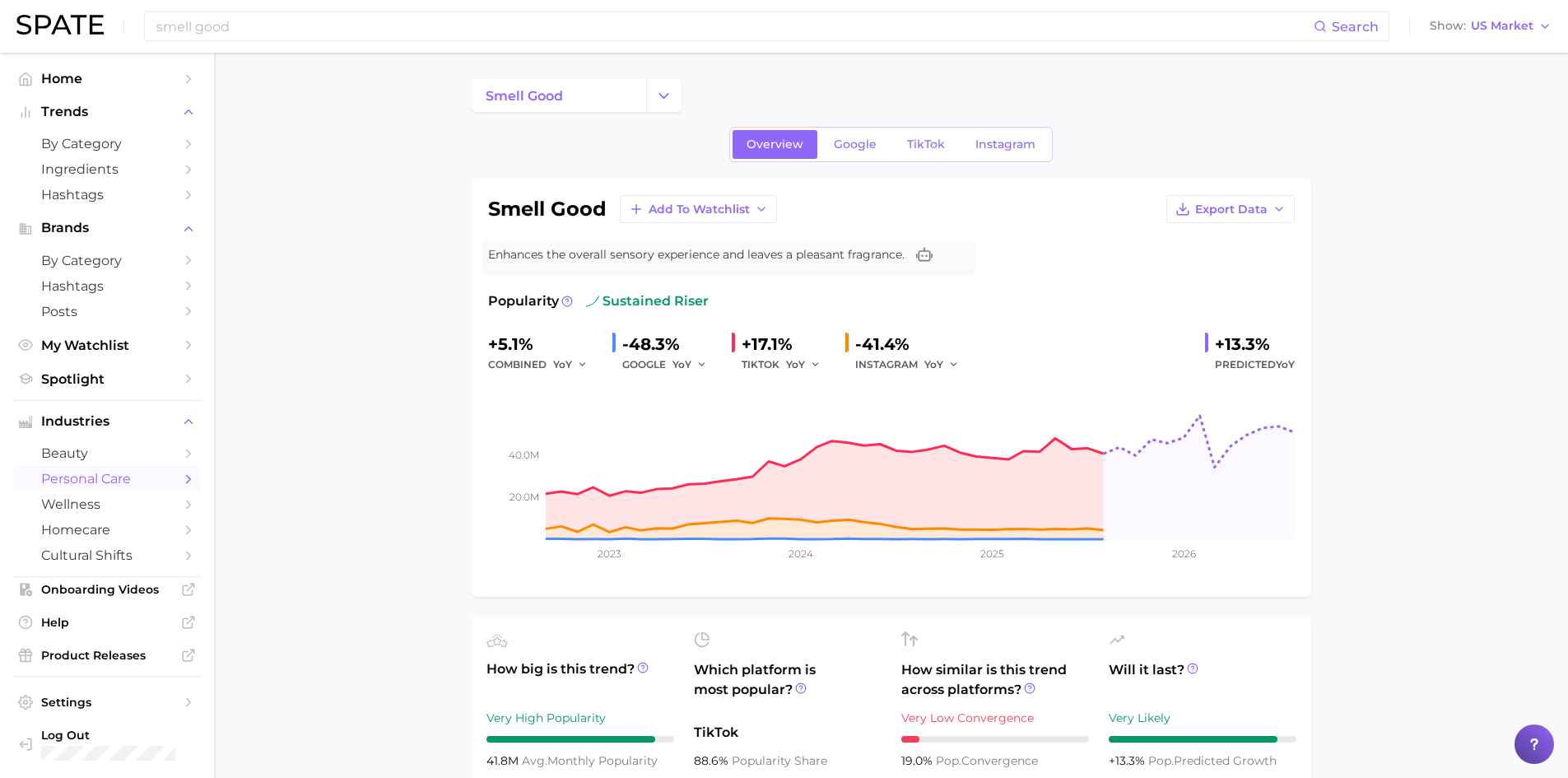
click at [148, 475] on span "personal care" at bounding box center [106, 478] width 132 height 16
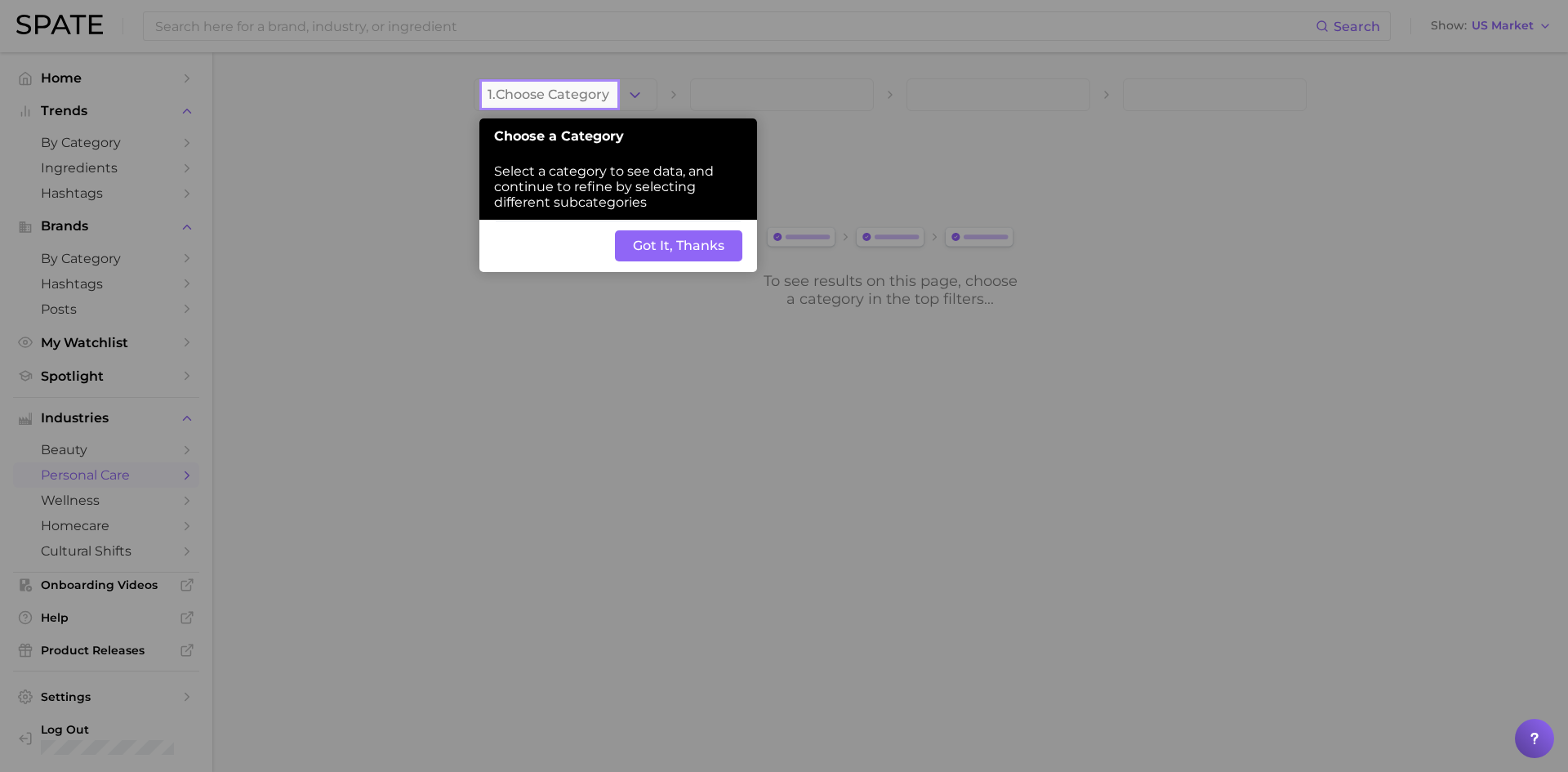
click at [689, 245] on button "Got It, Thanks" at bounding box center [678, 246] width 127 height 32
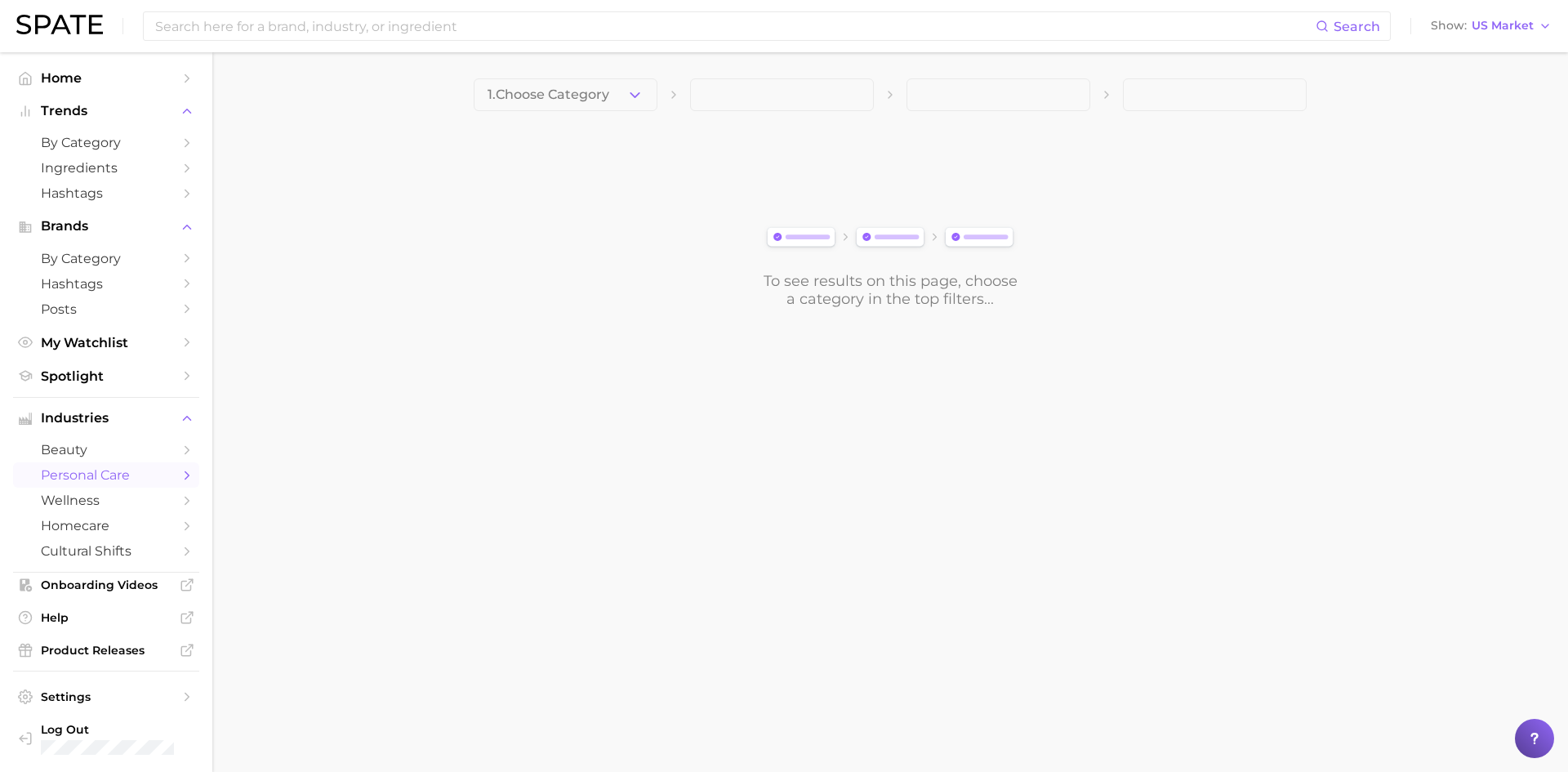
click at [633, 96] on icon "button" at bounding box center [634, 95] width 17 height 17
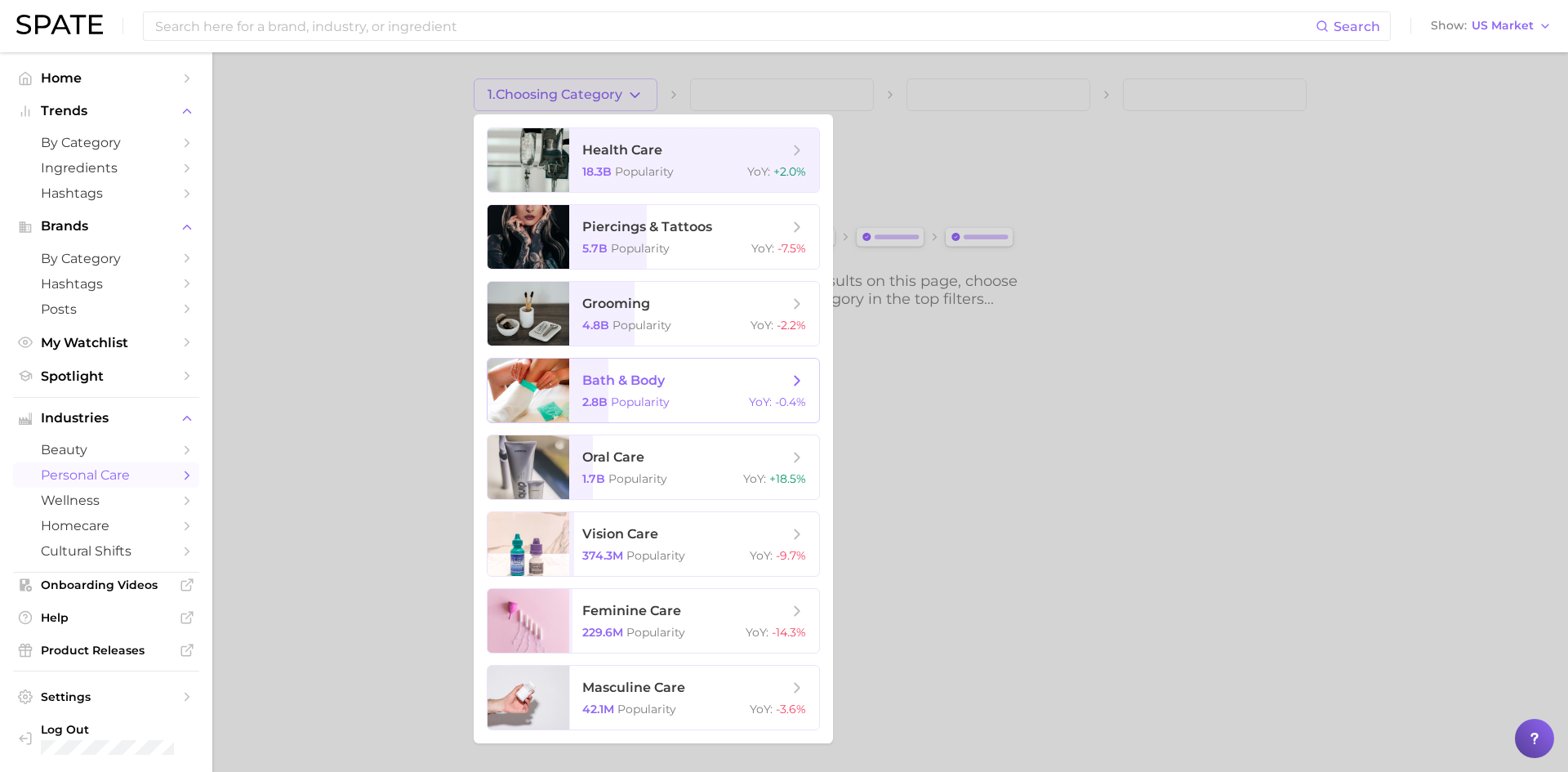
click at [624, 402] on span "Popularity" at bounding box center [640, 402] width 59 height 15
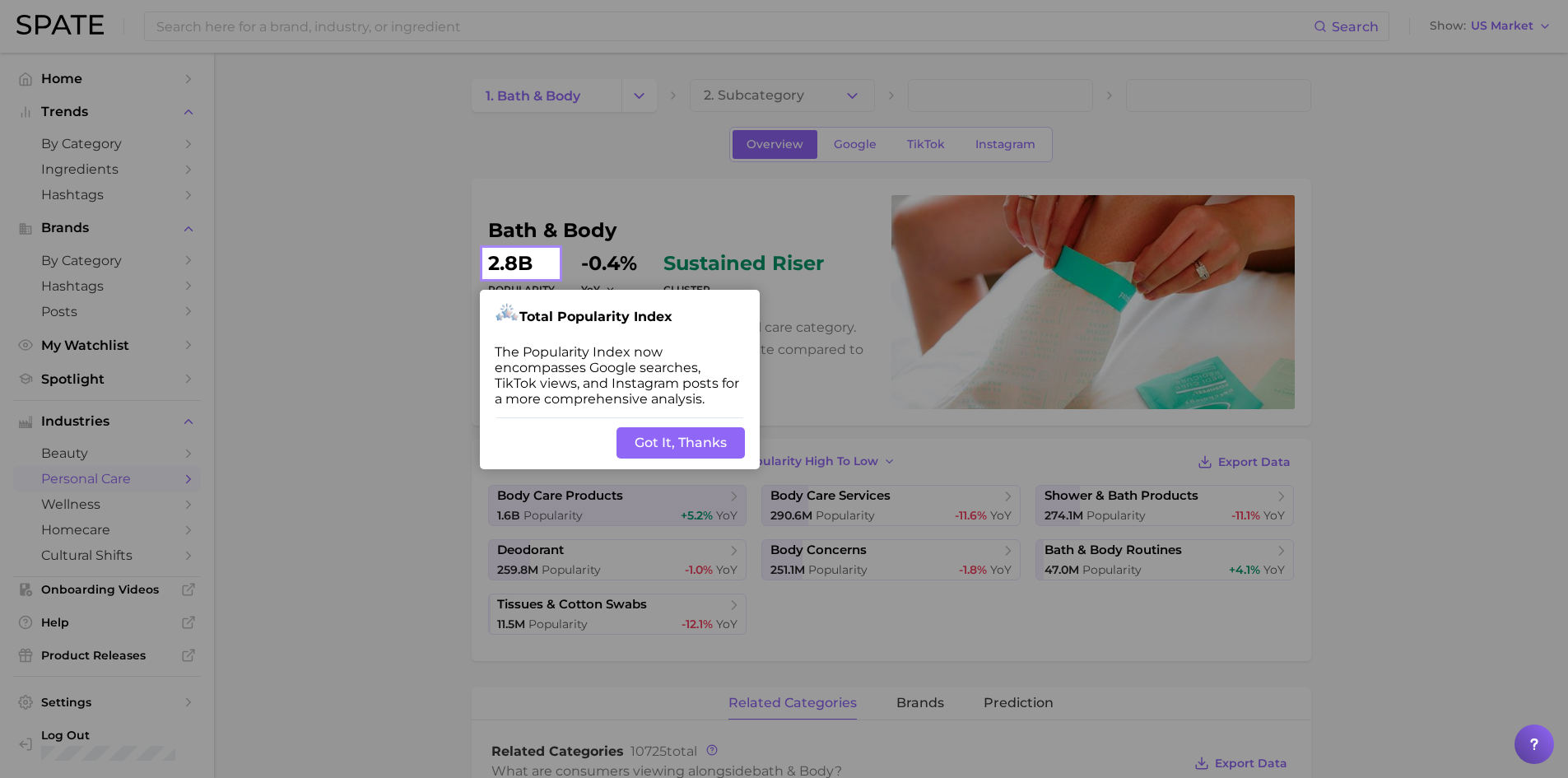
click at [670, 438] on button "Got It, Thanks" at bounding box center [680, 443] width 128 height 32
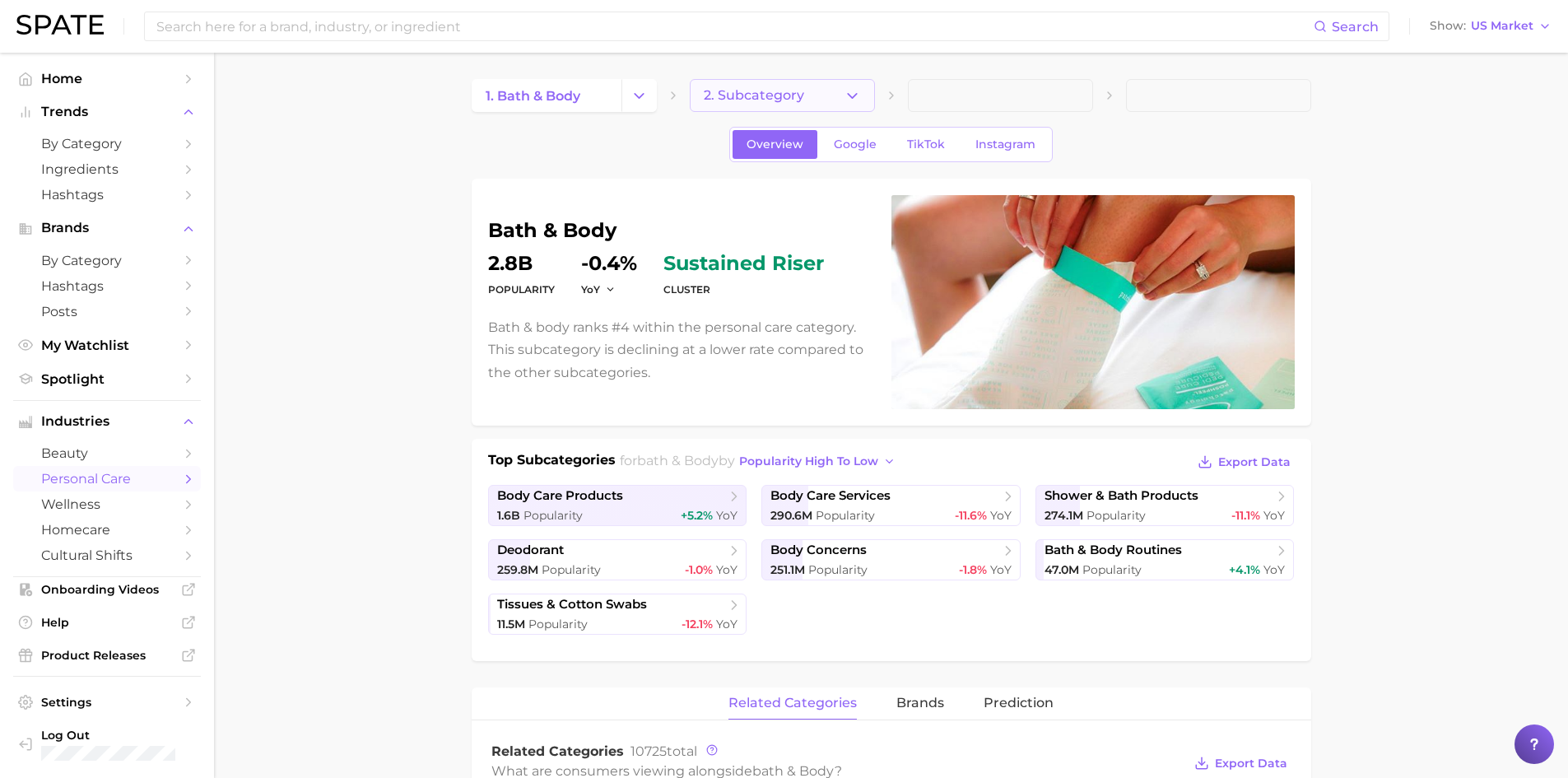
click at [855, 94] on icon "button" at bounding box center [851, 95] width 17 height 17
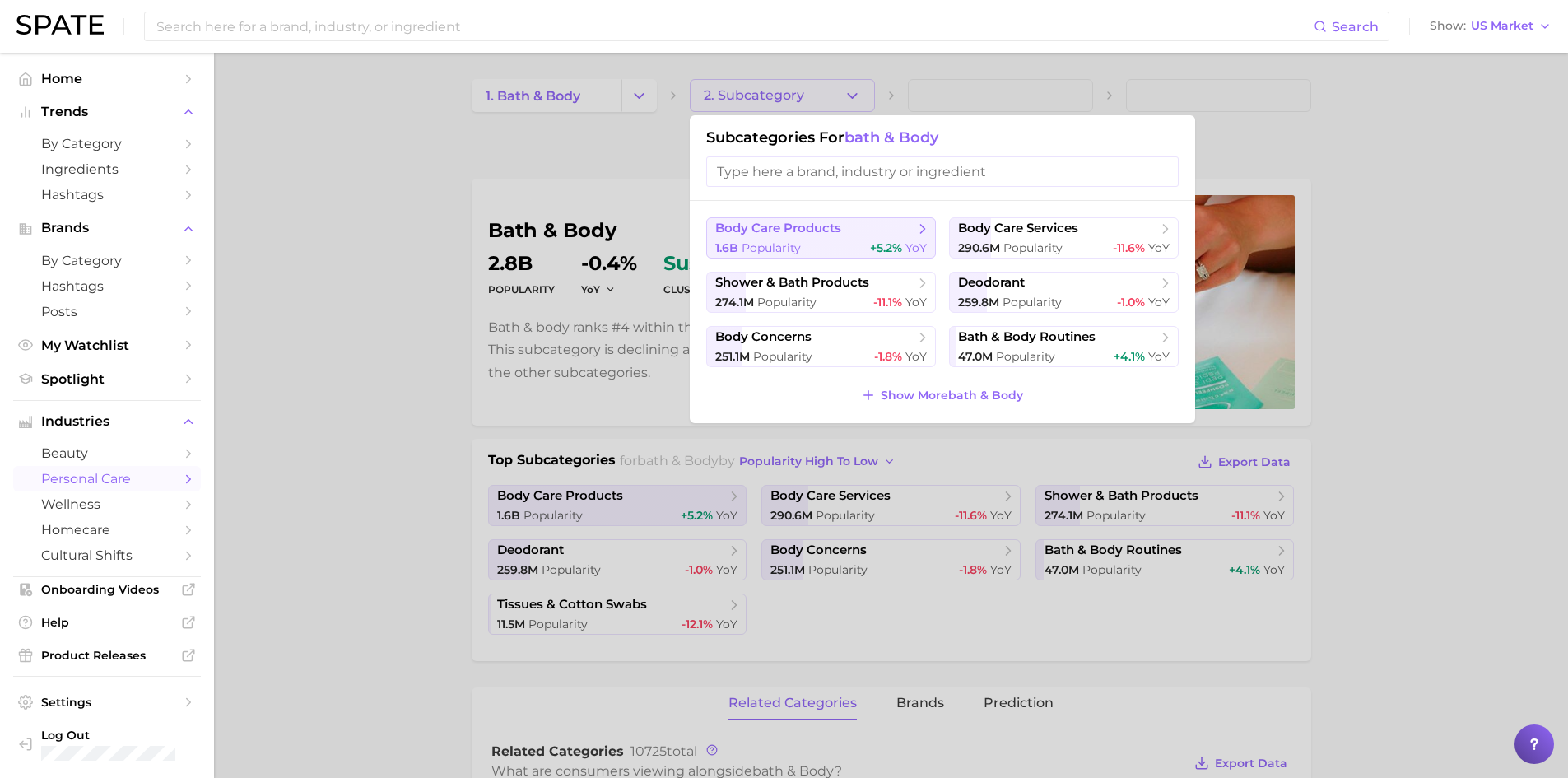
click at [837, 233] on span "body care products" at bounding box center [778, 228] width 126 height 16
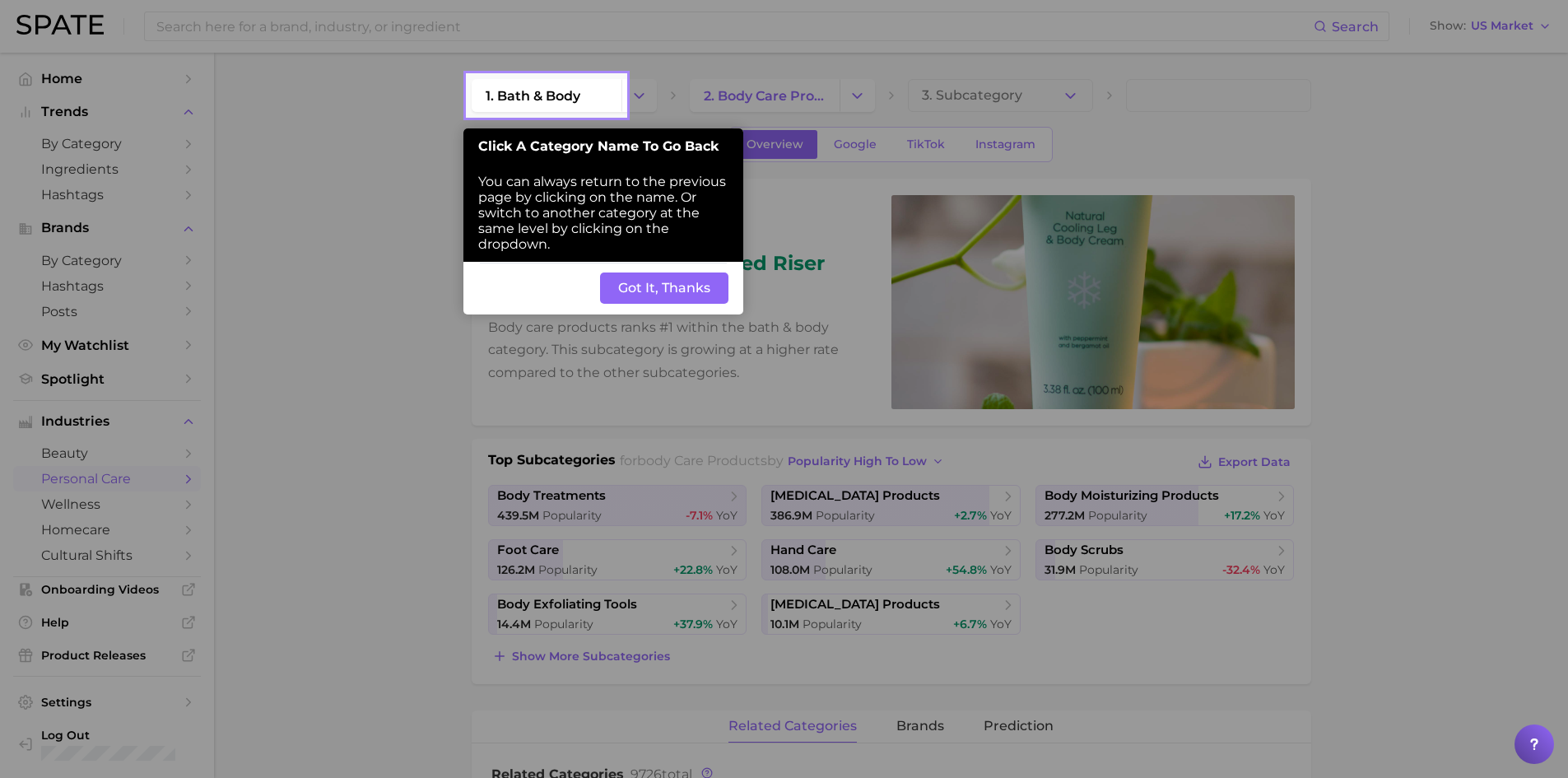
click at [692, 283] on button "Got It, Thanks" at bounding box center [664, 288] width 128 height 32
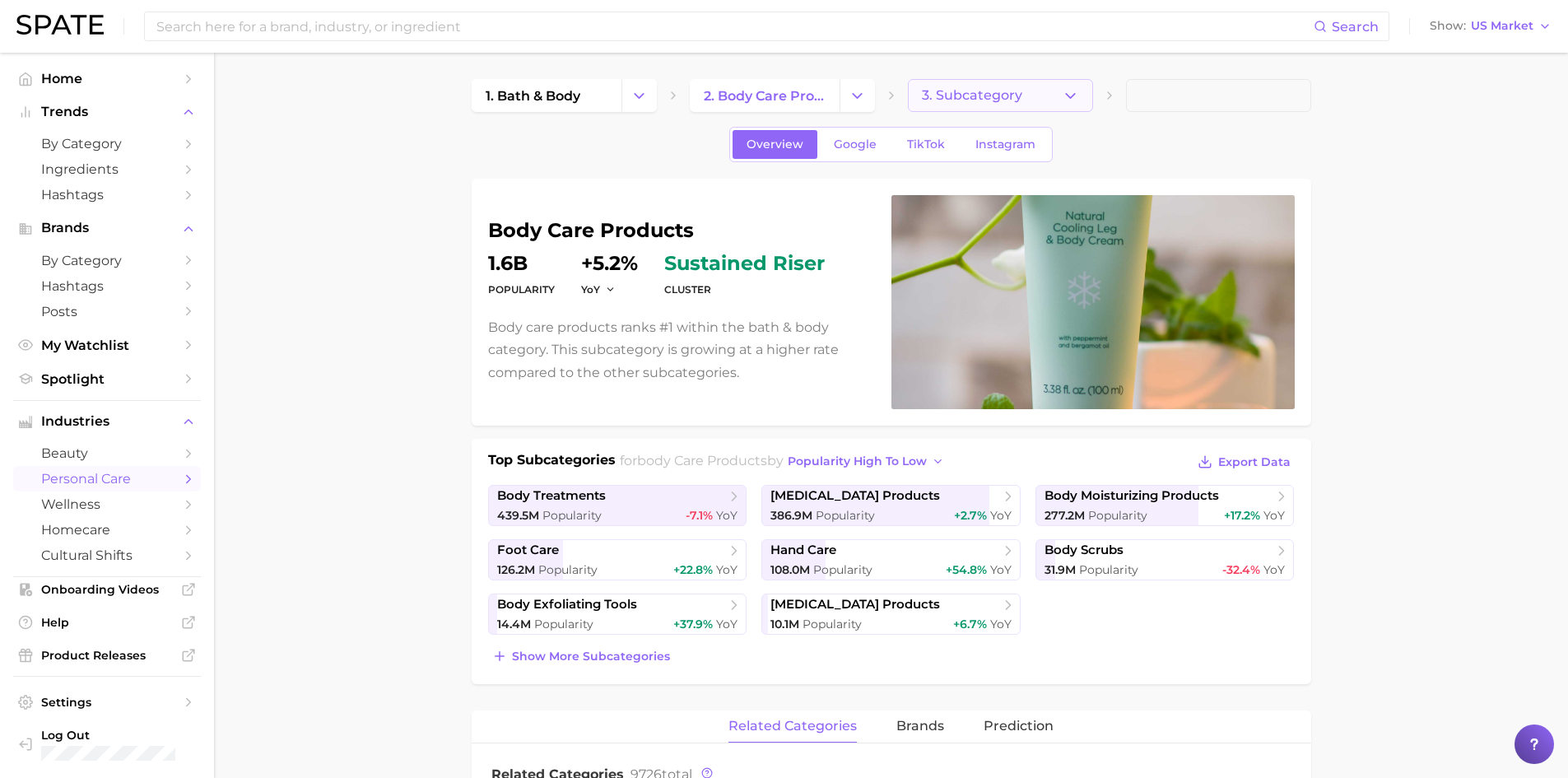
click at [1009, 96] on span "3. Subcategory" at bounding box center [972, 95] width 100 height 15
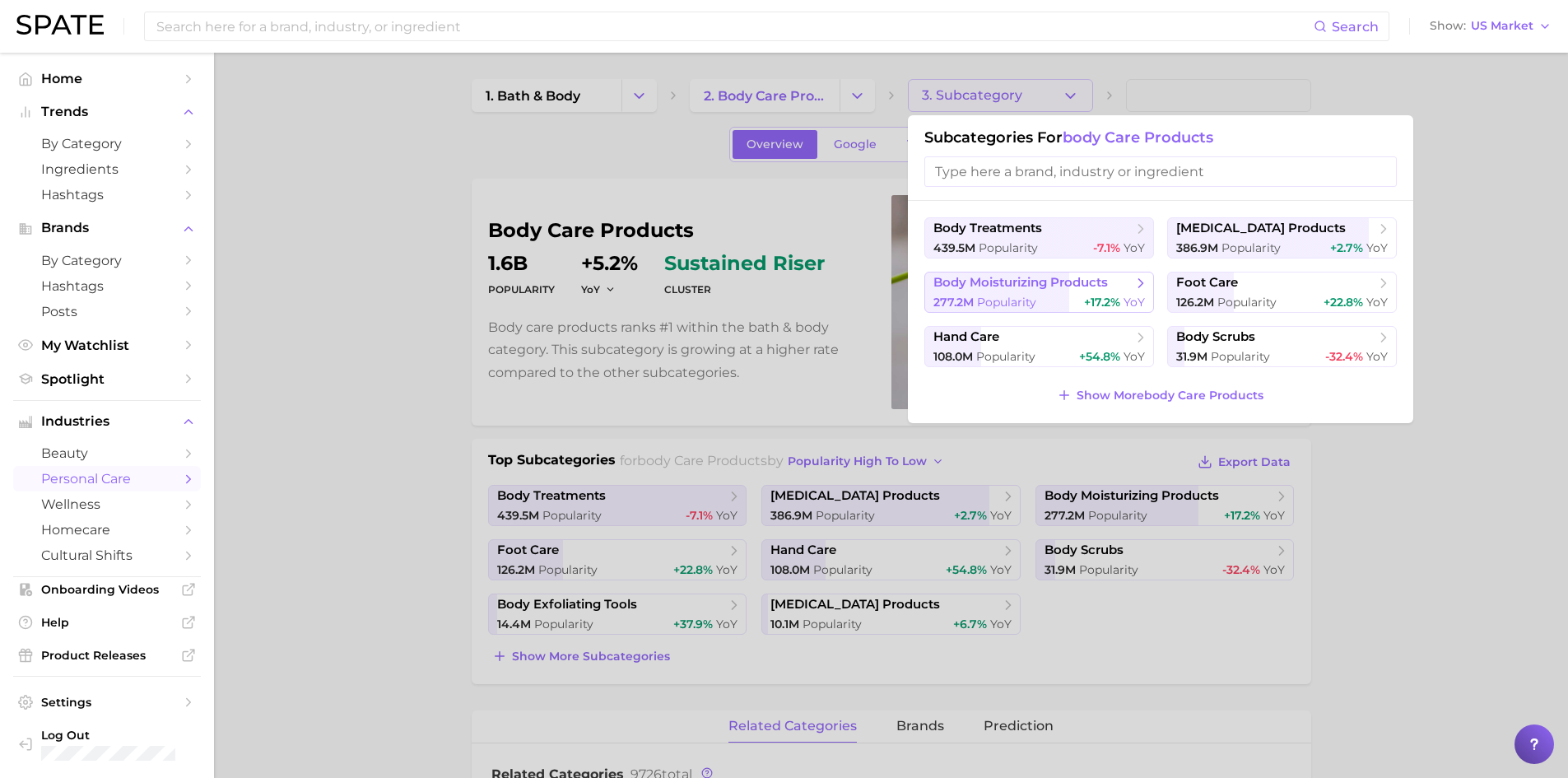
click at [1020, 285] on span "body moisturizing products" at bounding box center [1020, 283] width 175 height 16
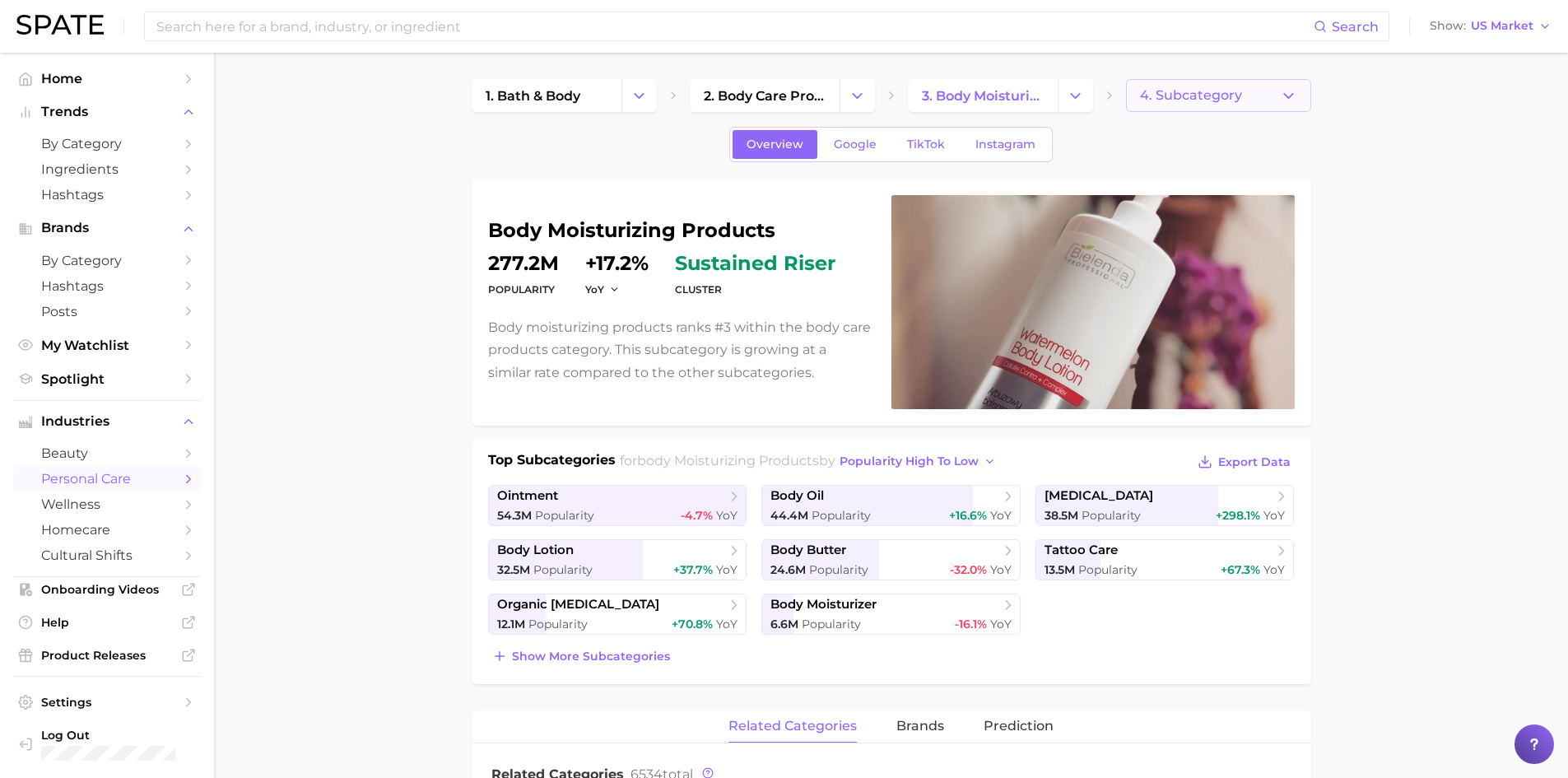
click at [1228, 94] on span "4. Subcategory" at bounding box center [1191, 95] width 102 height 15
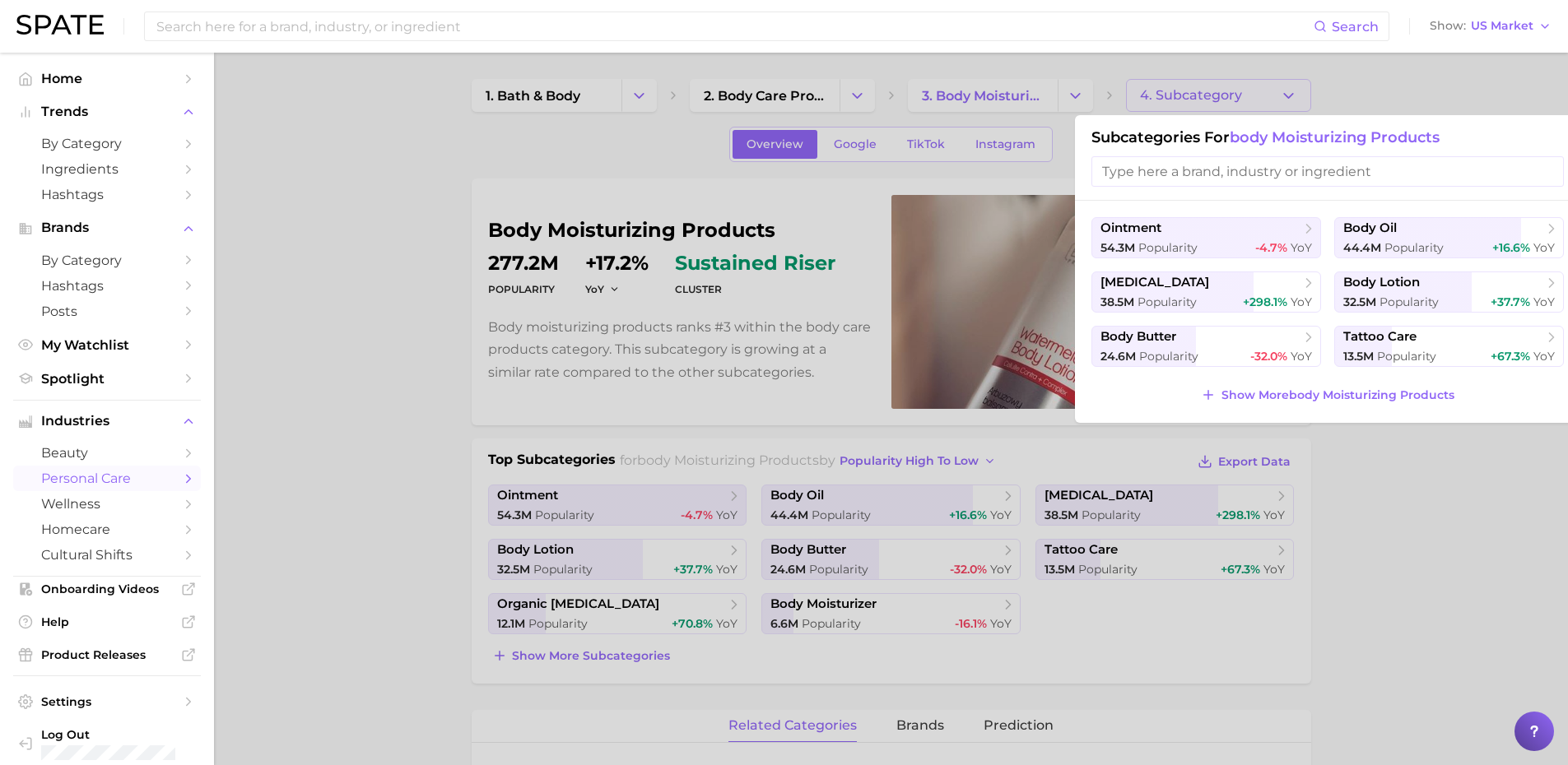
click at [1228, 94] on div at bounding box center [784, 382] width 1568 height 765
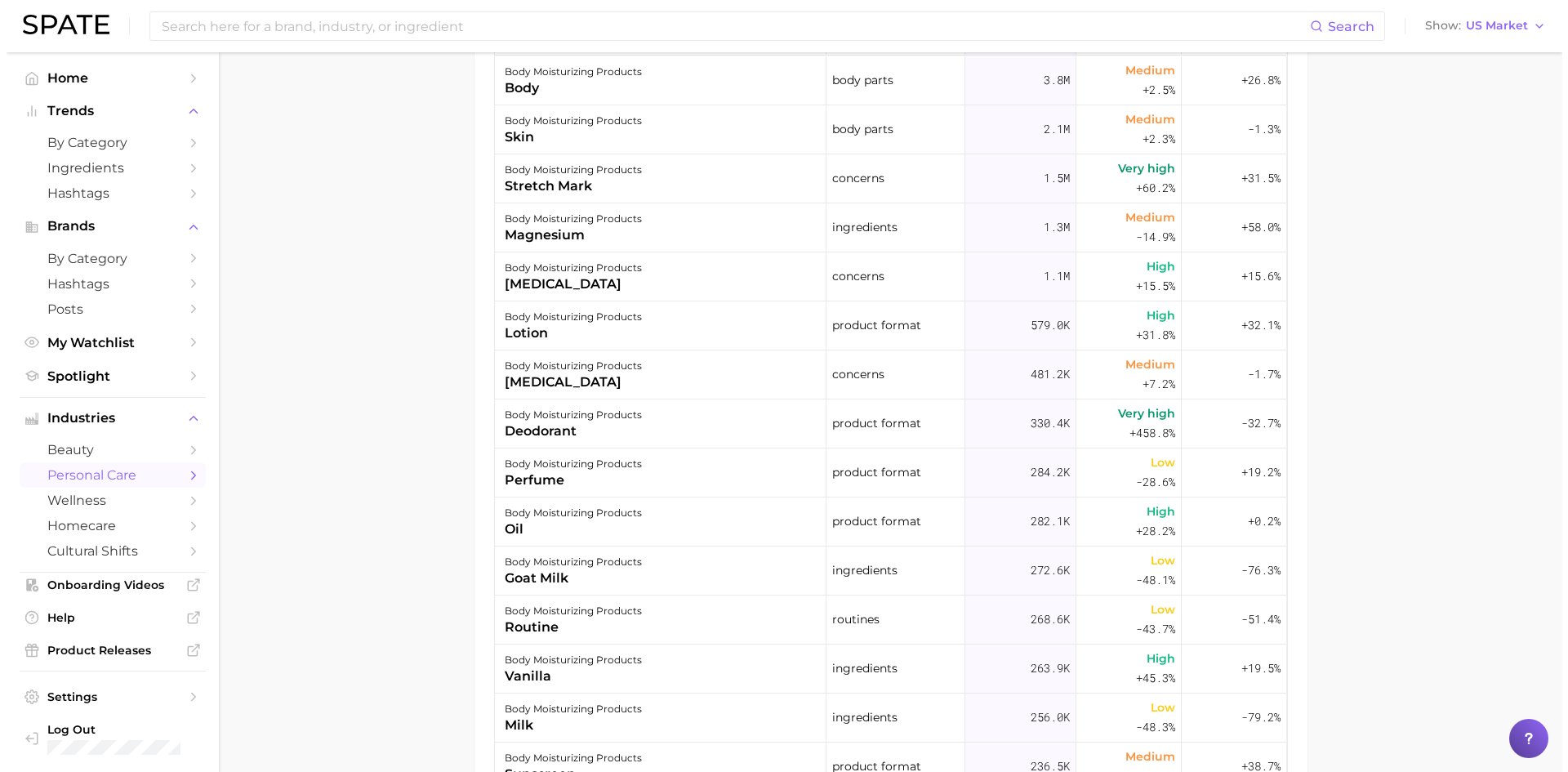
scroll to position [898, 0]
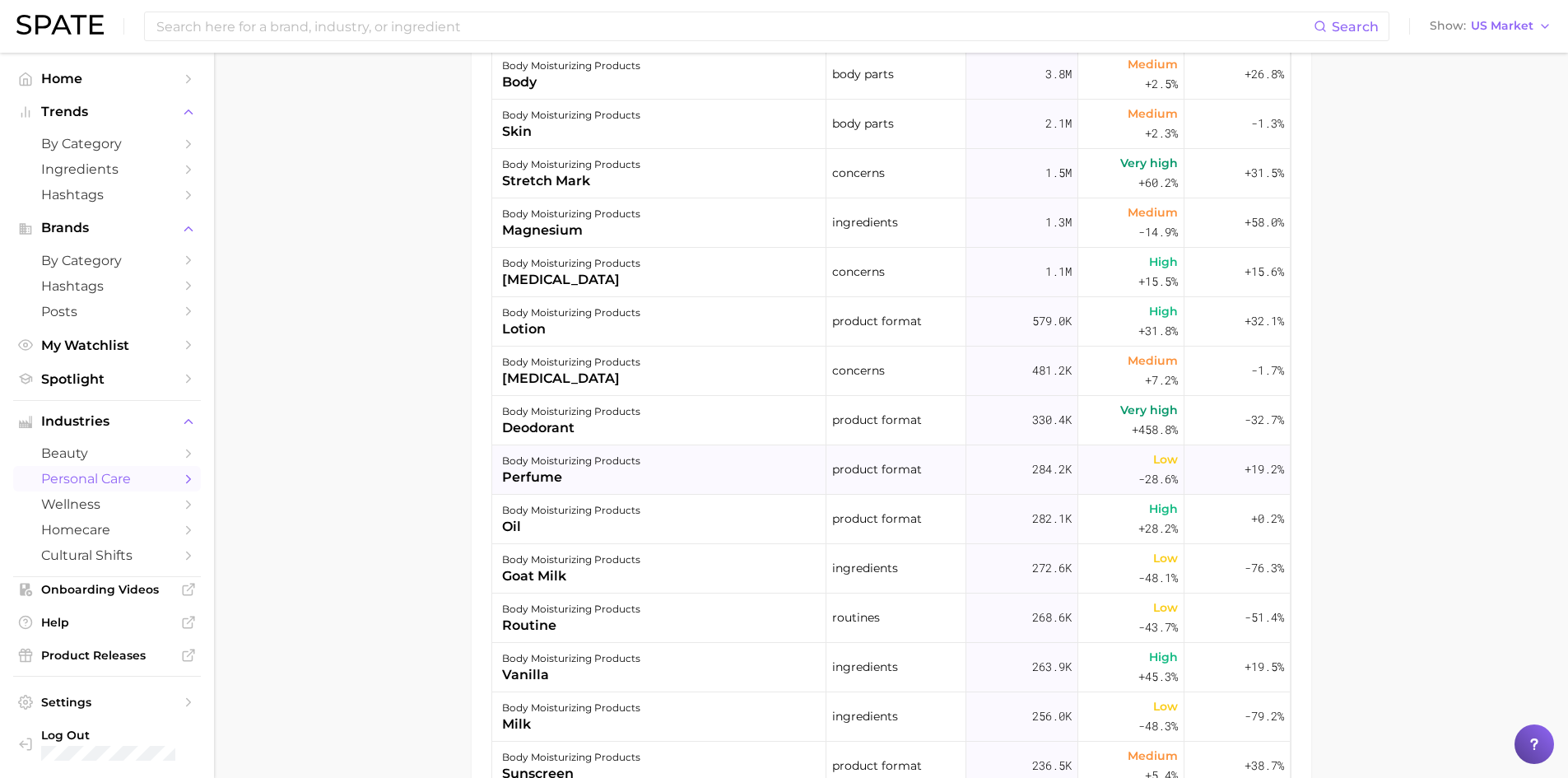
click at [572, 472] on div "perfume" at bounding box center [571, 477] width 138 height 20
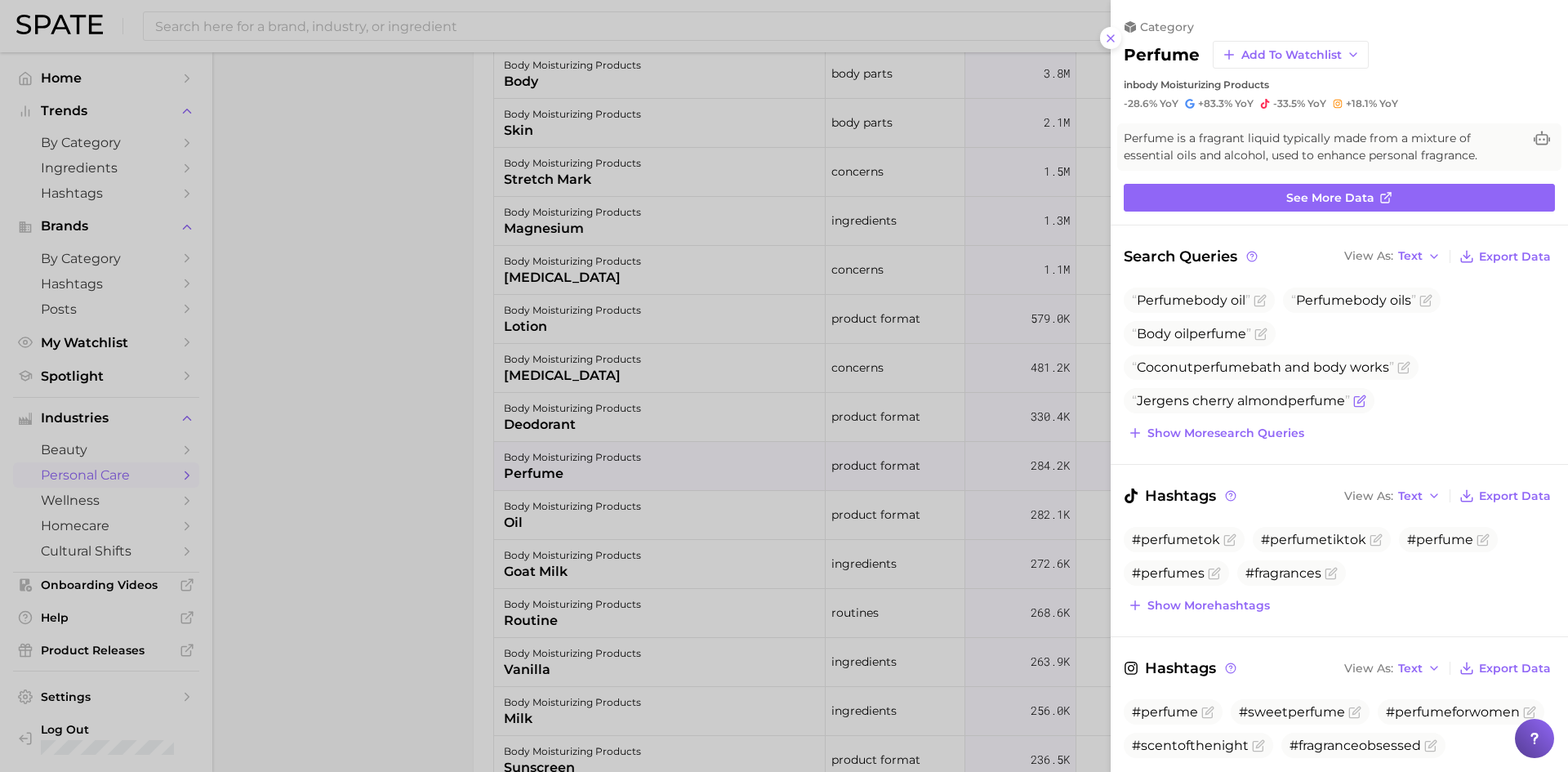
click at [1241, 406] on span "Jergens cherry almond perfume" at bounding box center [1240, 401] width 218 height 16
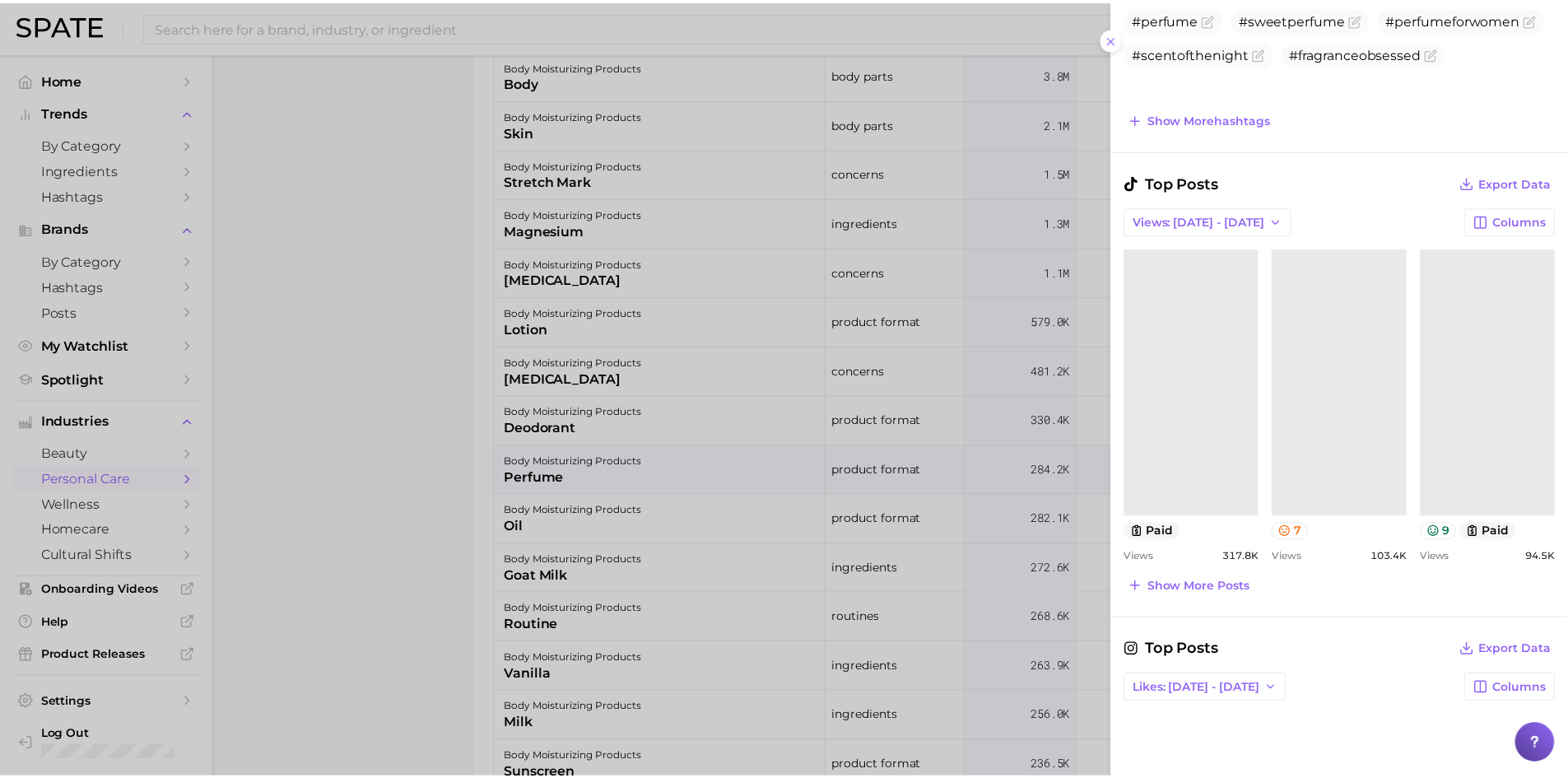
scroll to position [669, 0]
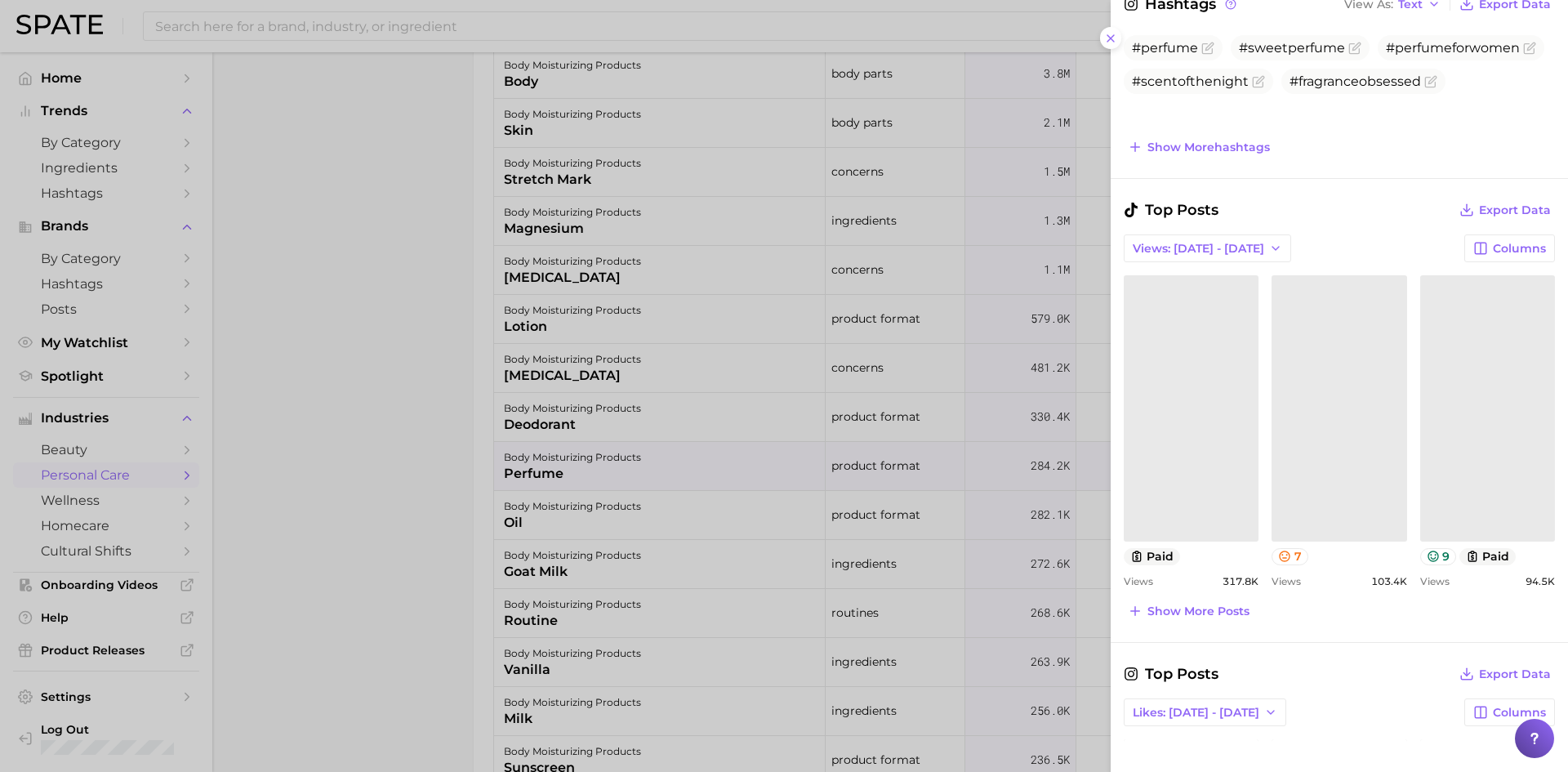
click at [1178, 399] on link at bounding box center [1191, 408] width 135 height 266
click at [1299, 420] on div "Could not load this post." at bounding box center [1339, 409] width 135 height 32
click at [1466, 370] on link at bounding box center [1487, 408] width 135 height 266
click at [1109, 36] on line at bounding box center [1110, 38] width 7 height 7
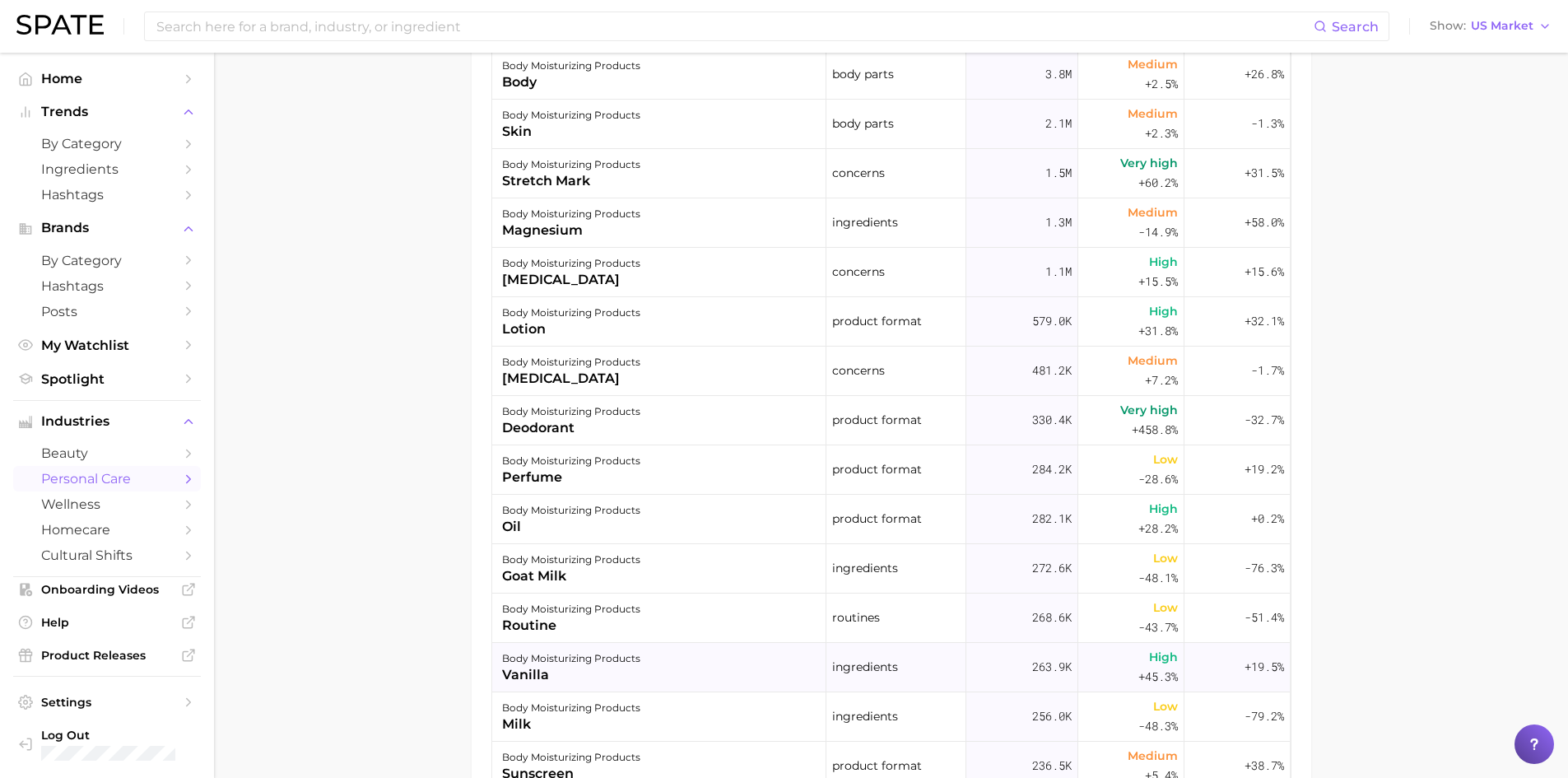
click at [561, 670] on div "vanilla" at bounding box center [571, 675] width 138 height 20
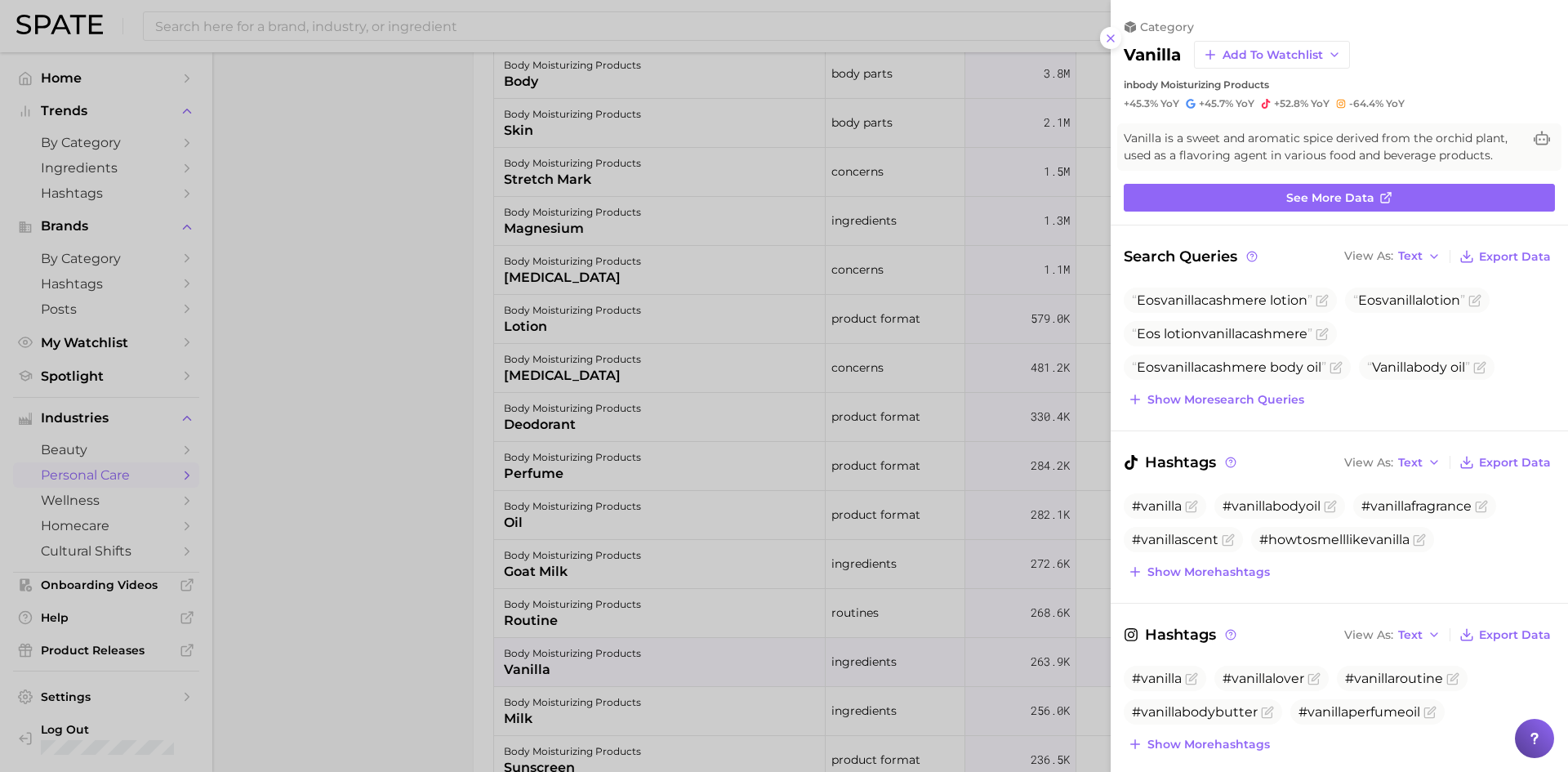
drag, startPoint x: 1107, startPoint y: 40, endPoint x: 1099, endPoint y: 44, distance: 8.9
click at [1108, 40] on line at bounding box center [1110, 38] width 7 height 7
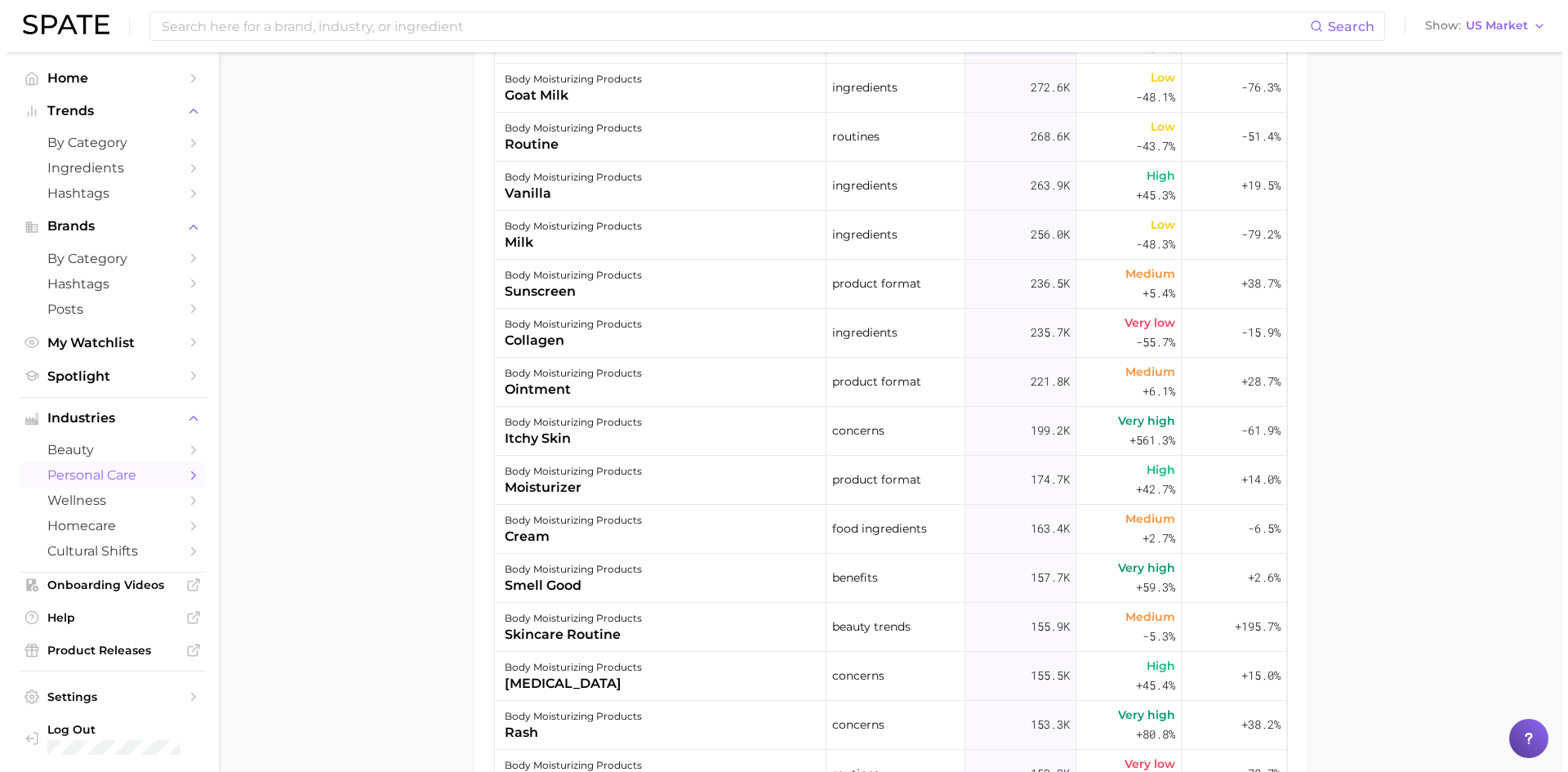
scroll to position [490, 0]
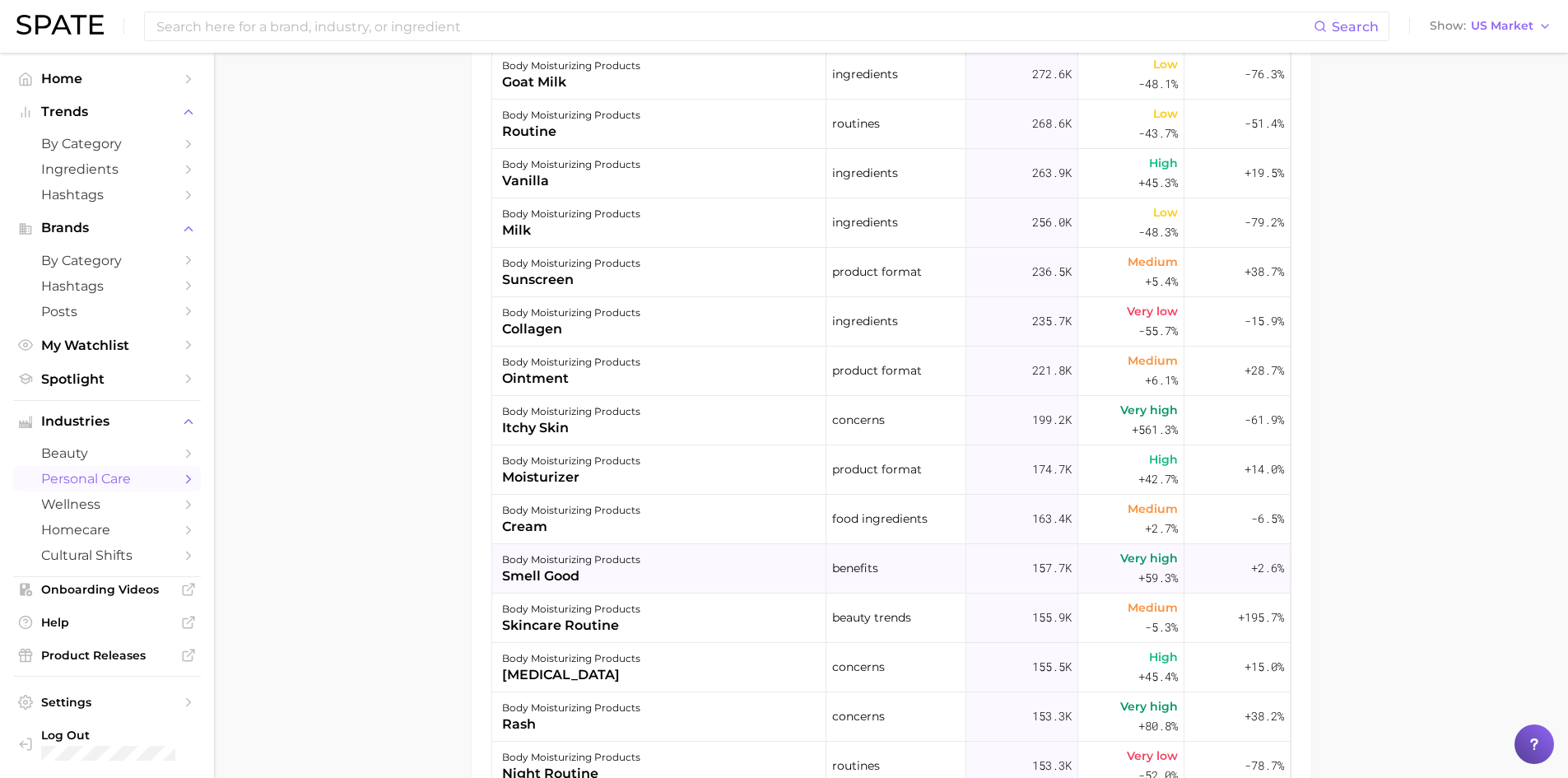
click at [567, 561] on div "body moisturizing products" at bounding box center [571, 560] width 138 height 20
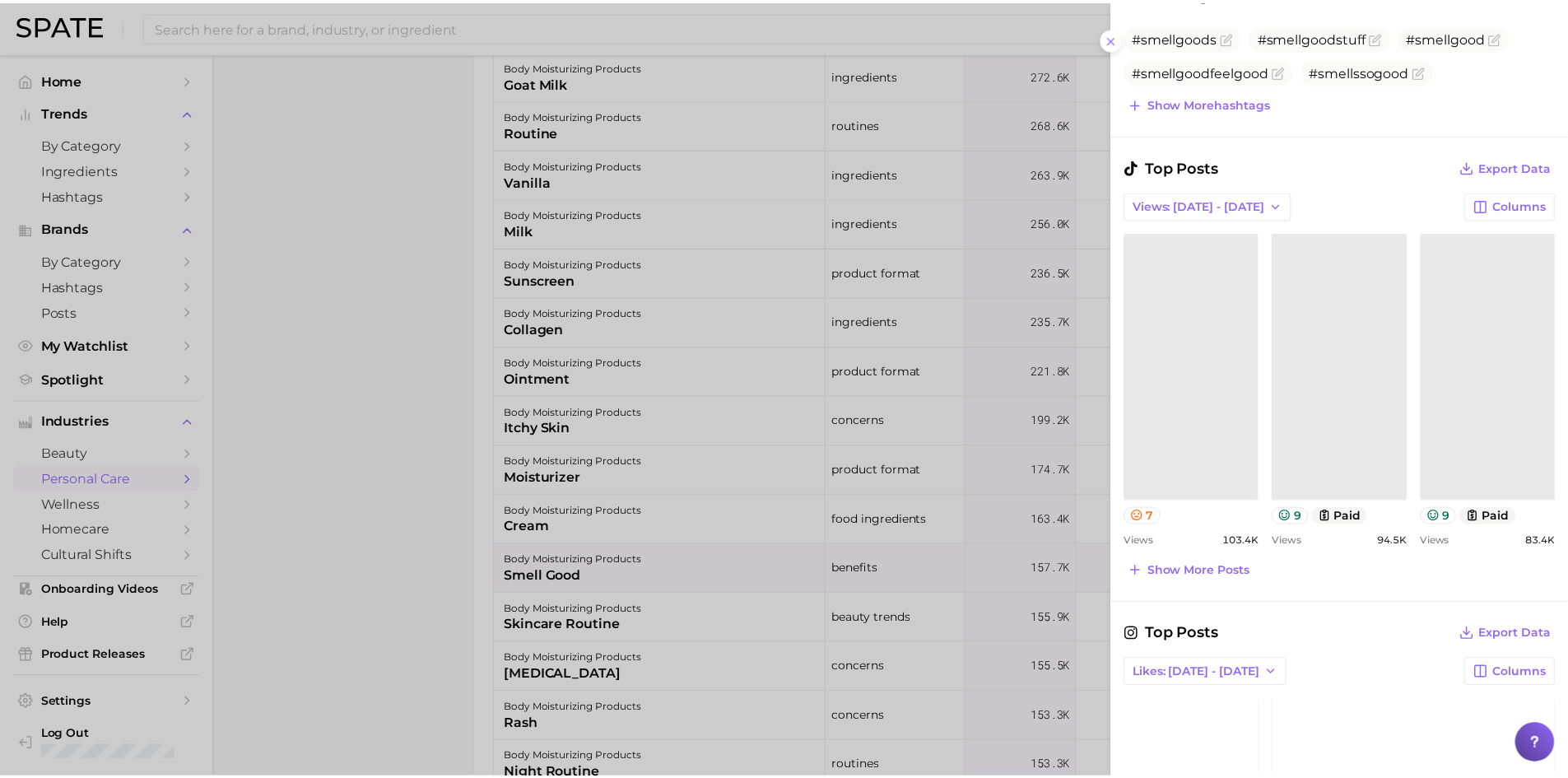
scroll to position [740, 0]
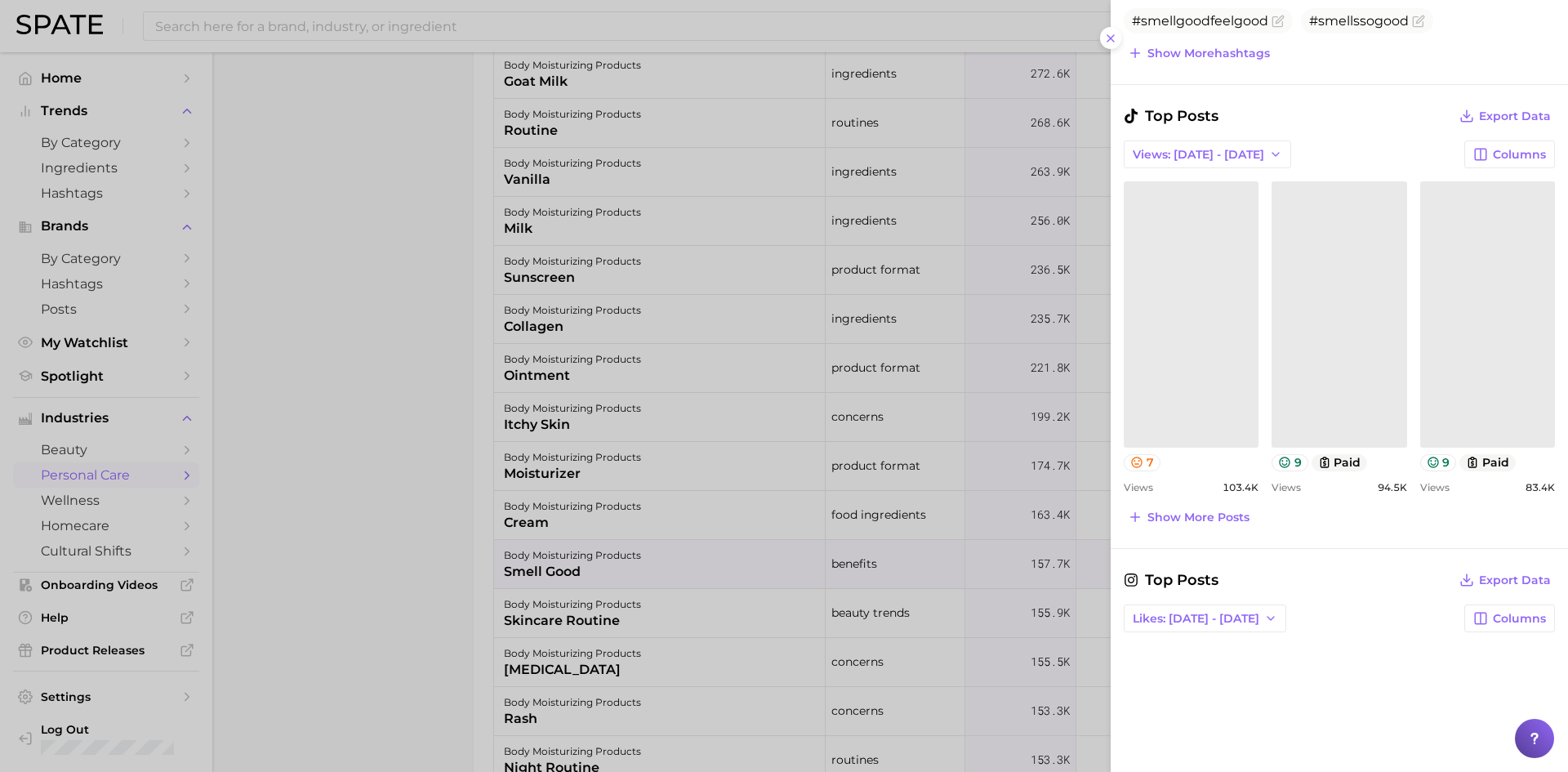
click at [1176, 361] on link at bounding box center [1191, 314] width 135 height 266
click at [1305, 290] on link "Could not load this post." at bounding box center [1339, 314] width 135 height 266
click at [1444, 294] on link at bounding box center [1487, 314] width 135 height 266
click at [1111, 31] on button at bounding box center [1111, 37] width 22 height 22
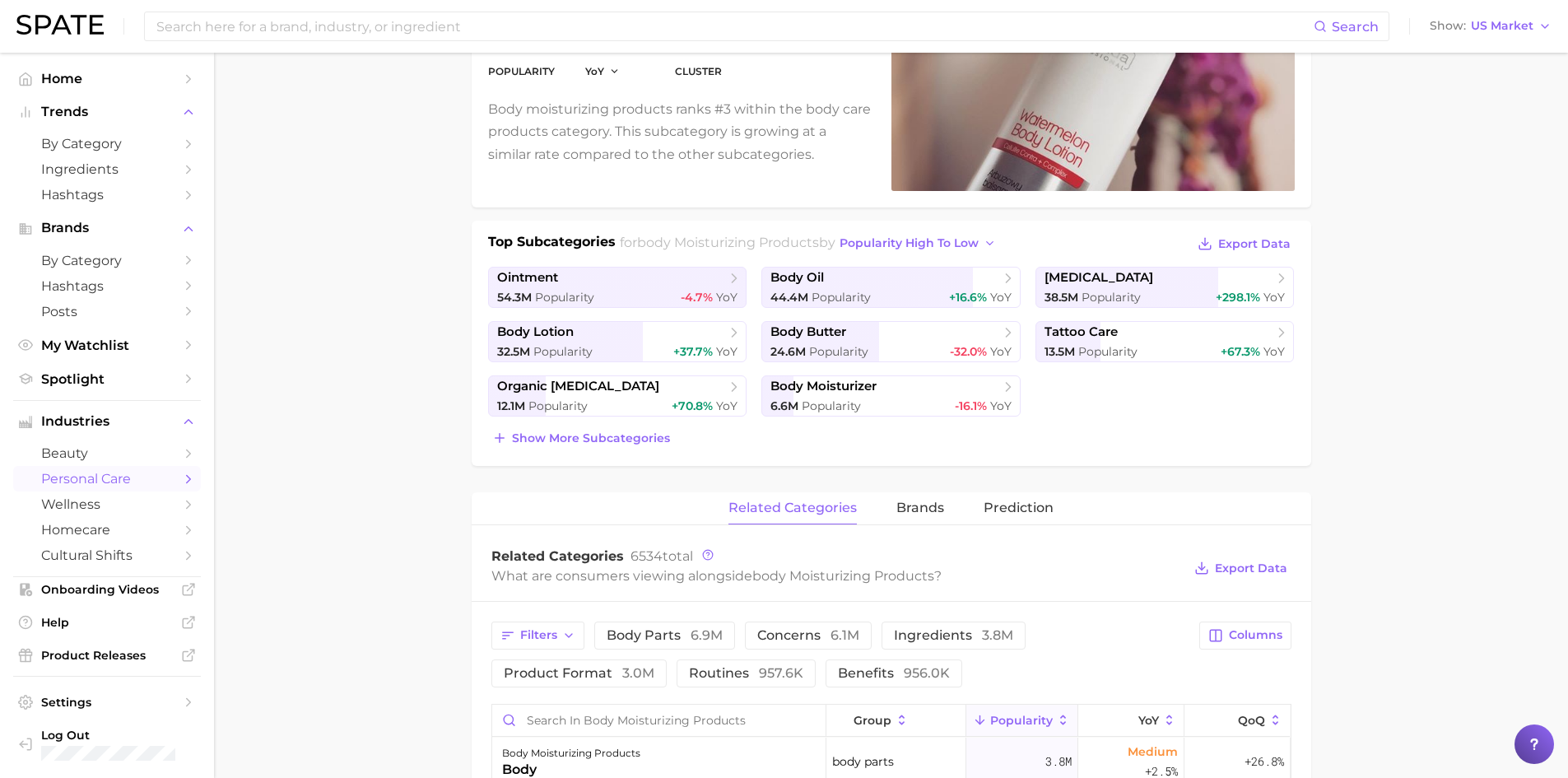
scroll to position [247, 0]
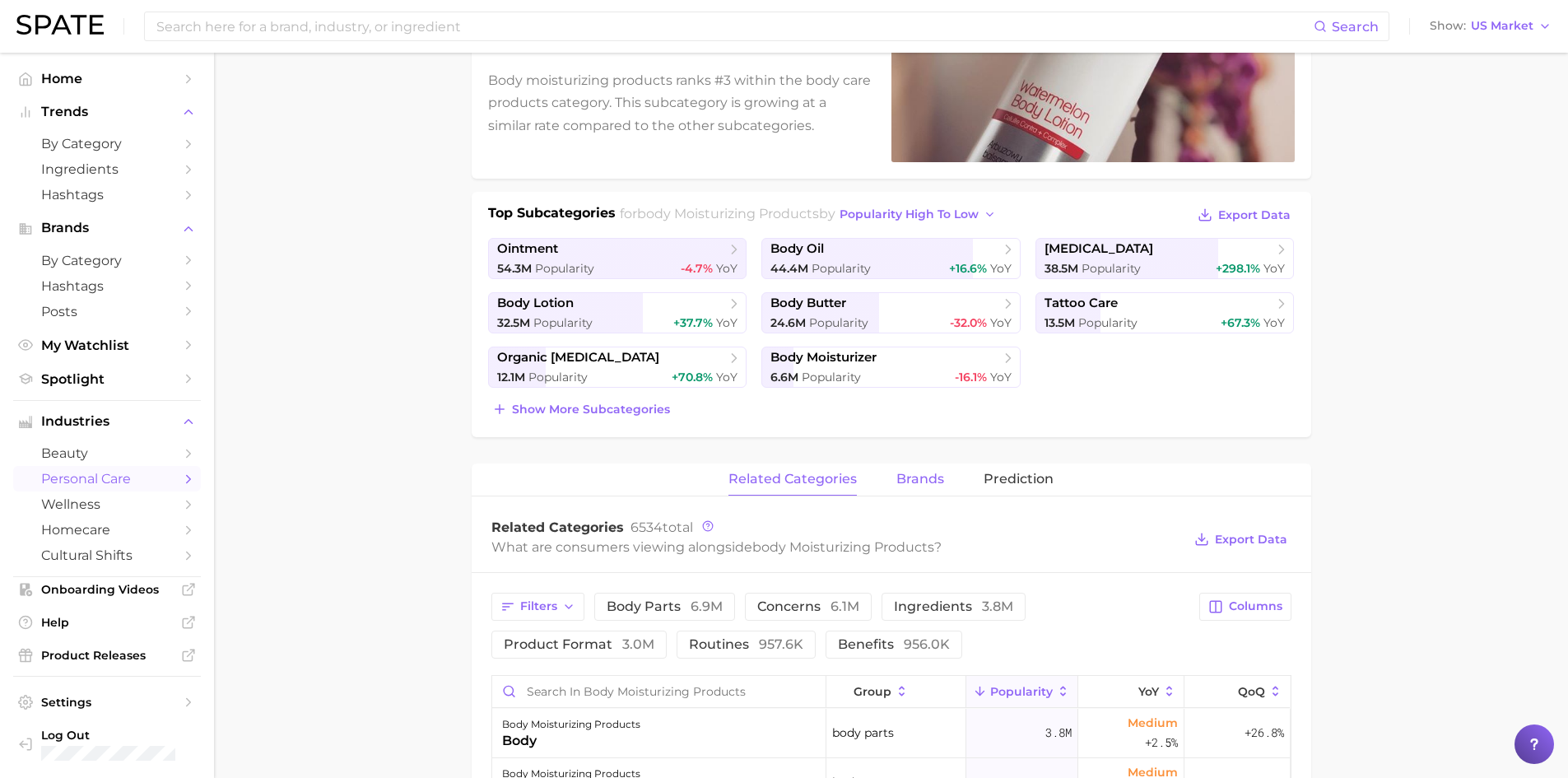
click at [931, 474] on span "brands" at bounding box center [920, 478] width 48 height 15
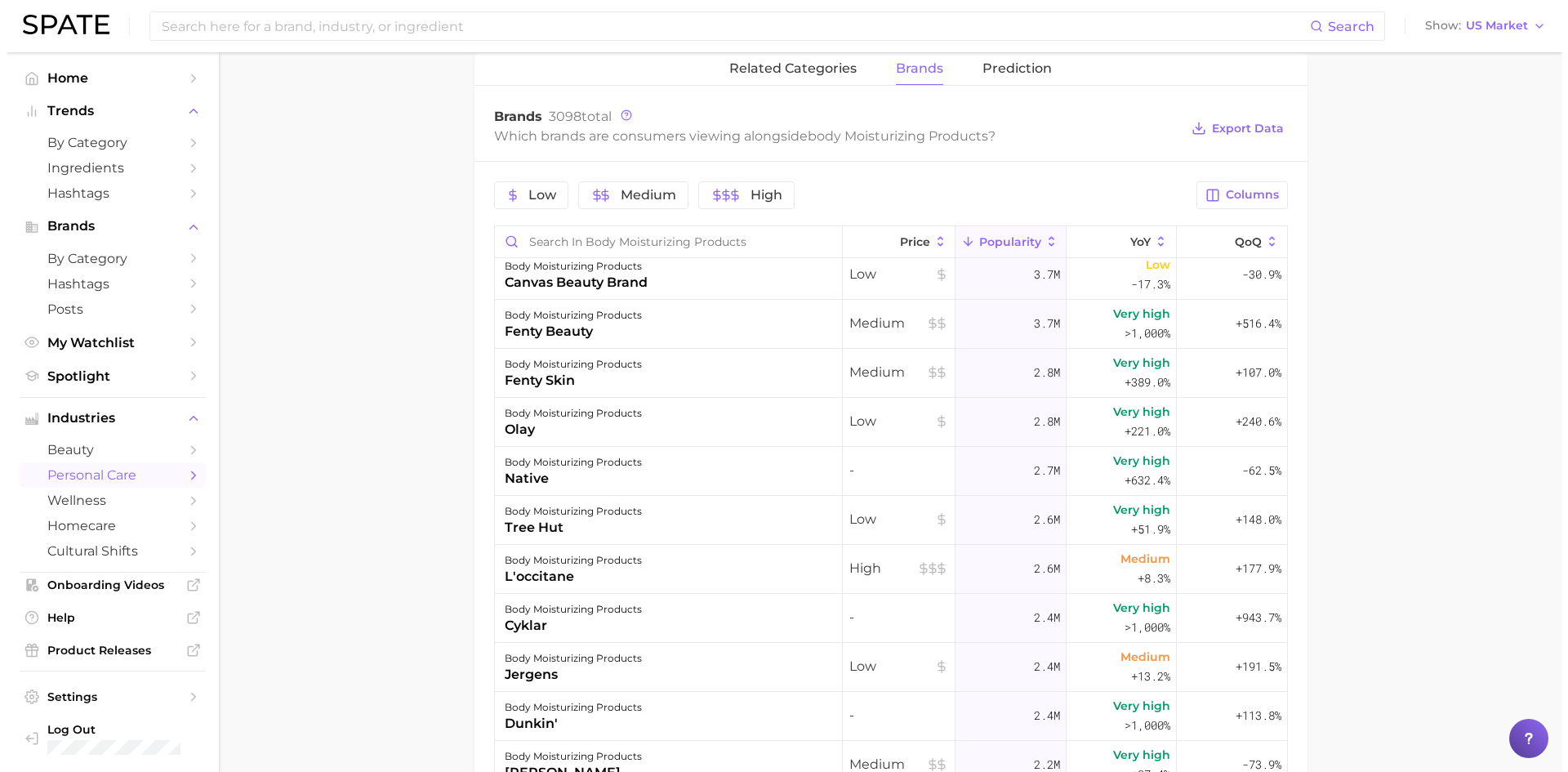
scroll to position [1062, 0]
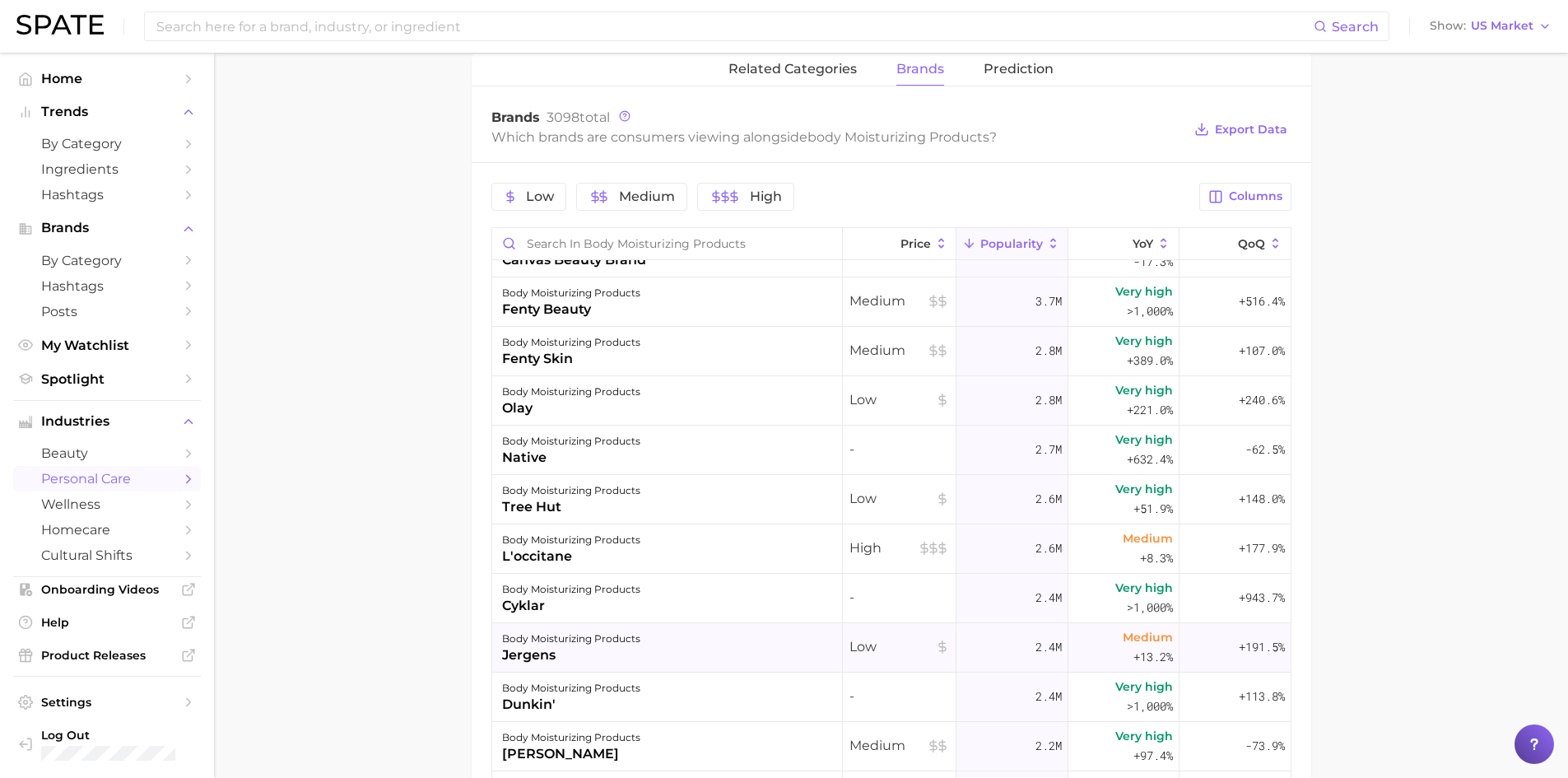
click at [599, 650] on div "jergens" at bounding box center [571, 655] width 138 height 20
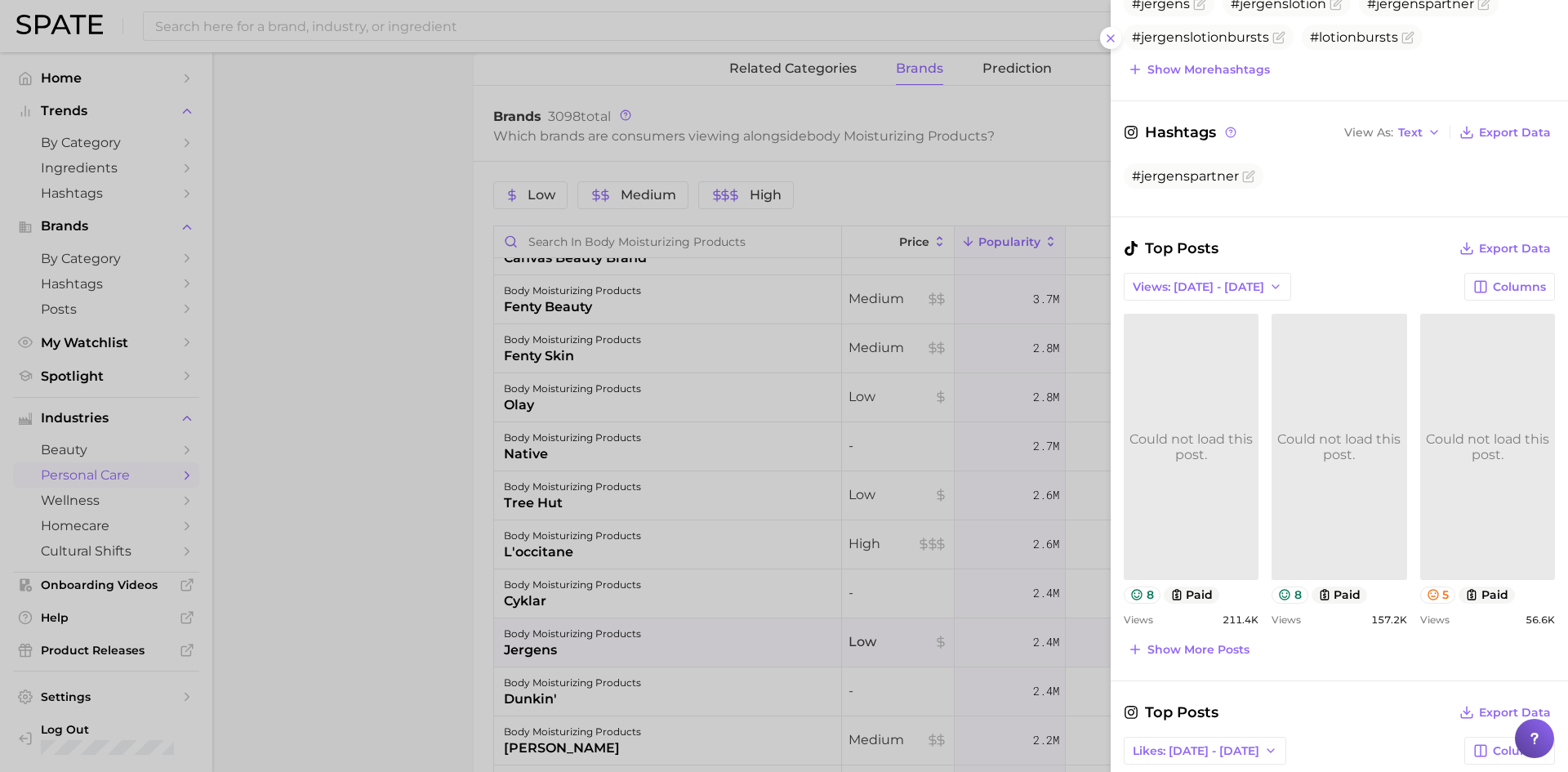
scroll to position [490, 0]
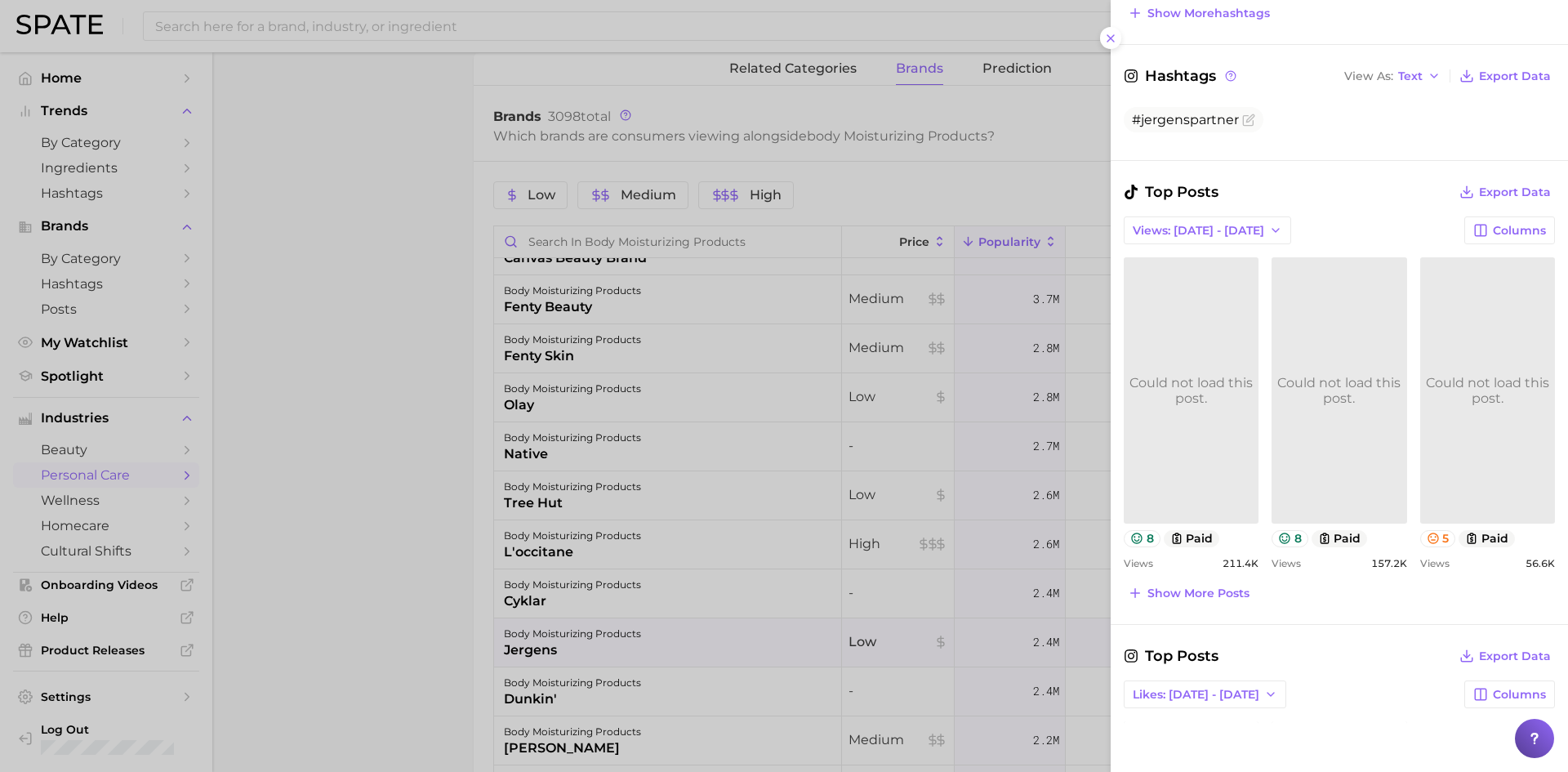
click at [1199, 407] on link "Could not load this post." at bounding box center [1191, 390] width 135 height 266
click at [1333, 364] on link at bounding box center [1339, 390] width 135 height 266
click at [1461, 363] on link at bounding box center [1487, 390] width 135 height 266
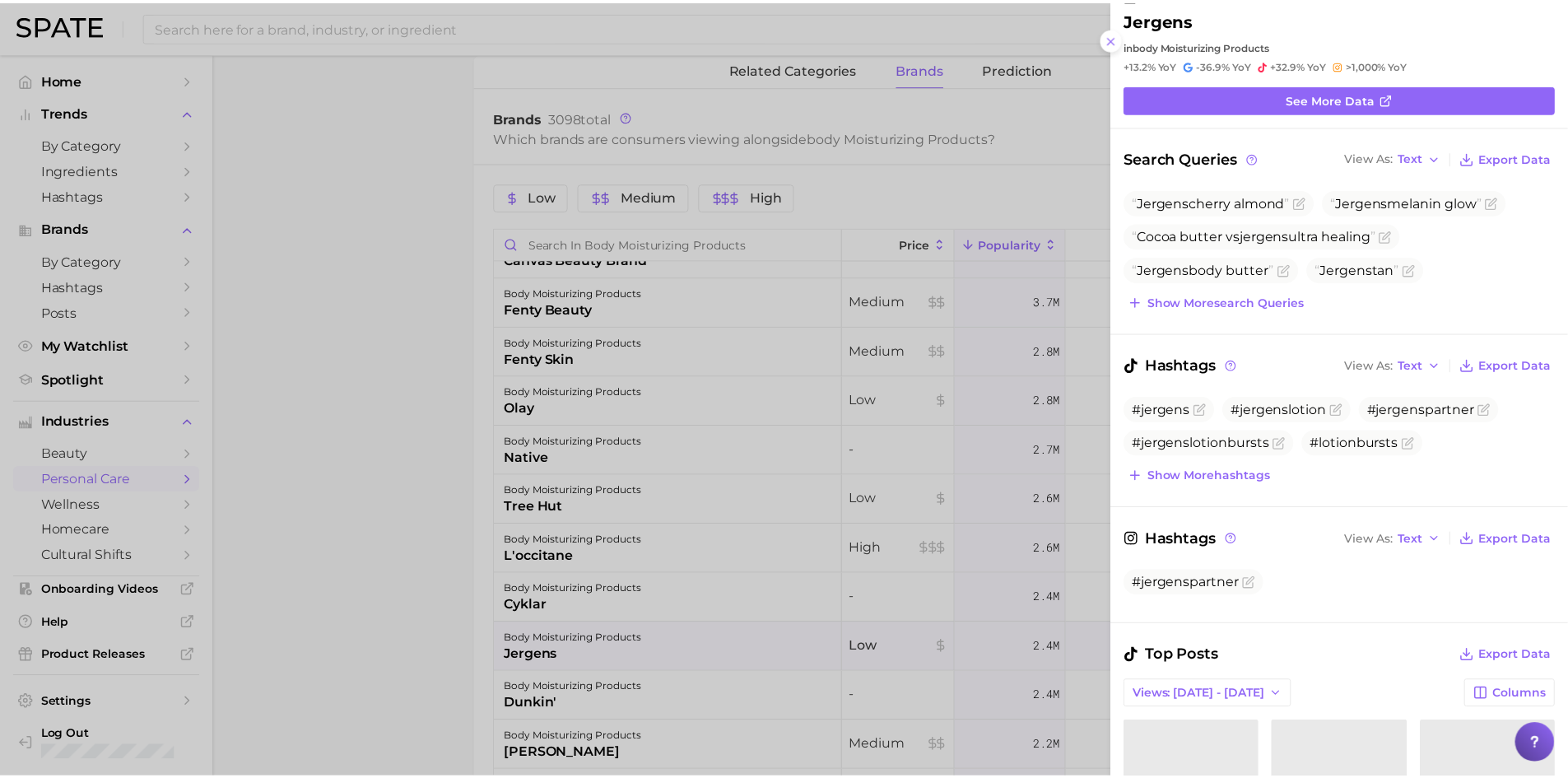
scroll to position [0, 0]
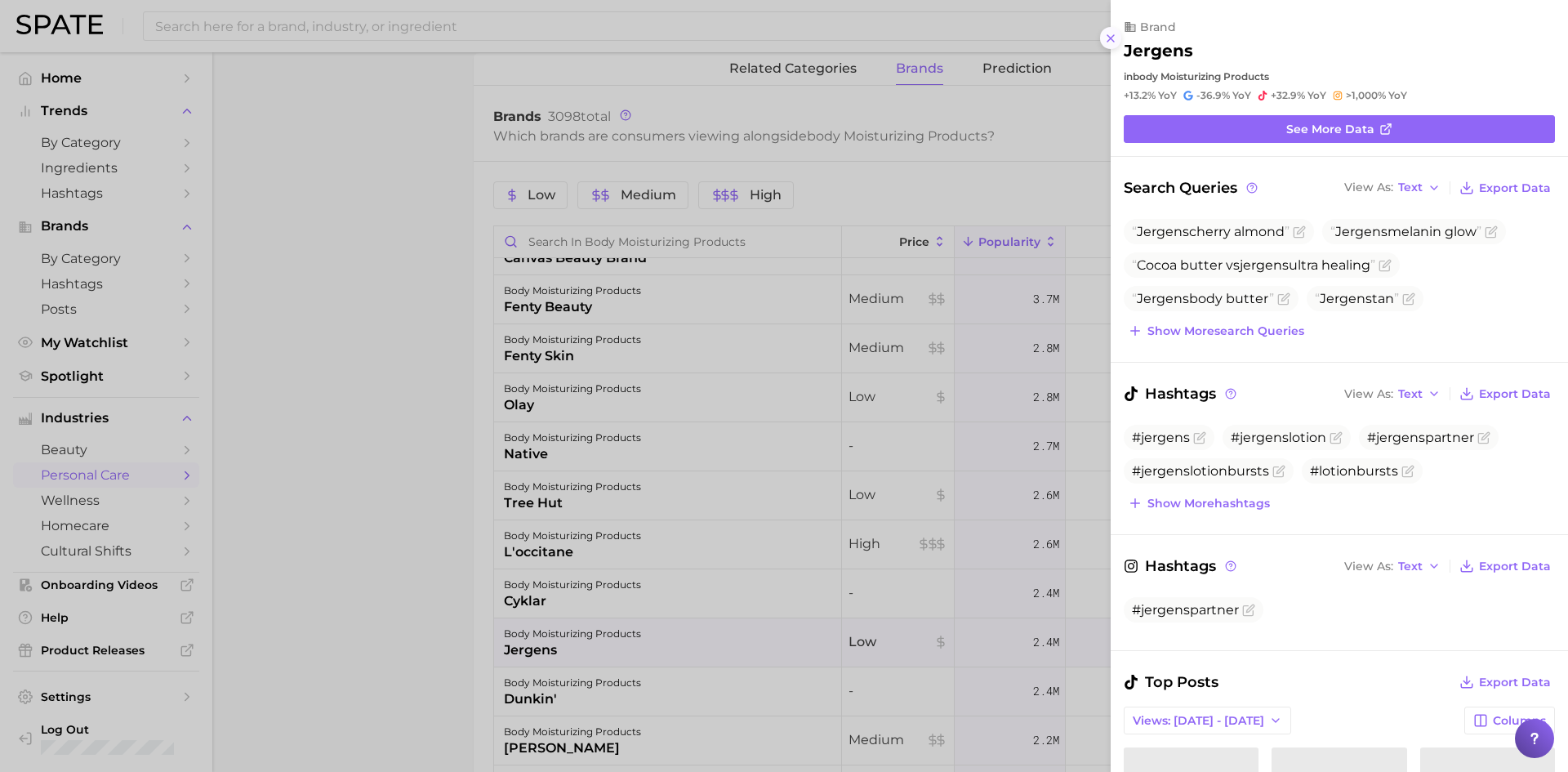
click at [1106, 42] on icon at bounding box center [1110, 37] width 13 height 13
